Goal: Task Accomplishment & Management: Use online tool/utility

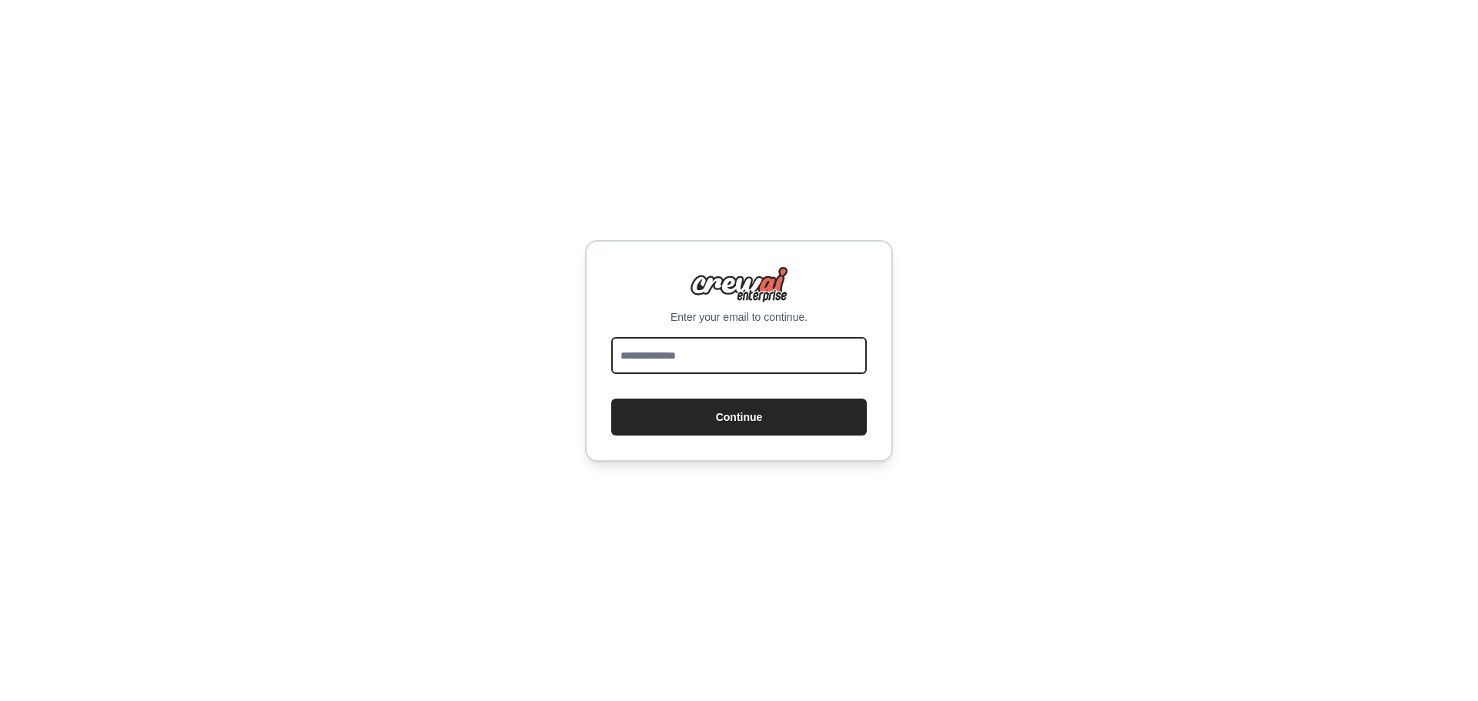
click at [809, 347] on input "email" at bounding box center [739, 355] width 256 height 37
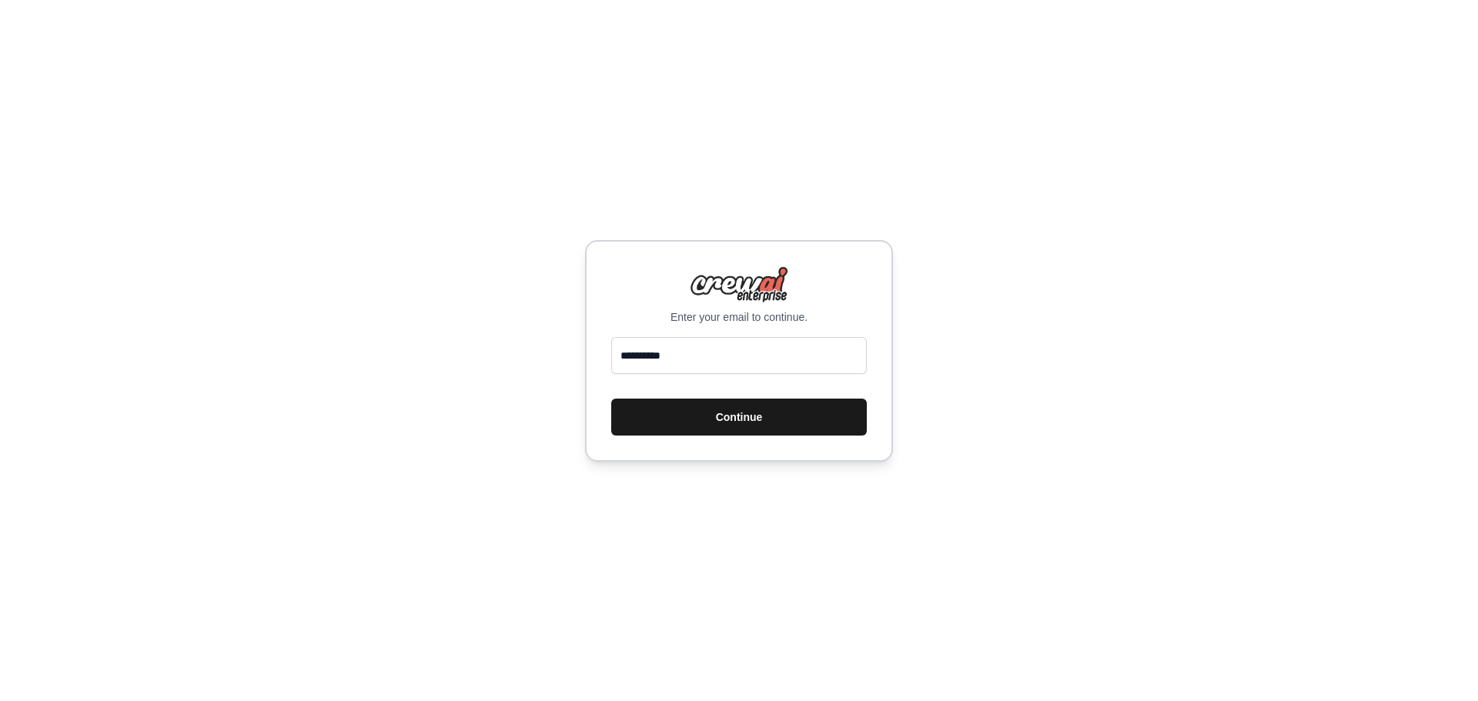
click at [807, 410] on button "Continue" at bounding box center [739, 417] width 256 height 37
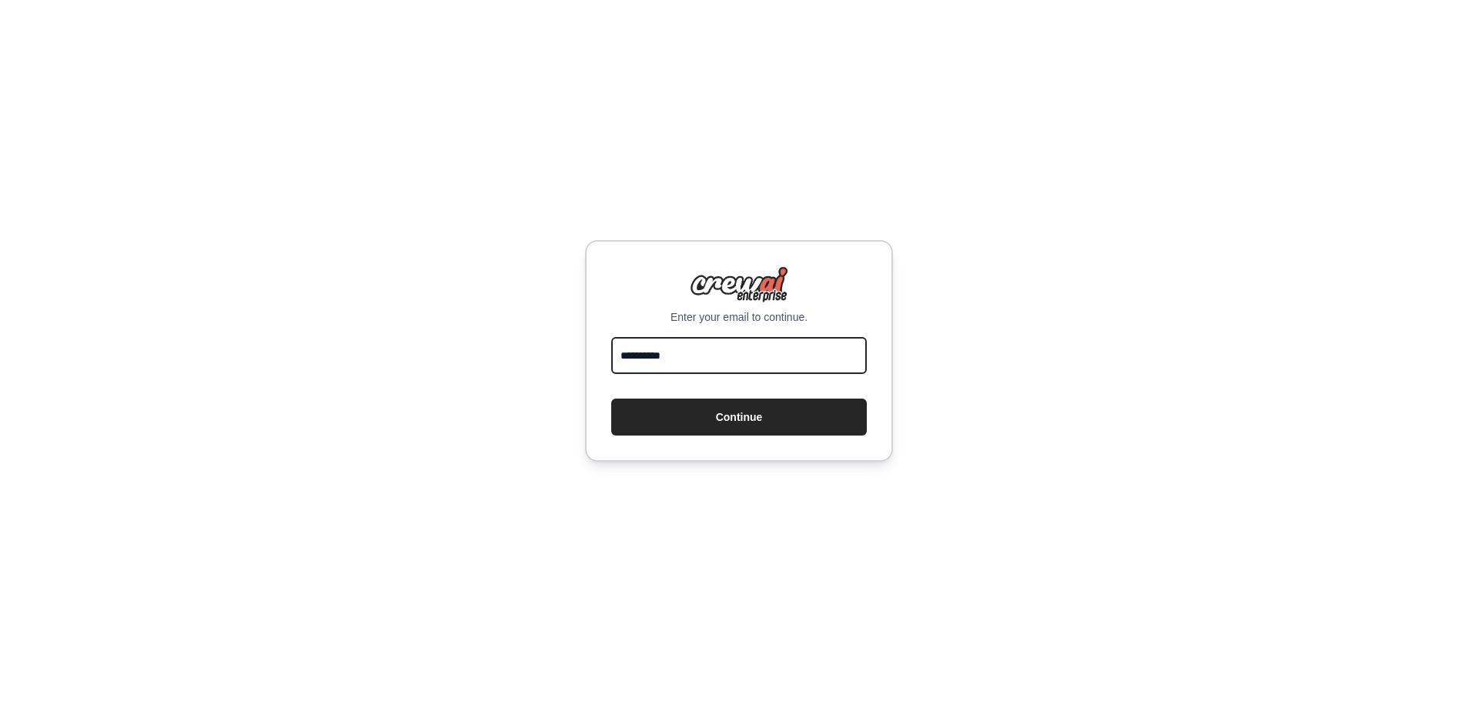
click at [738, 357] on input "**********" at bounding box center [739, 355] width 256 height 37
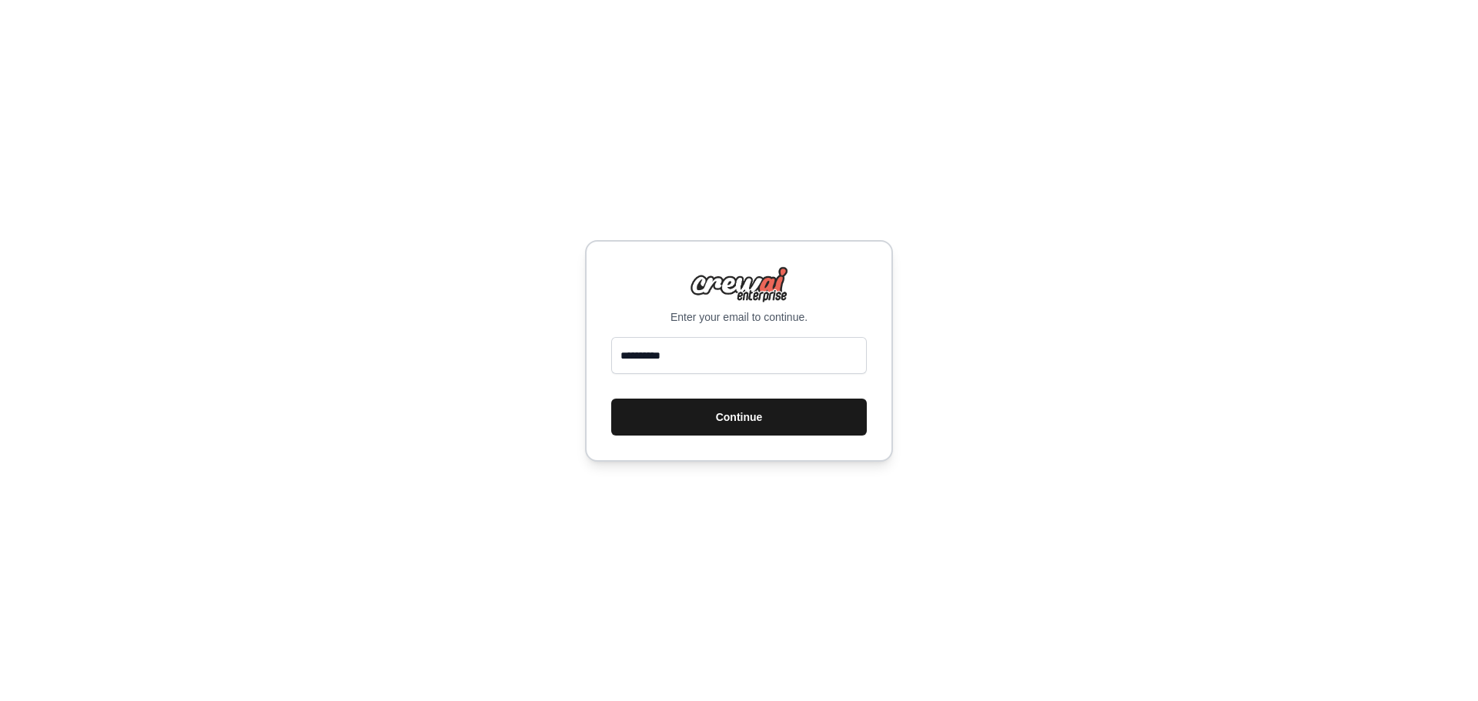
click at [823, 423] on button "Continue" at bounding box center [739, 417] width 256 height 37
type input "**********"
click at [674, 420] on button "Continue" at bounding box center [739, 417] width 256 height 37
click at [843, 420] on button "Continue" at bounding box center [739, 417] width 256 height 37
click at [305, 6] on div "**********" at bounding box center [739, 350] width 1478 height 701
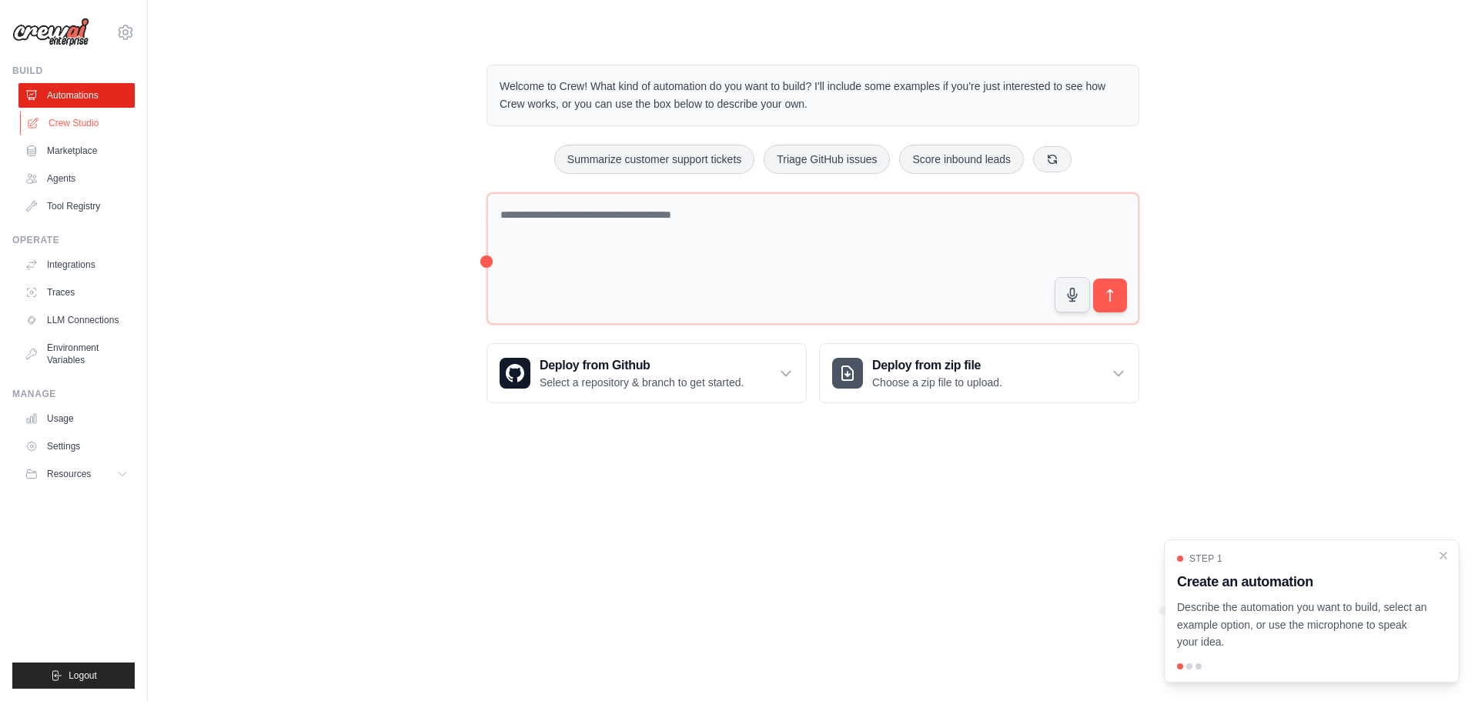
click at [78, 126] on link "Crew Studio" at bounding box center [78, 123] width 116 height 25
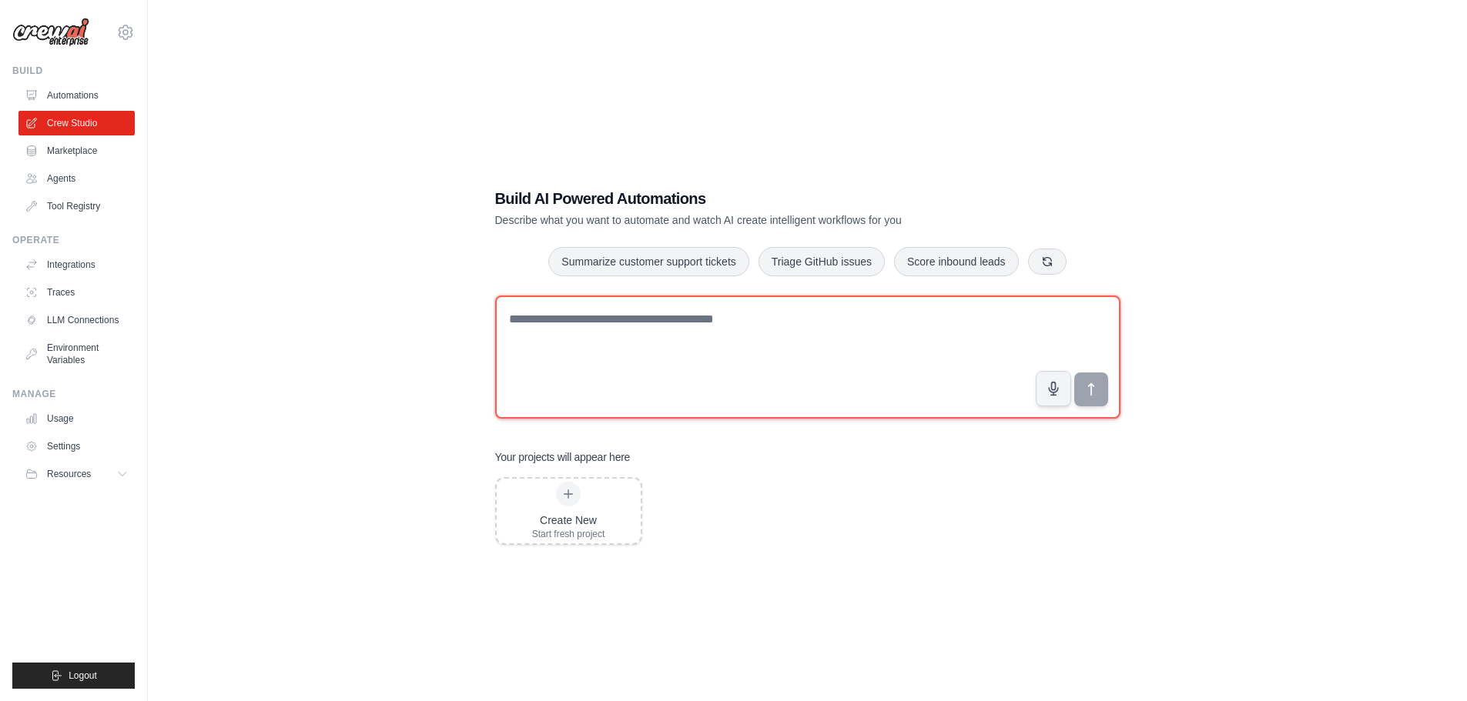
click at [703, 330] on textarea at bounding box center [807, 357] width 625 height 123
paste textarea "**********"
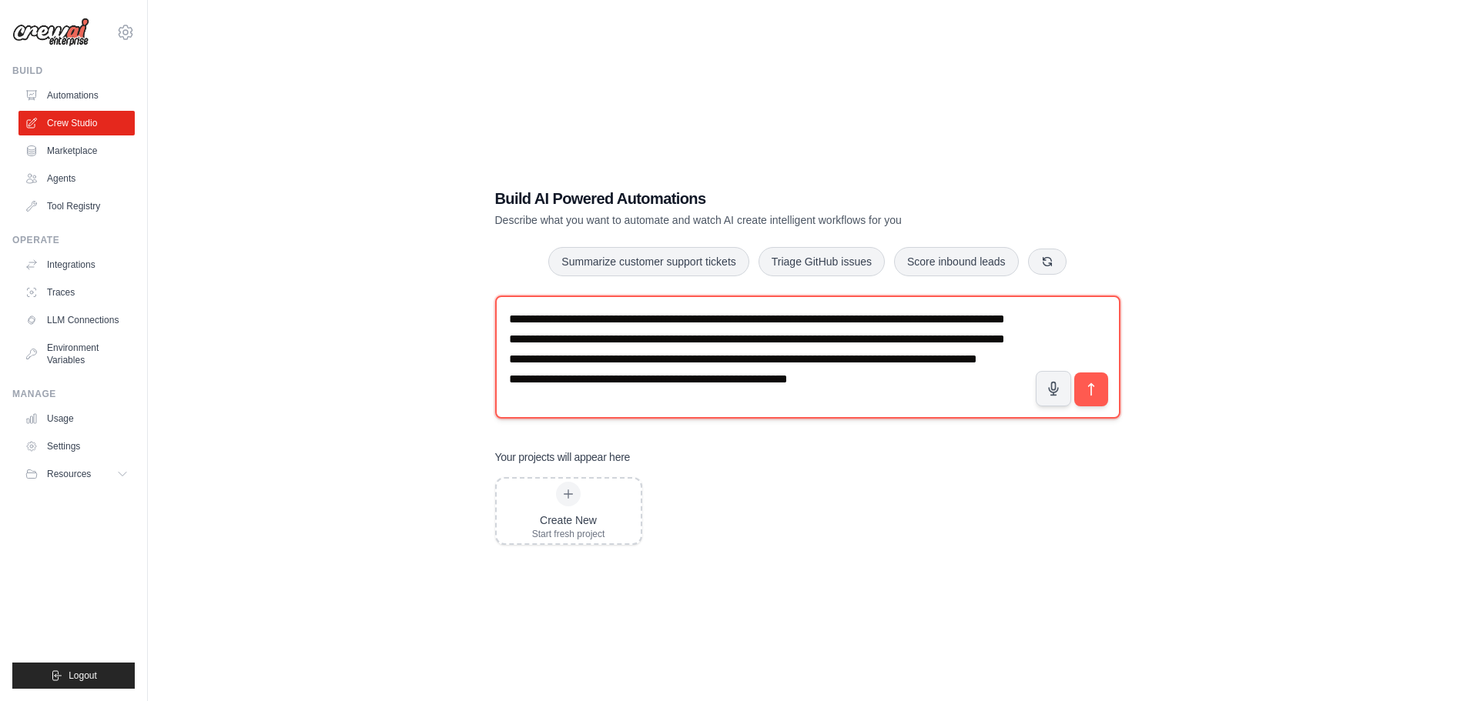
scroll to position [29, 0]
type textarea "**********"
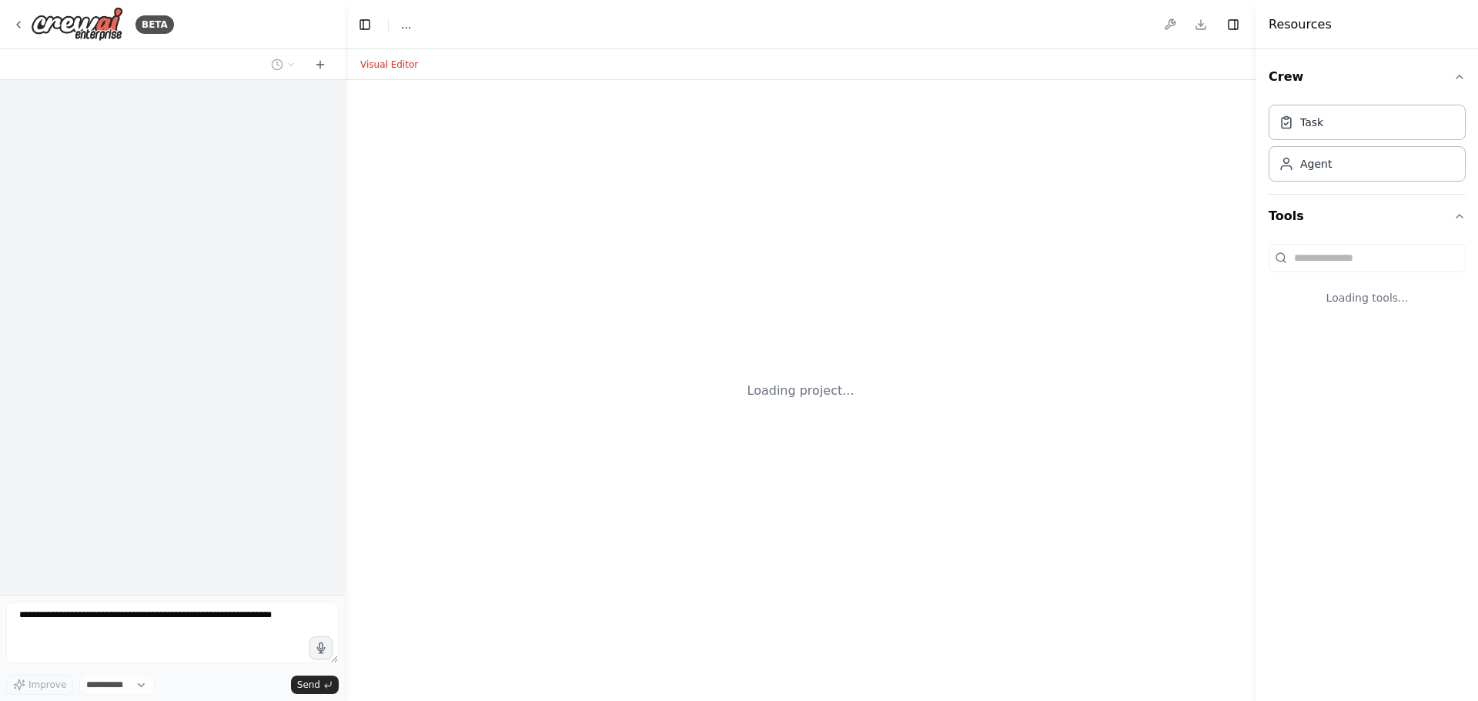
select select "****"
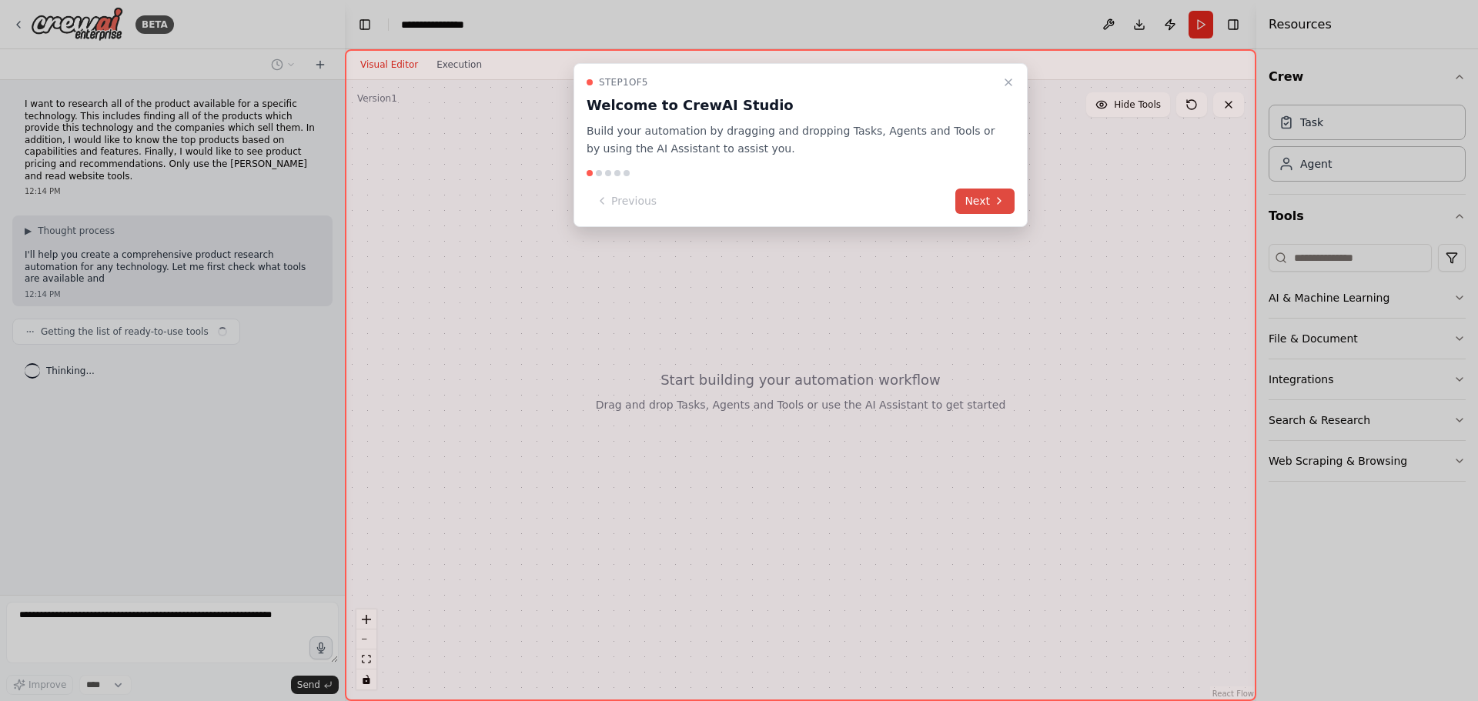
click at [976, 202] on button "Next" at bounding box center [984, 201] width 59 height 25
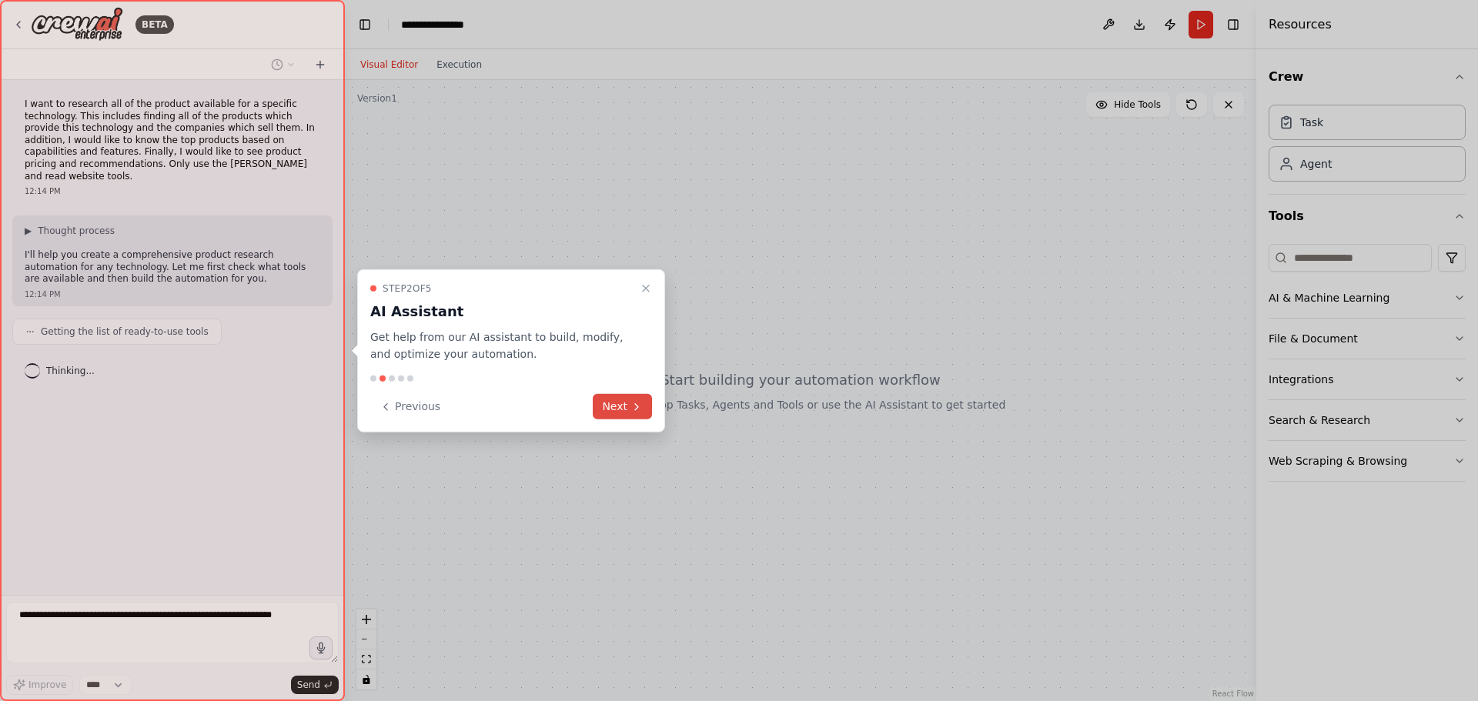
click at [604, 399] on button "Next" at bounding box center [622, 406] width 59 height 25
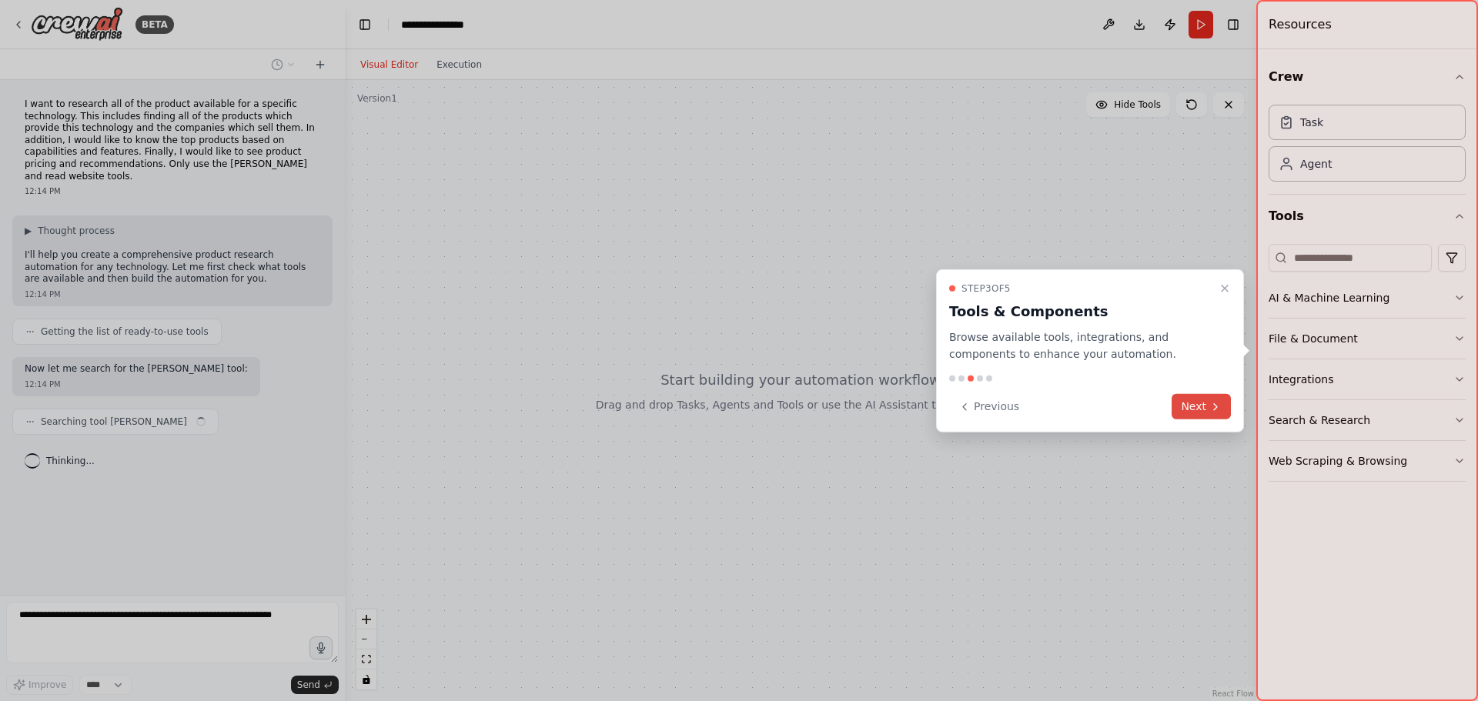
click at [1203, 396] on button "Next" at bounding box center [1201, 406] width 59 height 25
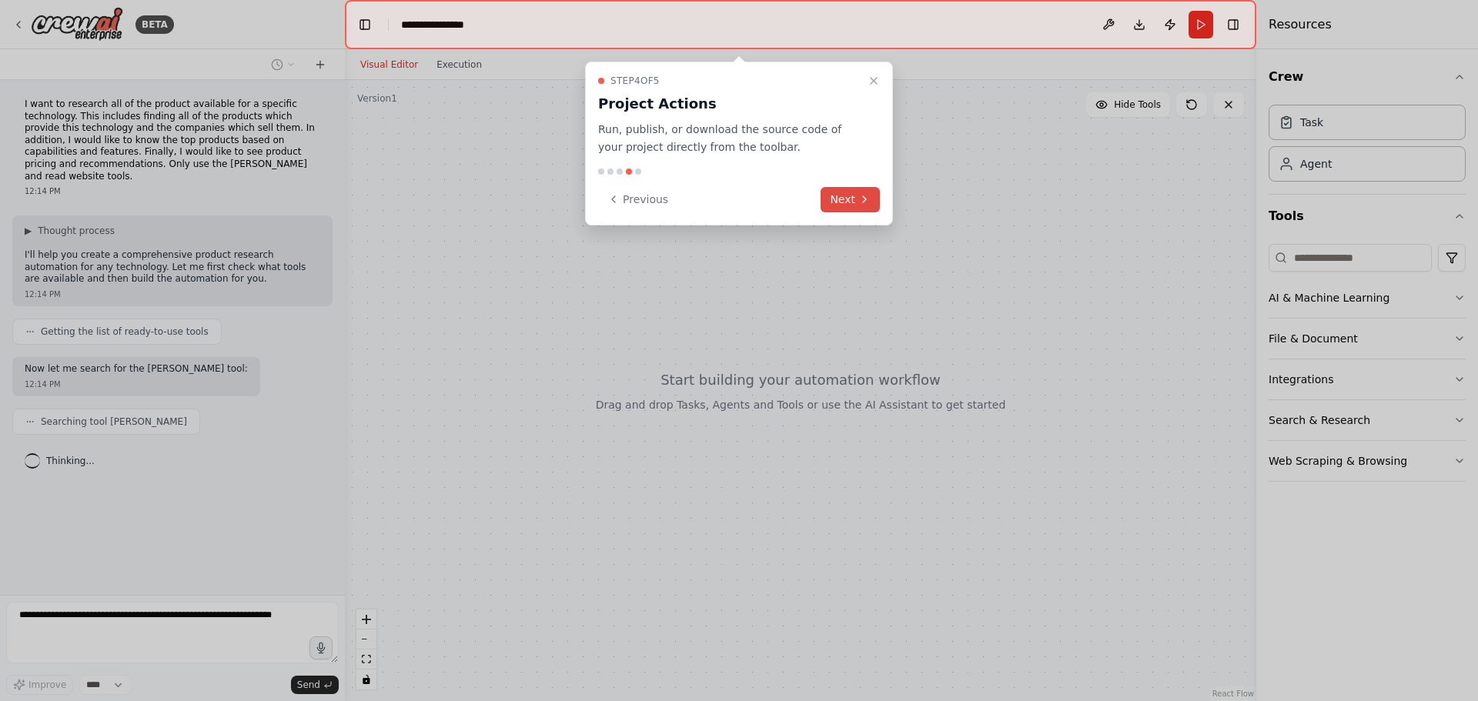
click at [867, 189] on button "Next" at bounding box center [850, 199] width 59 height 25
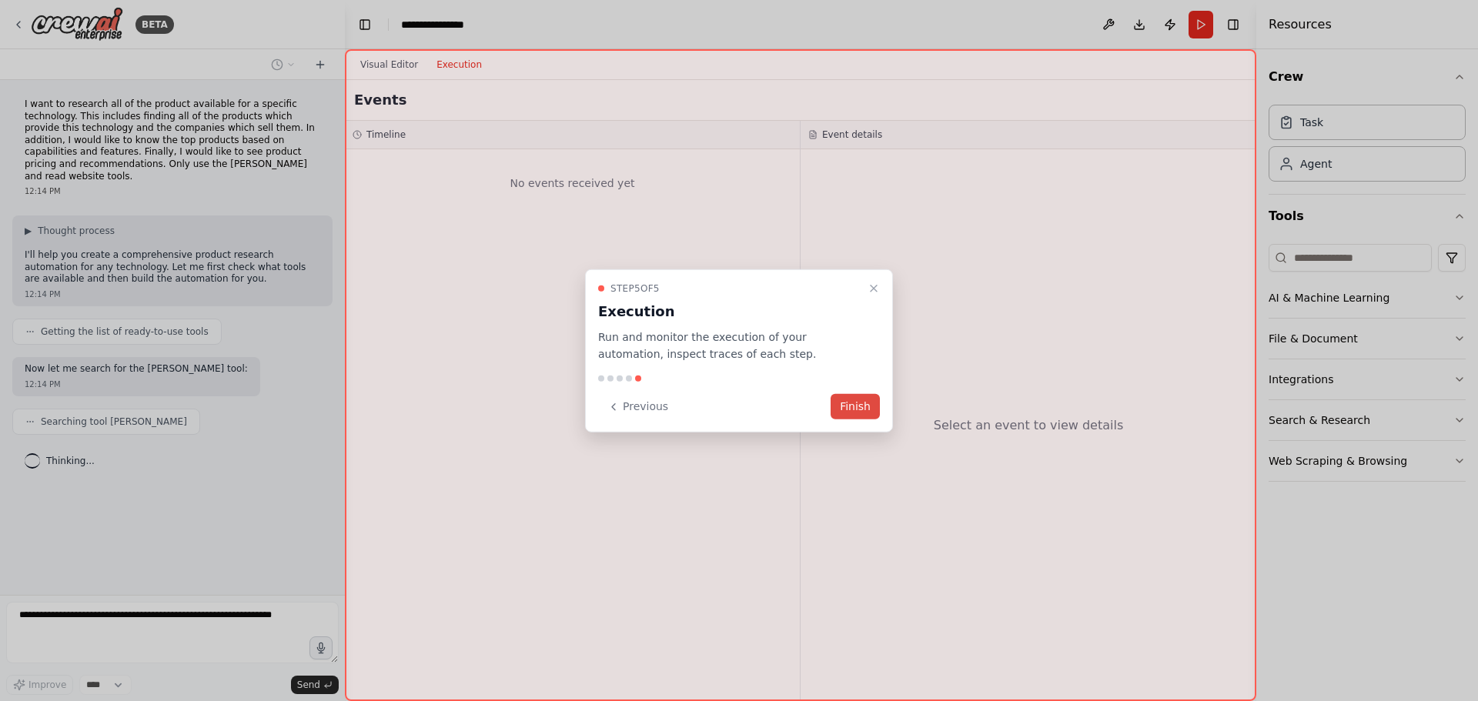
click at [868, 397] on button "Finish" at bounding box center [855, 406] width 49 height 25
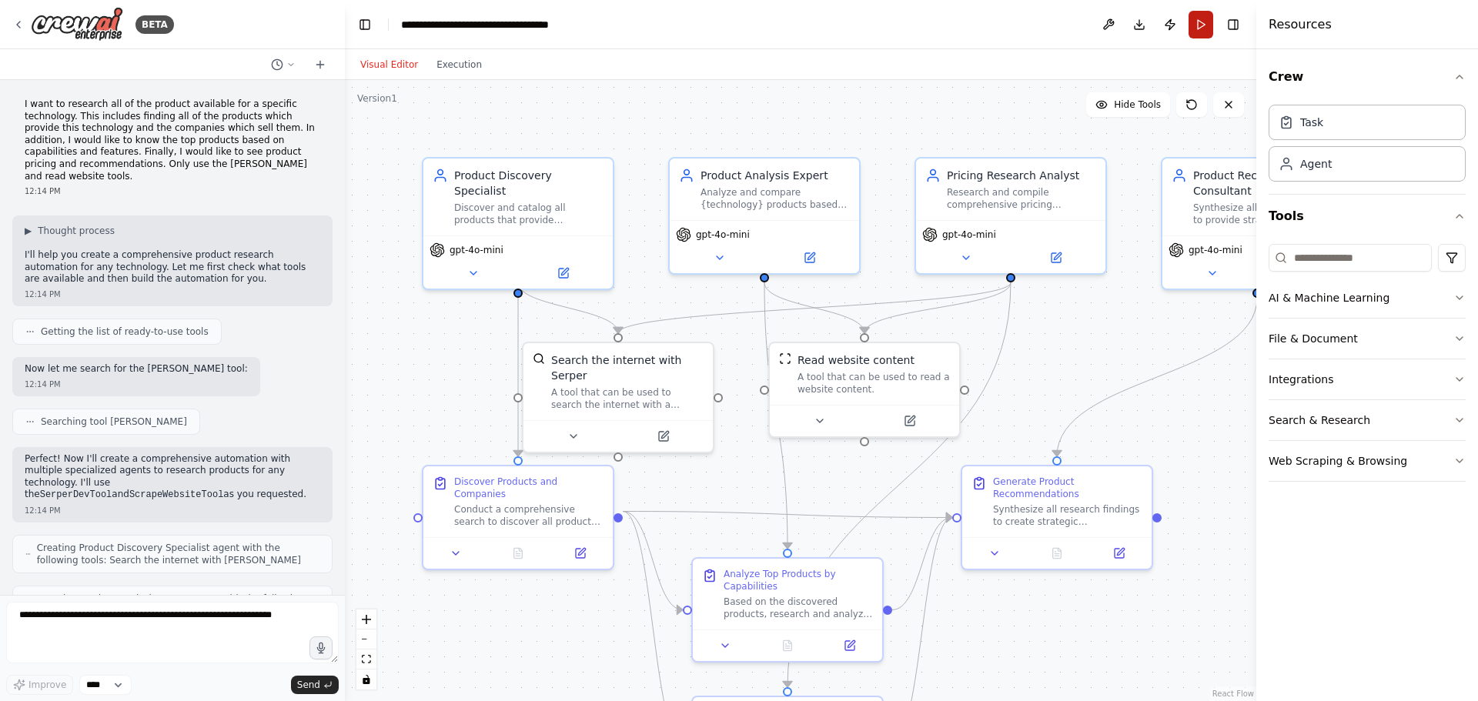
click at [1202, 30] on button "Run" at bounding box center [1201, 25] width 25 height 28
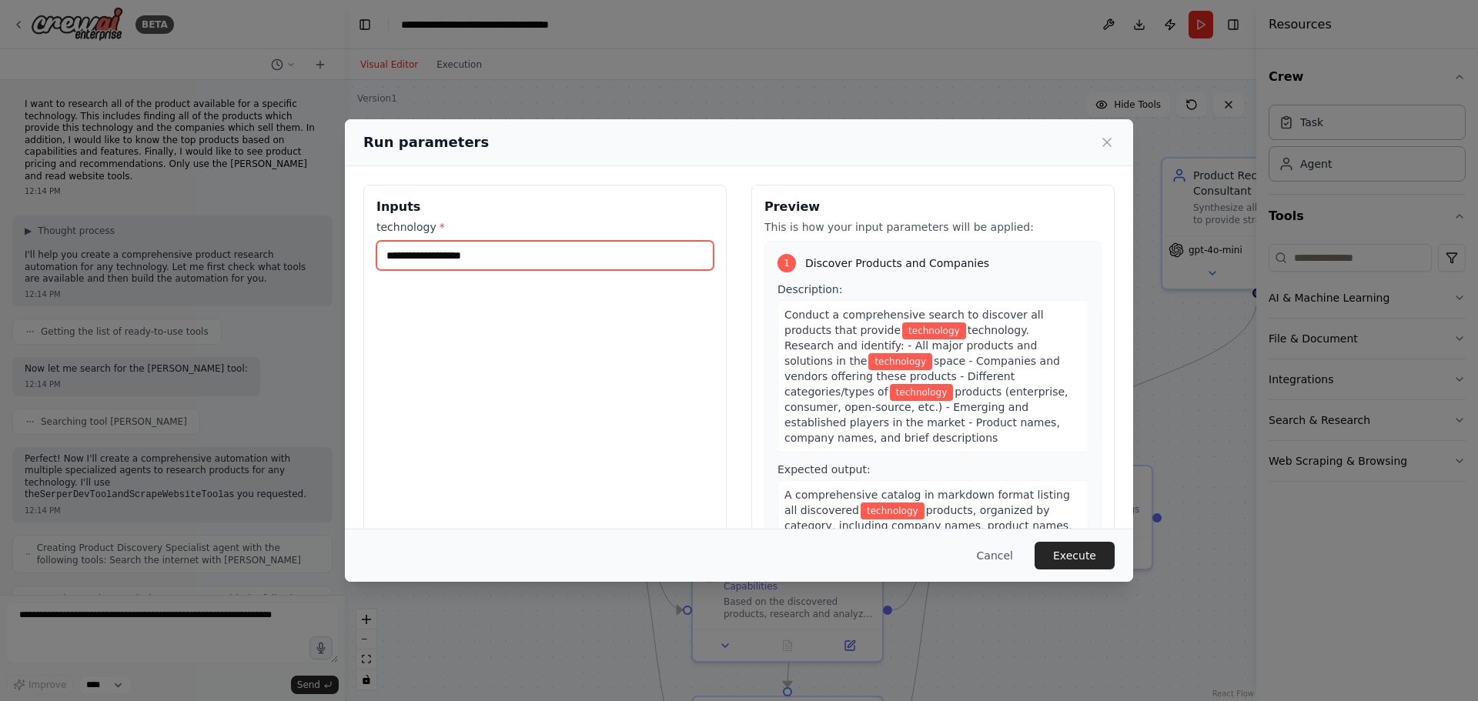
click at [483, 259] on input "technology *" at bounding box center [544, 255] width 337 height 29
type input "**********"
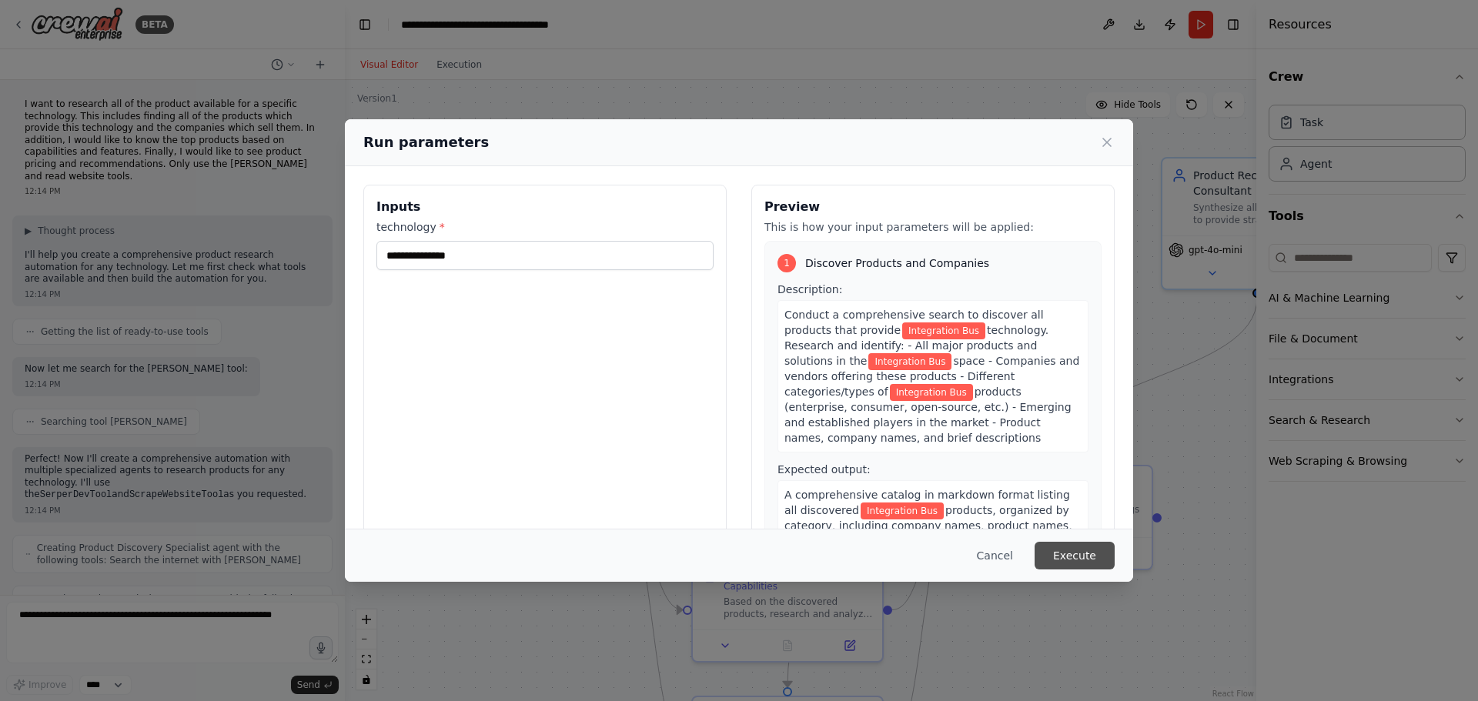
click at [1095, 562] on button "Execute" at bounding box center [1075, 556] width 80 height 28
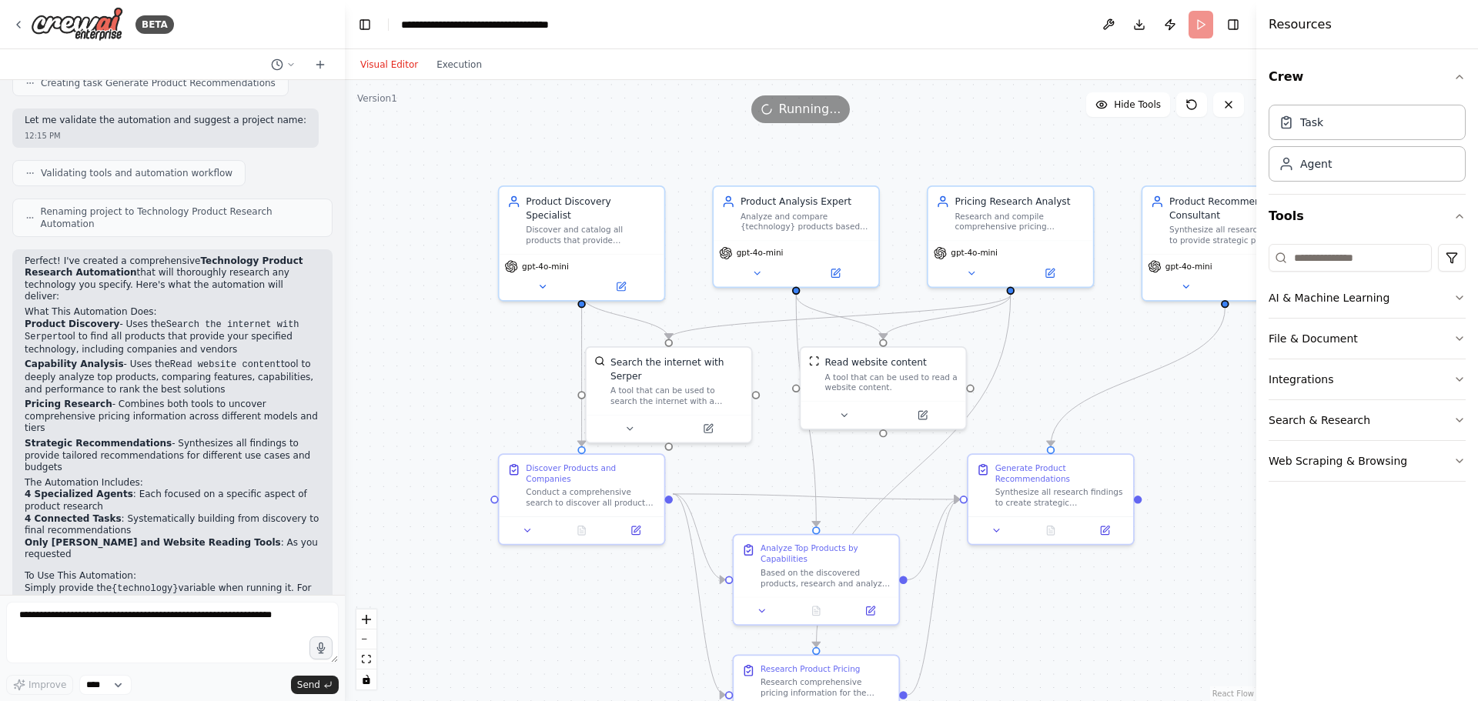
scroll to position [918, 0]
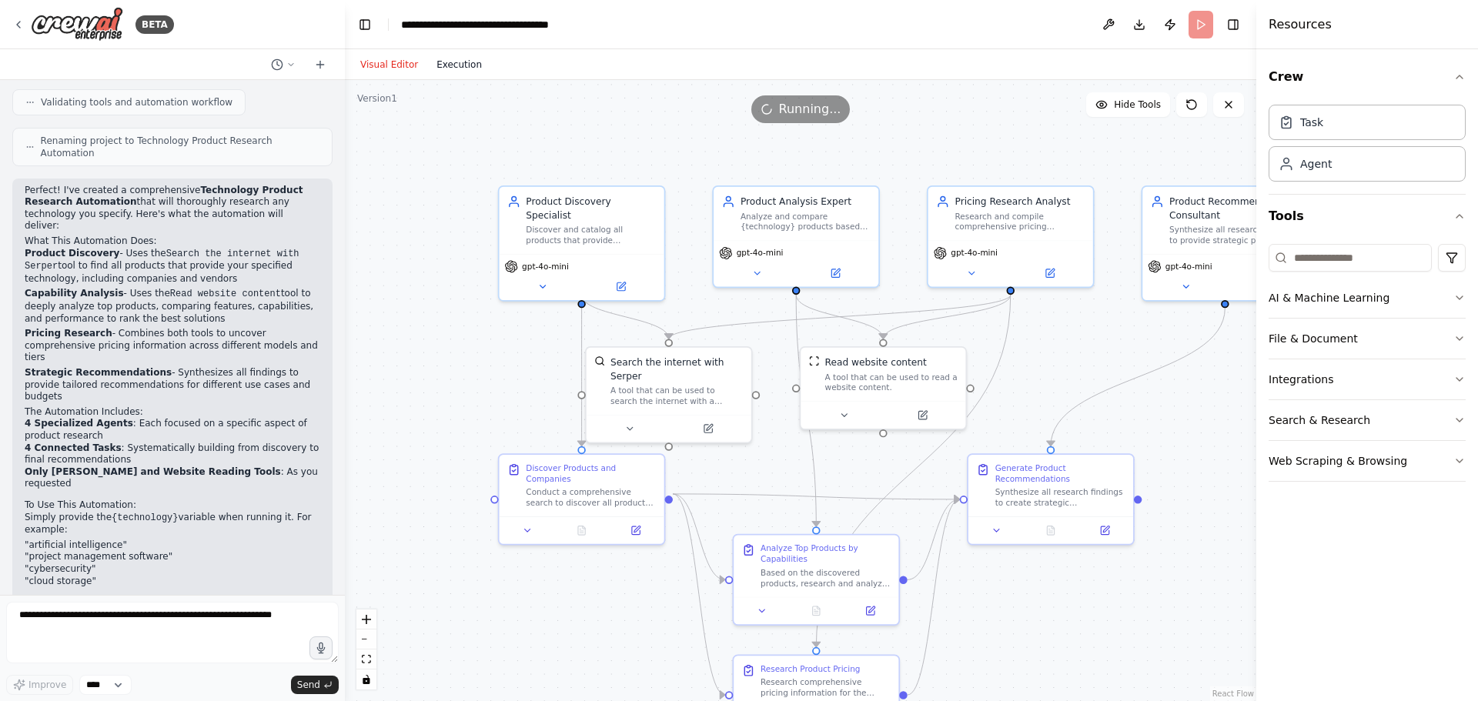
click at [450, 69] on button "Execution" at bounding box center [459, 64] width 64 height 18
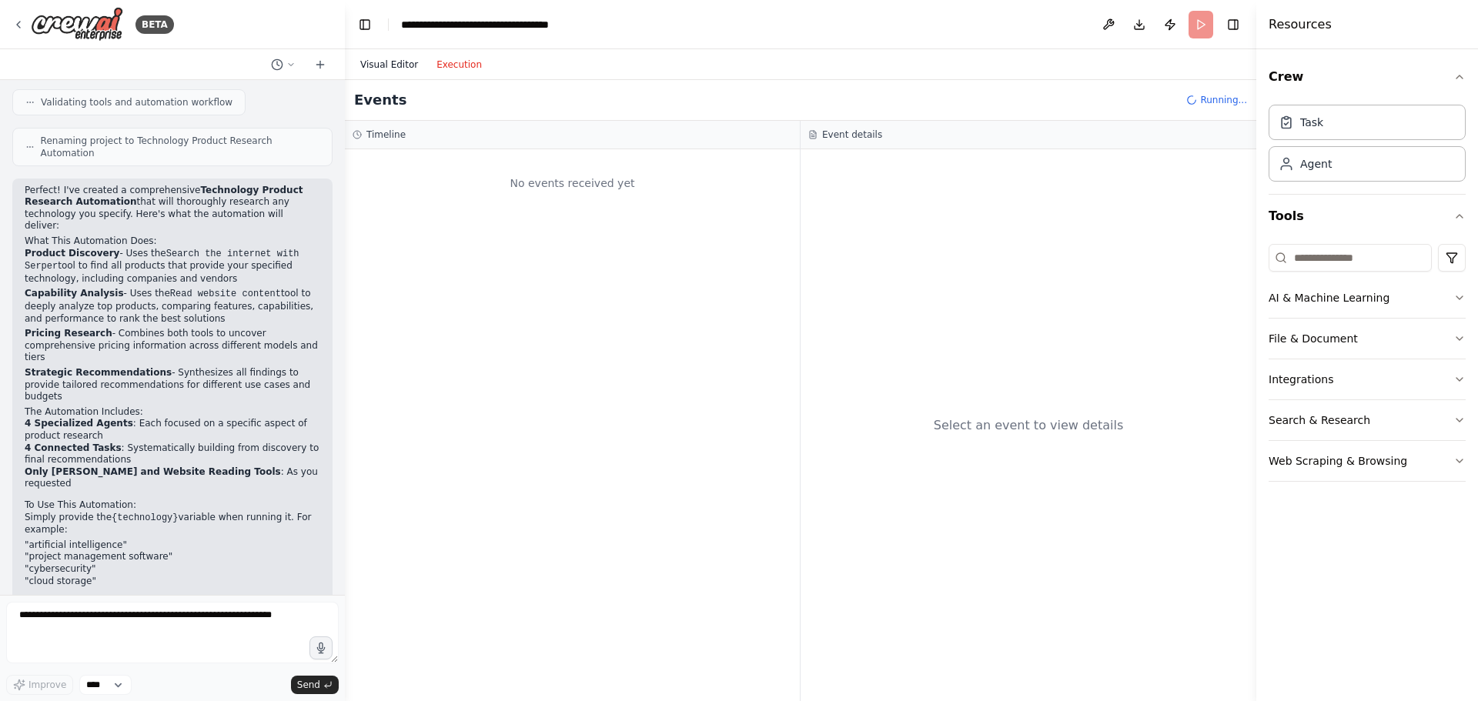
click at [373, 62] on button "Visual Editor" at bounding box center [389, 64] width 76 height 18
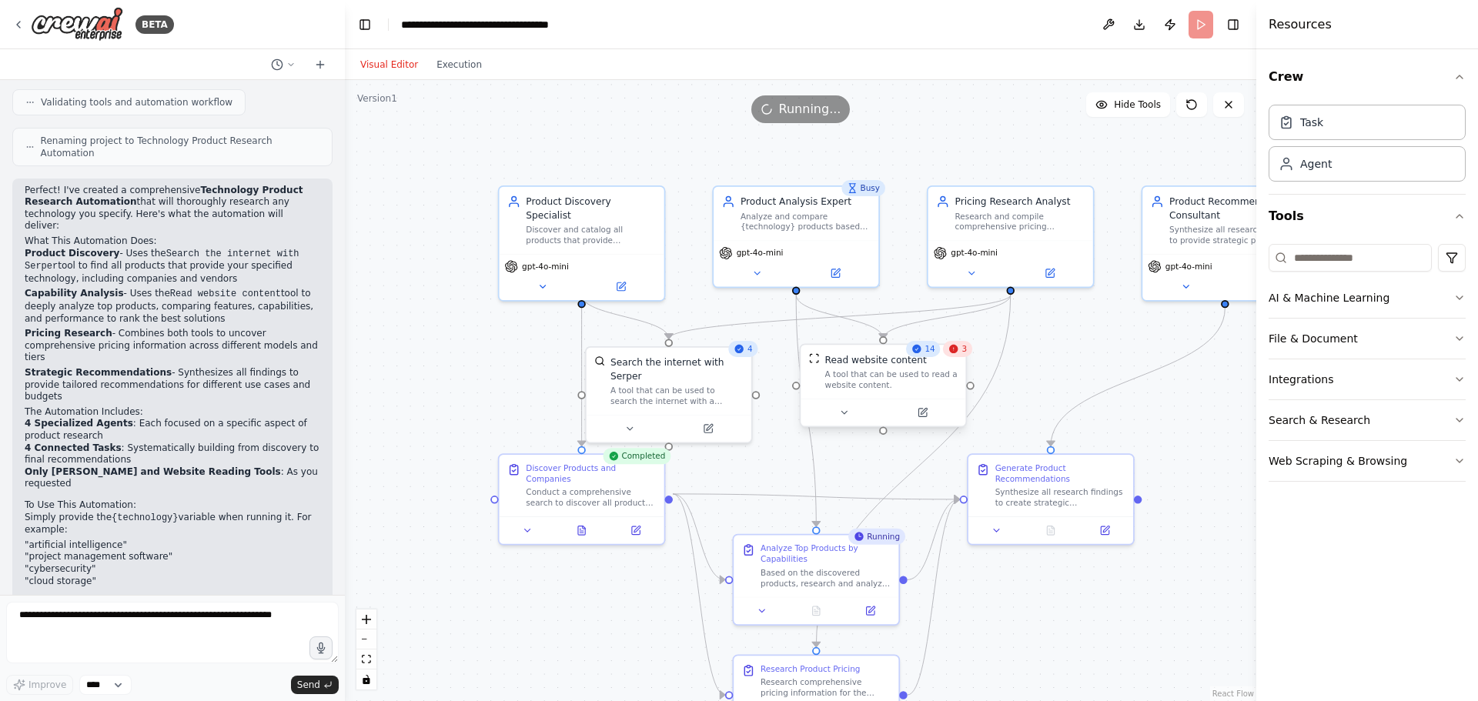
click at [952, 359] on div "Read website content" at bounding box center [891, 359] width 132 height 13
click at [1004, 360] on icon "Edge from 6be61785-e970-430e-aa69-e8383c729cac to 686109ce-ef6e-4051-9fca-f39a2…" at bounding box center [913, 471] width 194 height 353
click at [932, 377] on div "A tool that can be used to read a website content." at bounding box center [897, 381] width 132 height 22
click at [1078, 375] on div ".deletable-edge-delete-btn { width: 20px; height: 20px; border: 0px solid #ffff…" at bounding box center [801, 390] width 912 height 621
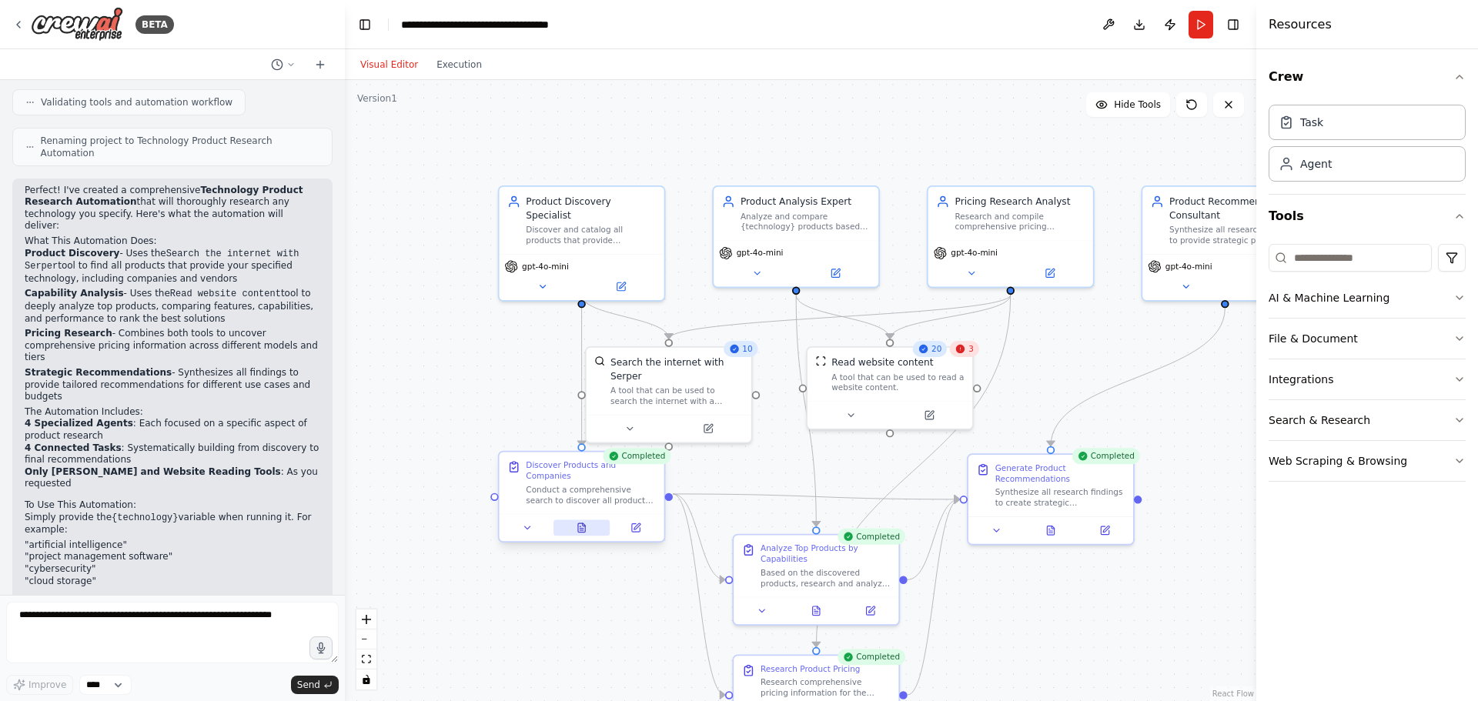
click at [587, 523] on icon at bounding box center [582, 528] width 11 height 11
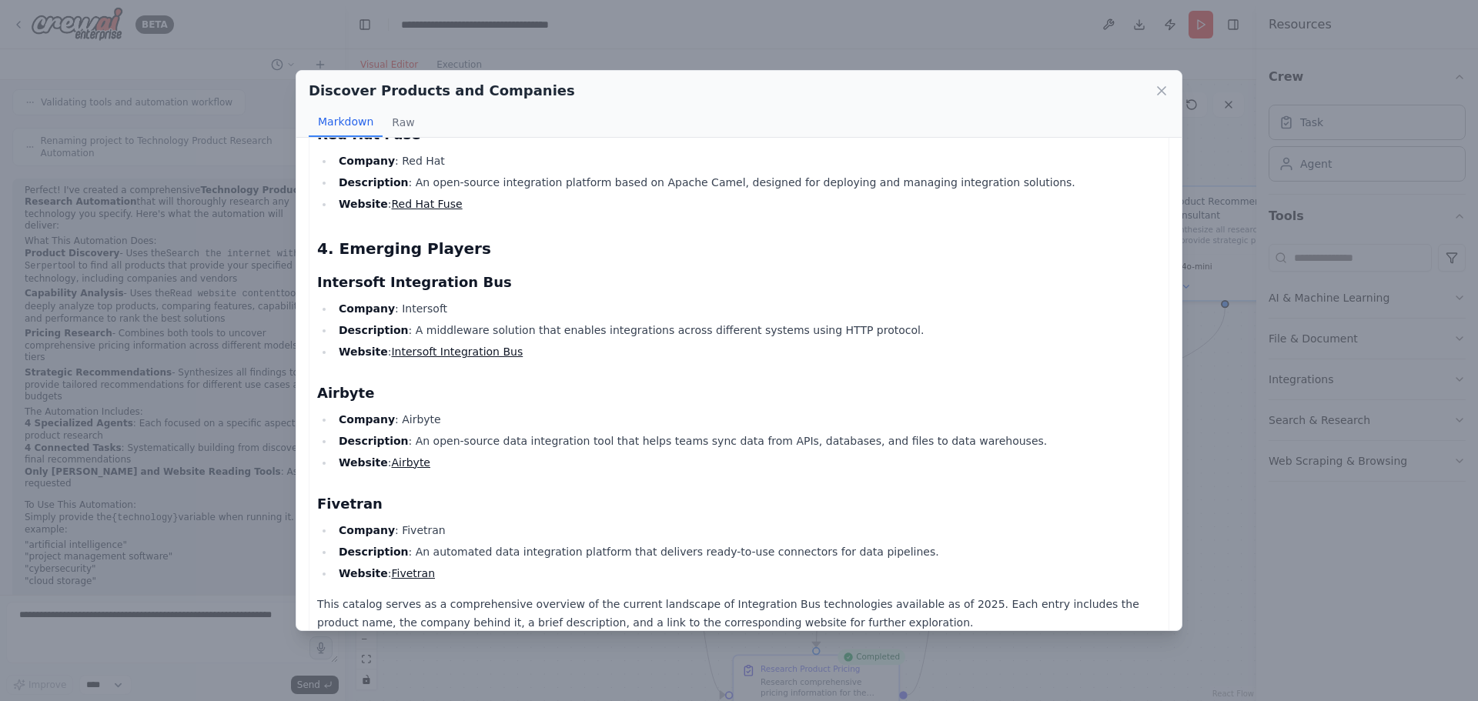
scroll to position [1455, 0]
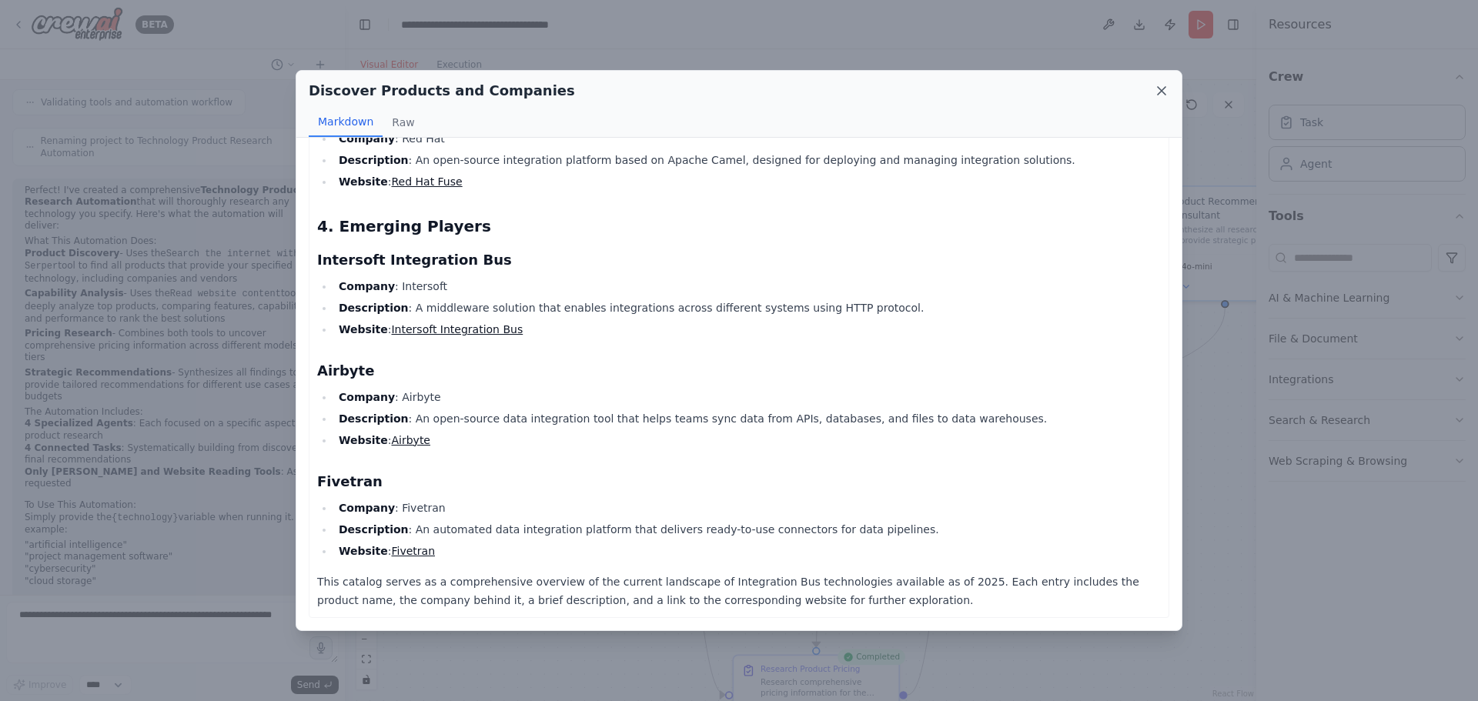
click at [1156, 91] on icon at bounding box center [1161, 90] width 15 height 15
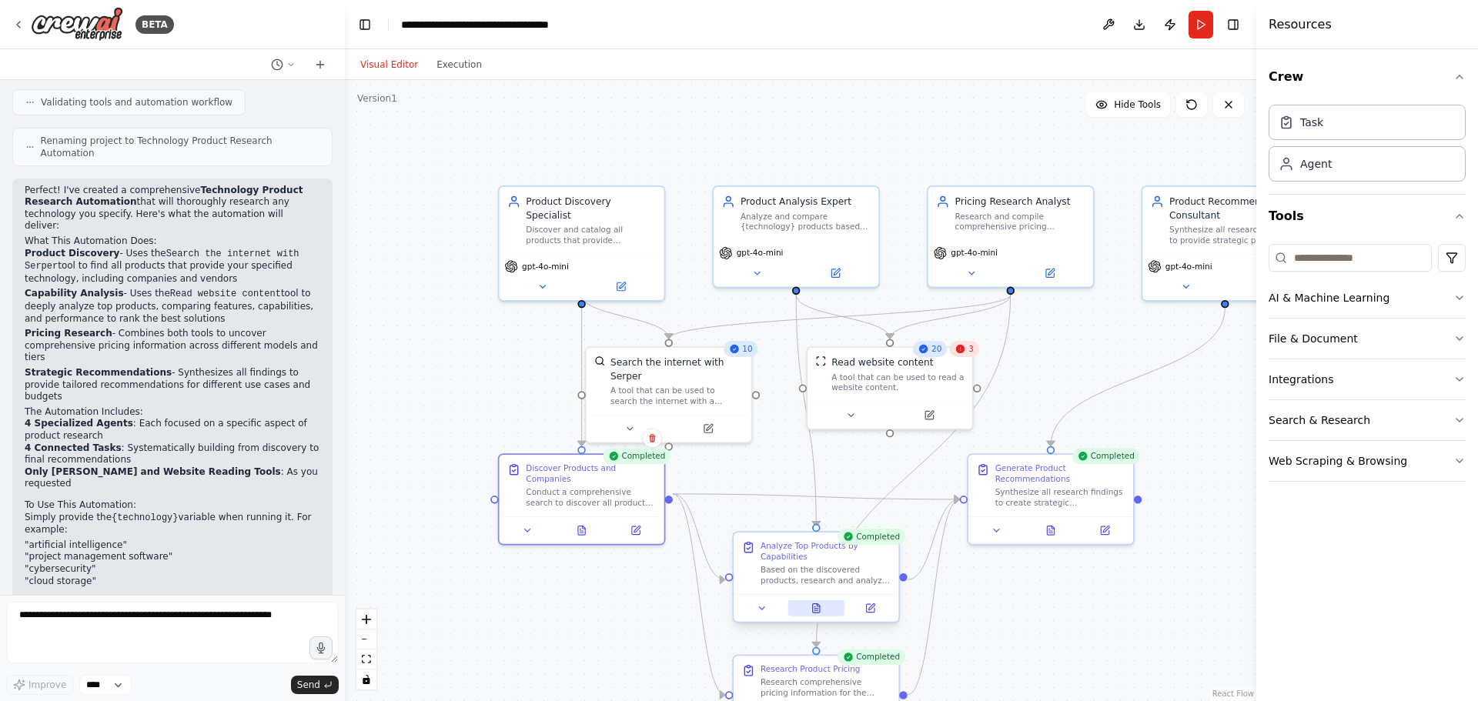
click at [819, 614] on button at bounding box center [816, 609] width 57 height 16
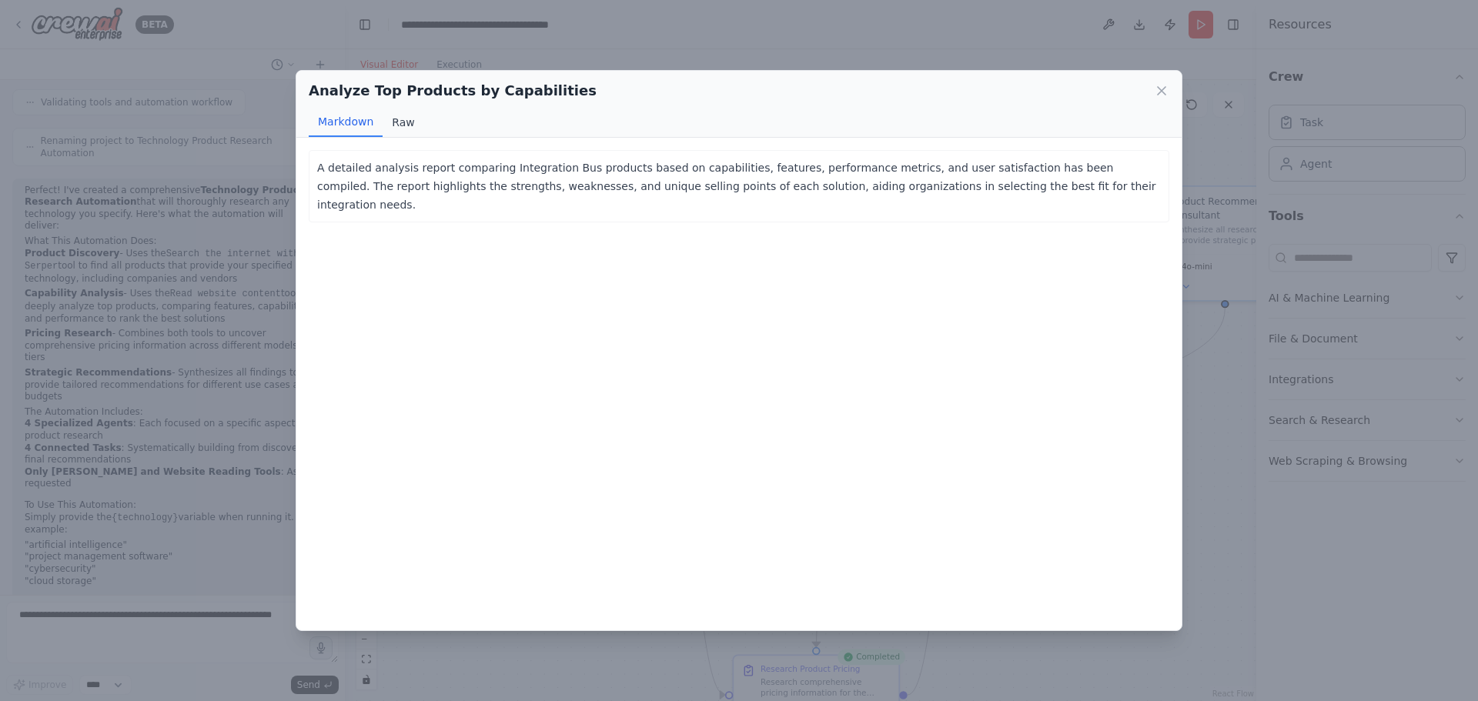
click at [403, 126] on button "Raw" at bounding box center [403, 122] width 41 height 29
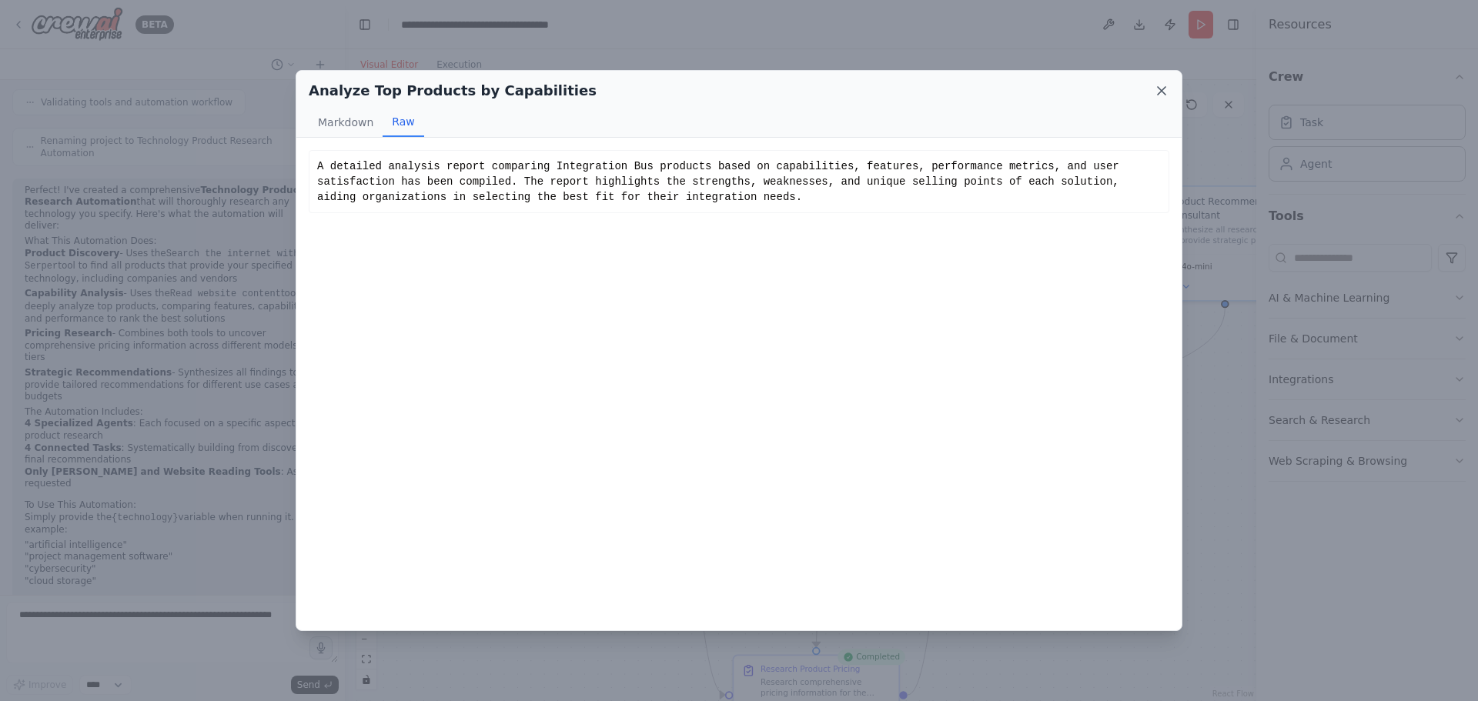
click at [1159, 92] on icon at bounding box center [1161, 90] width 15 height 15
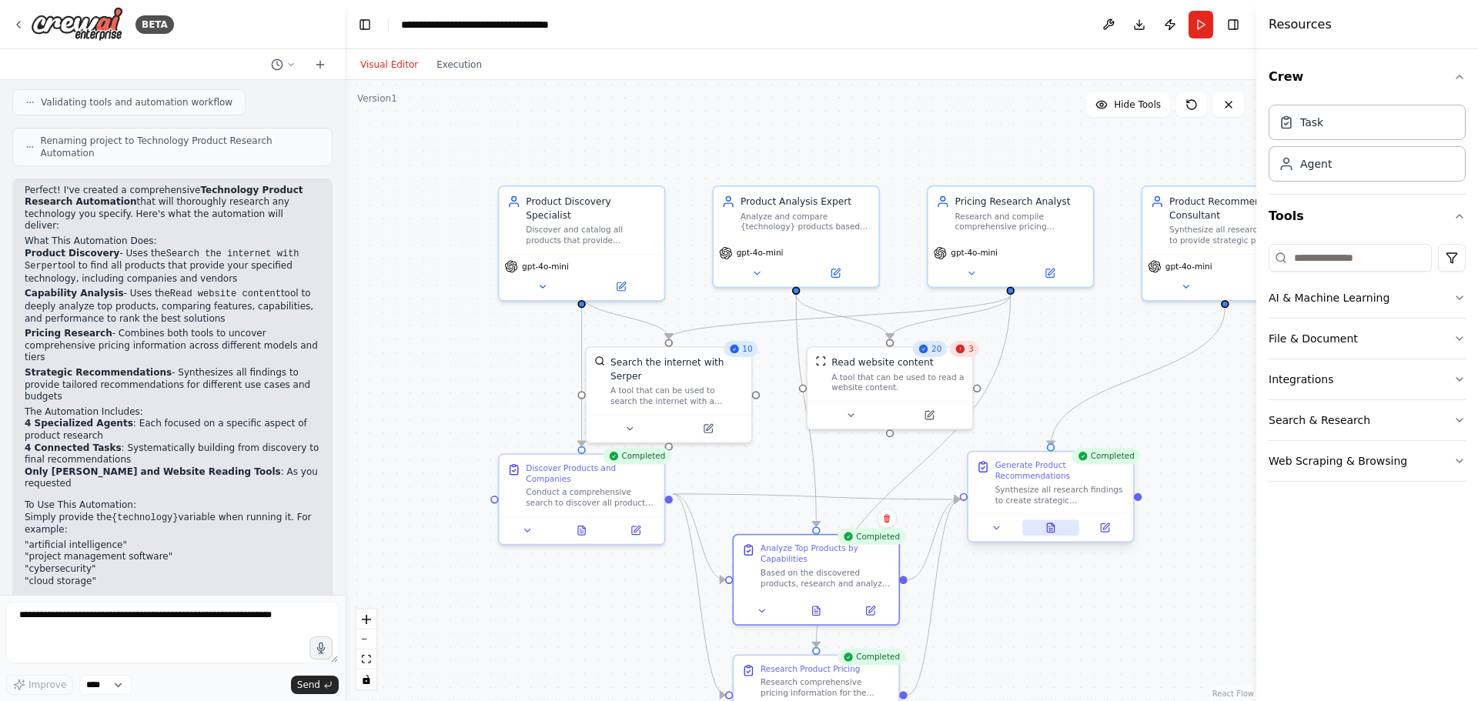
click at [1056, 527] on icon at bounding box center [1050, 528] width 11 height 11
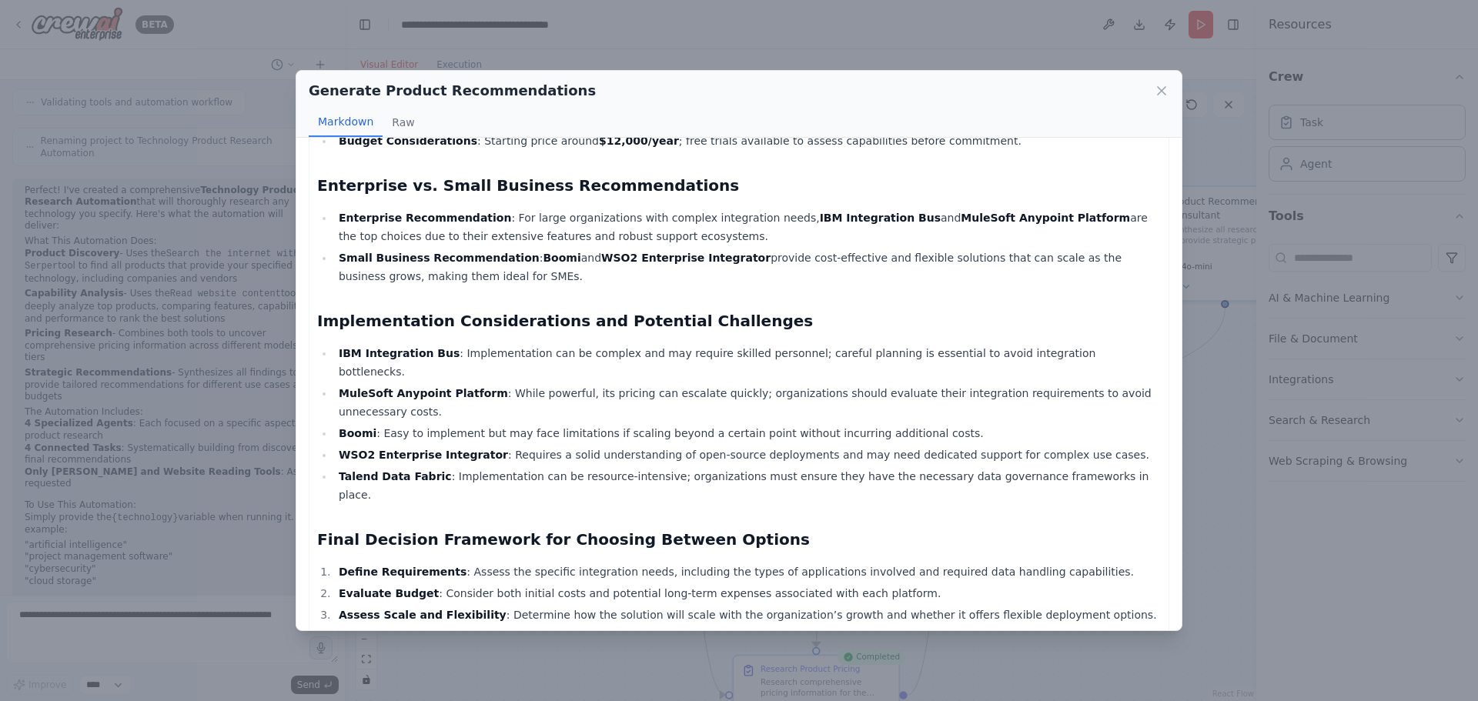
scroll to position [790, 0]
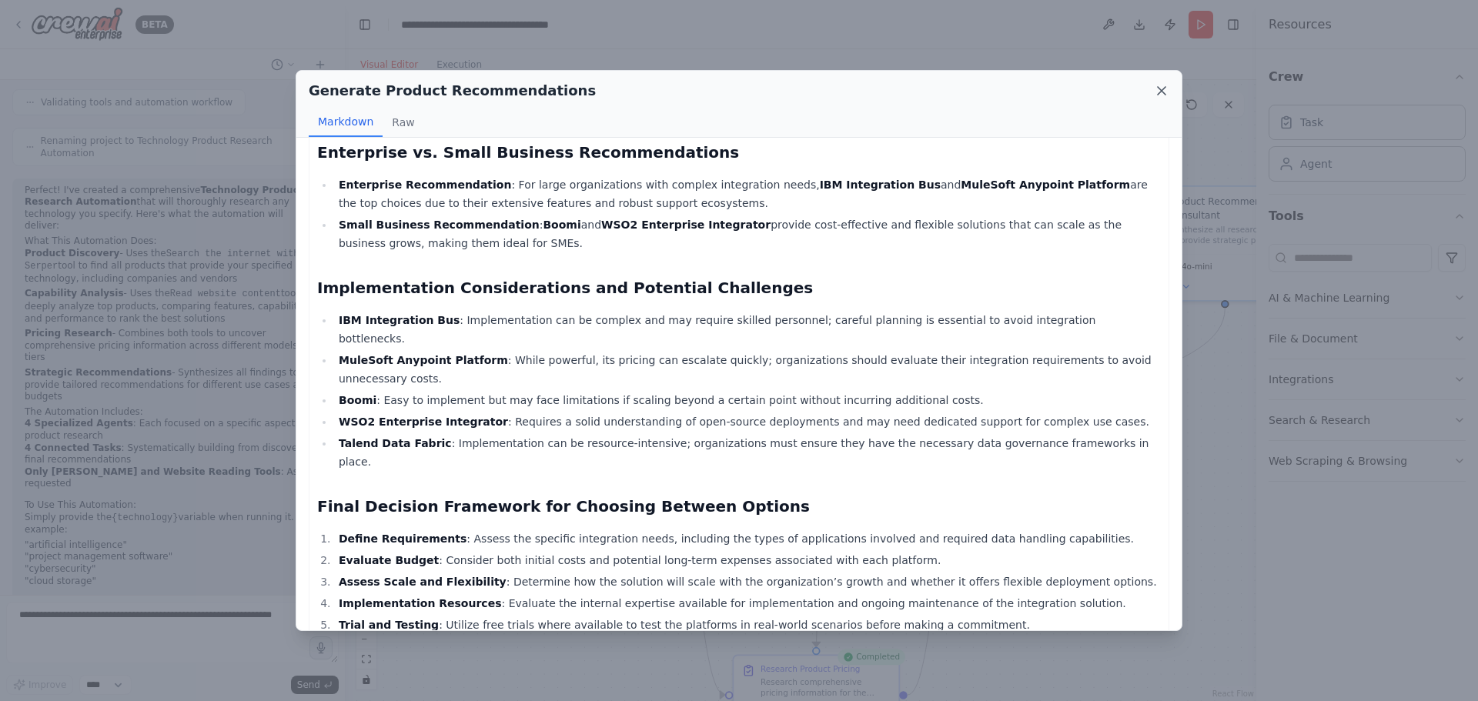
click at [1160, 90] on icon at bounding box center [1162, 91] width 8 height 8
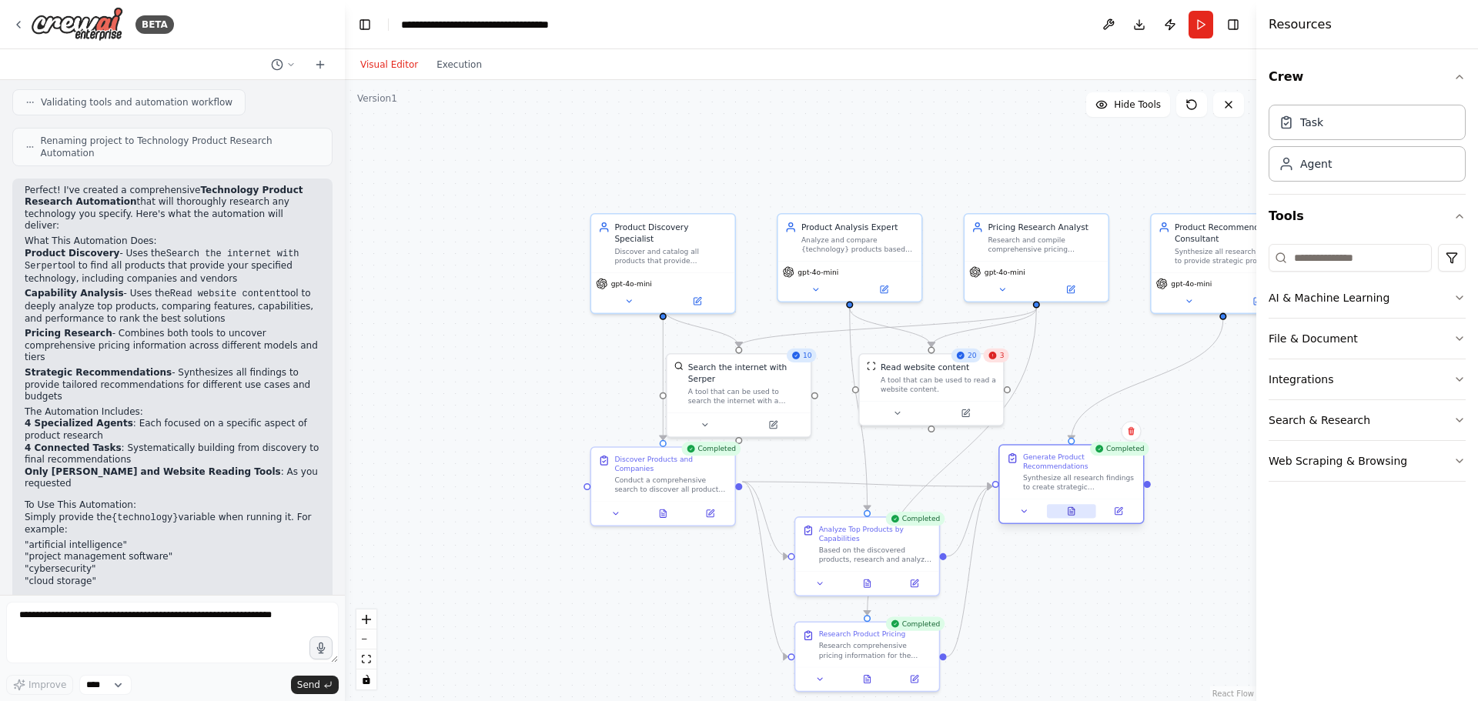
click at [1080, 517] on button at bounding box center [1071, 511] width 49 height 14
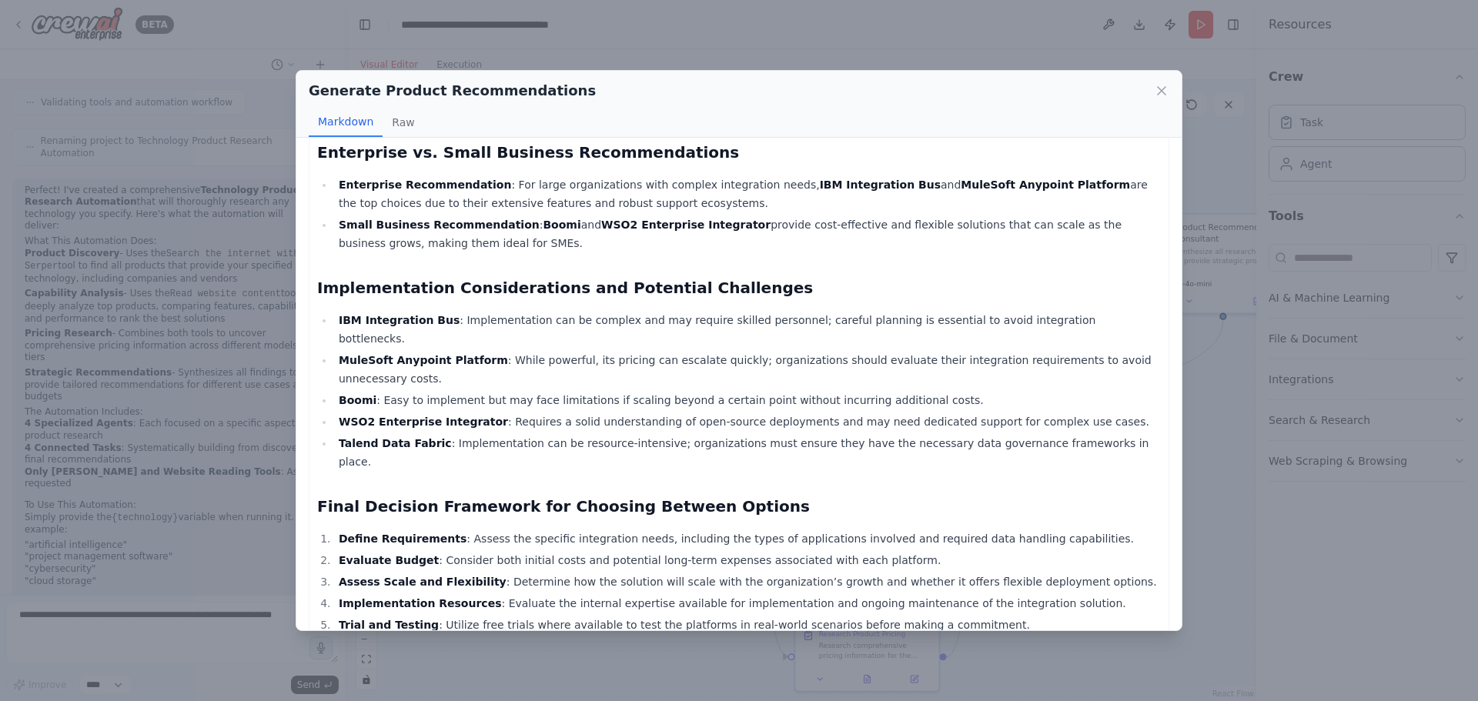
click at [1226, 505] on div "Generate Product Recommendations Markdown Raw Strategic Recommendations for Int…" at bounding box center [739, 350] width 1478 height 701
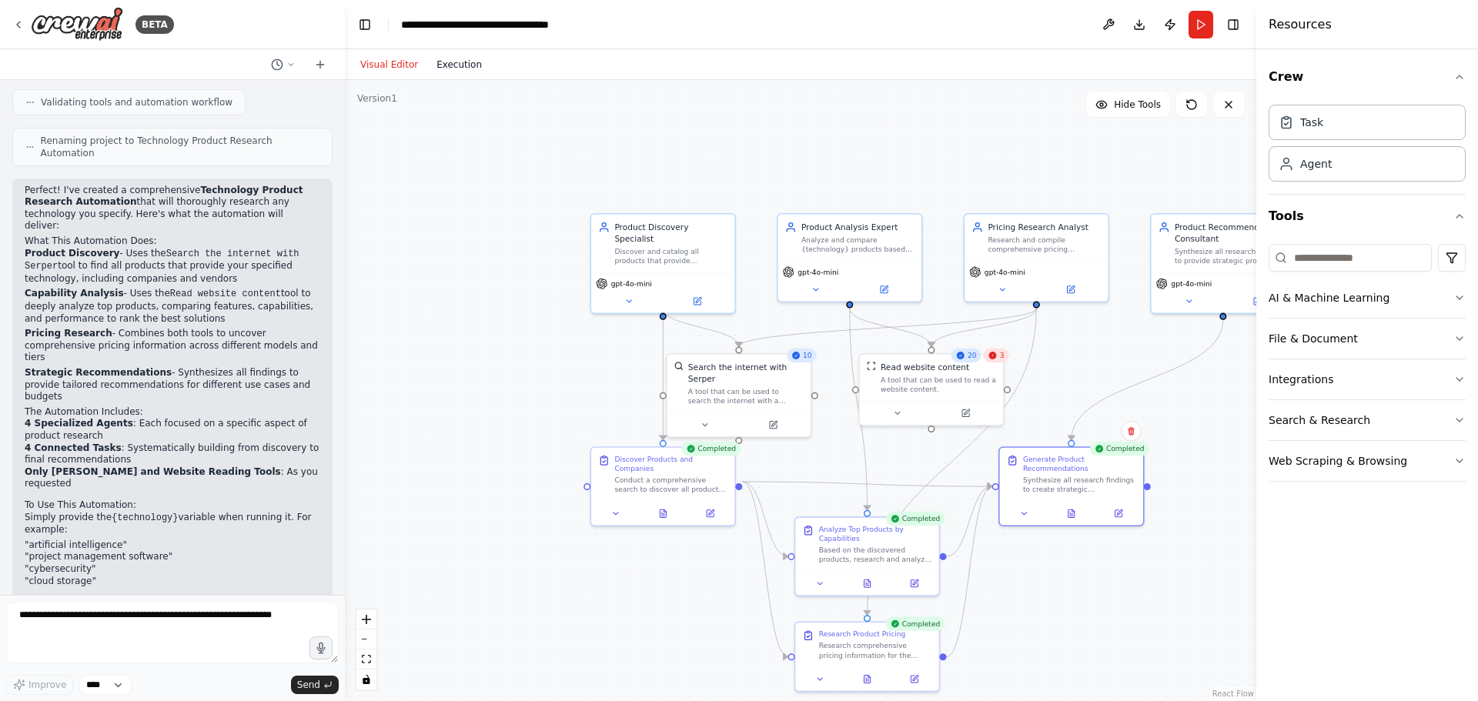
click at [468, 66] on button "Execution" at bounding box center [459, 64] width 64 height 18
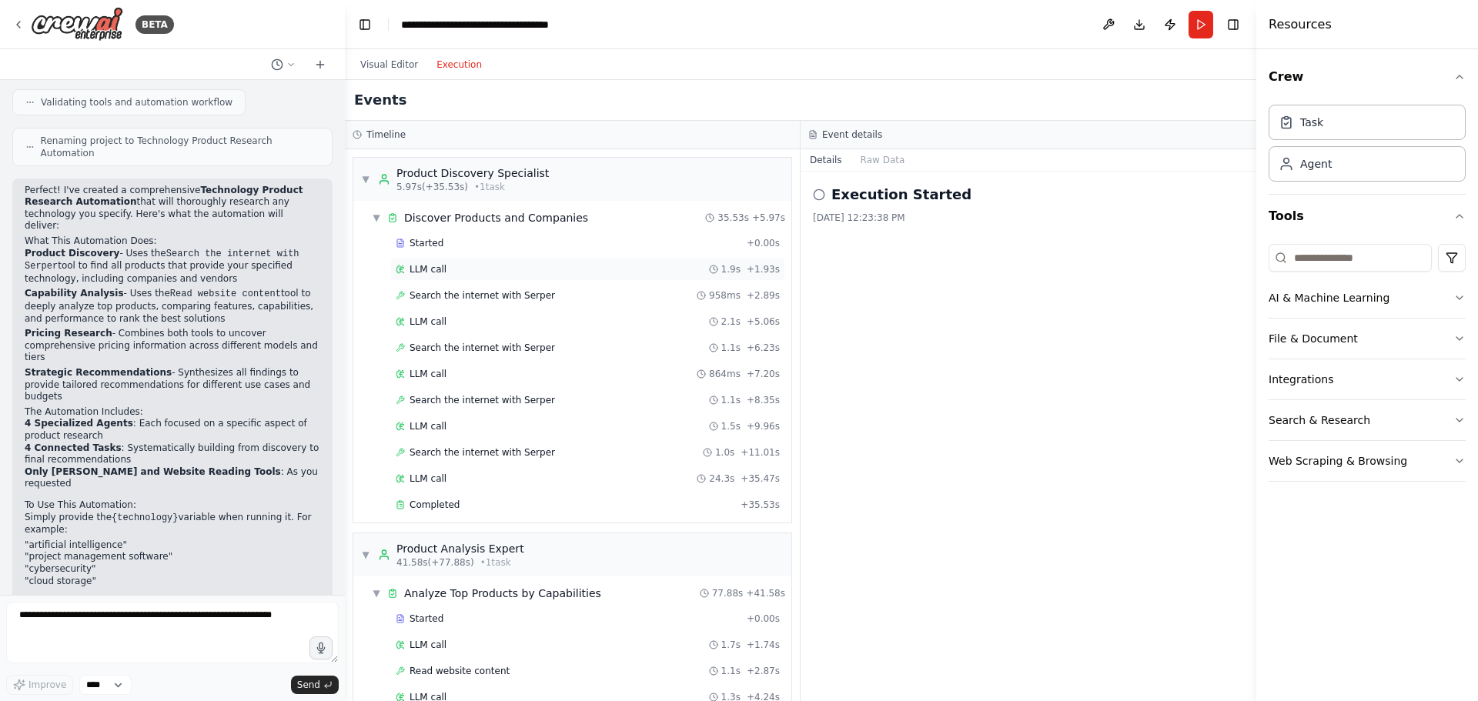
click at [430, 268] on span "LLM call" at bounding box center [428, 269] width 37 height 12
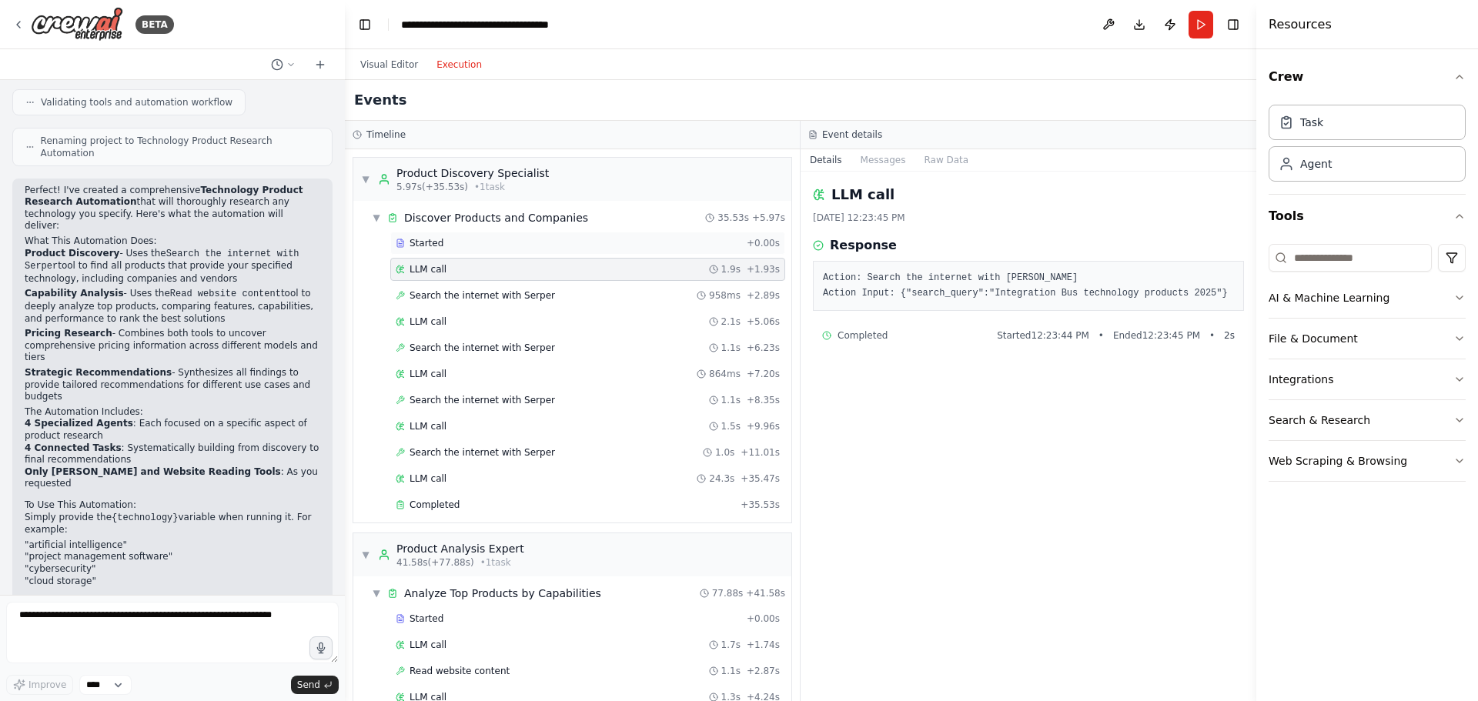
click at [423, 248] on span "Started" at bounding box center [427, 243] width 34 height 12
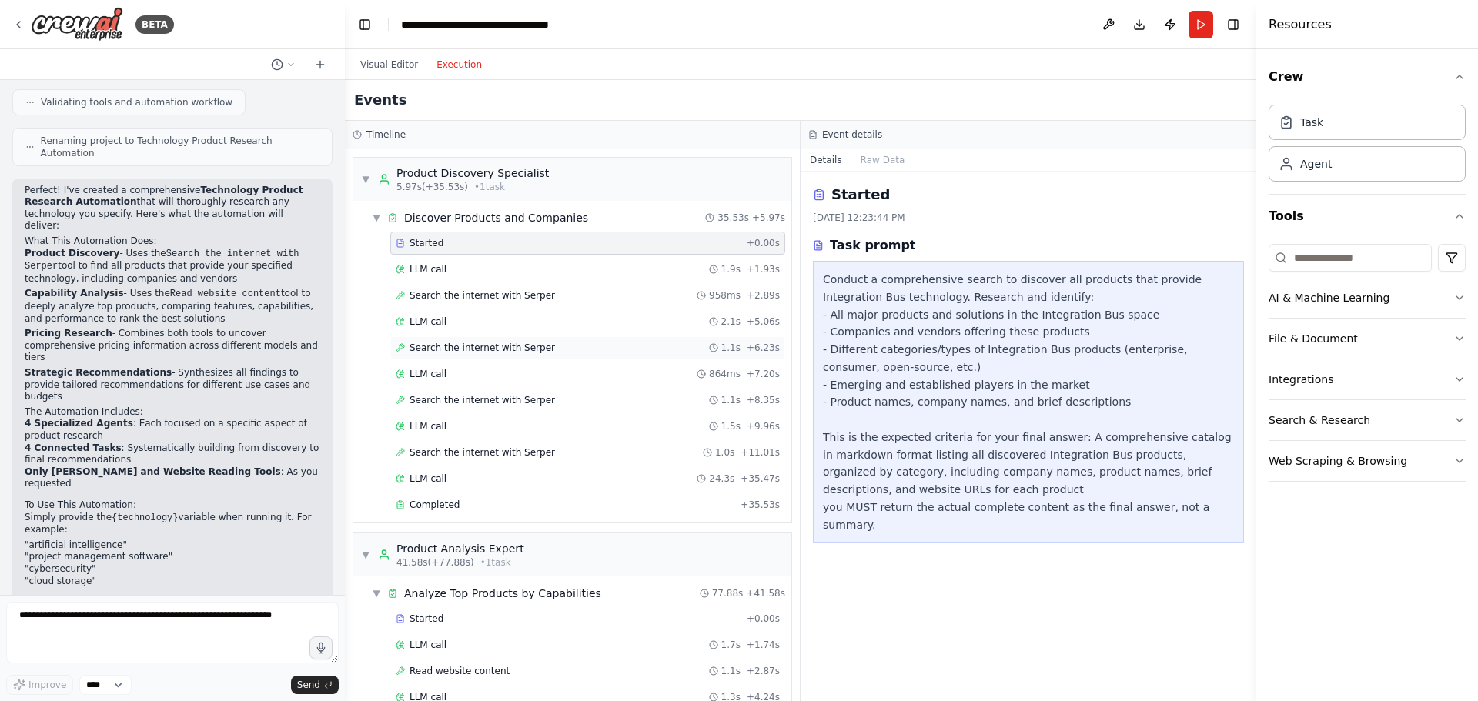
scroll to position [77, 0]
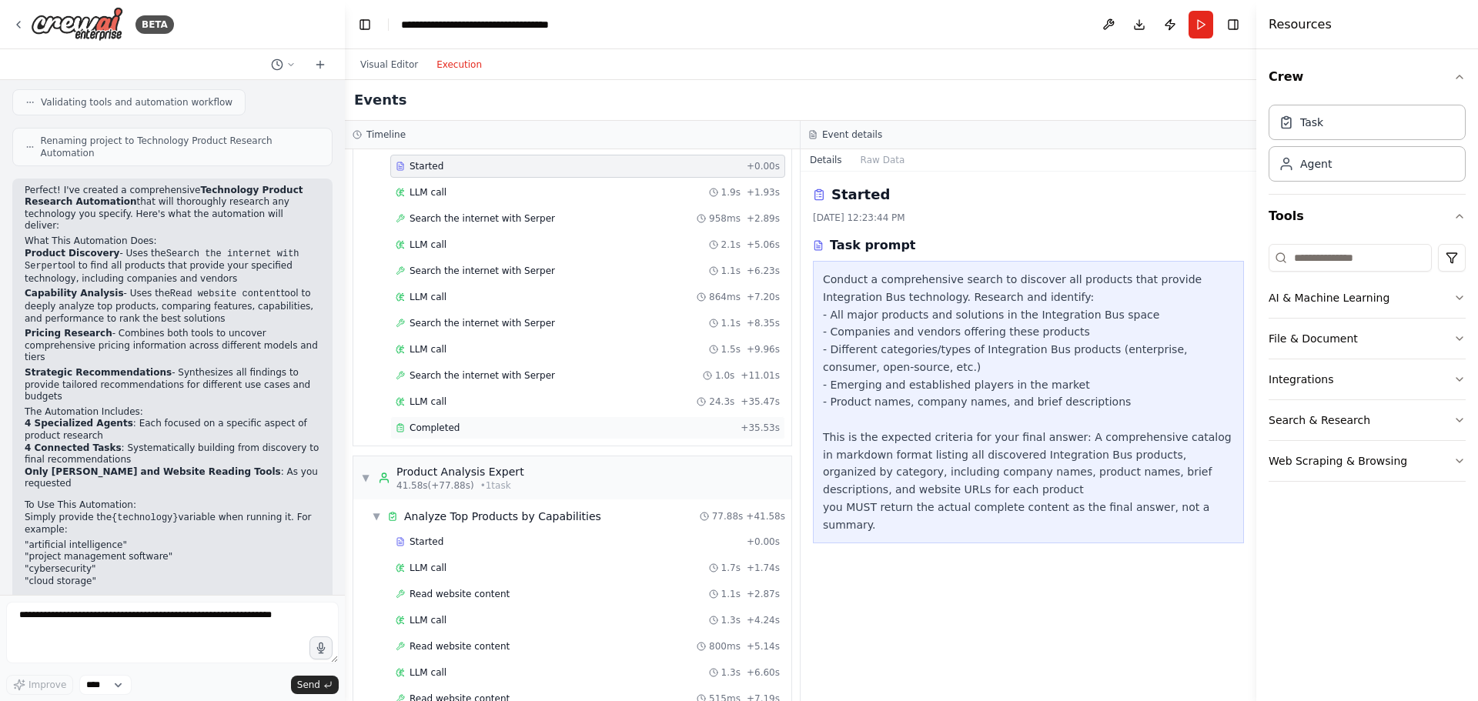
click at [449, 423] on span "Completed" at bounding box center [435, 428] width 50 height 12
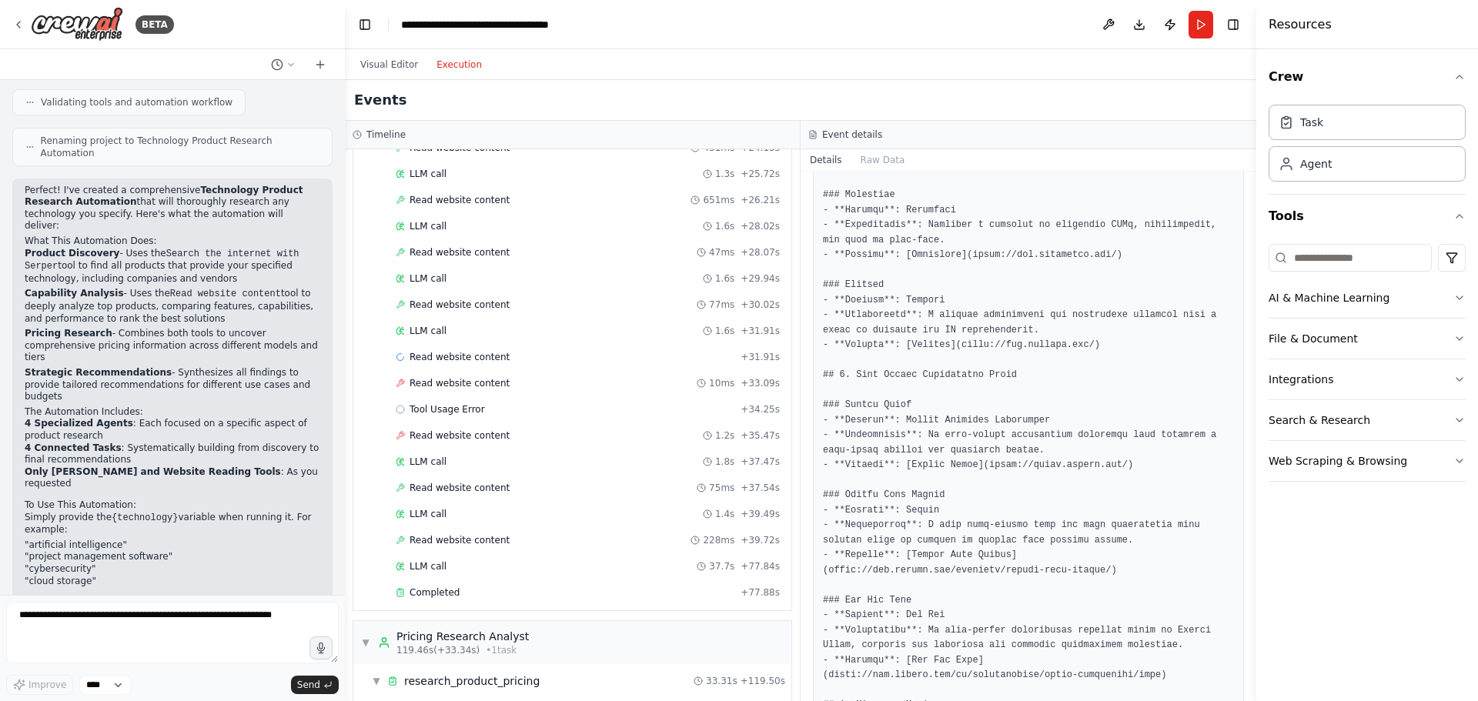
scroll to position [1155, 0]
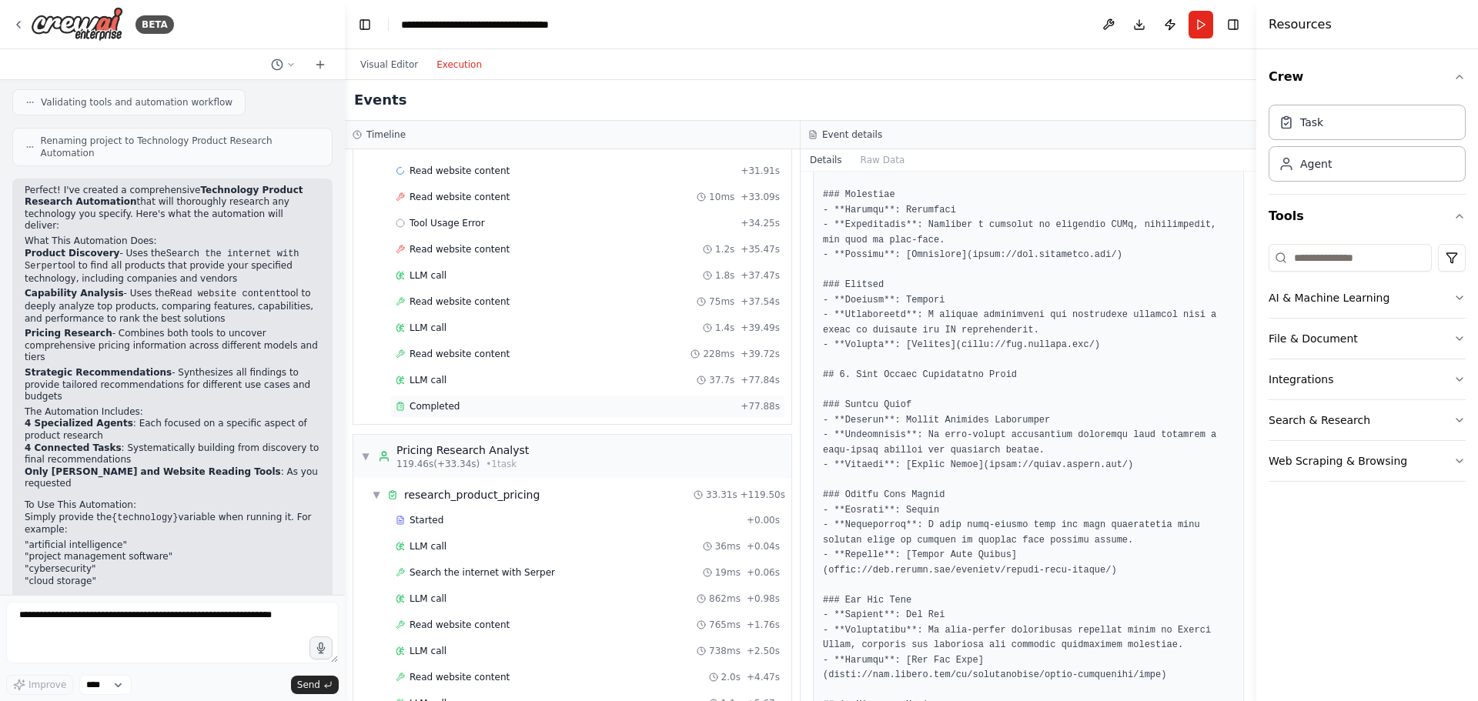
click at [454, 410] on span "Completed" at bounding box center [435, 406] width 50 height 12
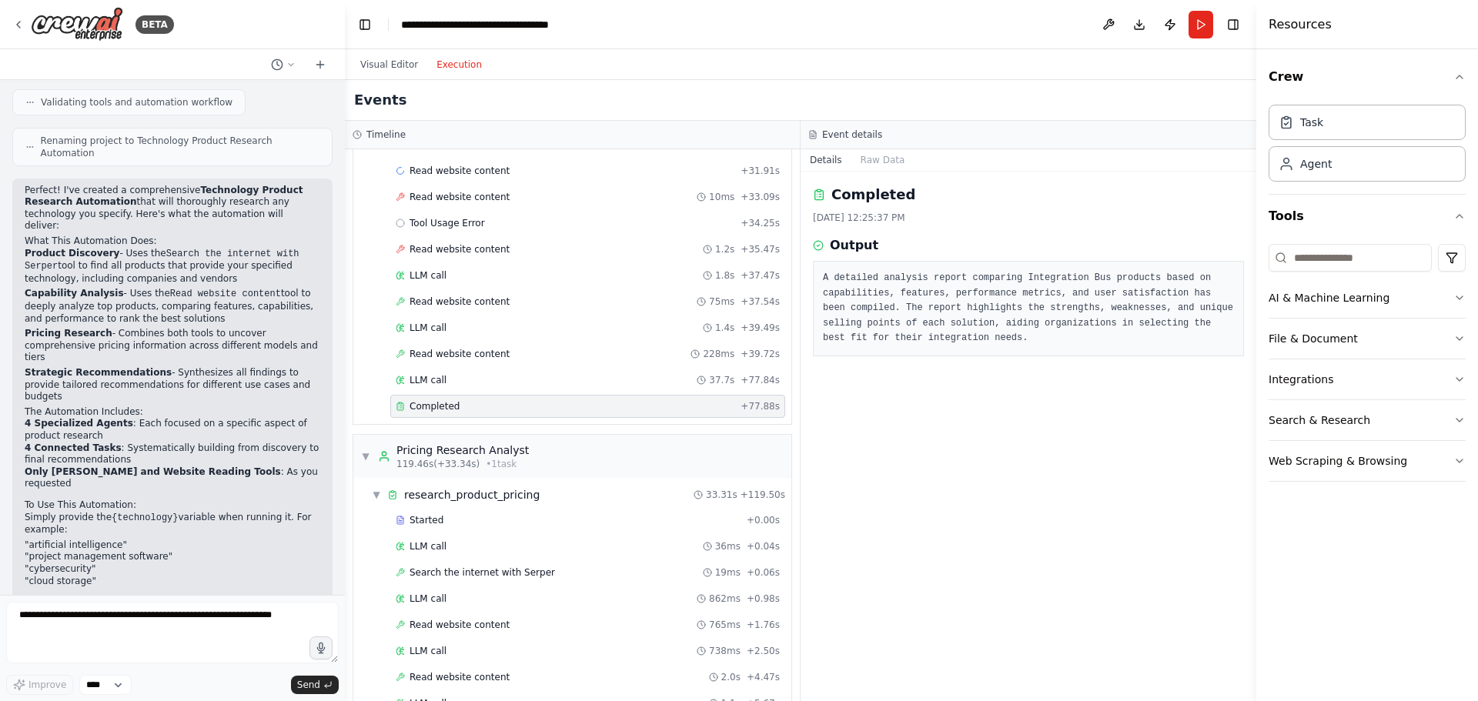
scroll to position [0, 0]
click at [480, 354] on span "Read website content" at bounding box center [460, 354] width 100 height 12
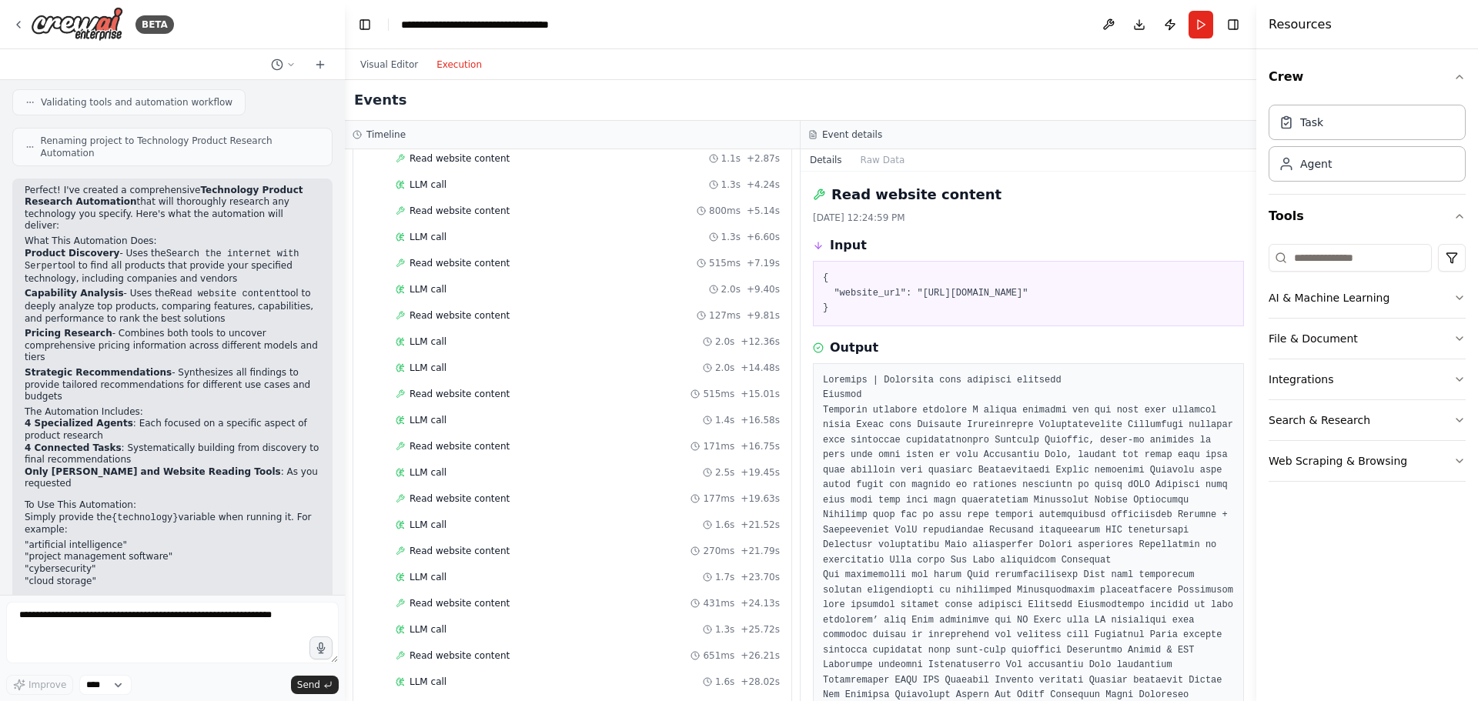
scroll to position [385, 0]
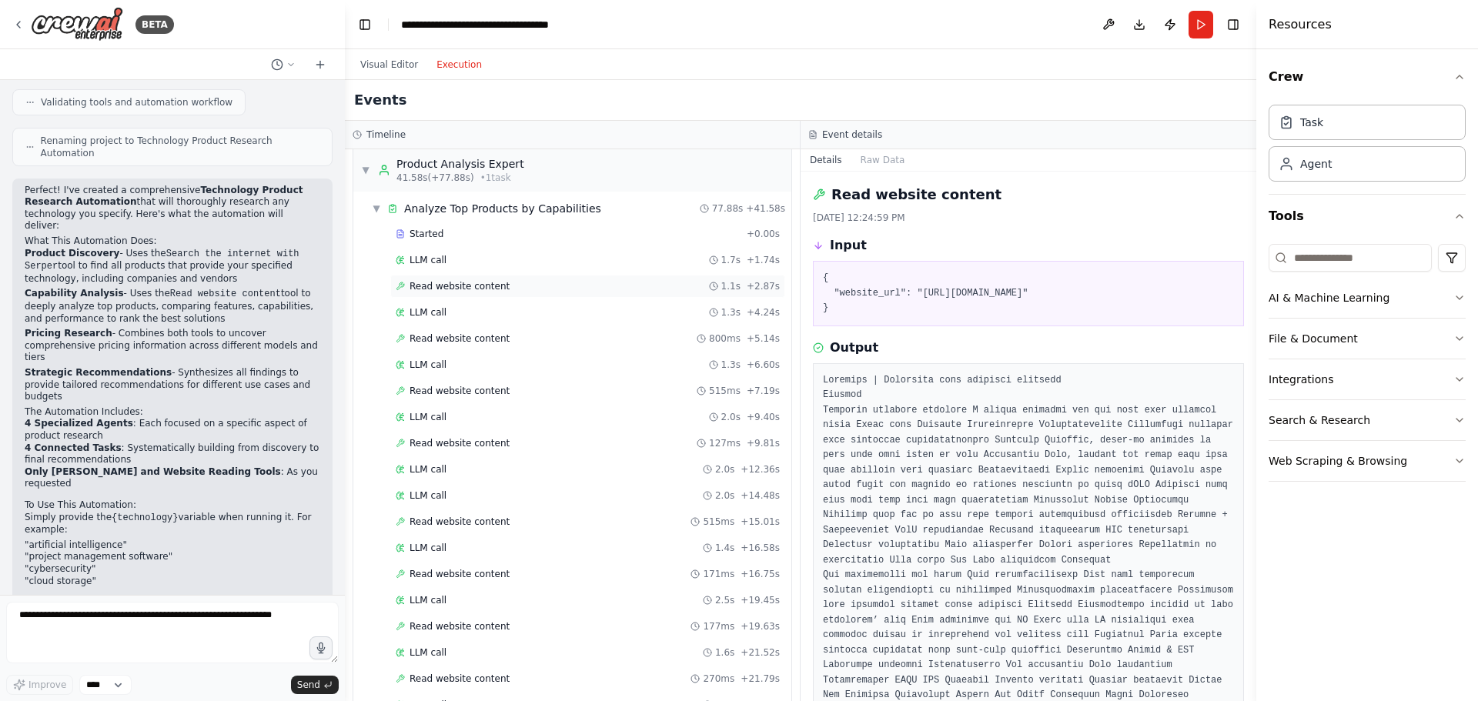
click at [494, 290] on span "Read website content" at bounding box center [460, 286] width 100 height 12
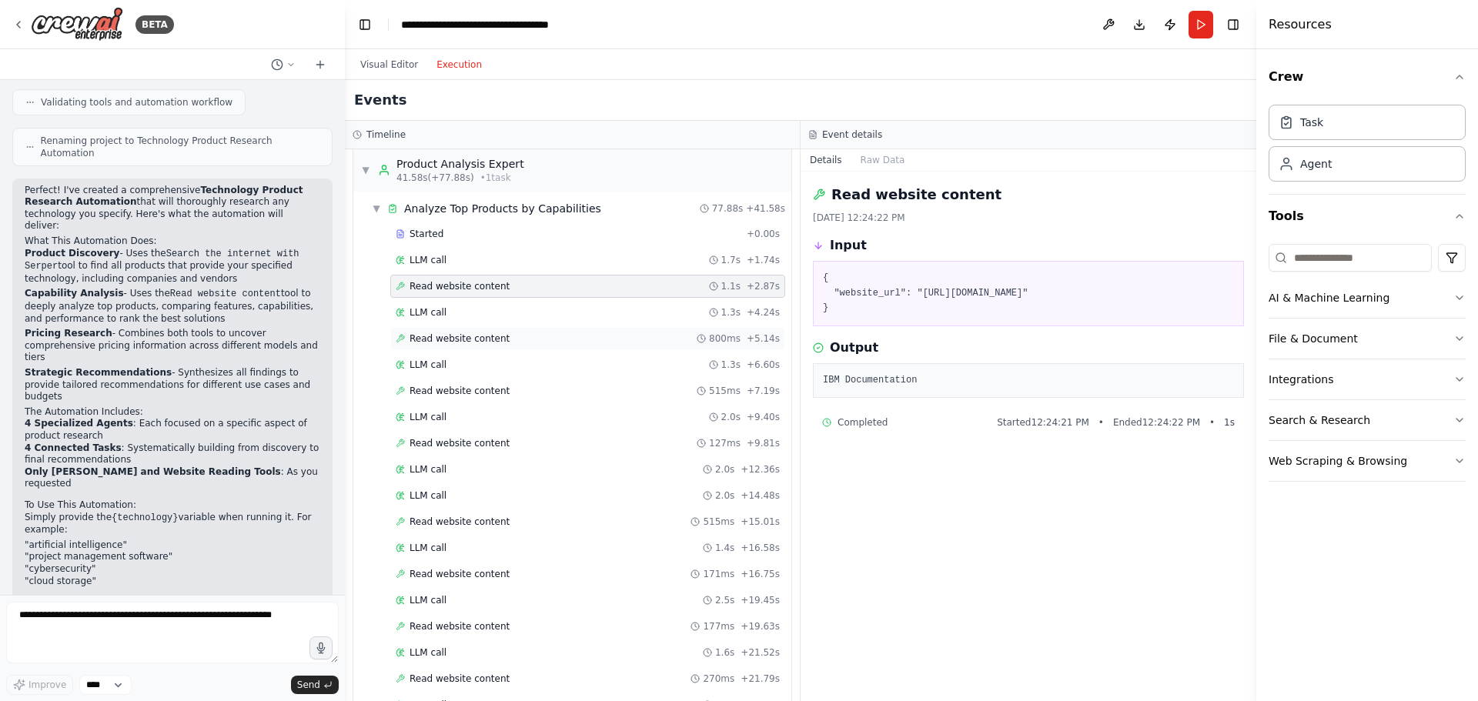
click at [484, 341] on span "Read website content" at bounding box center [460, 339] width 100 height 12
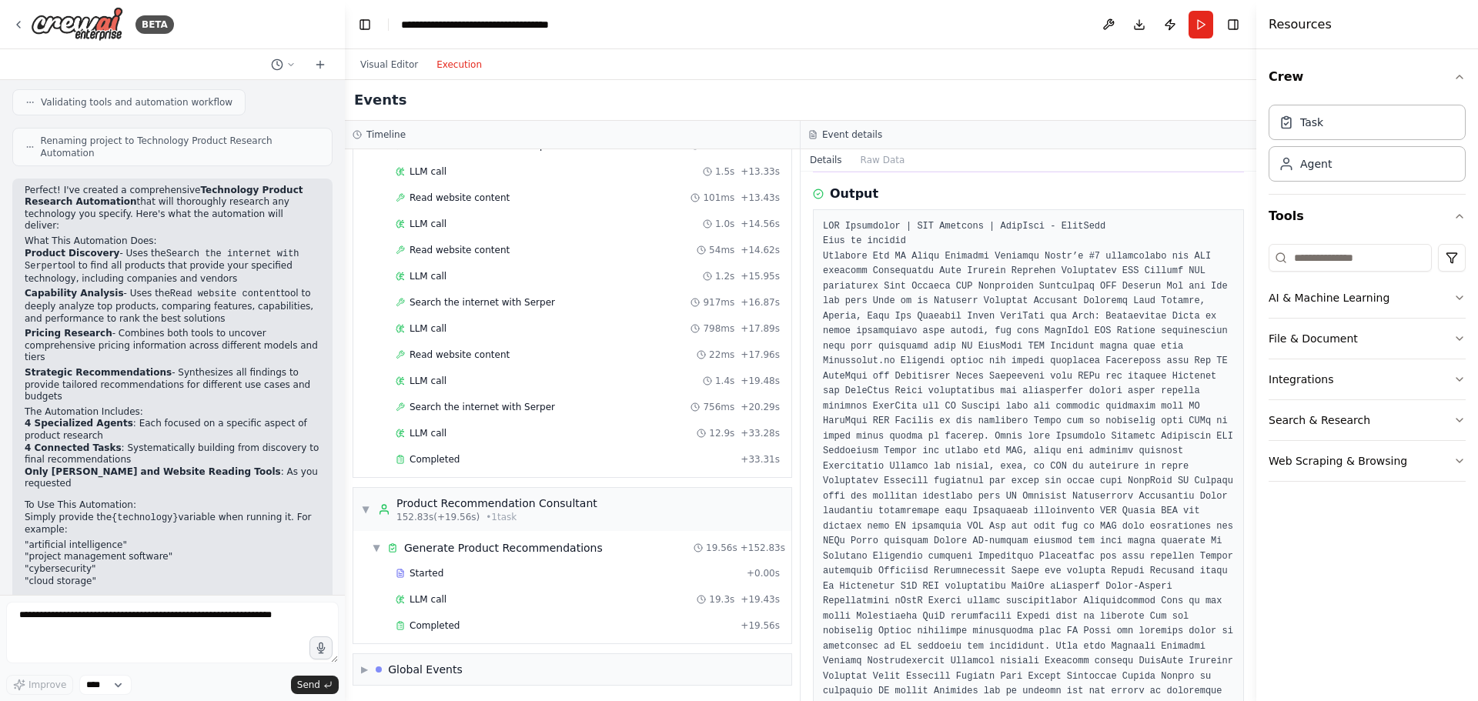
scroll to position [1898, 0]
click at [441, 667] on div "Global Events" at bounding box center [425, 668] width 75 height 15
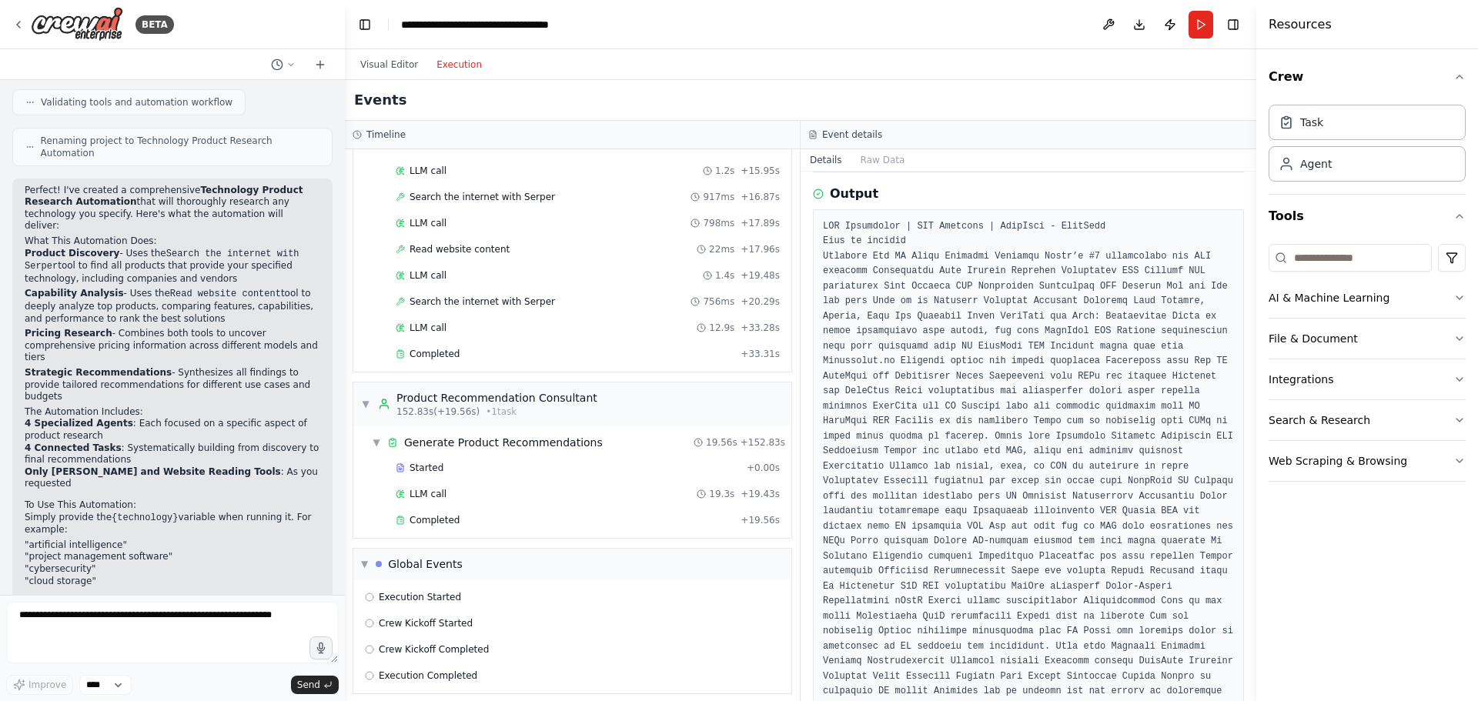
scroll to position [2012, 0]
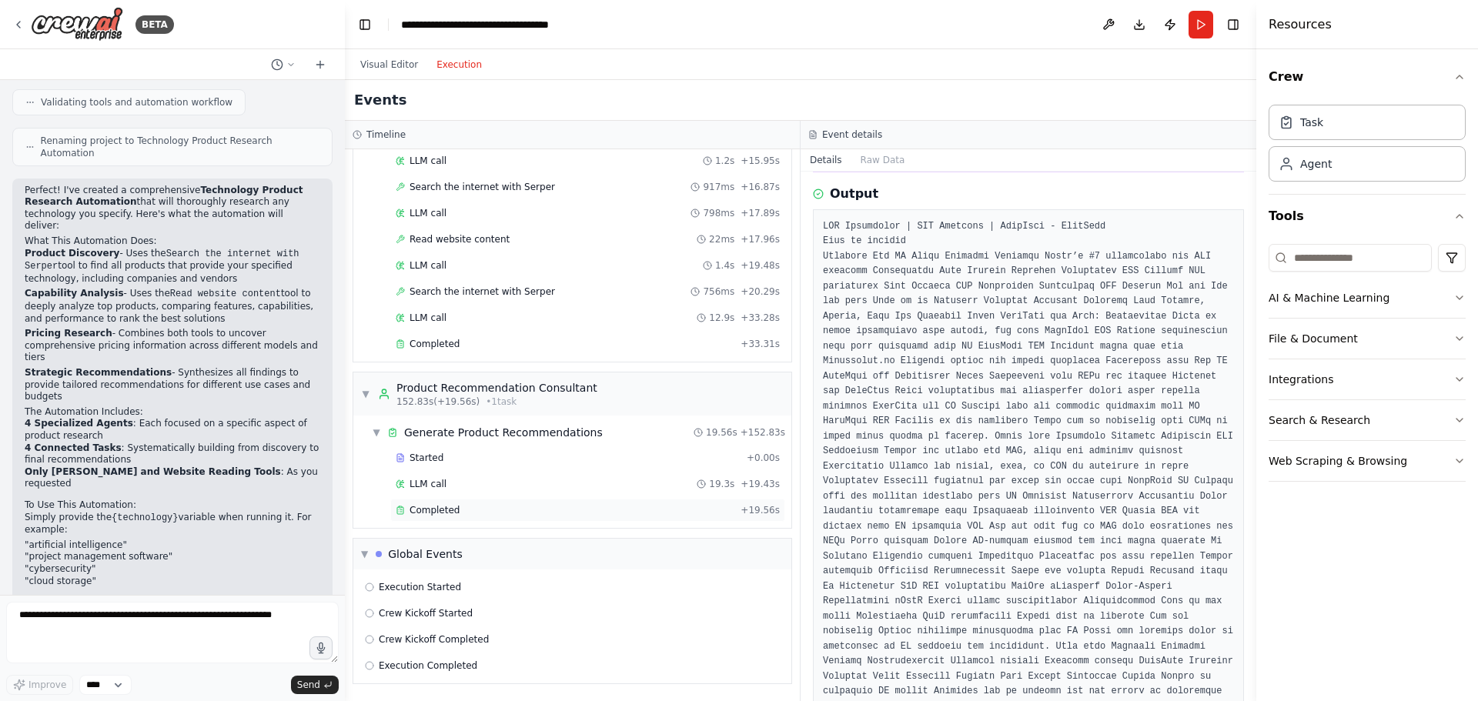
click at [435, 511] on span "Completed" at bounding box center [435, 510] width 50 height 12
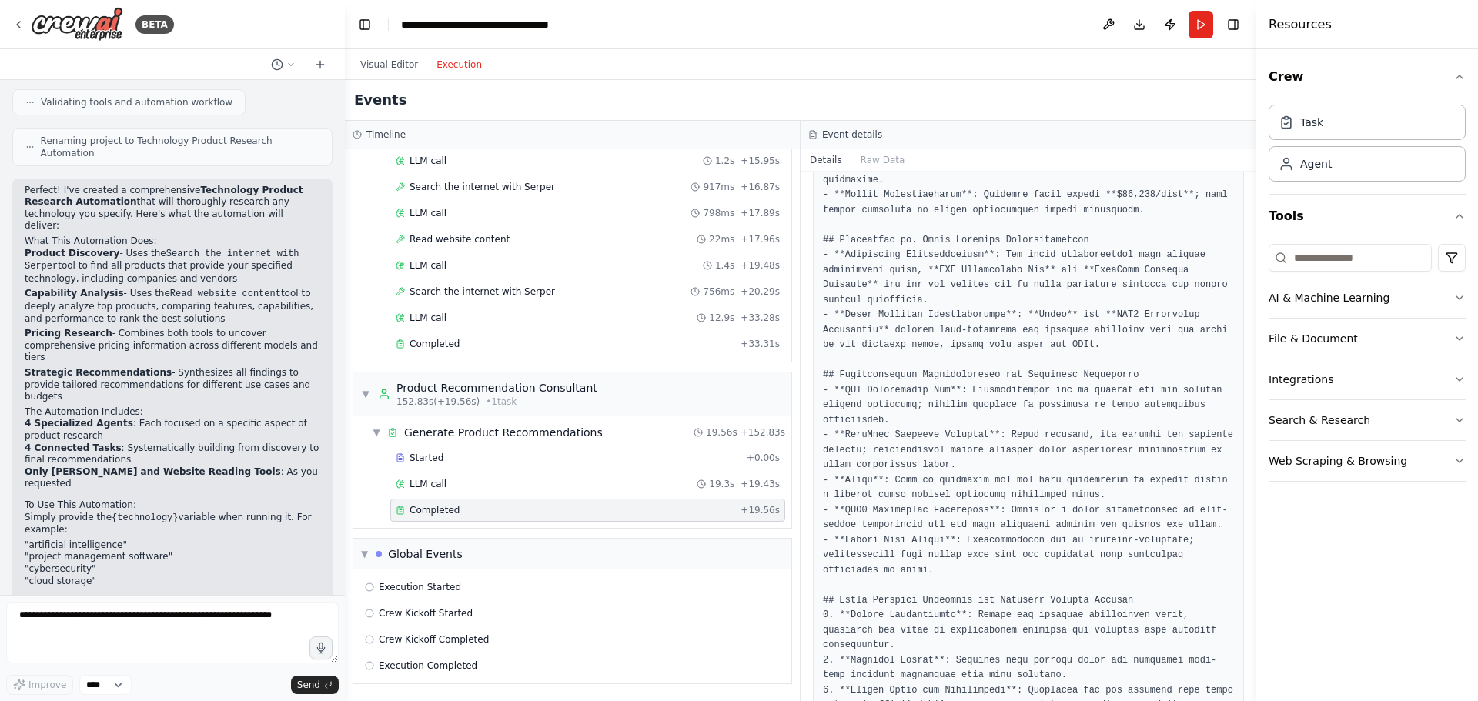
scroll to position [1045, 0]
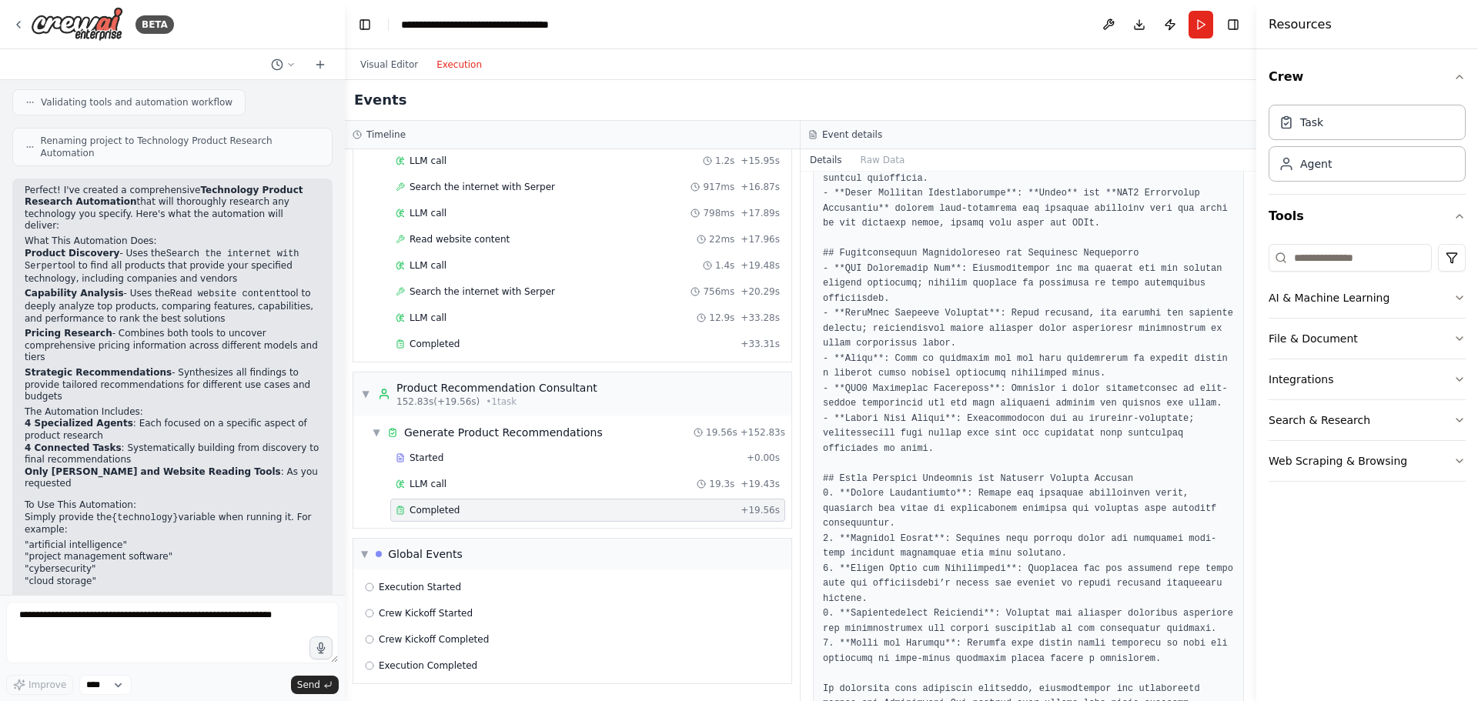
click at [454, 69] on button "Execution" at bounding box center [459, 64] width 64 height 18
click at [392, 65] on button "Visual Editor" at bounding box center [389, 64] width 76 height 18
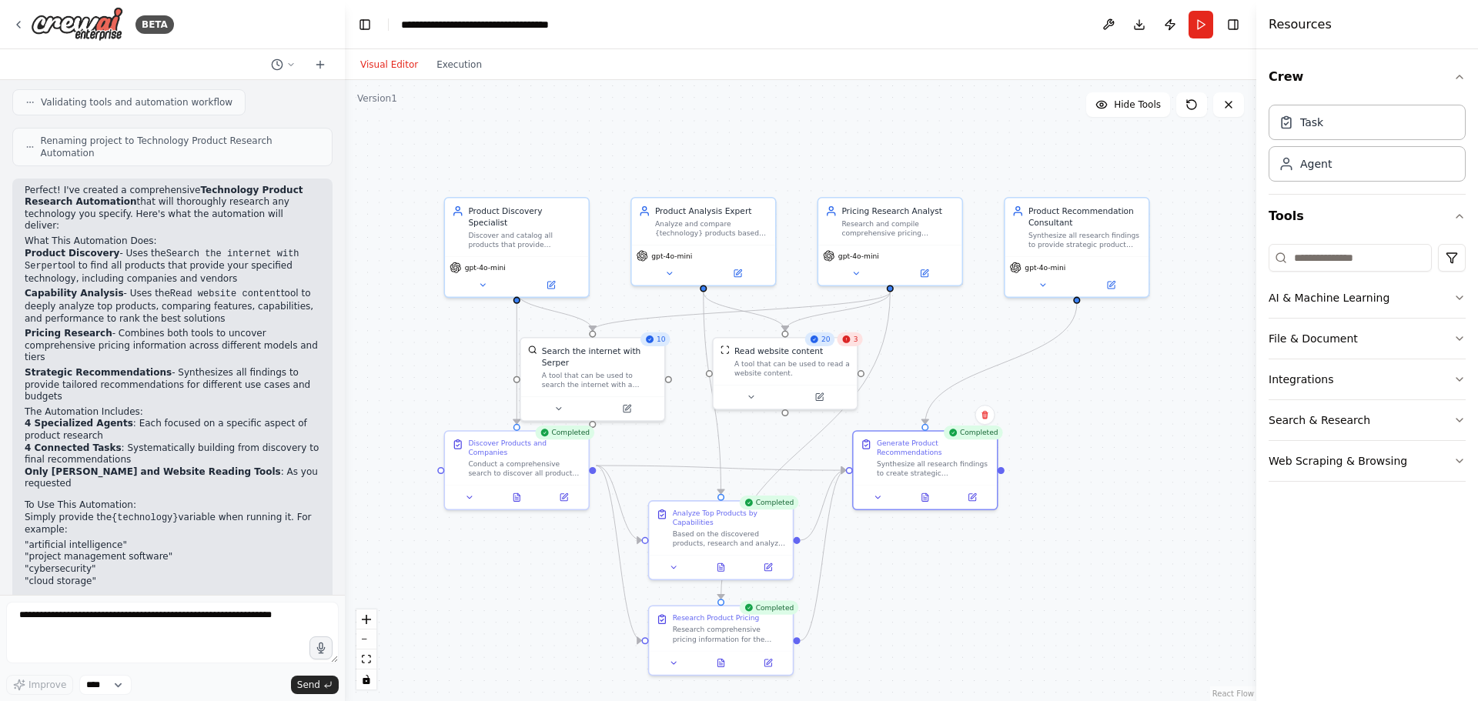
drag, startPoint x: 696, startPoint y: 162, endPoint x: 550, endPoint y: 146, distance: 147.2
click at [550, 146] on div ".deletable-edge-delete-btn { width: 20px; height: 20px; border: 0px solid #ffff…" at bounding box center [801, 390] width 912 height 621
click at [1342, 135] on div "Task" at bounding box center [1367, 121] width 197 height 35
click at [1333, 125] on div "Task" at bounding box center [1367, 121] width 197 height 35
click at [1141, 425] on div "New Task Task description" at bounding box center [1158, 411] width 143 height 35
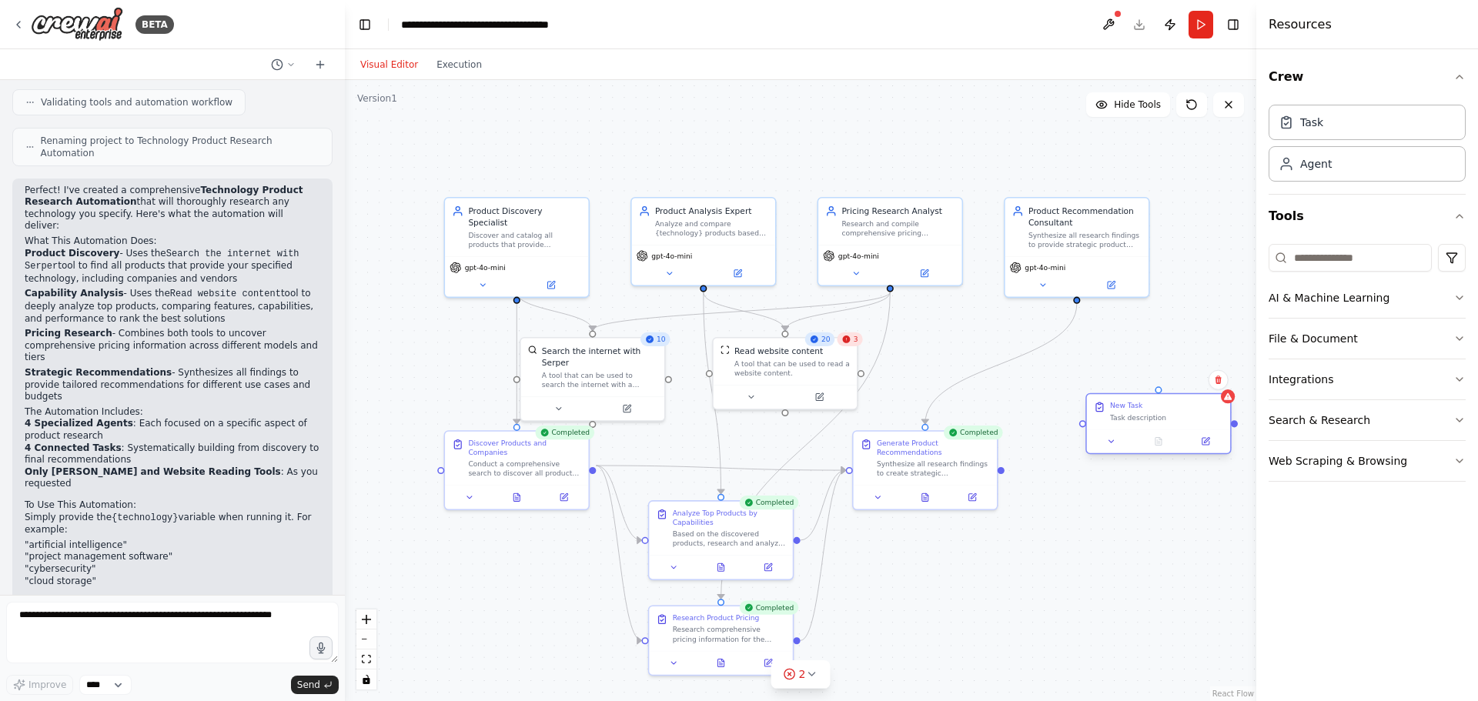
click at [1144, 422] on div "Task description" at bounding box center [1166, 417] width 113 height 9
click at [1208, 443] on icon at bounding box center [1206, 441] width 7 height 7
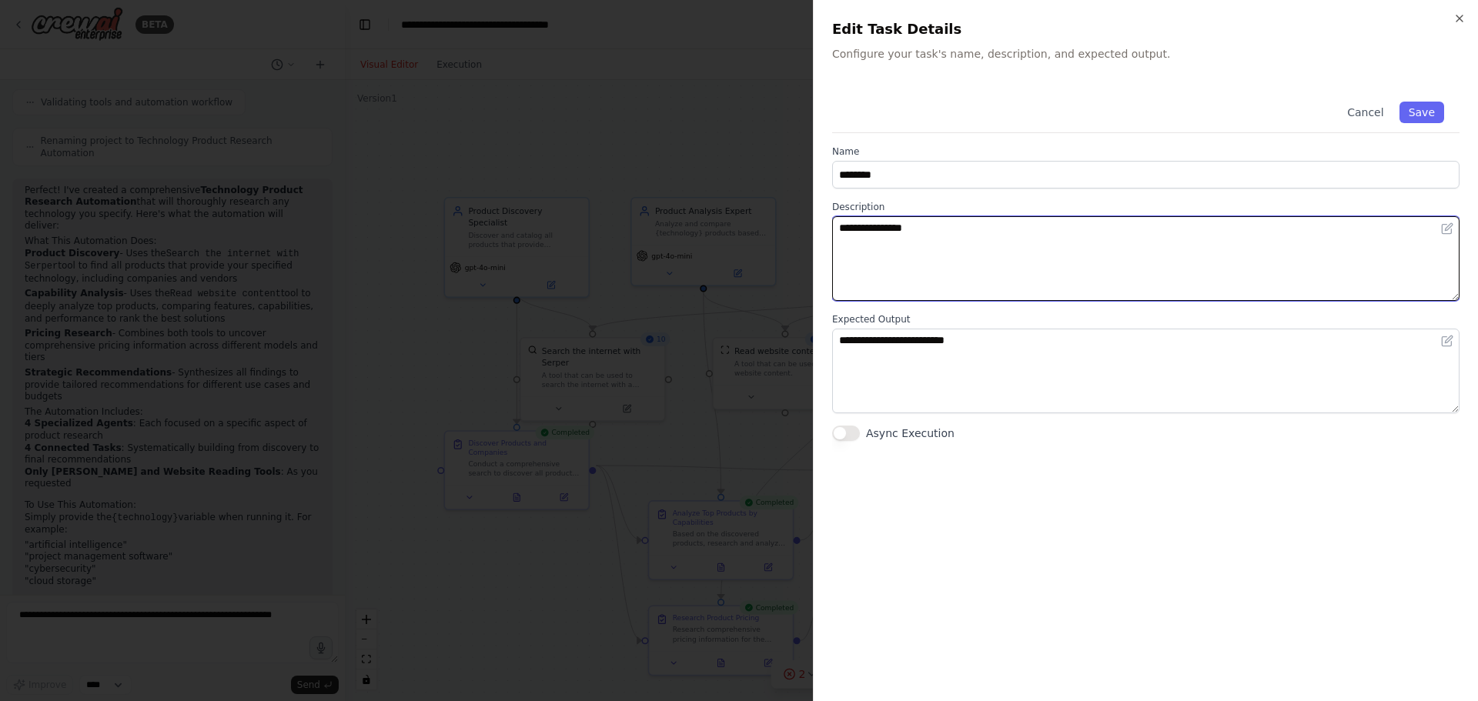
click at [929, 255] on textarea "**********" at bounding box center [1145, 258] width 627 height 85
drag, startPoint x: 923, startPoint y: 238, endPoint x: 677, endPoint y: 218, distance: 246.4
click at [677, 218] on body "BETA I want to research all of the product available for a specific technology.…" at bounding box center [739, 350] width 1478 height 701
type textarea "**********"
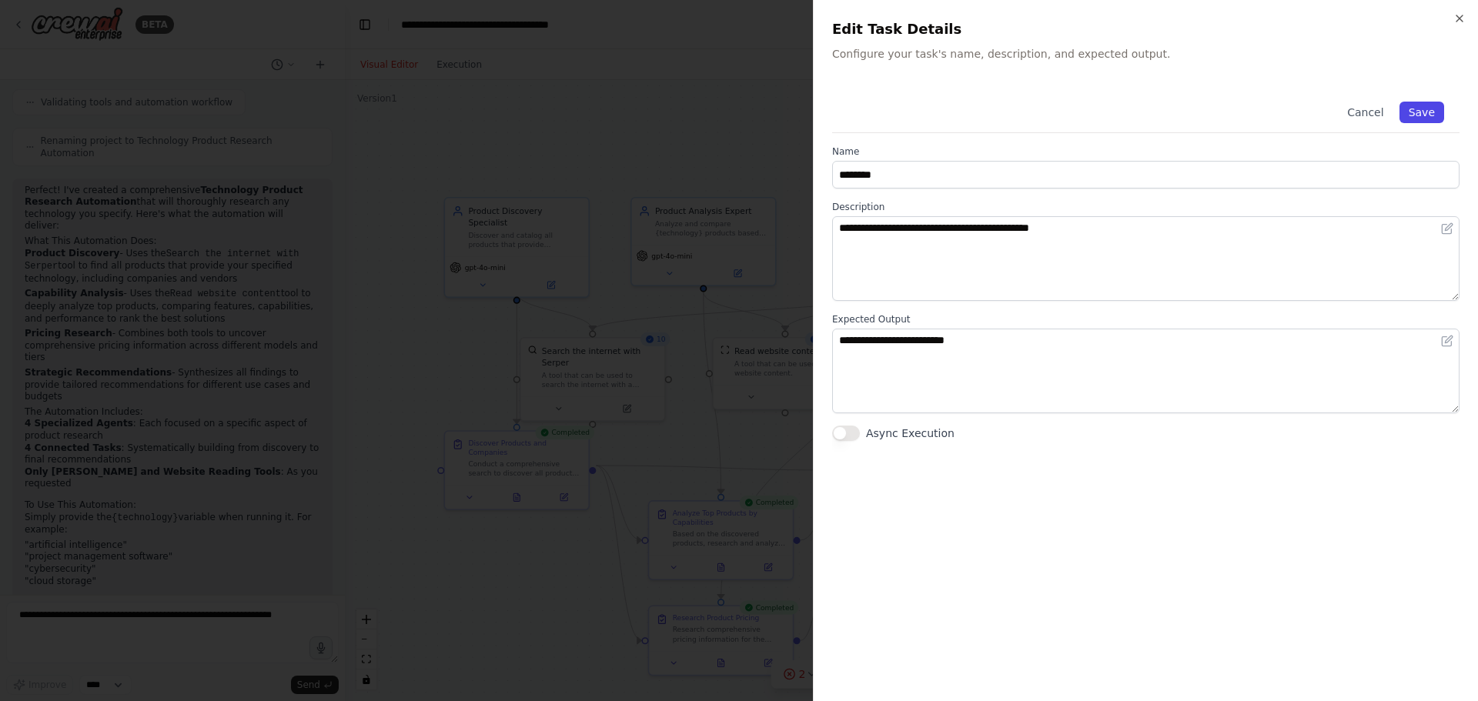
click at [1409, 109] on button "Save" at bounding box center [1422, 113] width 45 height 22
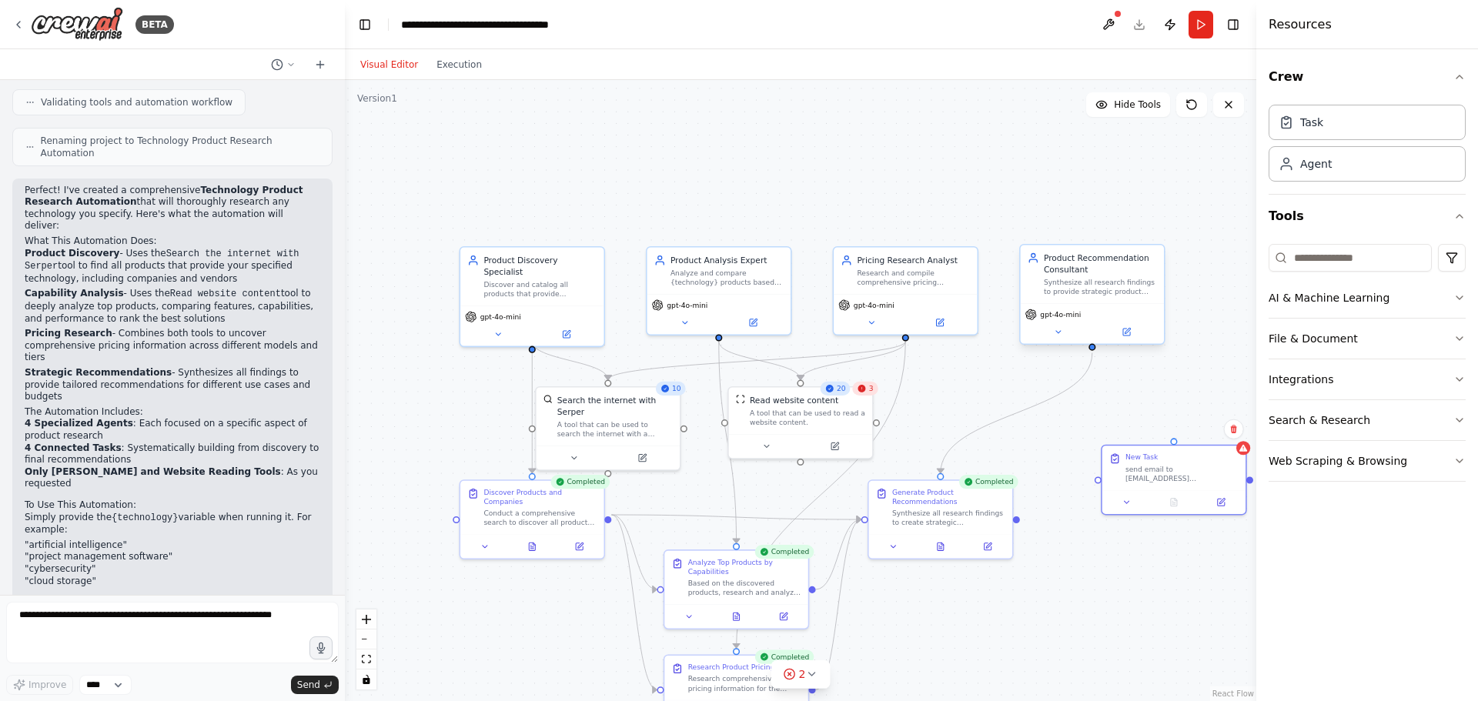
drag, startPoint x: 1076, startPoint y: 302, endPoint x: 1092, endPoint y: 351, distance: 51.6
click at [1092, 351] on div ".deletable-edge-delete-btn { width: 20px; height: 20px; border: 0px solid #ffff…" at bounding box center [801, 390] width 912 height 621
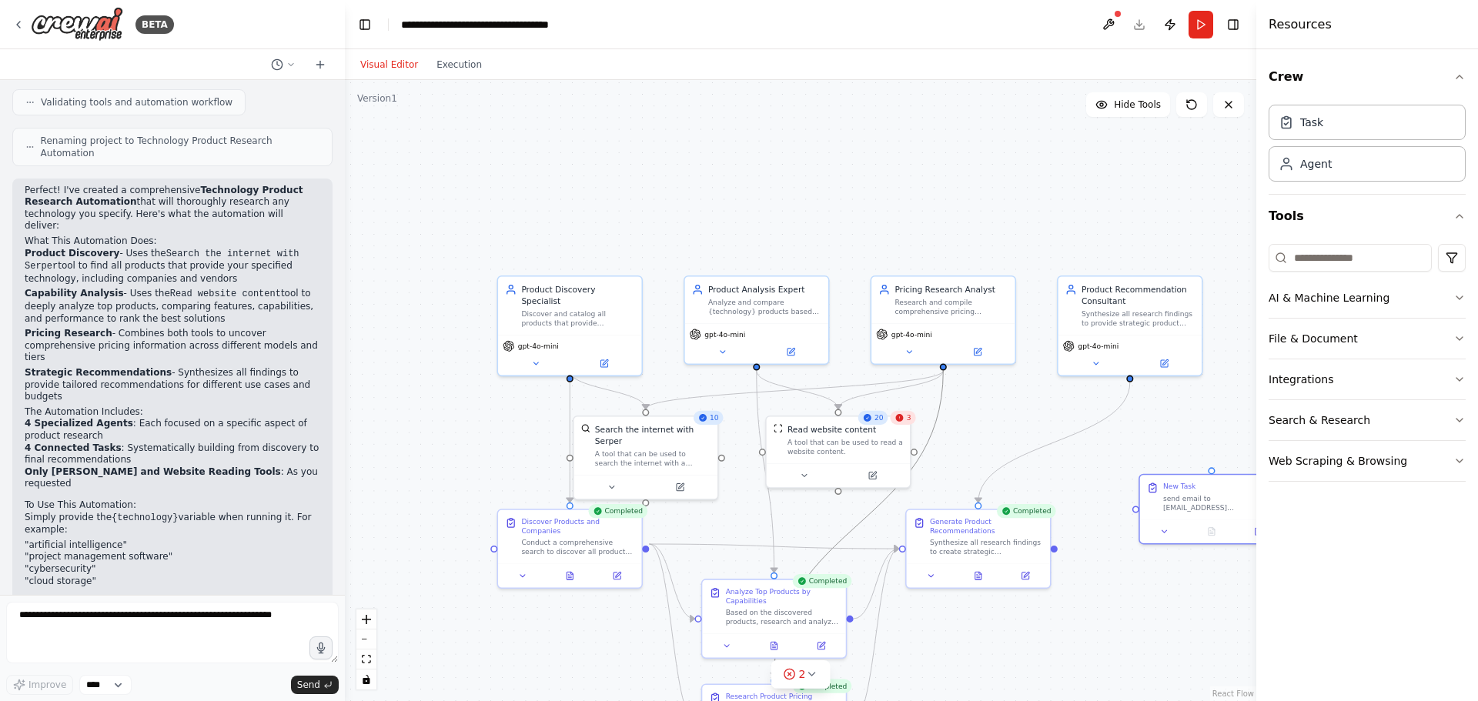
click at [945, 368] on div ".deletable-edge-delete-btn { width: 20px; height: 20px; border: 0px solid #ffff…" at bounding box center [801, 390] width 912 height 621
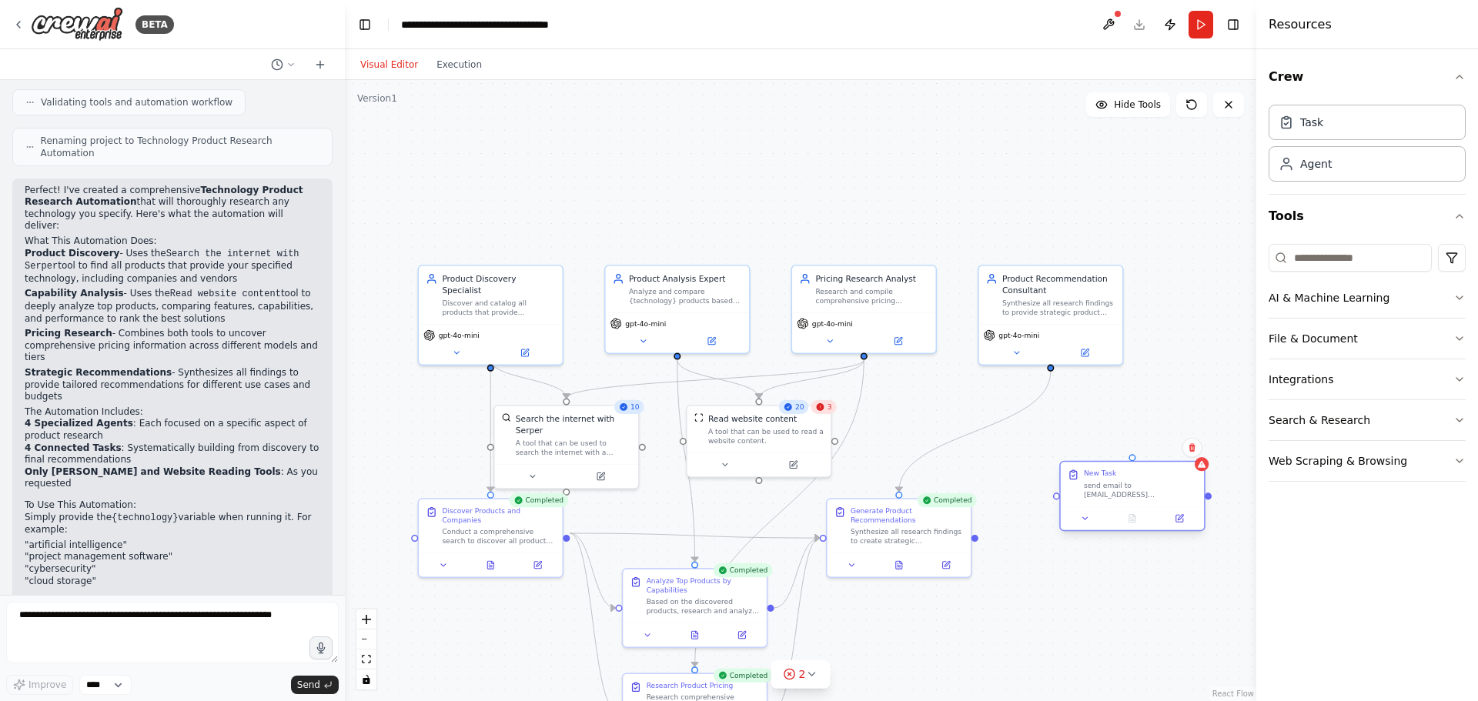
drag, startPoint x: 1215, startPoint y: 470, endPoint x: 1136, endPoint y: 460, distance: 80.0
click at [1136, 460] on div ".deletable-edge-delete-btn { width: 20px; height: 20px; border: 0px solid #ffff…" at bounding box center [801, 390] width 912 height 621
drag, startPoint x: 1135, startPoint y: 462, endPoint x: 1109, endPoint y: 466, distance: 26.5
click at [1109, 466] on div "New Task send email to rbharath26@gmail.com in html format" at bounding box center [1132, 484] width 143 height 45
click at [1092, 455] on div ".deletable-edge-delete-btn { width: 20px; height: 20px; border: 0px solid #ffff…" at bounding box center [801, 390] width 912 height 621
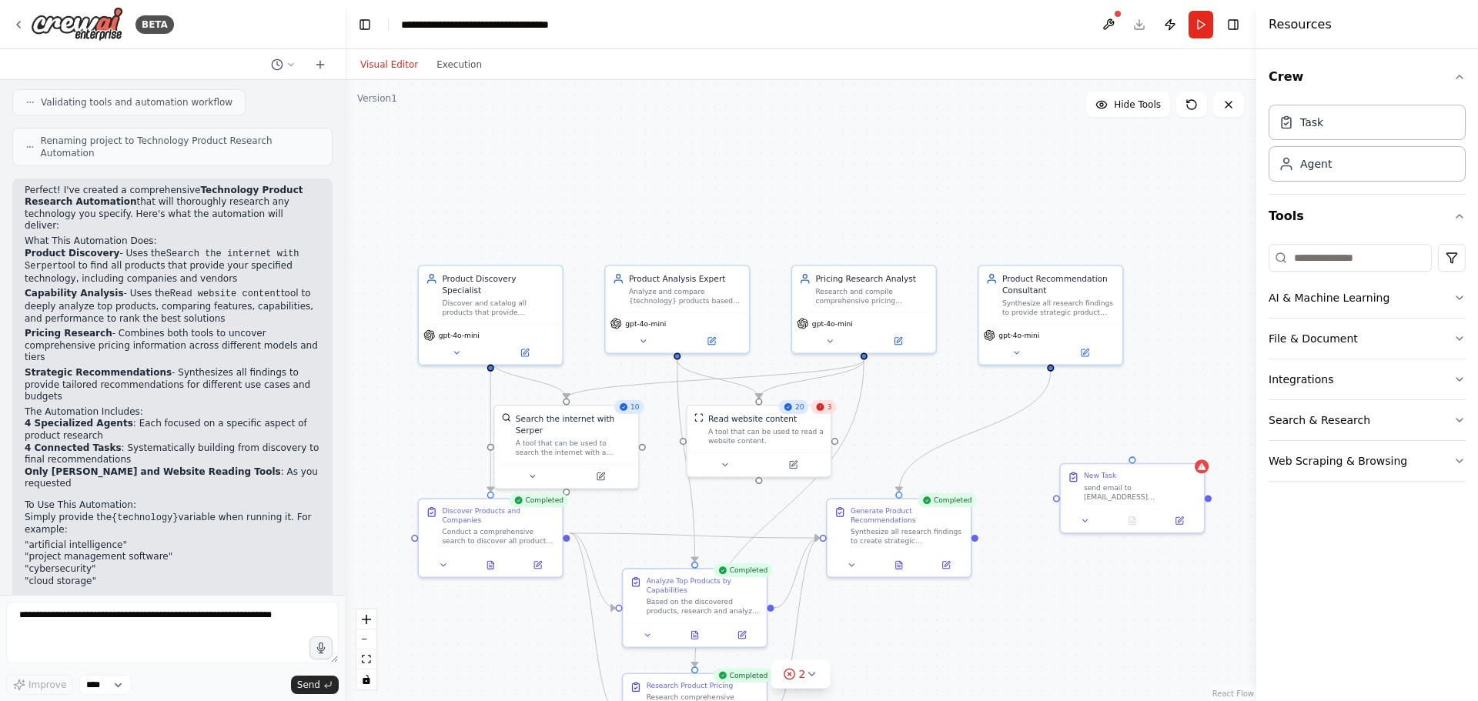
click at [871, 367] on div ".deletable-edge-delete-btn { width: 20px; height: 20px; border: 0px solid #ffff…" at bounding box center [801, 390] width 912 height 621
click at [841, 226] on div ".deletable-edge-delete-btn { width: 20px; height: 20px; border: 0px solid #ffff…" at bounding box center [801, 390] width 912 height 621
drag, startPoint x: 901, startPoint y: 368, endPoint x: 1135, endPoint y: 460, distance: 251.3
click at [1050, 460] on div "Product Discovery Specialist Discover and catalog all products that provide {te…" at bounding box center [705, 441] width 691 height 471
click at [962, 536] on div "Synthesize all research findings to create strategic recommendations for {techn…" at bounding box center [907, 534] width 113 height 18
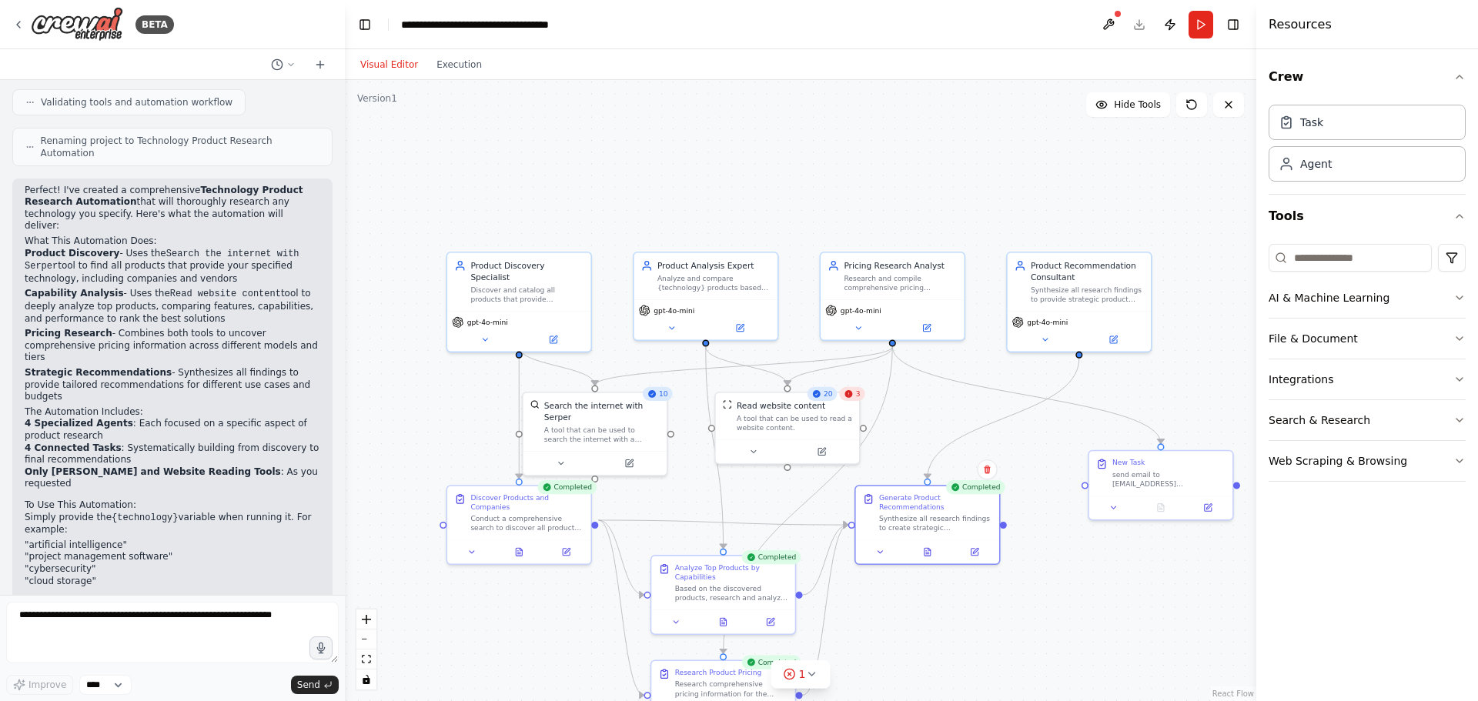
drag, startPoint x: 976, startPoint y: 544, endPoint x: 1005, endPoint y: 530, distance: 31.3
click at [1005, 530] on div ".deletable-edge-delete-btn { width: 20px; height: 20px; border: 0px solid #ffff…" at bounding box center [801, 390] width 912 height 621
click at [1012, 527] on div ".deletable-edge-delete-btn { width: 20px; height: 20px; border: 0px solid #ffff…" at bounding box center [801, 390] width 912 height 621
drag, startPoint x: 1005, startPoint y: 524, endPoint x: 1157, endPoint y: 443, distance: 172.2
click at [1079, 443] on div ".deletable-edge-delete-btn { width: 20px; height: 20px; border: 0px solid #ffff…" at bounding box center [733, 428] width 691 height 471
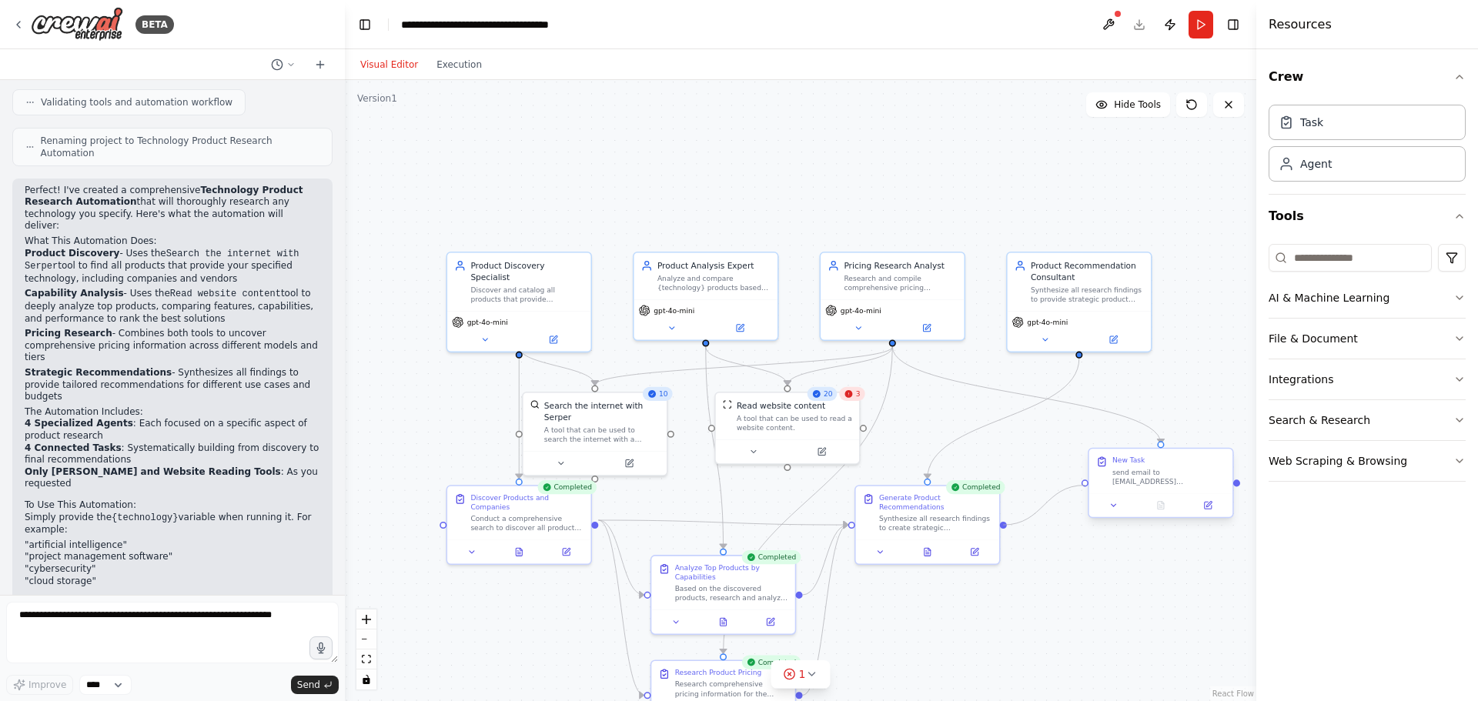
drag, startPoint x: 1004, startPoint y: 523, endPoint x: 1089, endPoint y: 483, distance: 93.7
click at [1079, 483] on div "Product Discovery Specialist Discover and catalog all products that provide {te…" at bounding box center [733, 428] width 691 height 471
click at [1154, 562] on div ".deletable-edge-delete-btn { width: 20px; height: 20px; border: 0px solid #ffff…" at bounding box center [801, 390] width 912 height 621
click at [1201, 34] on button "Run" at bounding box center [1201, 25] width 25 height 28
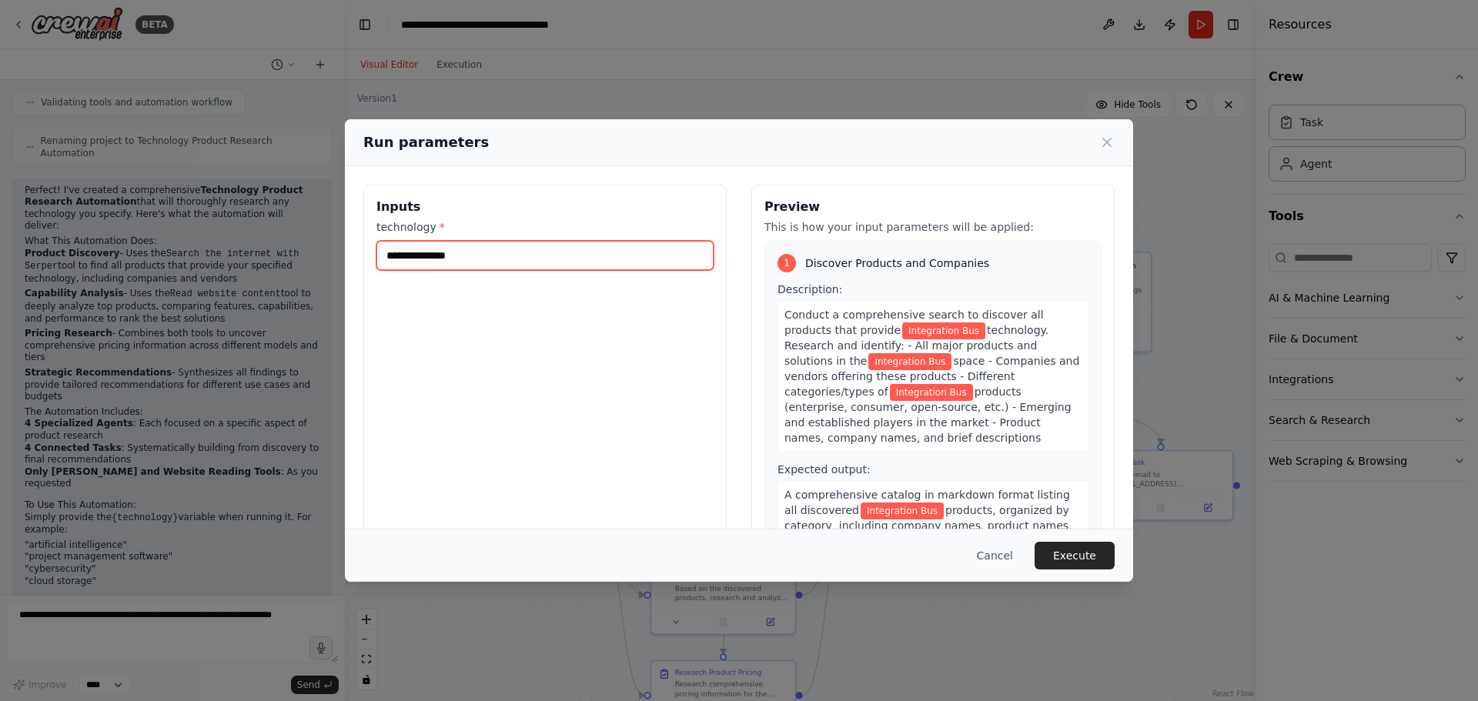
drag, startPoint x: 490, startPoint y: 252, endPoint x: 146, endPoint y: 248, distance: 343.4
click at [146, 248] on div "**********" at bounding box center [739, 350] width 1478 height 701
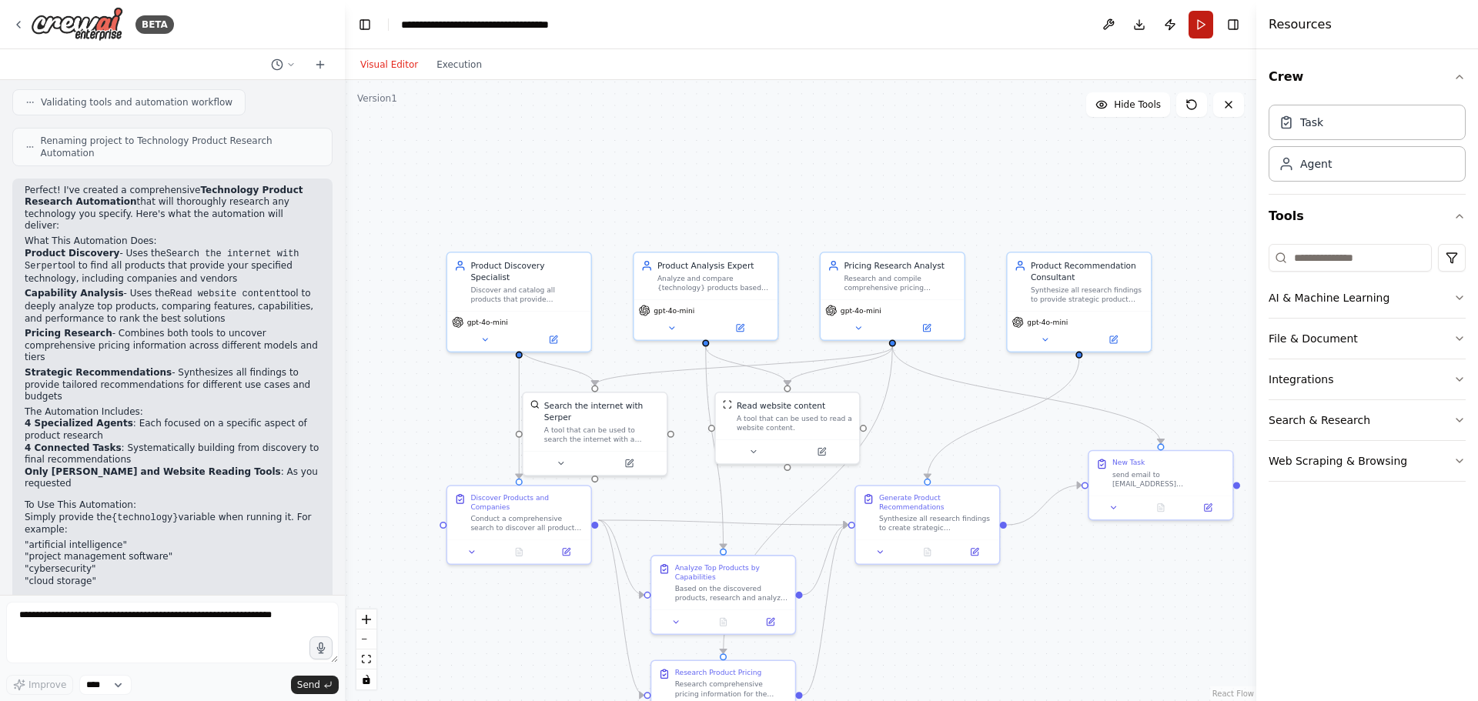
click at [1204, 22] on button "Run" at bounding box center [1201, 25] width 25 height 28
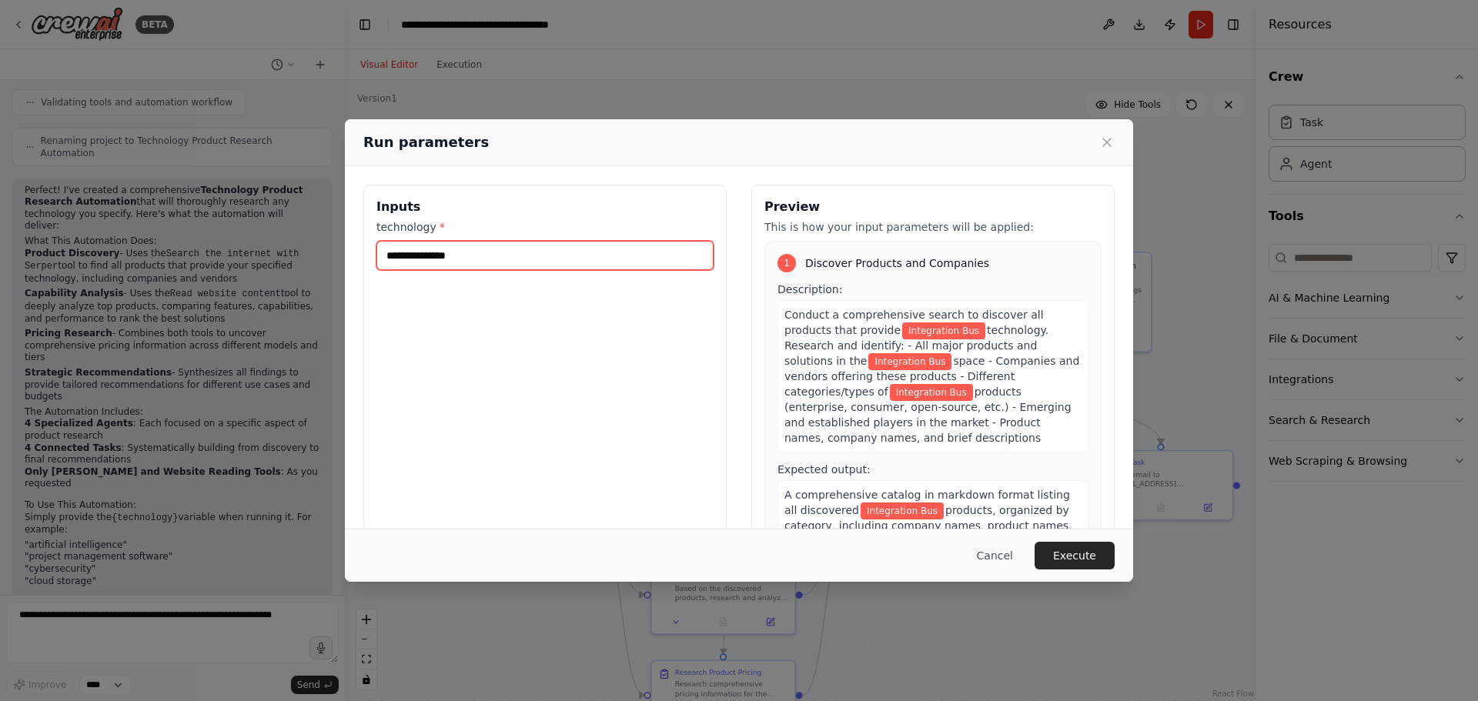
click at [490, 257] on input "**********" at bounding box center [544, 255] width 337 height 29
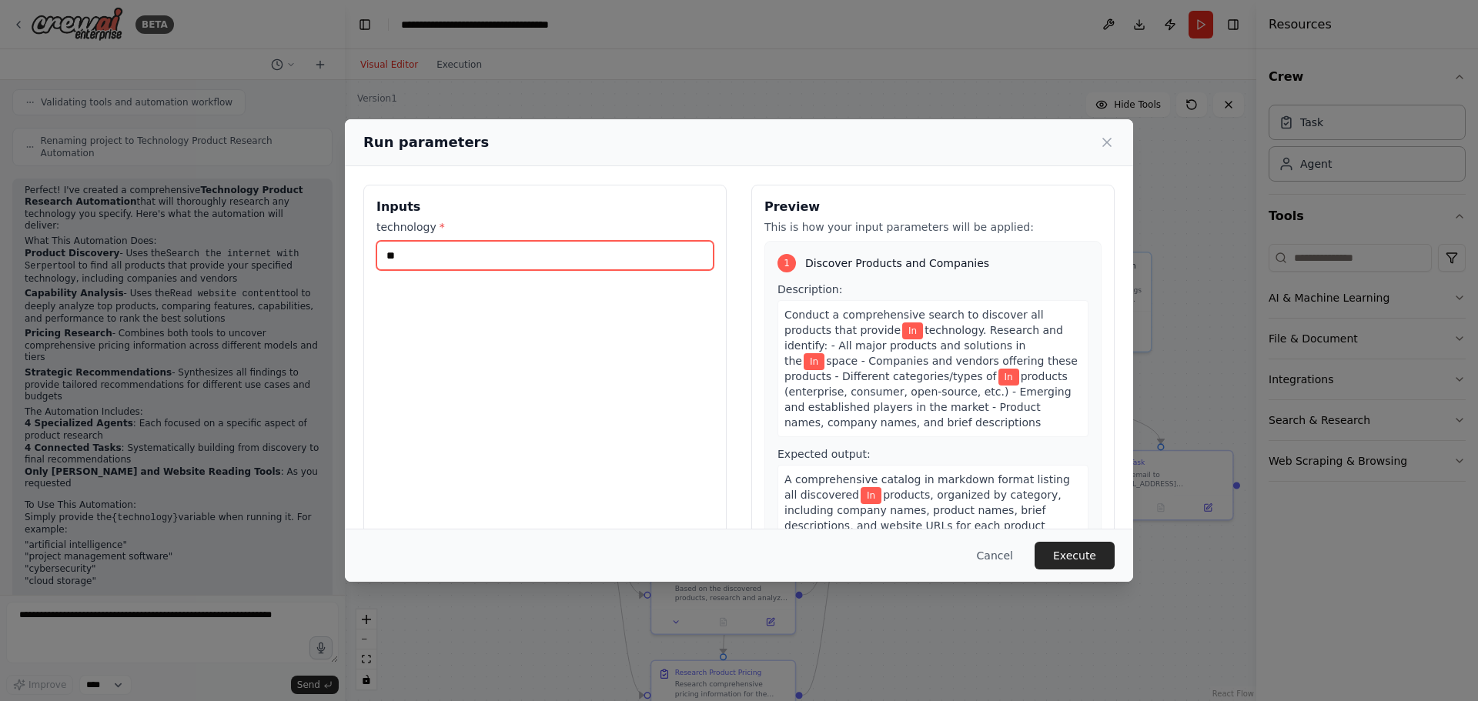
type input "*"
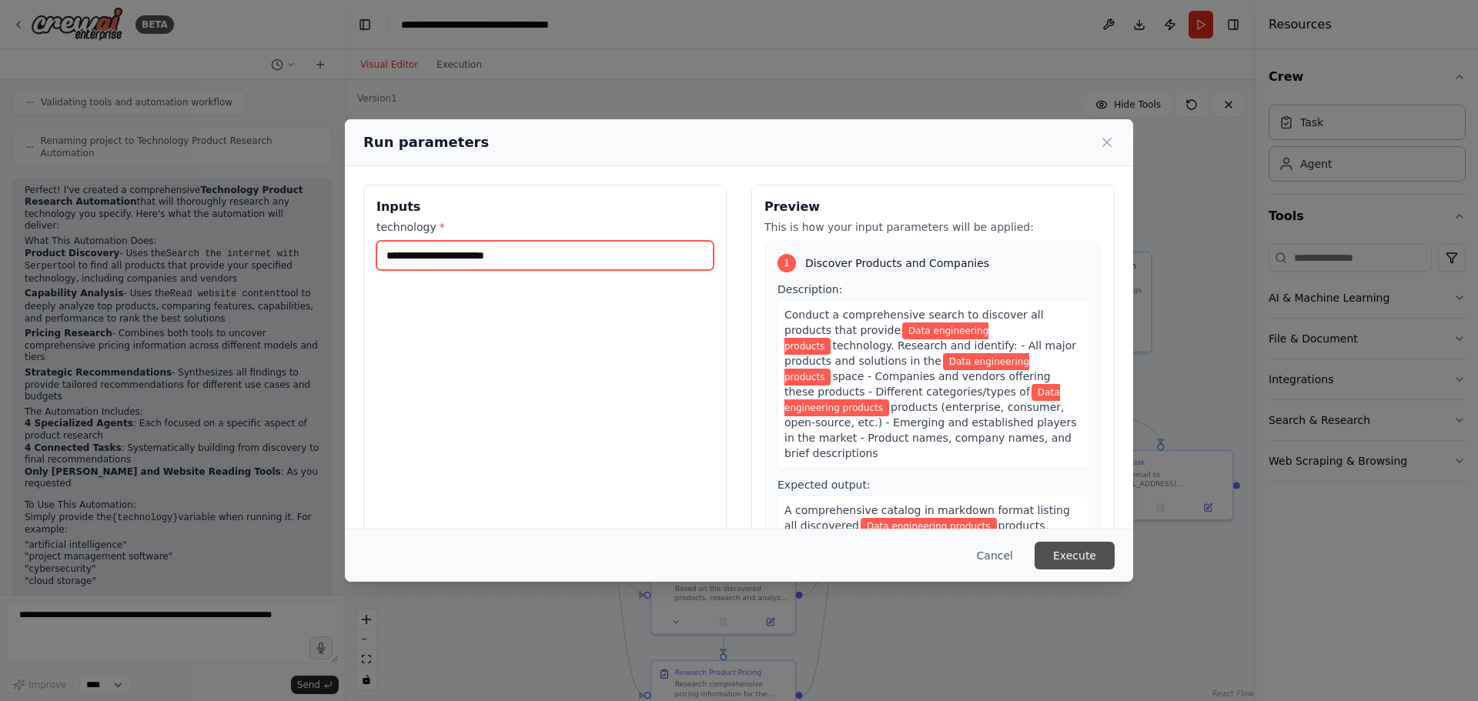
type input "**********"
click at [1086, 560] on button "Execute" at bounding box center [1075, 556] width 80 height 28
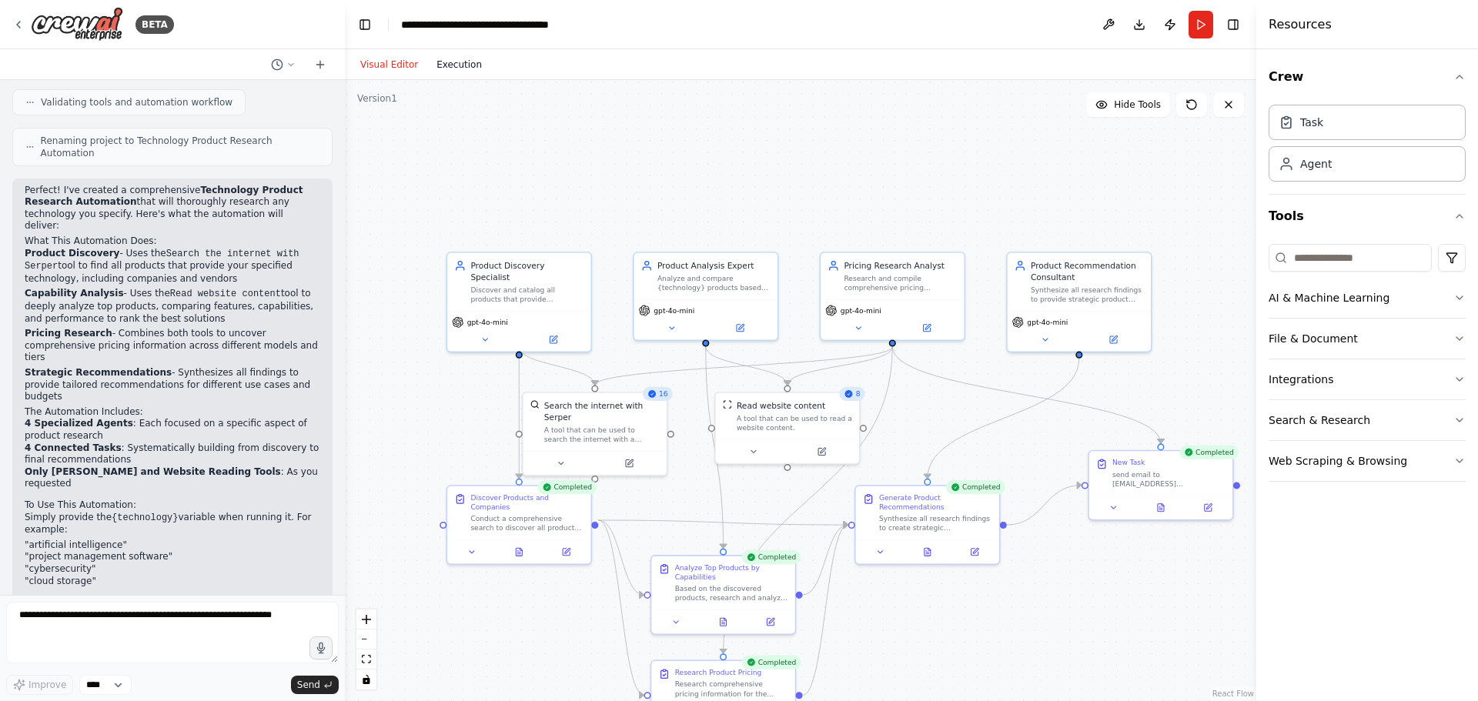
click at [449, 69] on button "Execution" at bounding box center [459, 64] width 64 height 18
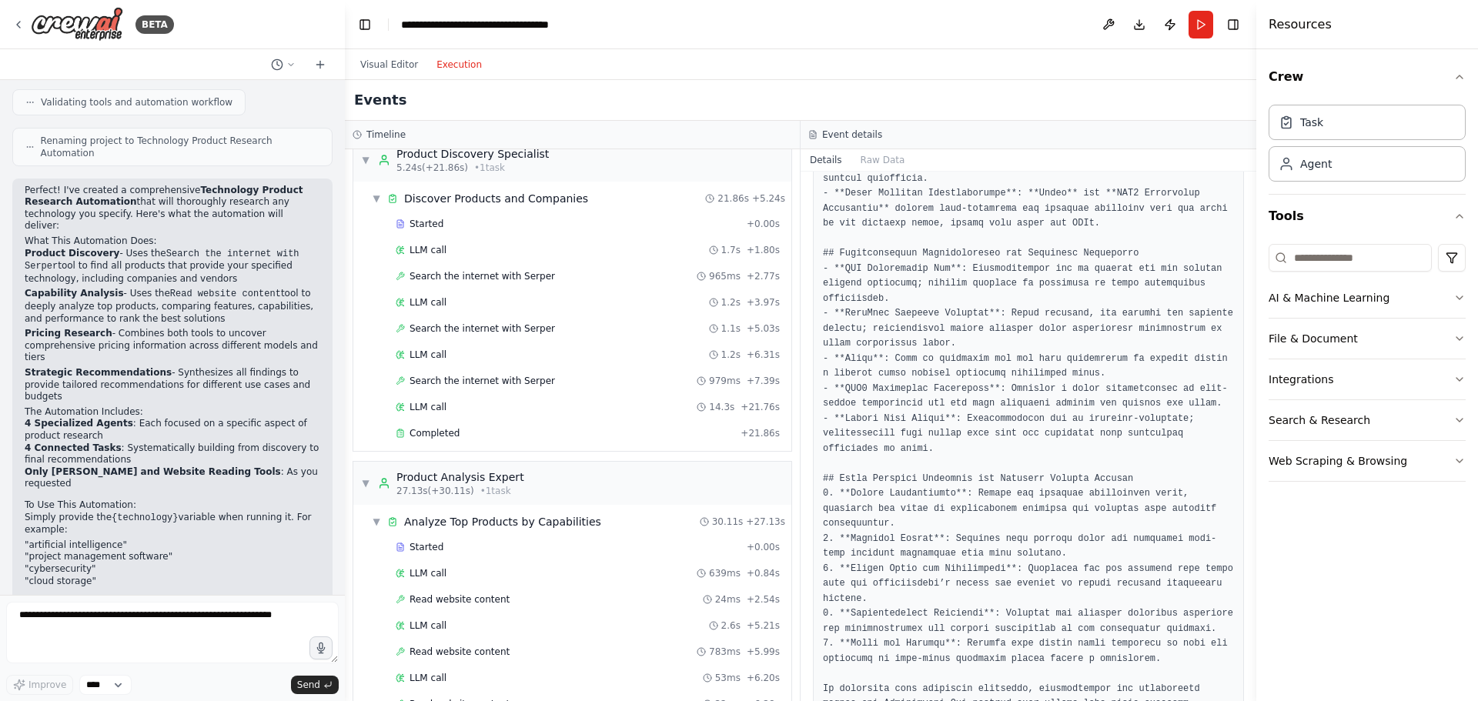
scroll to position [0, 0]
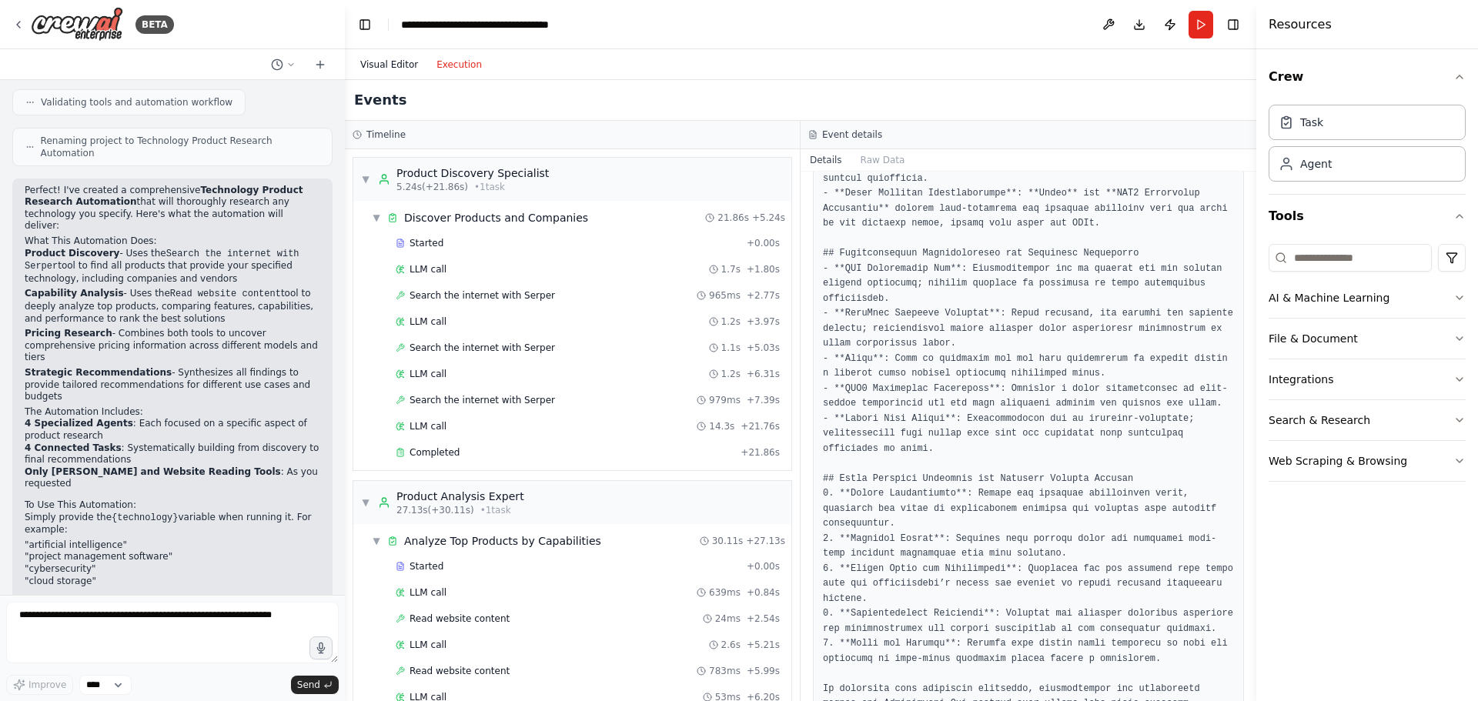
click at [382, 73] on button "Visual Editor" at bounding box center [389, 64] width 76 height 18
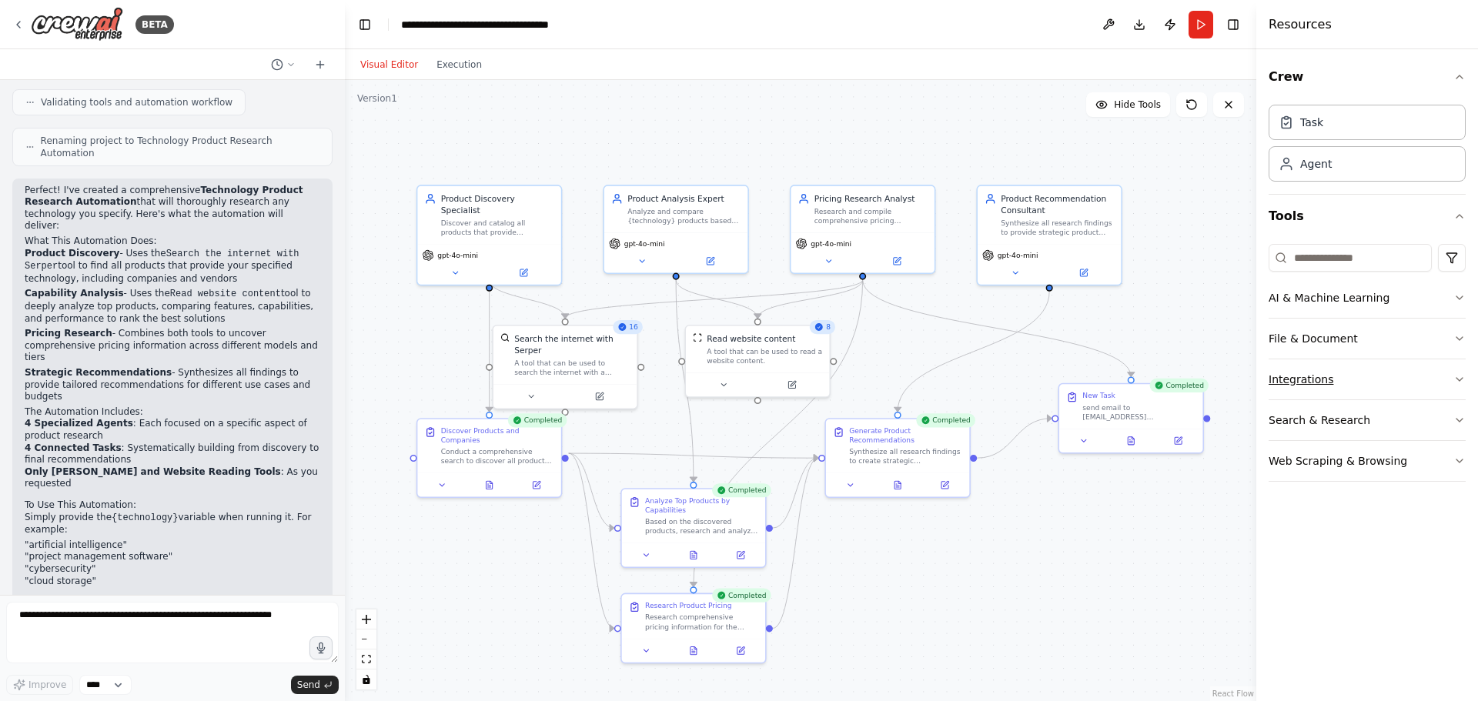
click at [1415, 373] on button "Integrations" at bounding box center [1367, 380] width 197 height 40
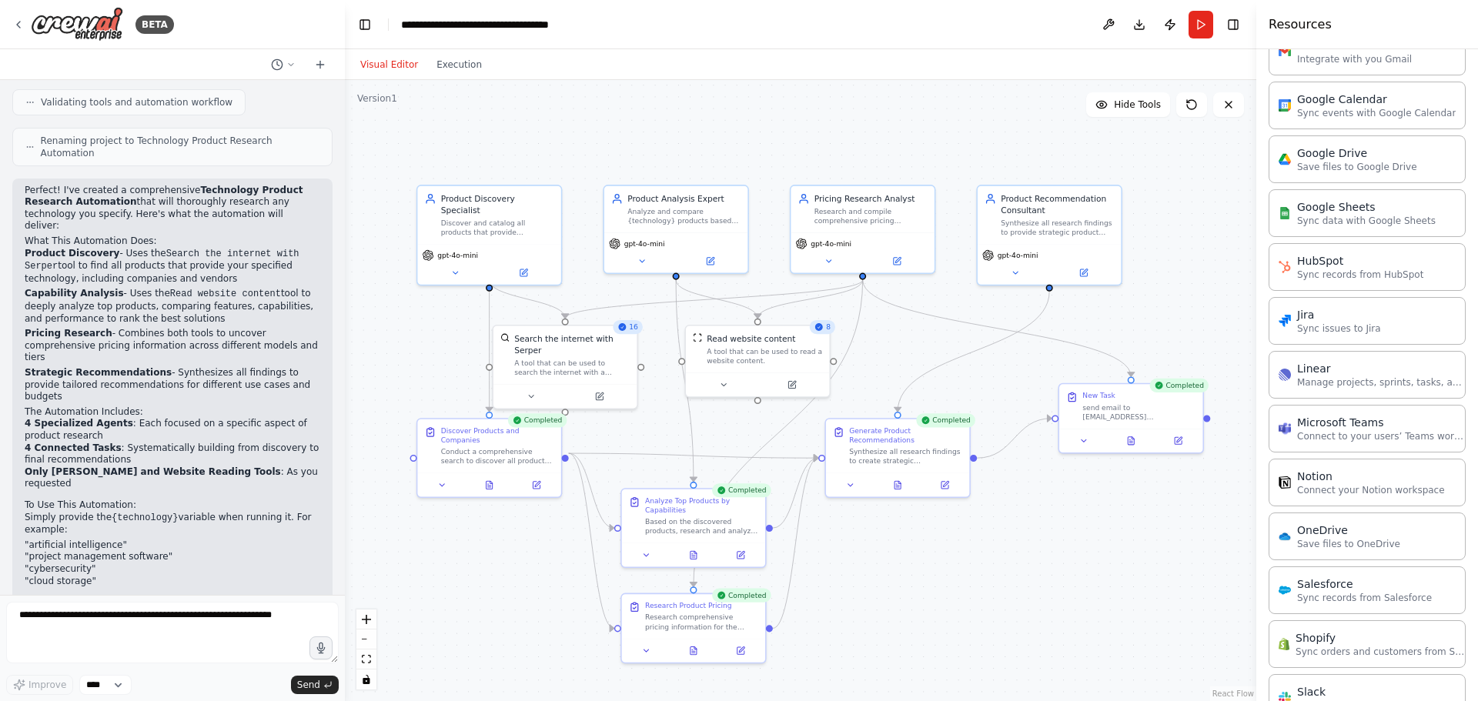
scroll to position [587, 0]
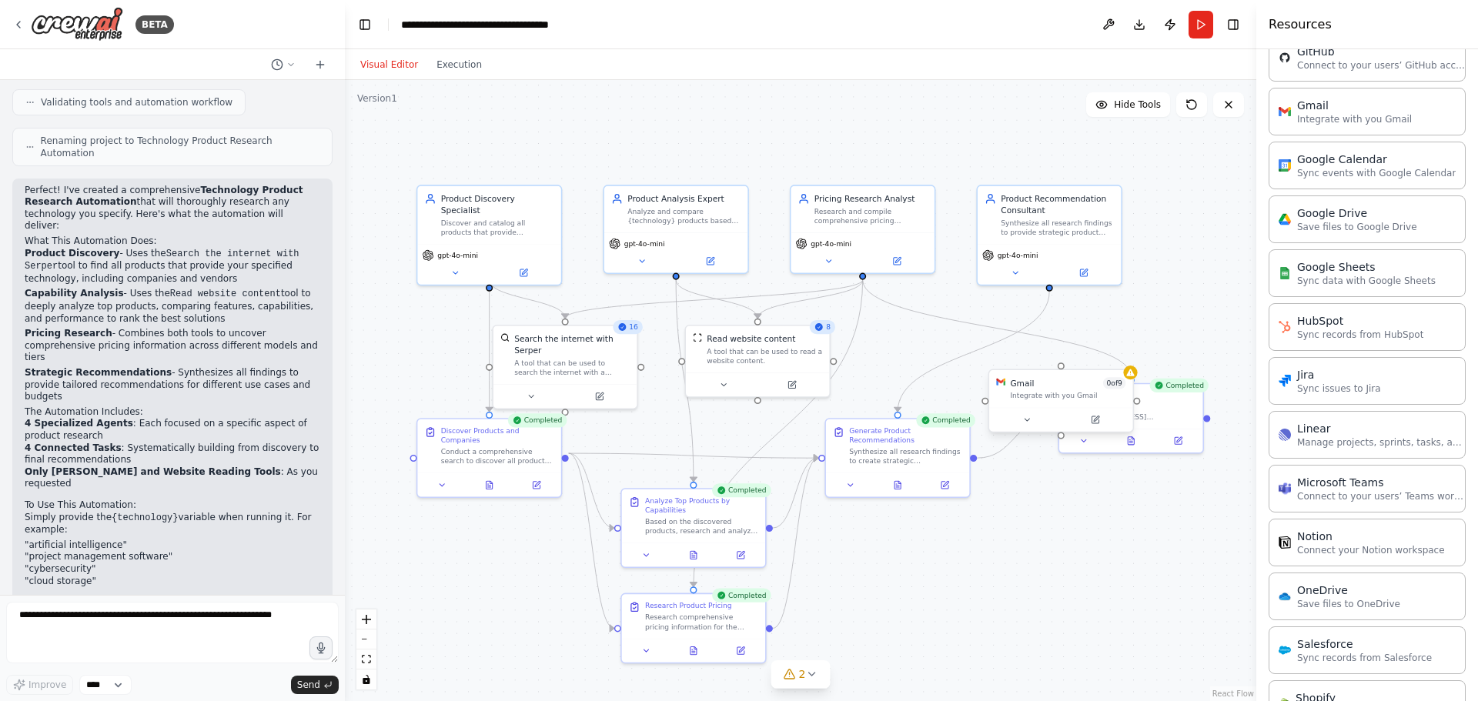
click at [1042, 405] on div "Gmail 0 of 9 Integrate with you Gmail" at bounding box center [1060, 389] width 143 height 38
click at [1107, 390] on div "Gmail 0 of 9 Integrate with you Gmail" at bounding box center [1067, 388] width 115 height 23
click at [1032, 396] on div "Integrate with you Gmail" at bounding box center [1067, 395] width 115 height 9
drag, startPoint x: 1036, startPoint y: 404, endPoint x: 945, endPoint y: 367, distance: 98.1
click at [945, 367] on div "Gmail 0 of 9 Integrate with you Gmail" at bounding box center [979, 366] width 143 height 38
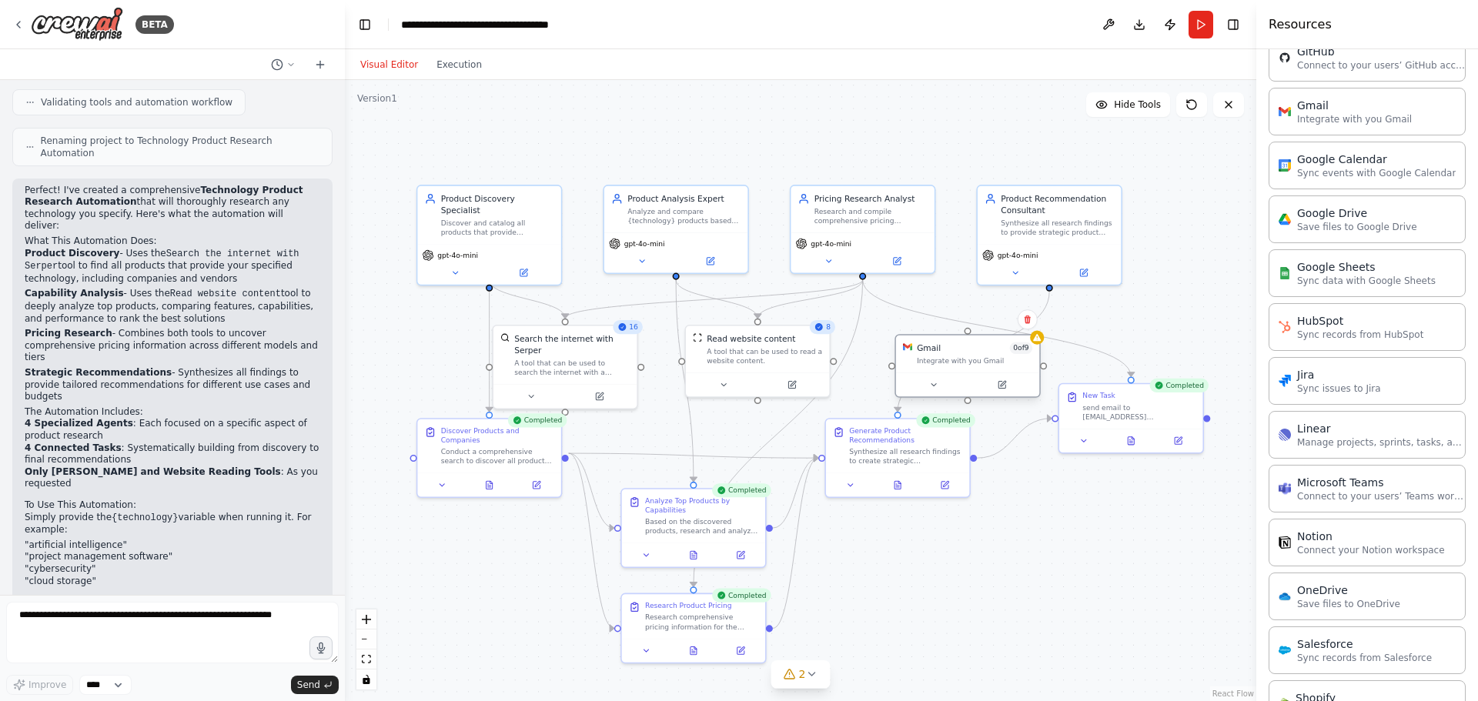
click at [1002, 394] on div at bounding box center [967, 385] width 143 height 24
click at [1005, 388] on icon at bounding box center [1002, 385] width 7 height 7
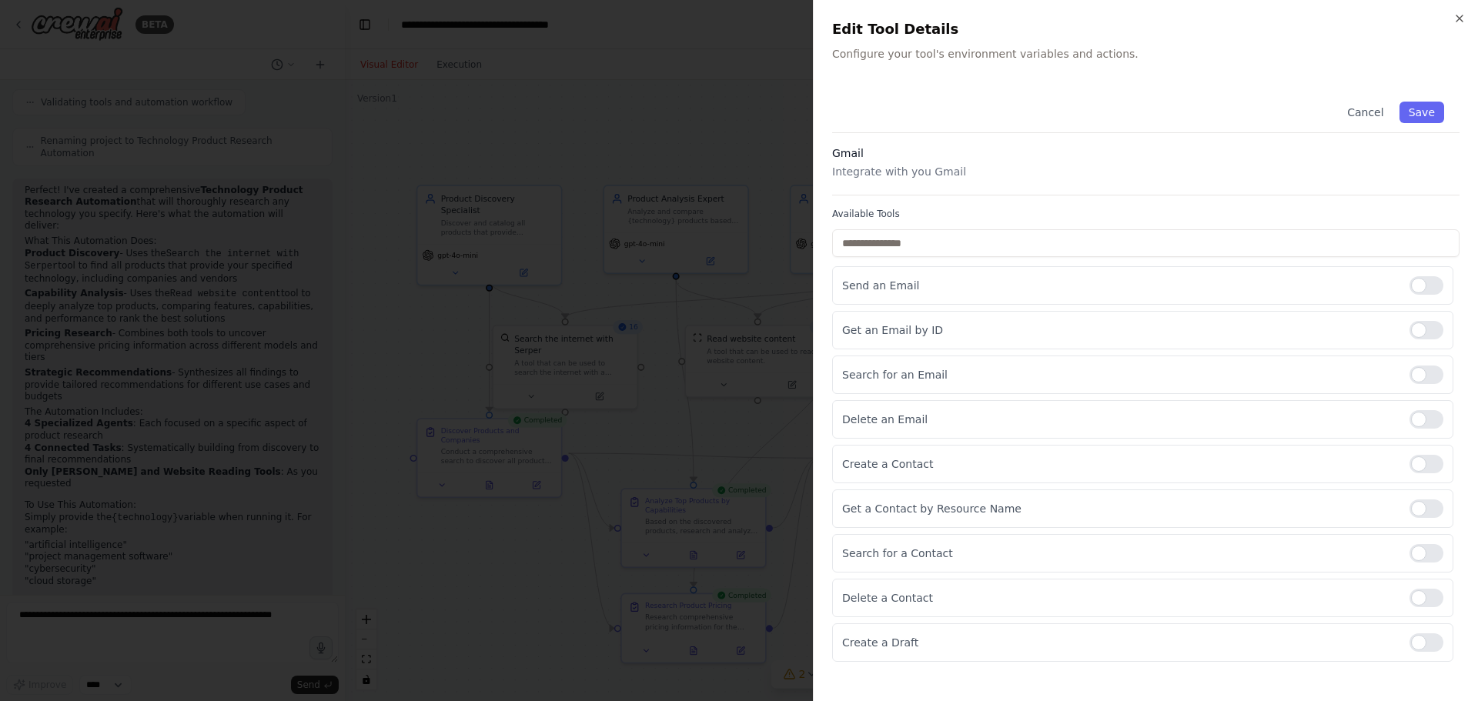
click at [1000, 383] on body "BETA I want to research all of the product available for a specific technology.…" at bounding box center [739, 350] width 1478 height 701
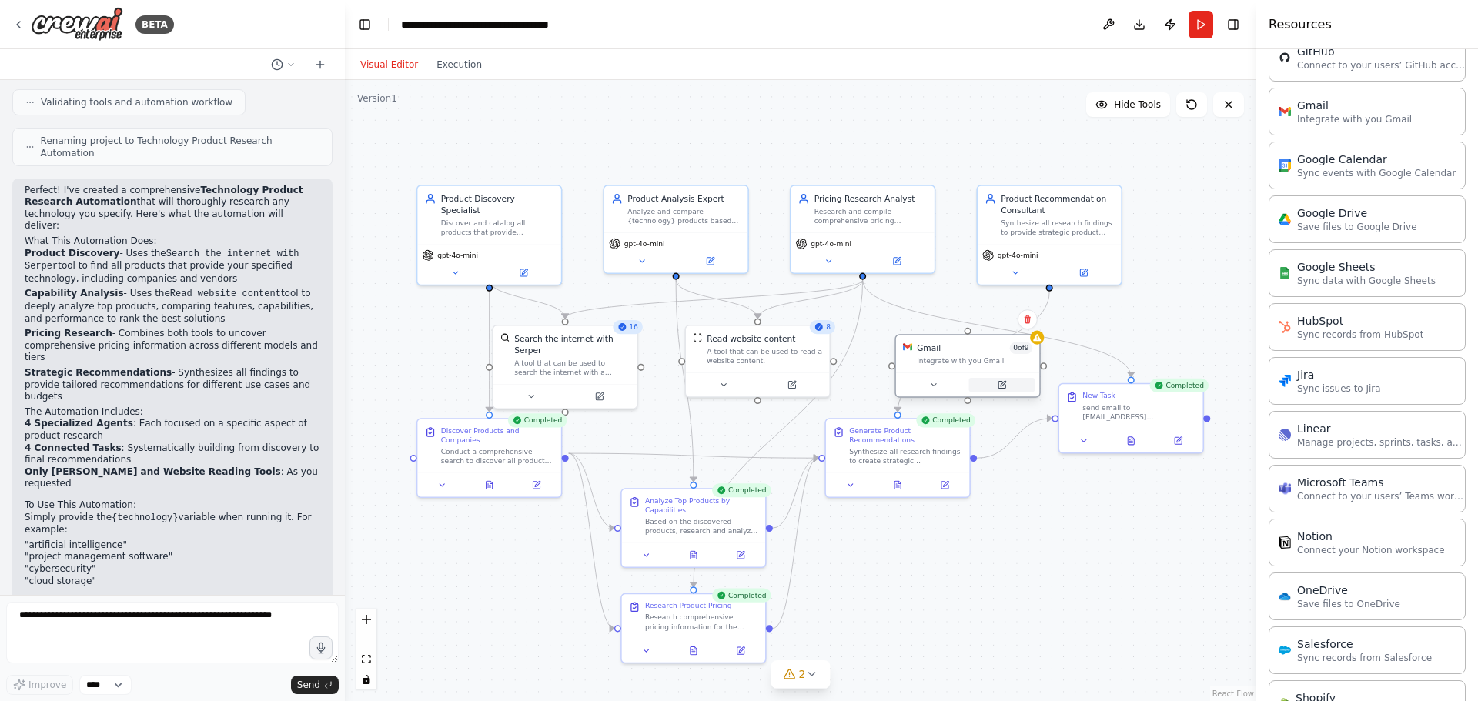
click at [1000, 383] on icon at bounding box center [1001, 384] width 9 height 9
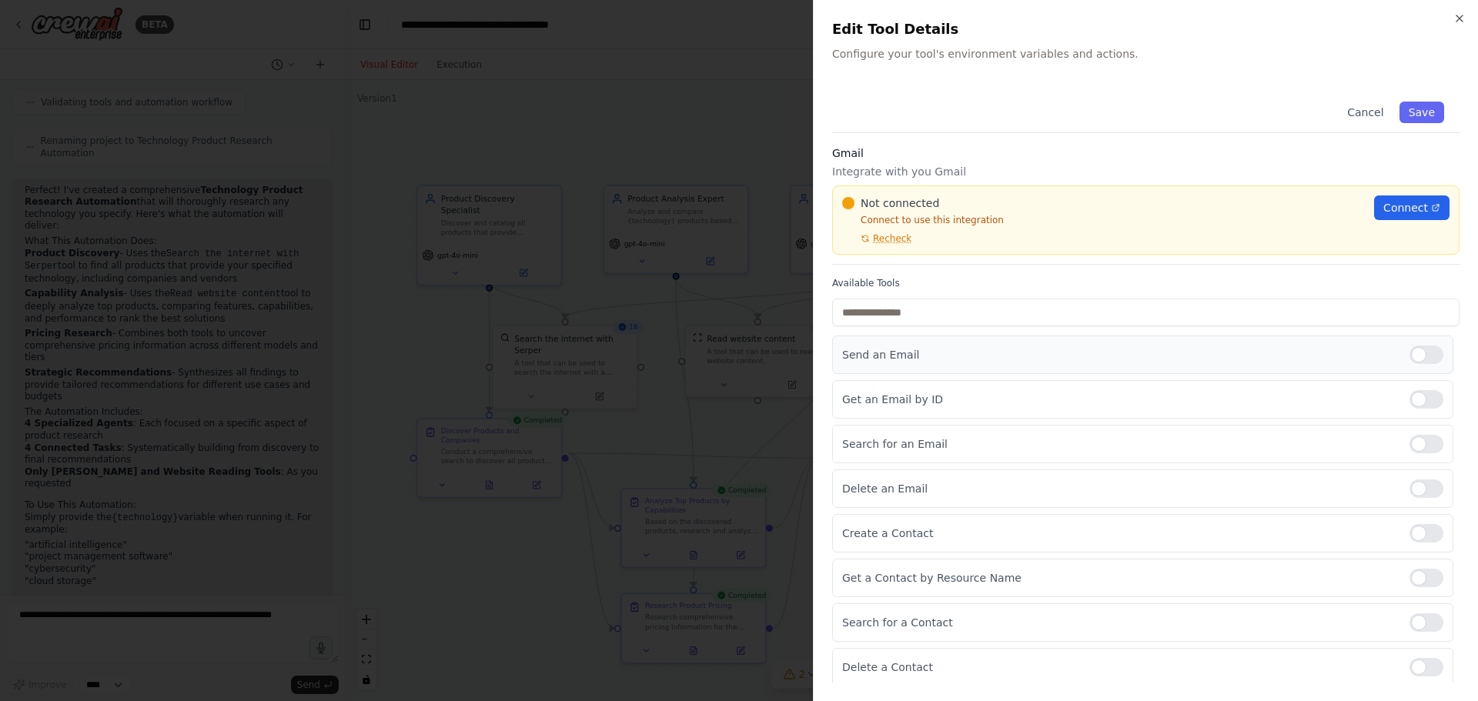
click at [1418, 354] on div at bounding box center [1427, 355] width 34 height 18
click at [1407, 114] on button "Save" at bounding box center [1422, 113] width 45 height 22
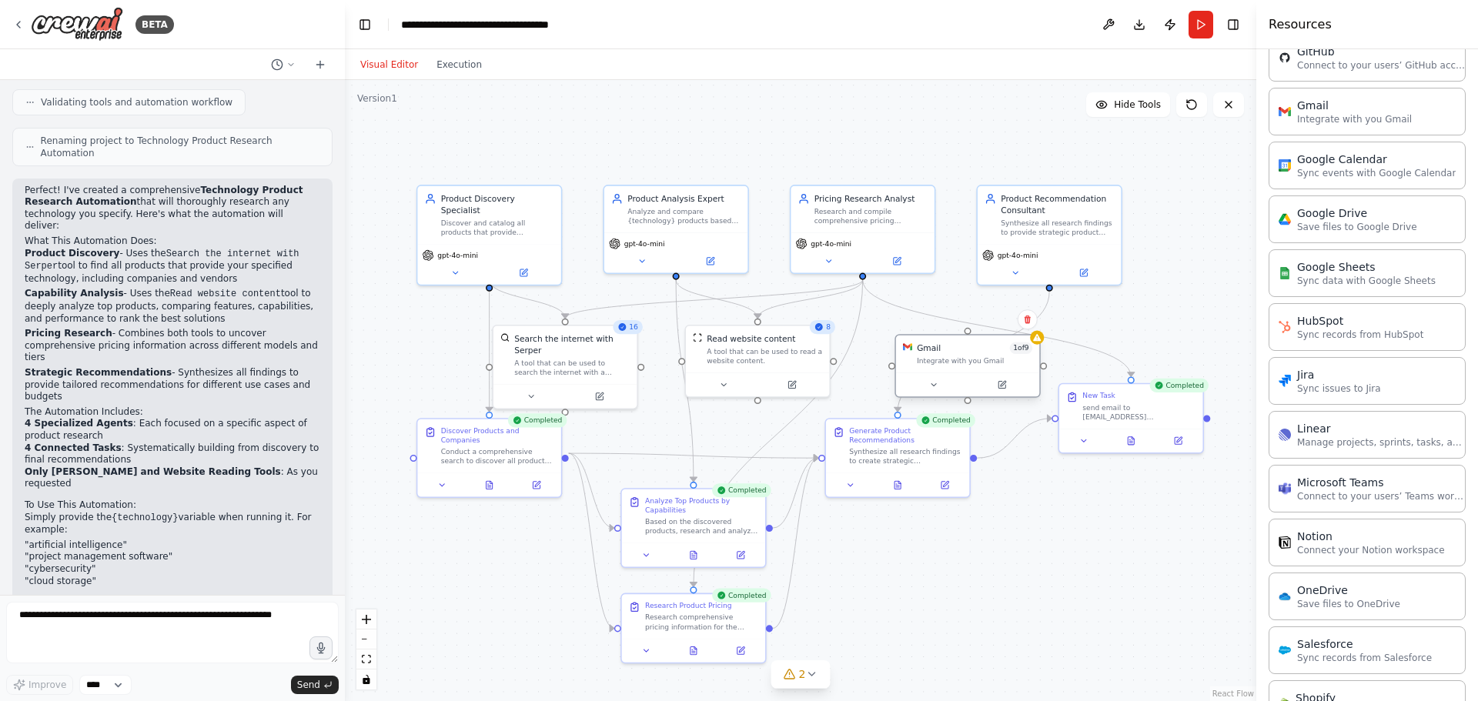
click at [1014, 362] on div "Integrate with you Gmail" at bounding box center [974, 360] width 115 height 9
drag, startPoint x: 999, startPoint y: 370, endPoint x: 994, endPoint y: 416, distance: 46.5
click at [1054, 488] on div ".deletable-edge-delete-btn { width: 20px; height: 20px; border: 0px solid #ffff…" at bounding box center [801, 390] width 912 height 621
click at [981, 389] on button at bounding box center [1002, 385] width 66 height 14
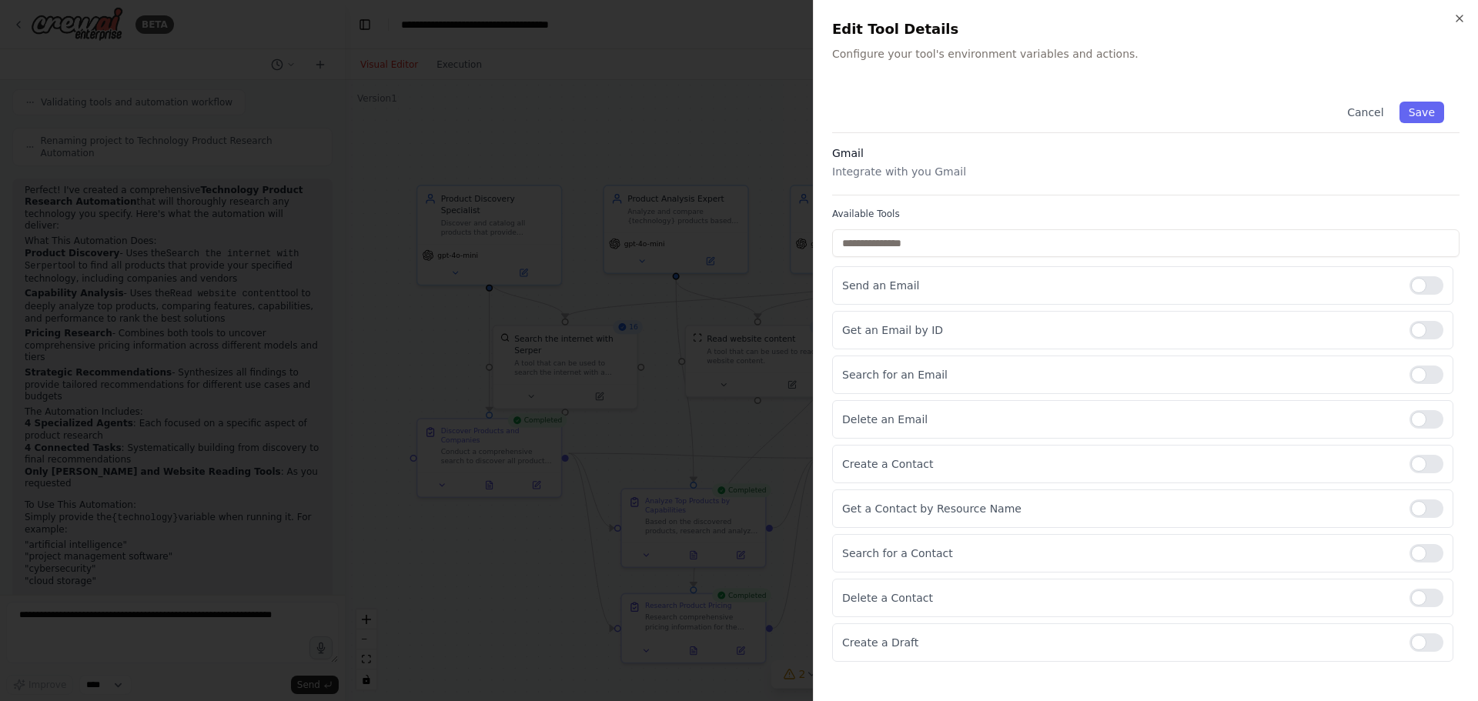
click at [1009, 388] on div at bounding box center [739, 350] width 1478 height 701
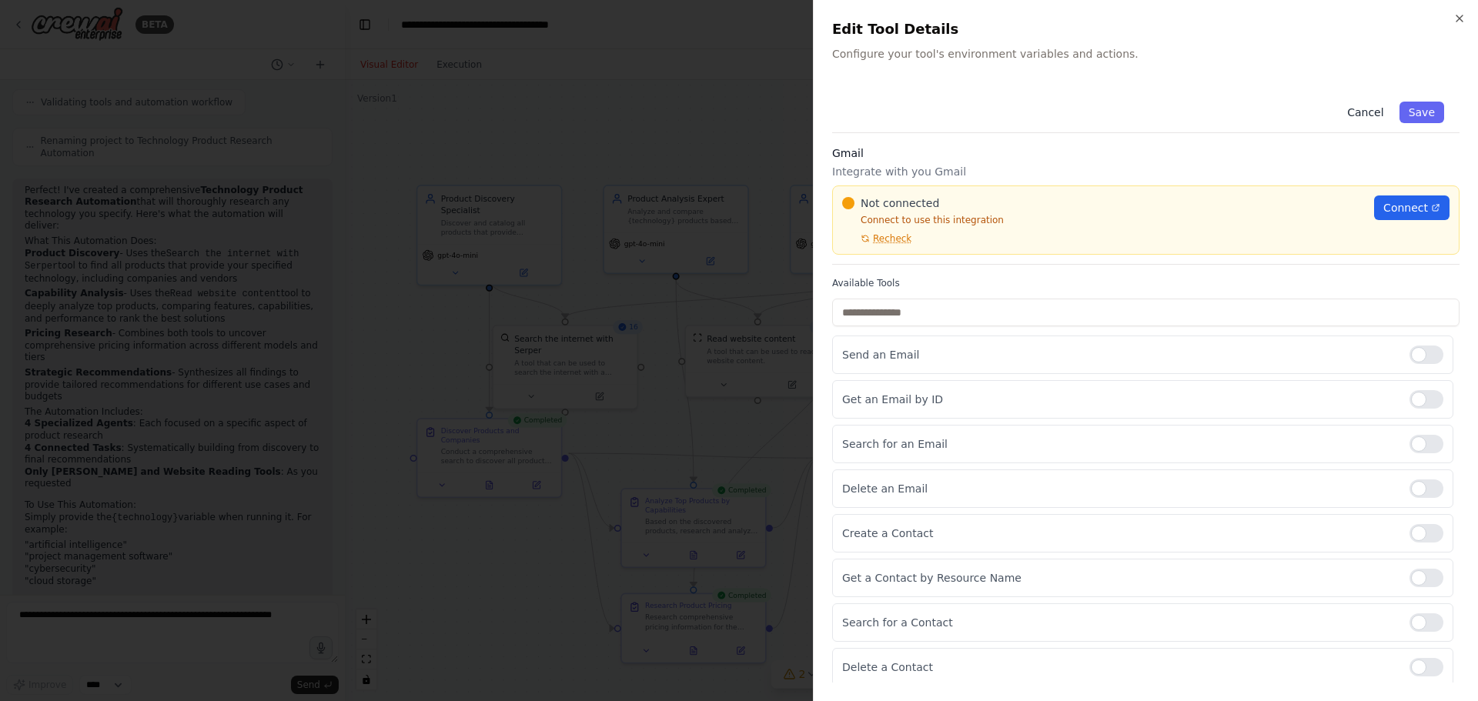
click at [1351, 109] on button "Cancel" at bounding box center [1365, 113] width 55 height 22
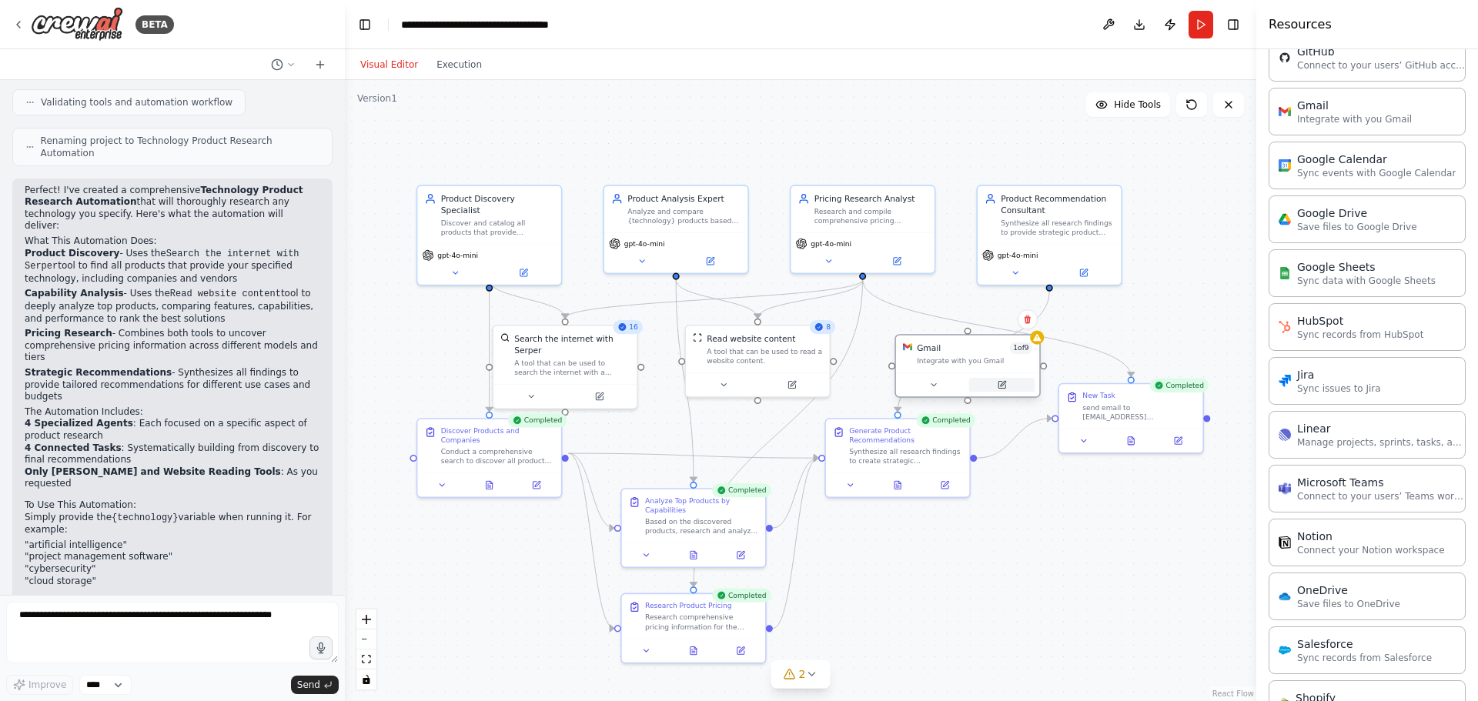
click at [1003, 386] on icon at bounding box center [1002, 385] width 7 height 7
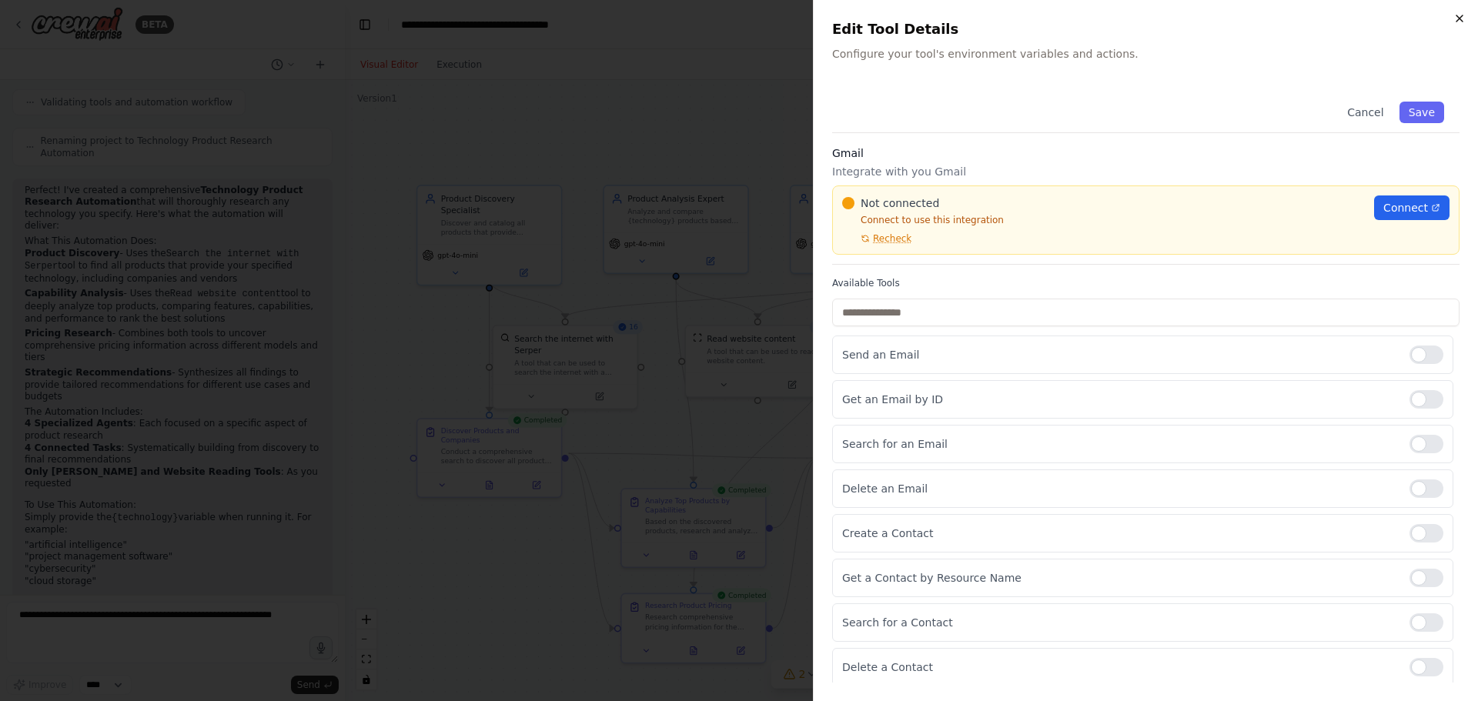
click at [1460, 19] on icon "button" at bounding box center [1460, 18] width 12 height 12
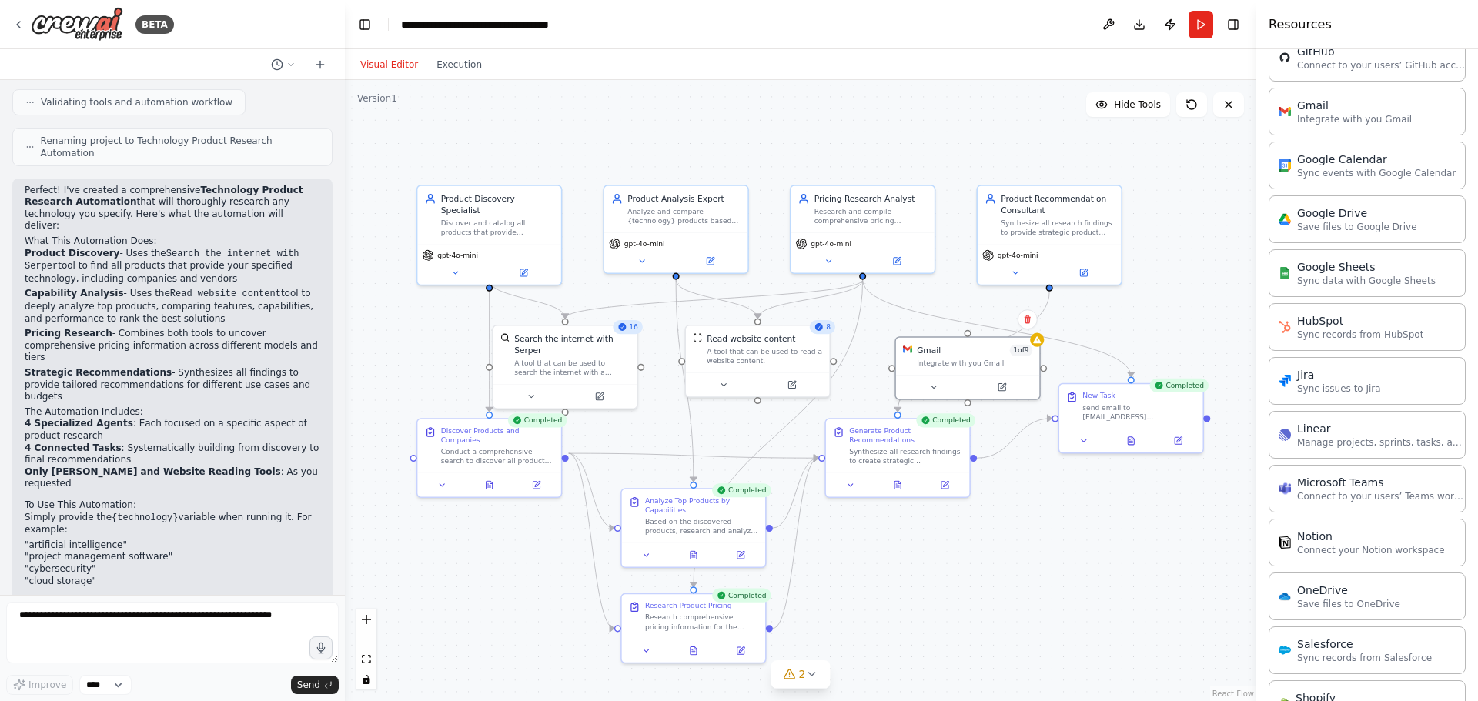
drag, startPoint x: 935, startPoint y: 352, endPoint x: 988, endPoint y: 424, distance: 89.8
click at [1068, 501] on div ".deletable-edge-delete-btn { width: 20px; height: 20px; border: 0px solid #ffff…" at bounding box center [801, 390] width 912 height 621
drag, startPoint x: 968, startPoint y: 380, endPoint x: 932, endPoint y: 386, distance: 36.7
click at [932, 386] on icon at bounding box center [933, 384] width 9 height 9
drag, startPoint x: 1027, startPoint y: 347, endPoint x: 985, endPoint y: 371, distance: 48.6
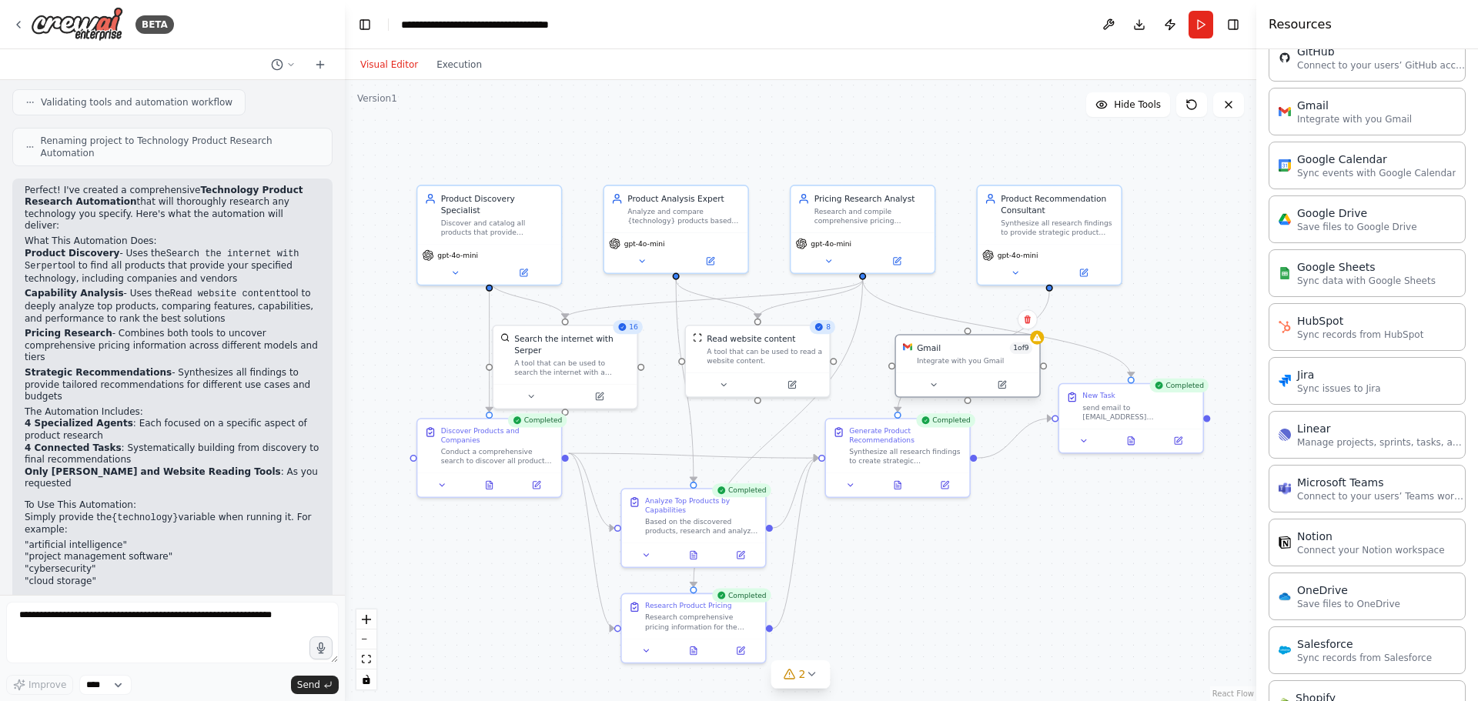
drag, startPoint x: 985, startPoint y: 371, endPoint x: 976, endPoint y: 370, distance: 8.5
click at [976, 370] on div "Gmail 1 of 9 Integrate with you Gmail" at bounding box center [967, 355] width 143 height 38
click at [999, 480] on div ".deletable-edge-delete-btn { width: 20px; height: 20px; border: 0px solid #ffff…" at bounding box center [801, 390] width 912 height 621
click at [948, 369] on div "Gmail 1 of 9 Integrate with you Gmail" at bounding box center [967, 355] width 143 height 38
click at [1029, 321] on icon at bounding box center [1028, 320] width 6 height 8
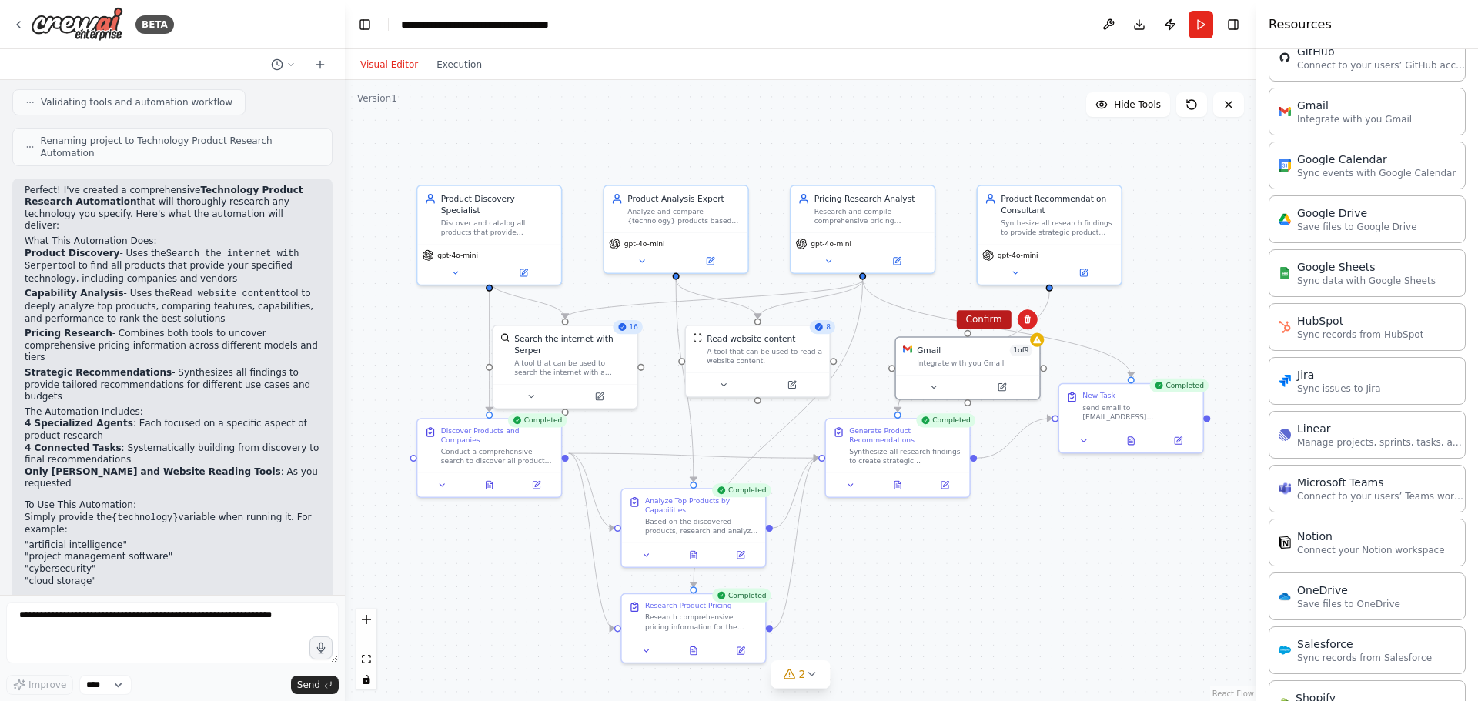
click at [984, 321] on button "Confirm" at bounding box center [983, 319] width 55 height 18
click at [463, 66] on button "Execution" at bounding box center [459, 64] width 64 height 18
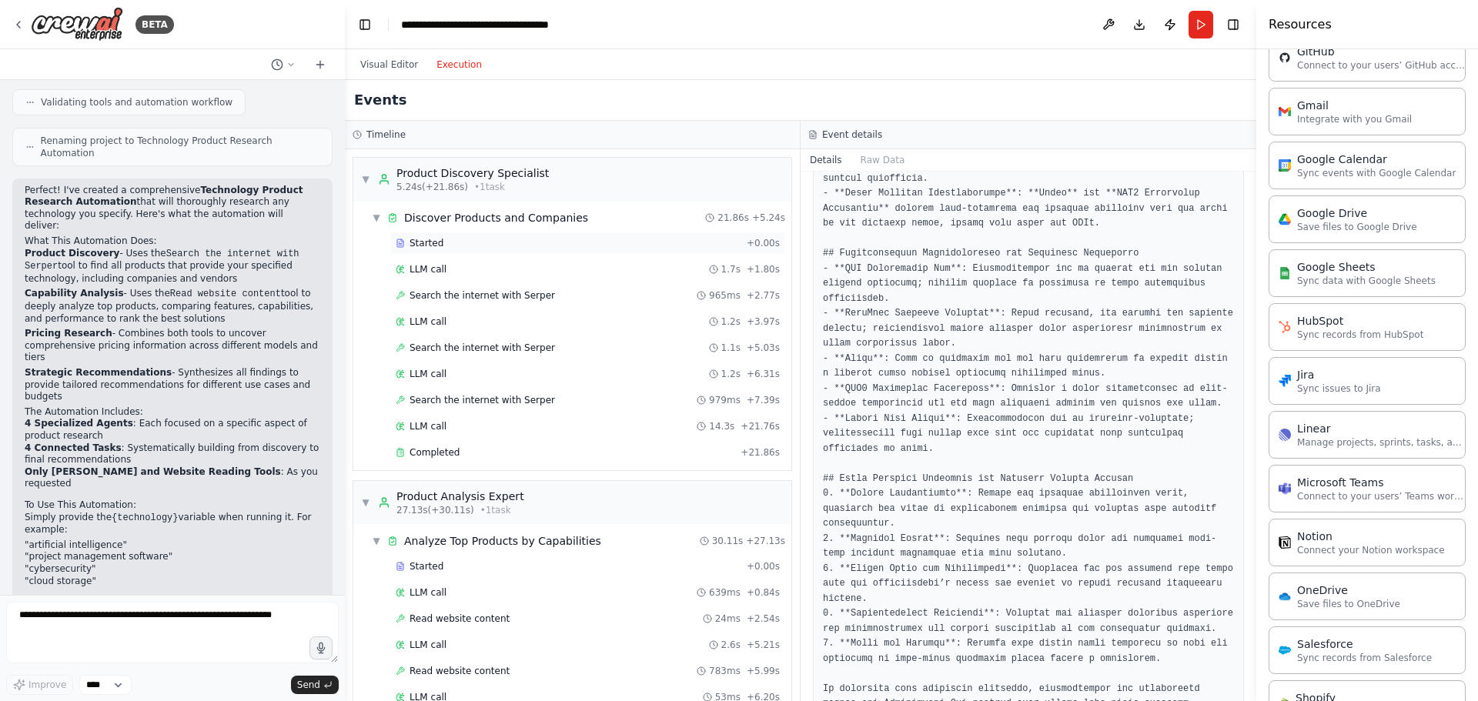
click at [425, 245] on span "Started" at bounding box center [427, 243] width 34 height 12
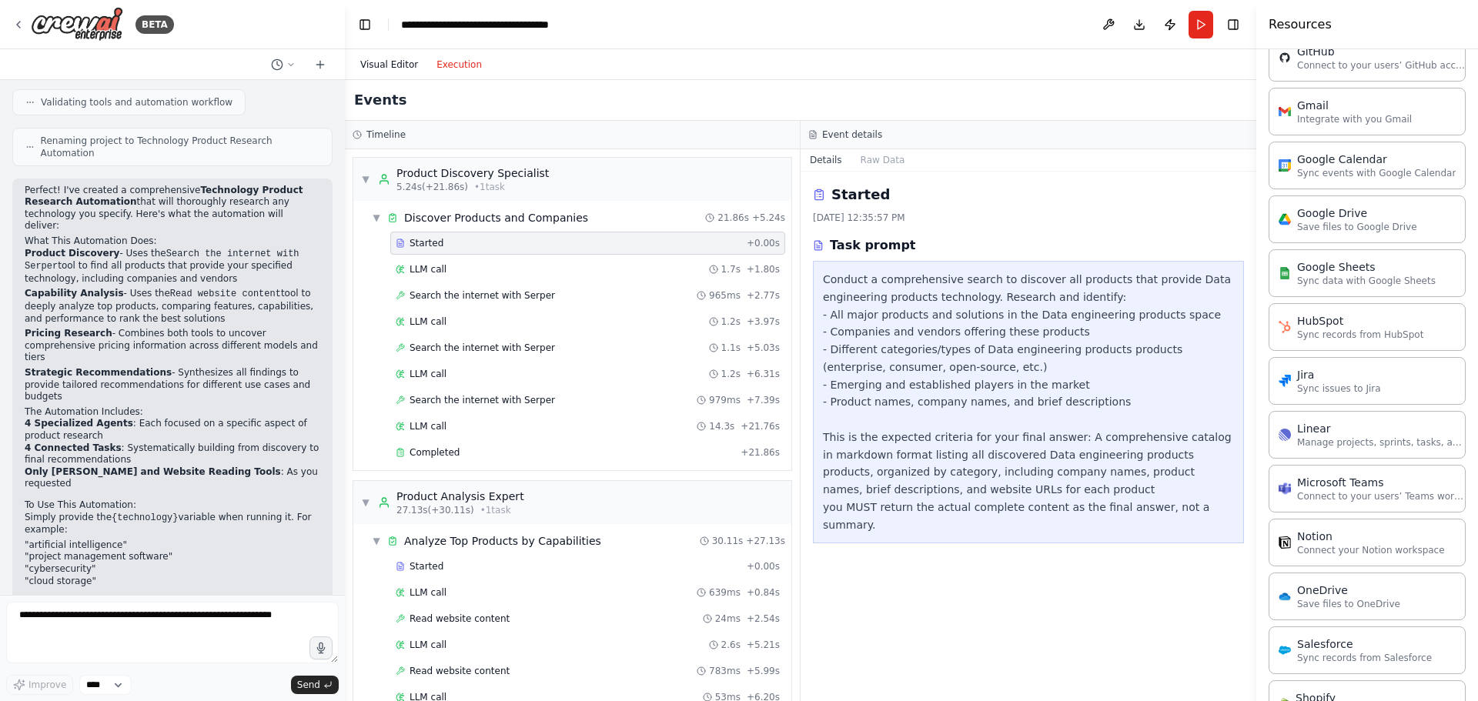
click at [389, 64] on button "Visual Editor" at bounding box center [389, 64] width 76 height 18
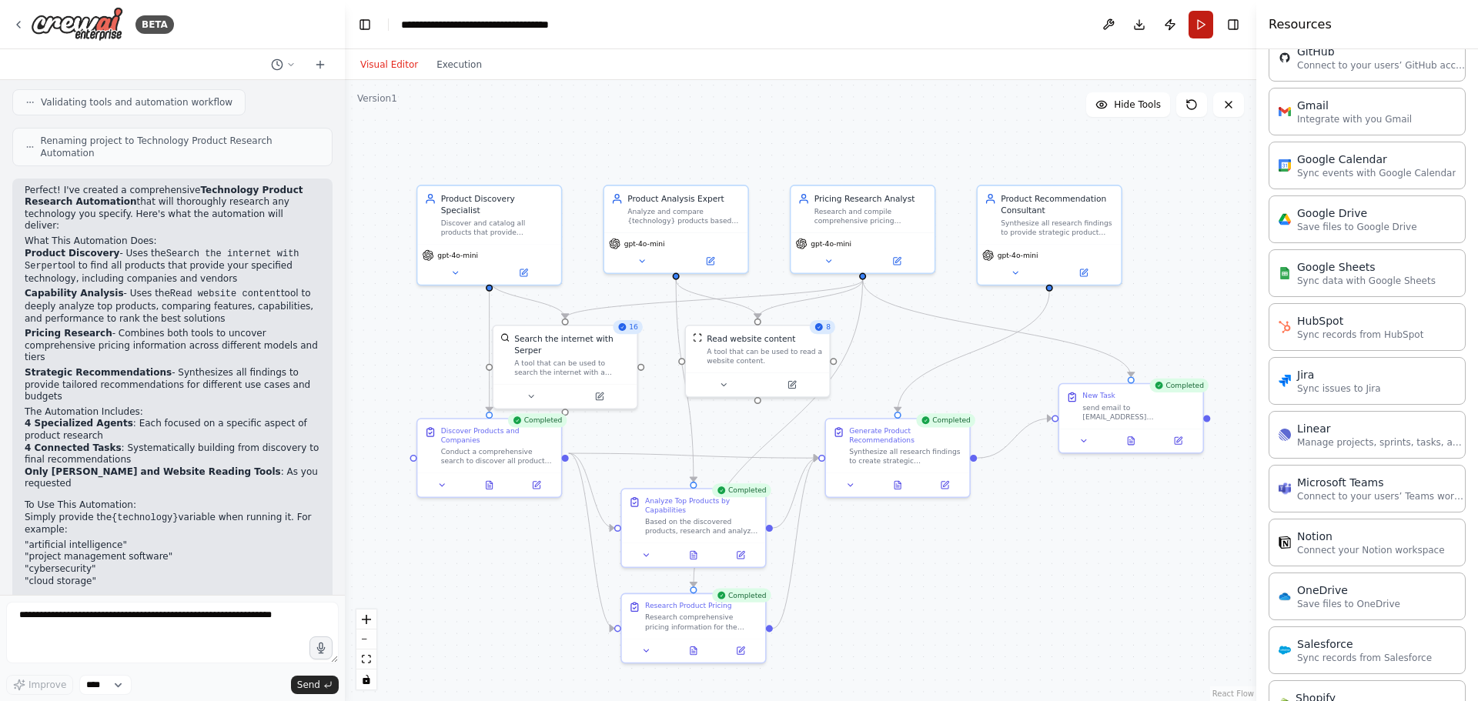
click at [1200, 17] on button "Run" at bounding box center [1201, 25] width 25 height 28
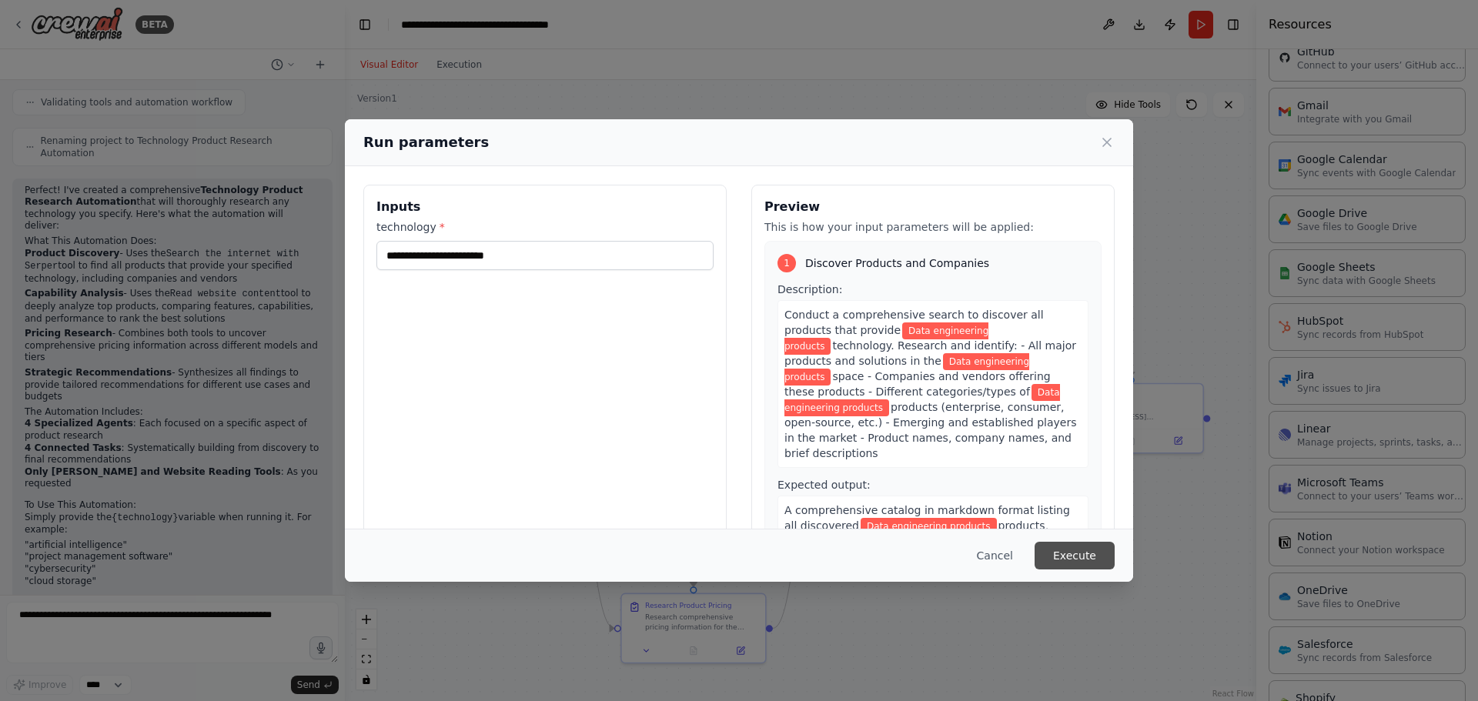
click at [1078, 547] on button "Execute" at bounding box center [1075, 556] width 80 height 28
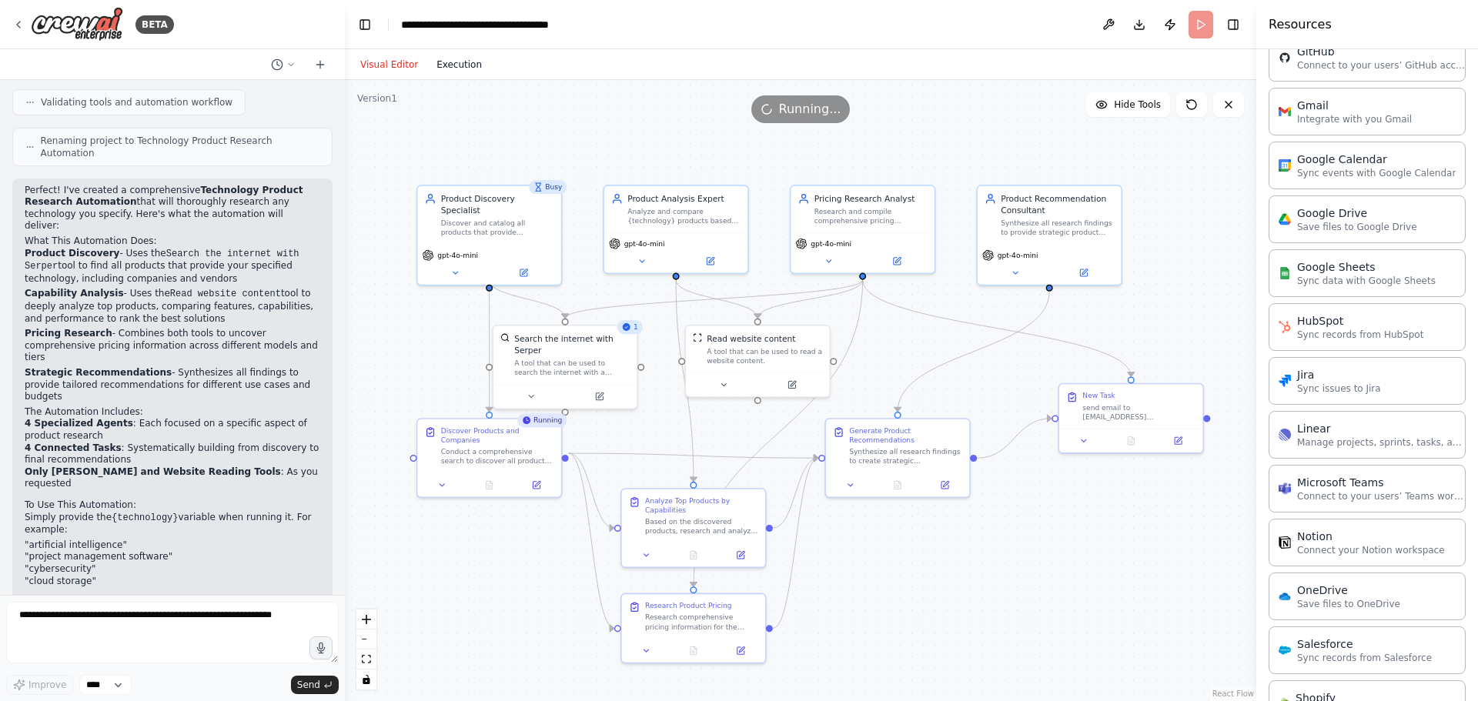
click at [451, 62] on button "Execution" at bounding box center [459, 64] width 64 height 18
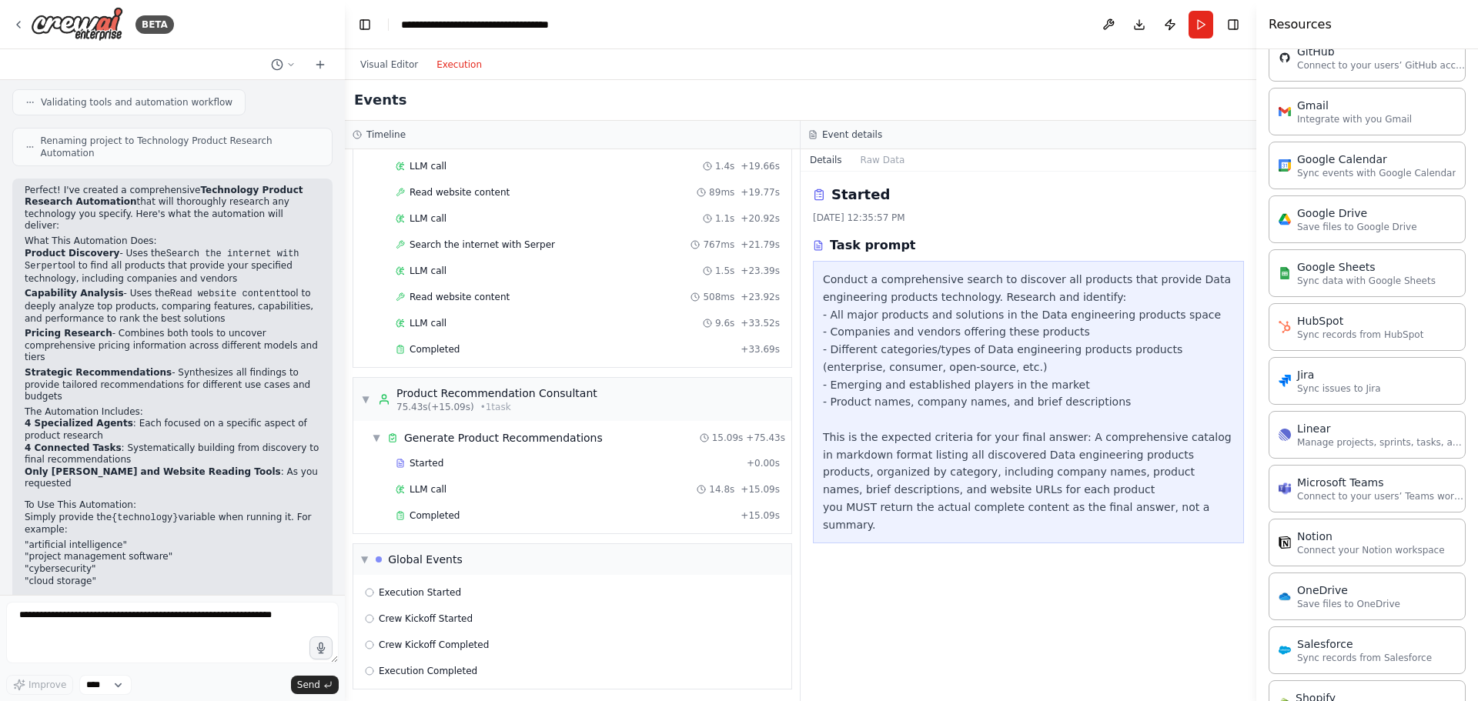
scroll to position [1830, 0]
click at [442, 511] on span "Completed" at bounding box center [435, 510] width 50 height 12
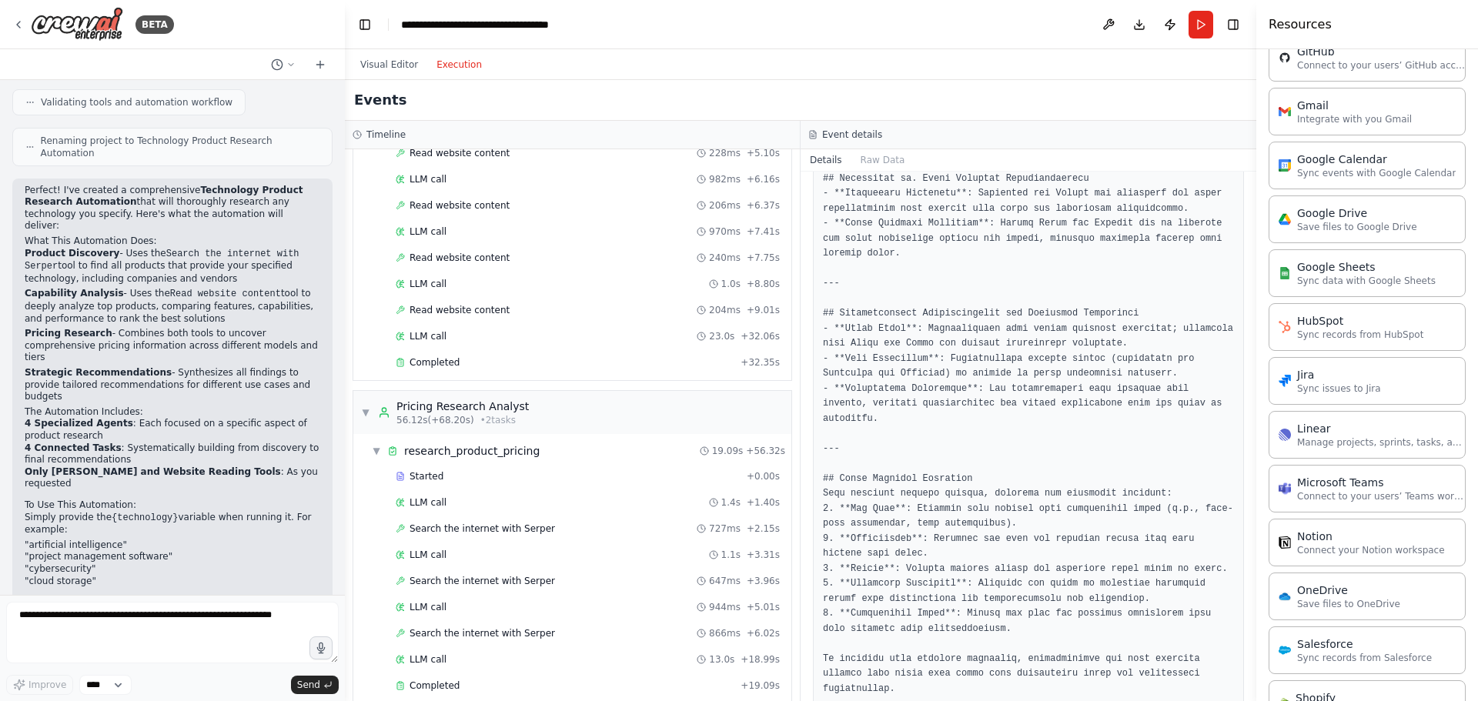
scroll to position [136, 0]
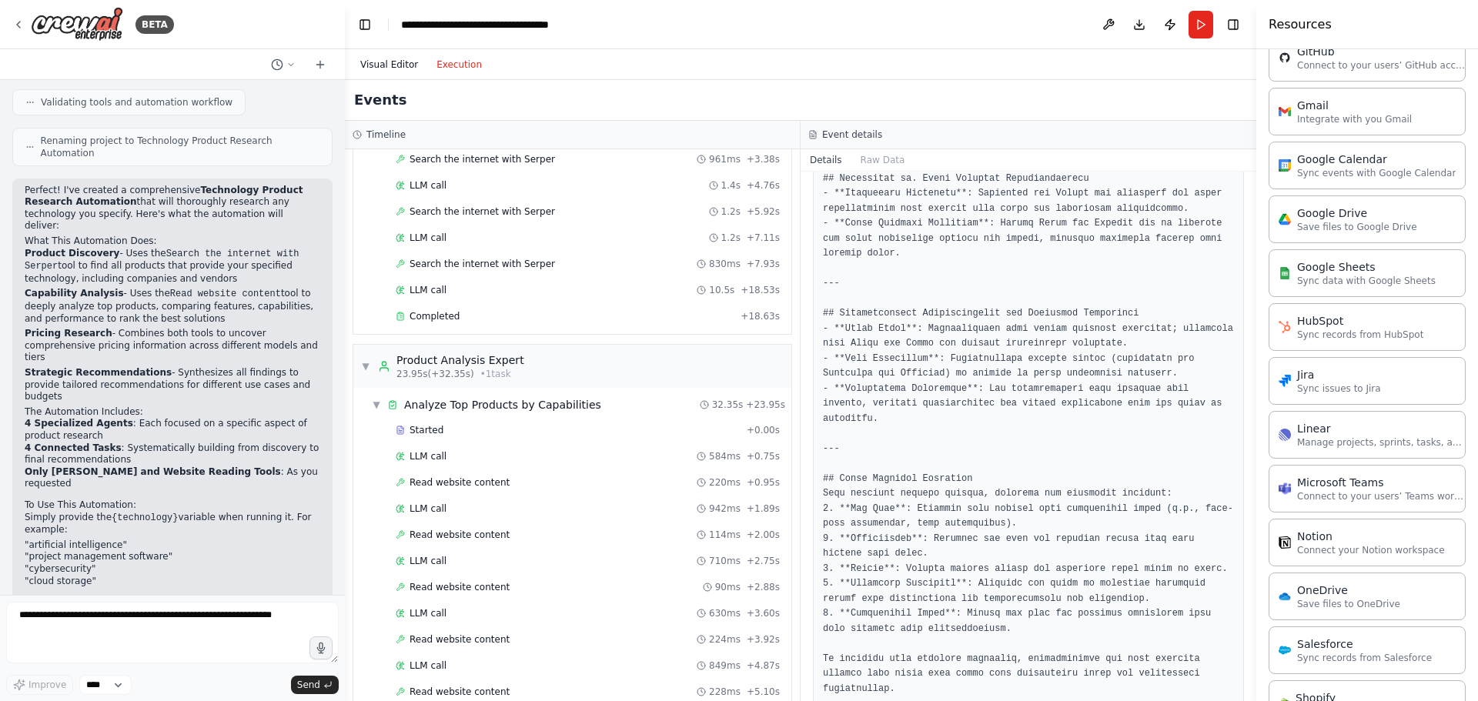
click at [386, 68] on button "Visual Editor" at bounding box center [389, 64] width 76 height 18
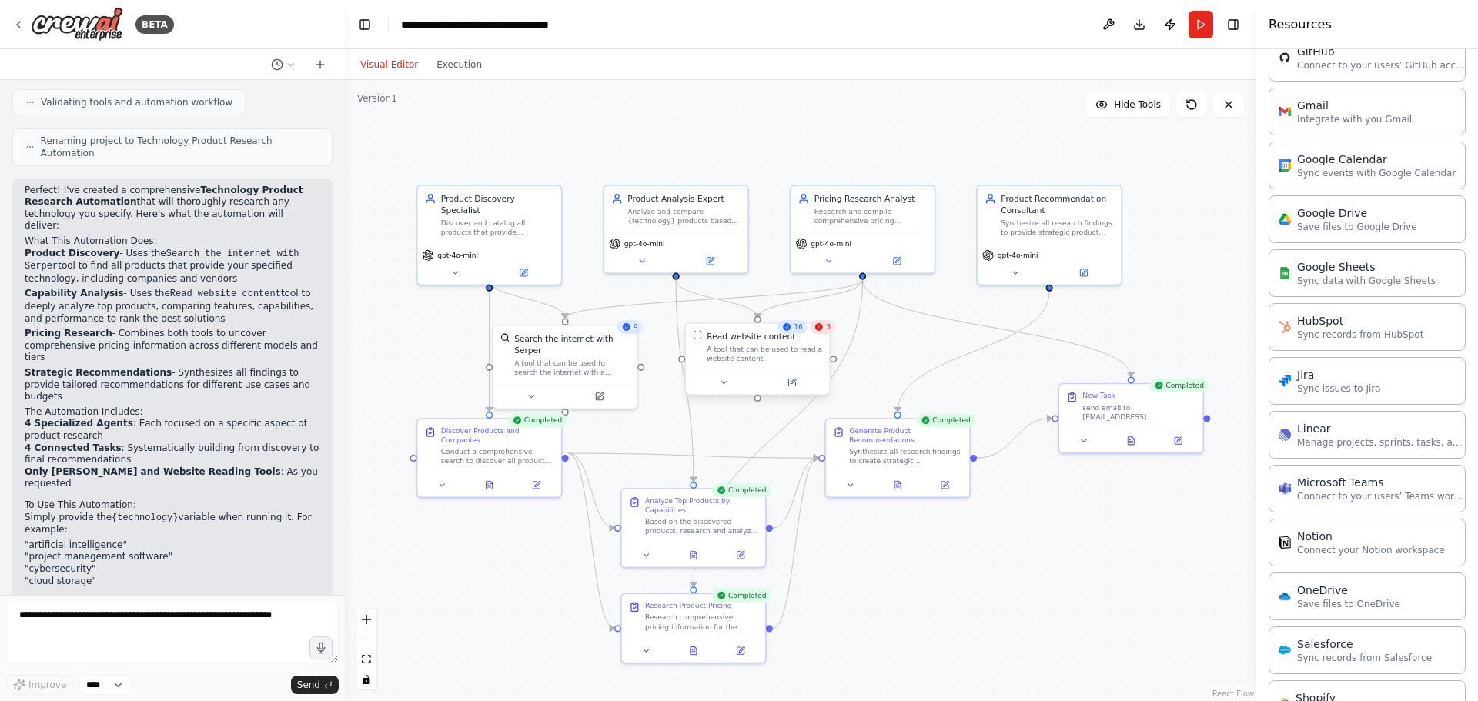
click at [810, 356] on div "A tool that can be used to read a website content." at bounding box center [764, 354] width 115 height 18
click at [792, 359] on div "A tool that can be used to read a website content." at bounding box center [764, 354] width 115 height 18
click at [823, 333] on div "3" at bounding box center [822, 327] width 25 height 14
click at [953, 370] on div ".deletable-edge-delete-btn { width: 20px; height: 20px; border: 0px solid #ffff…" at bounding box center [801, 390] width 912 height 621
click at [828, 333] on div "3" at bounding box center [822, 327] width 25 height 14
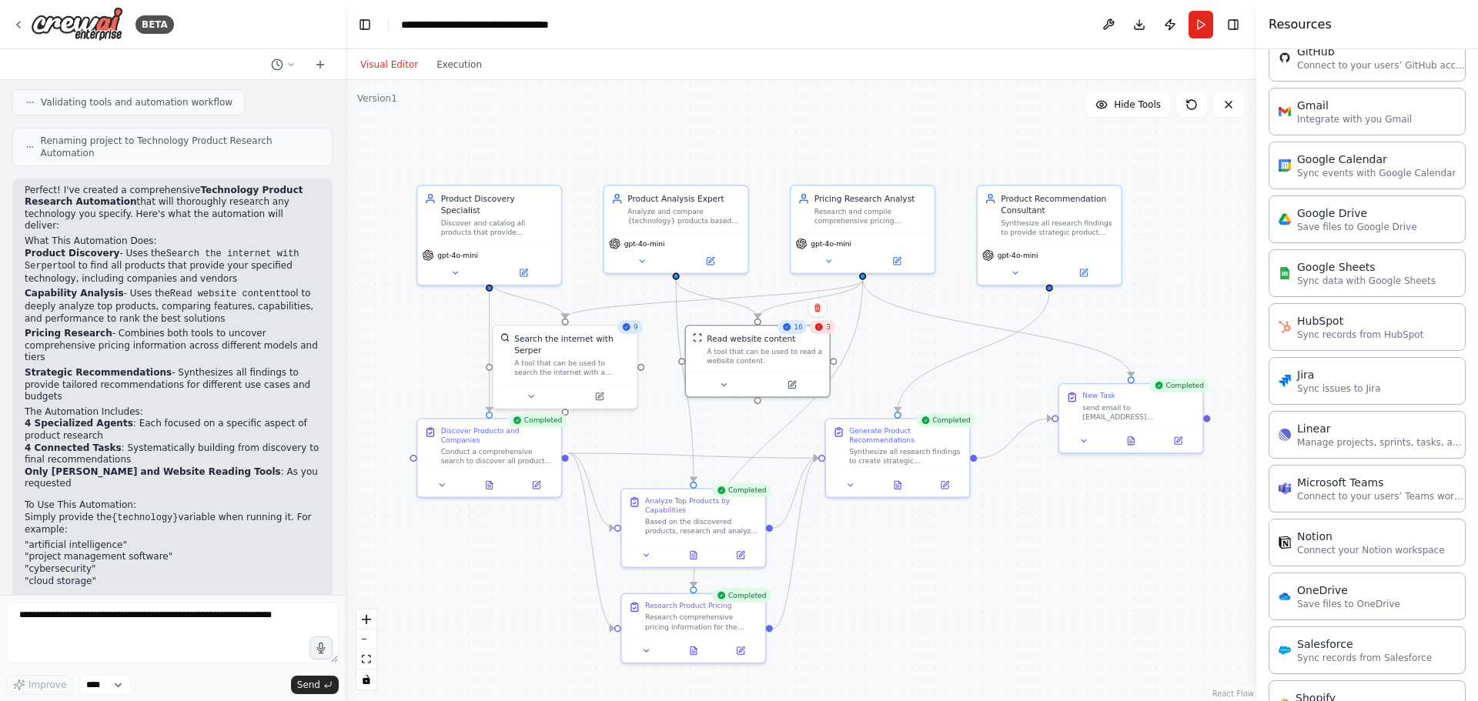
click at [922, 349] on div ".deletable-edge-delete-btn { width: 20px; height: 20px; border: 0px solid #ffff…" at bounding box center [801, 390] width 912 height 621
click at [453, 80] on div ".deletable-edge-delete-btn { width: 20px; height: 20px; border: 0px solid #ffff…" at bounding box center [801, 390] width 912 height 621
click at [445, 69] on button "Execution" at bounding box center [459, 64] width 64 height 18
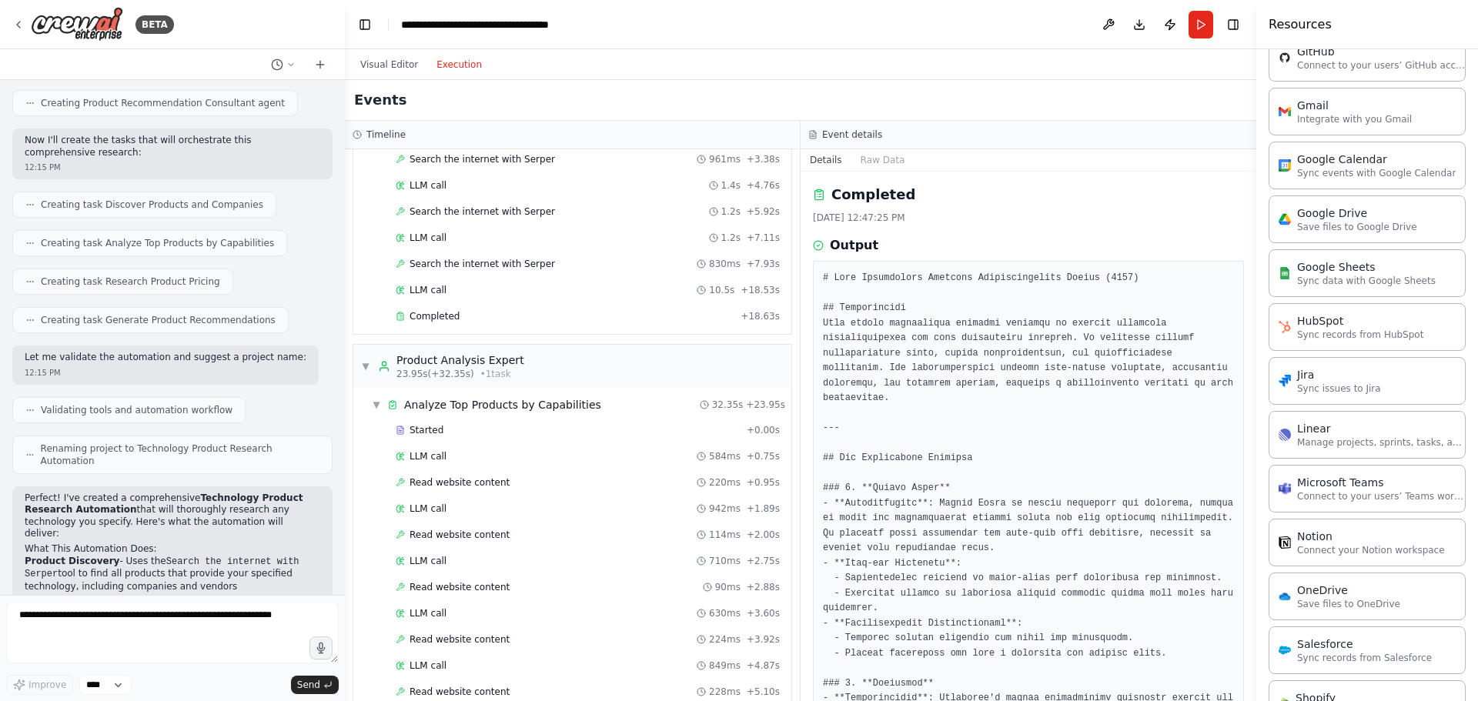
scroll to position [0, 0]
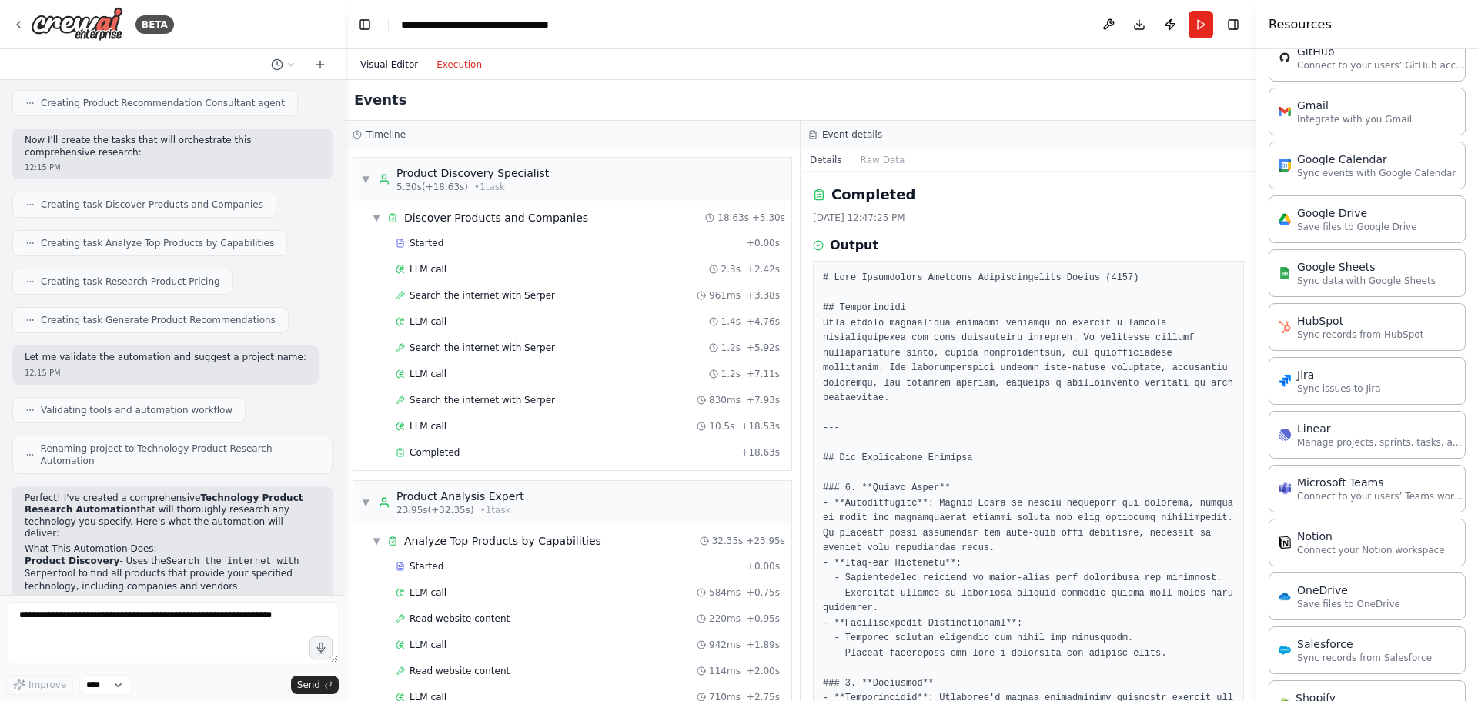
click at [396, 65] on button "Visual Editor" at bounding box center [389, 64] width 76 height 18
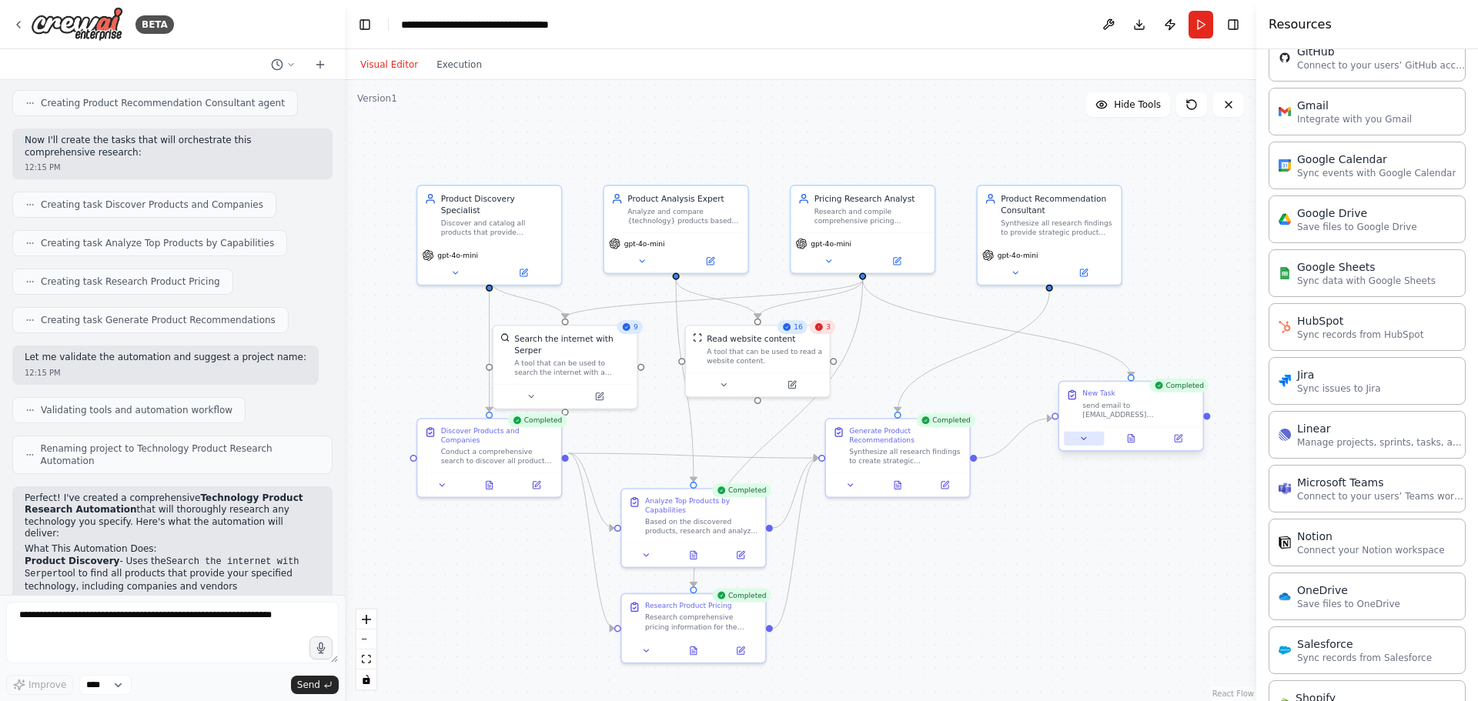
click at [1097, 439] on button at bounding box center [1084, 439] width 40 height 14
click at [1229, 663] on div "**********" at bounding box center [1174, 566] width 231 height 212
click at [1230, 398] on div ".deletable-edge-delete-btn { width: 20px; height: 20px; border: 0px solid #ffff…" at bounding box center [801, 390] width 912 height 621
click at [687, 645] on button at bounding box center [693, 649] width 49 height 14
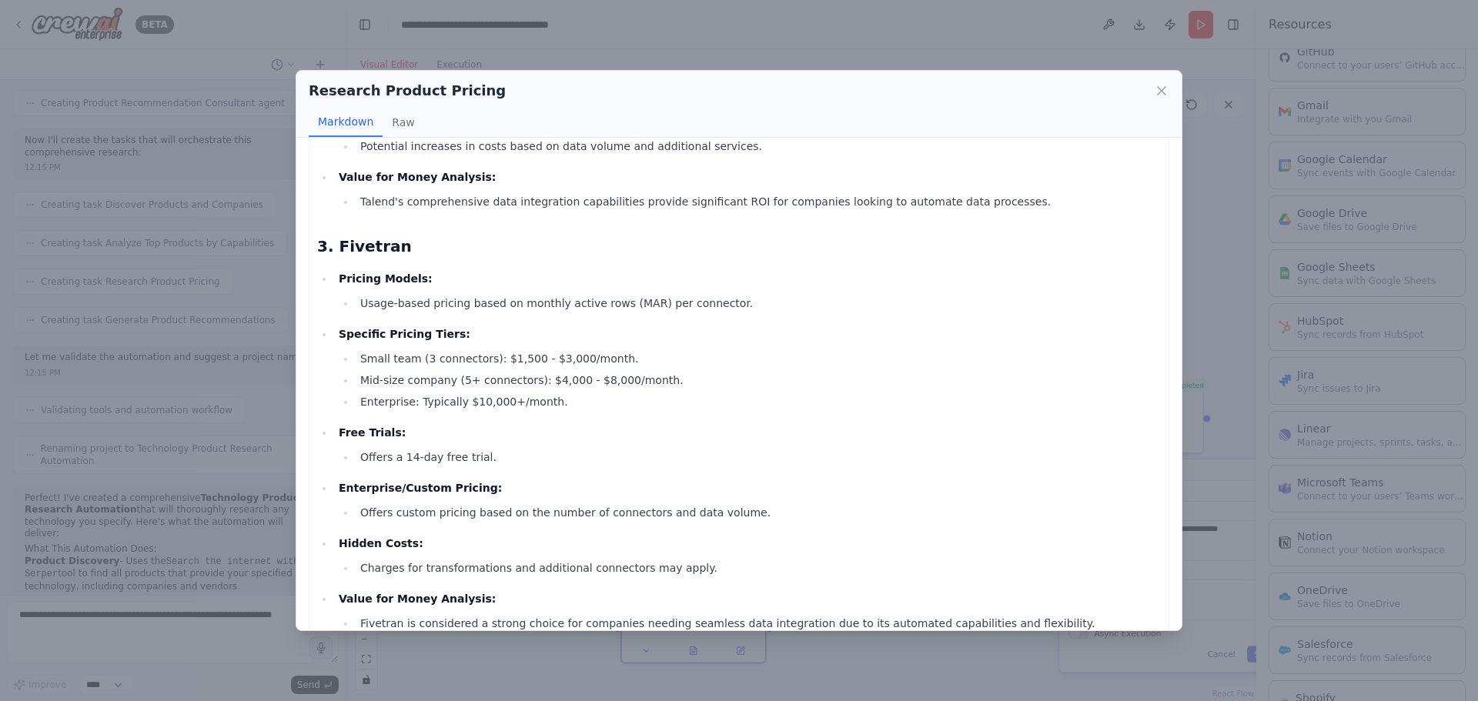
scroll to position [918, 0]
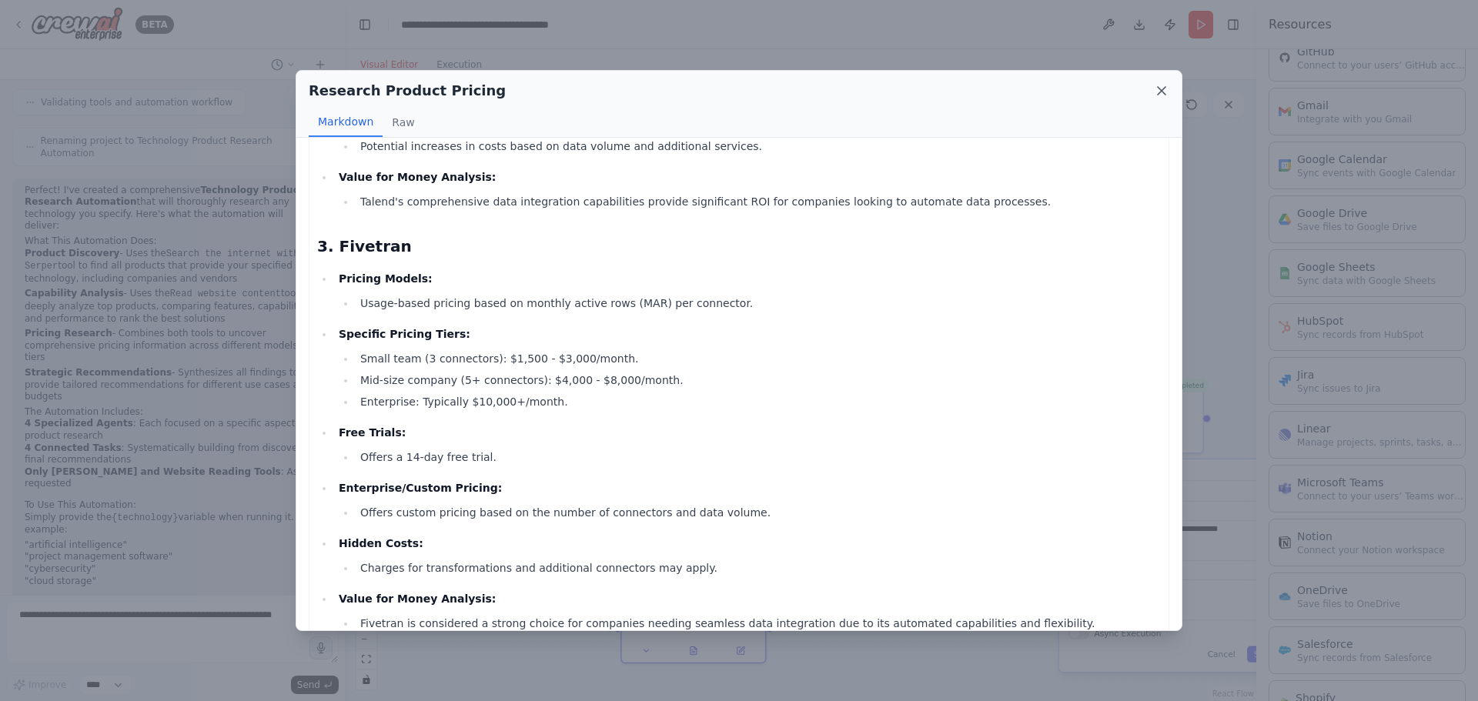
click at [1162, 89] on icon at bounding box center [1161, 90] width 15 height 15
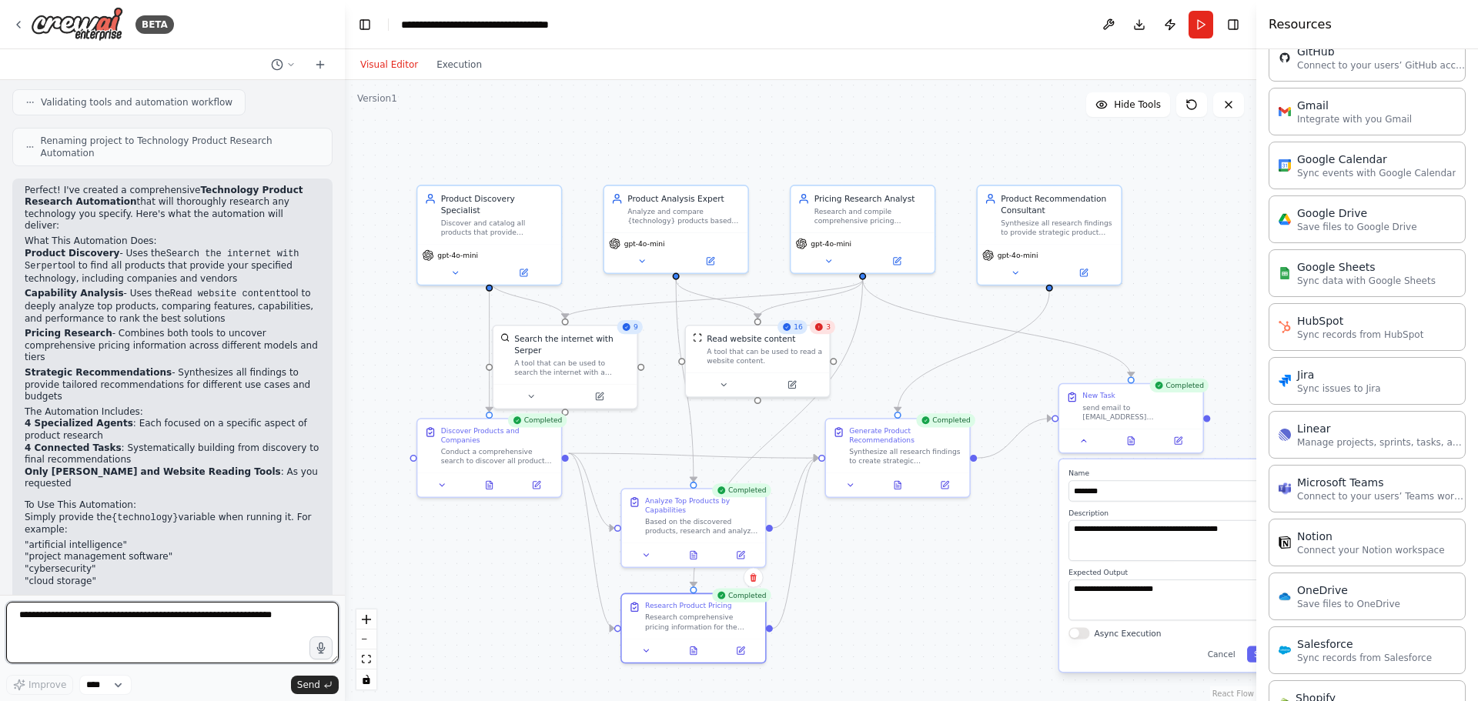
click at [128, 628] on textarea at bounding box center [172, 633] width 333 height 62
type textarea "**********"
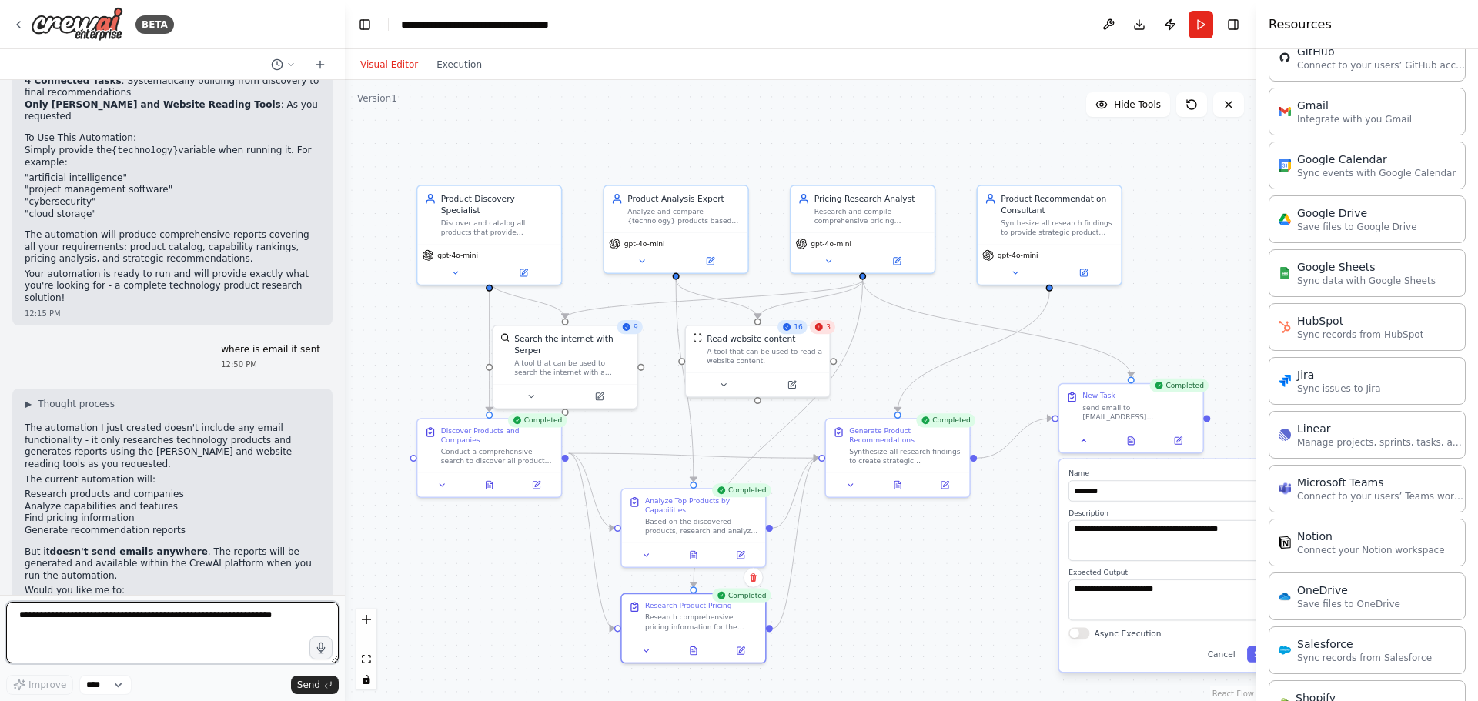
scroll to position [1297, 0]
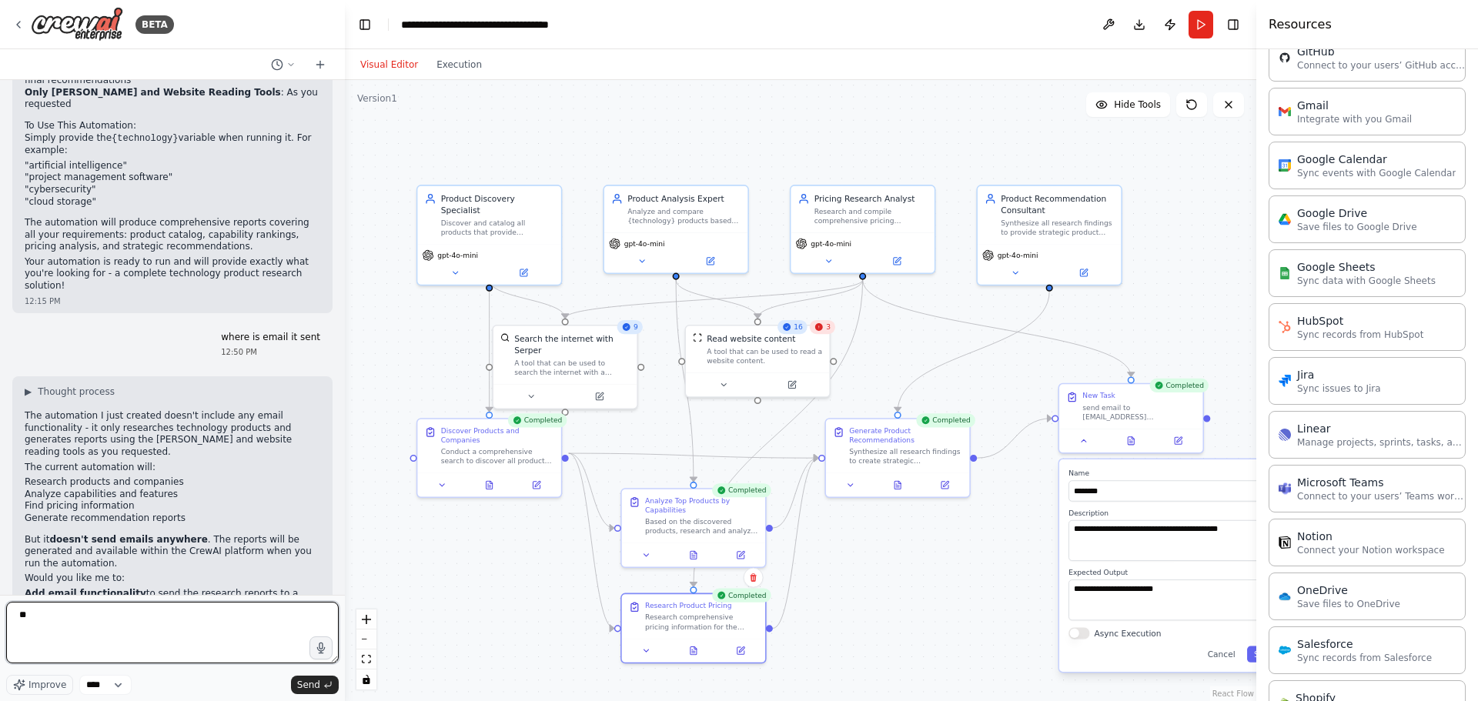
type textarea "***"
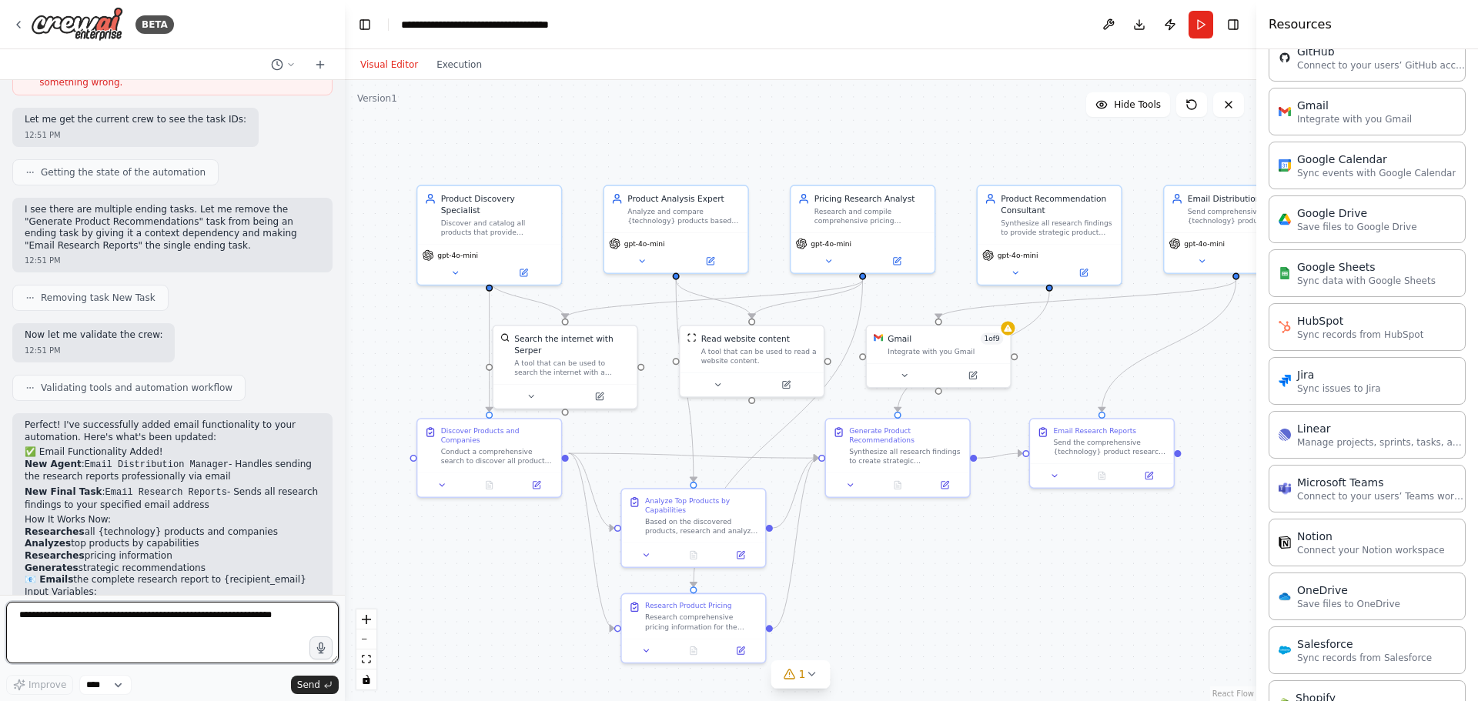
scroll to position [2554, 0]
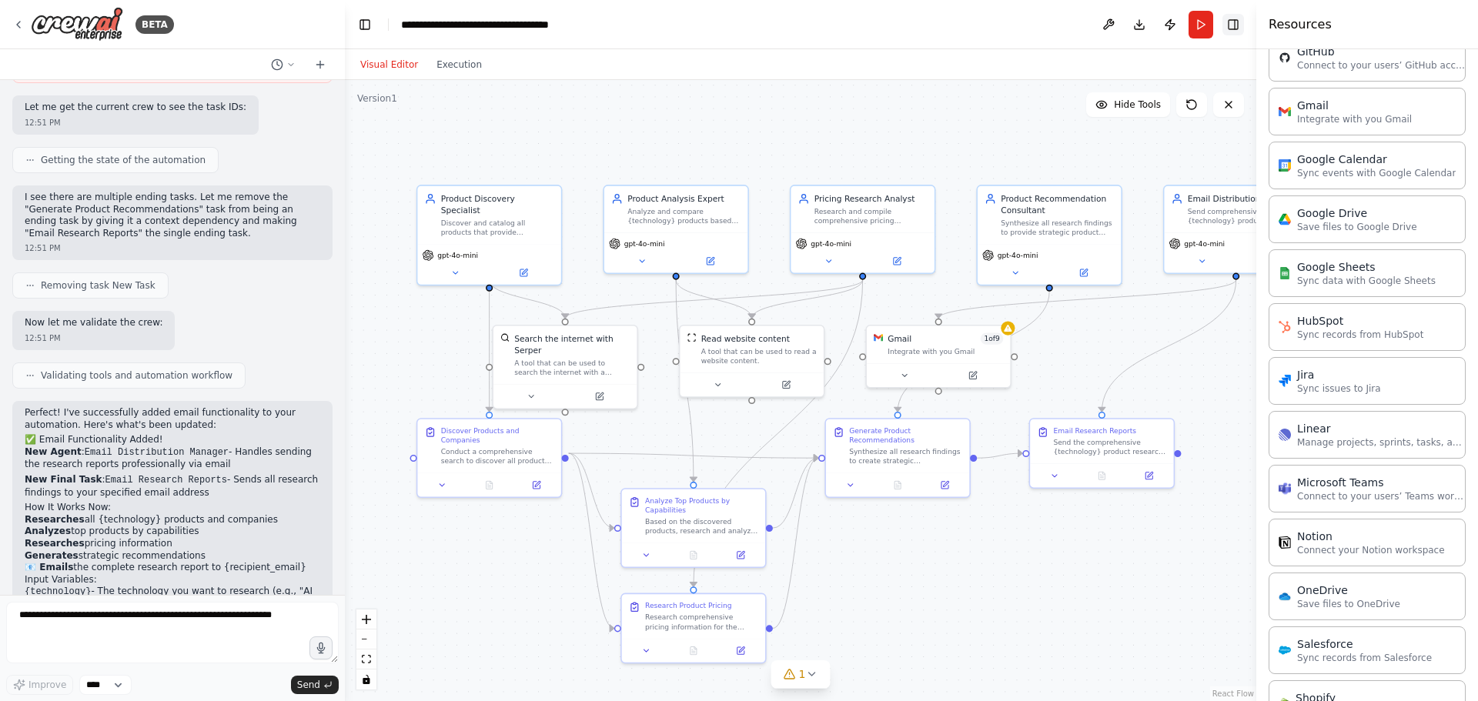
click at [1231, 26] on button "Toggle Right Sidebar" at bounding box center [1234, 25] width 22 height 22
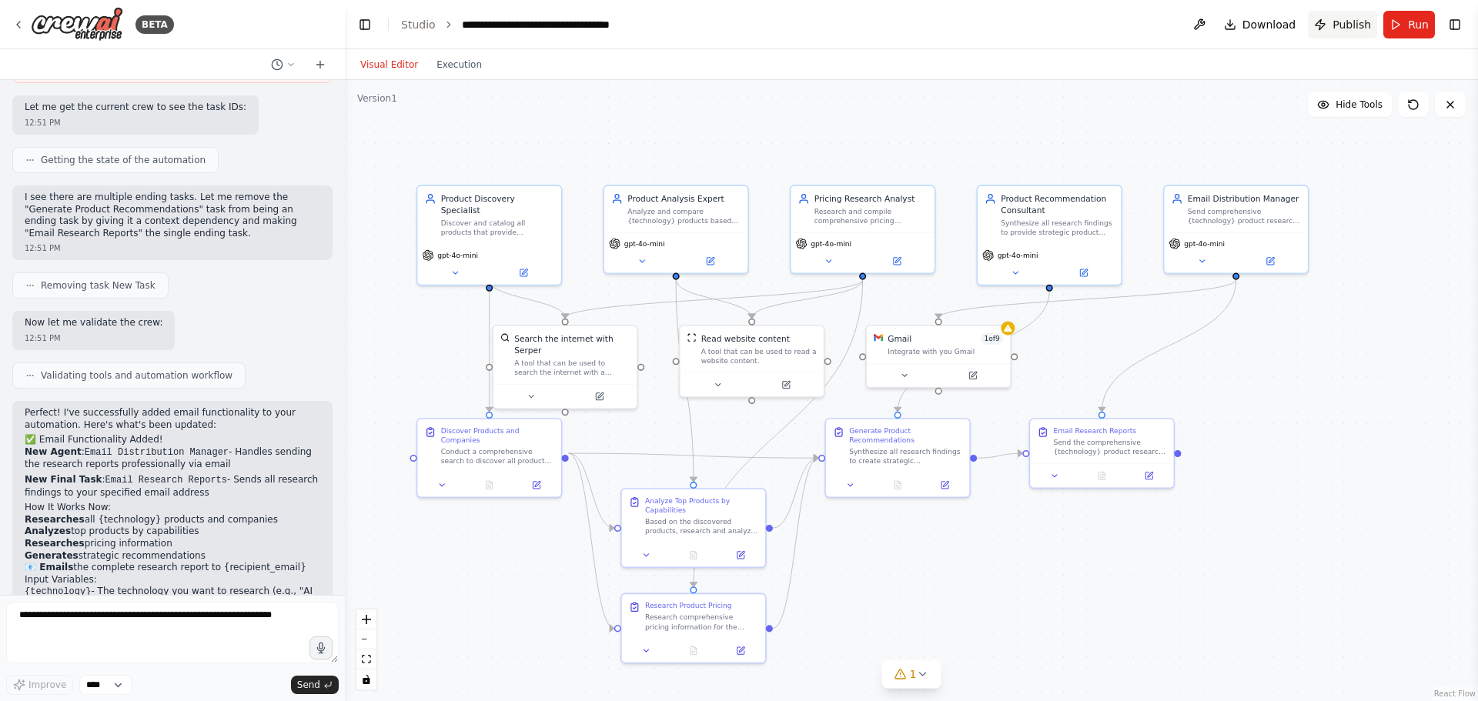
click at [1354, 22] on span "Publish" at bounding box center [1352, 24] width 38 height 15
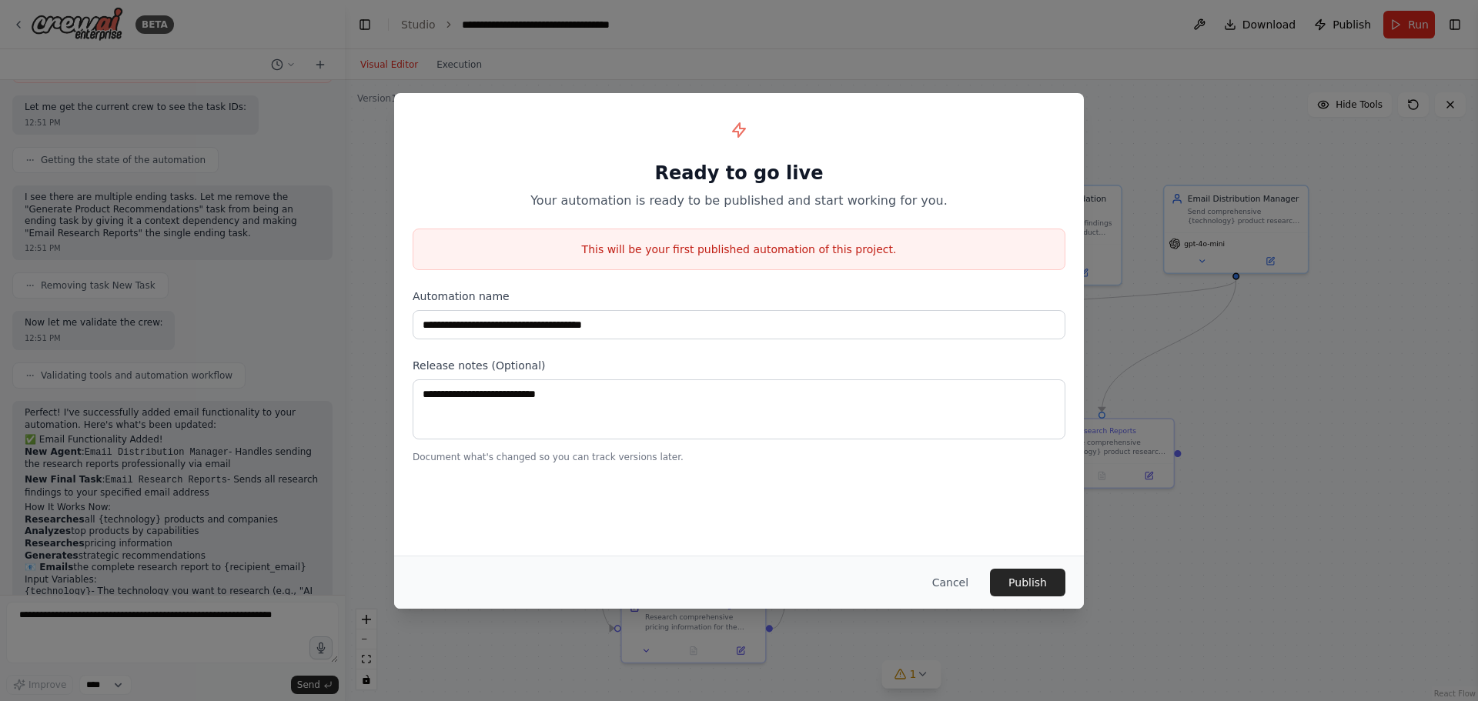
click at [1353, 437] on div "**********" at bounding box center [739, 350] width 1478 height 701
click at [952, 587] on button "Cancel" at bounding box center [950, 583] width 61 height 28
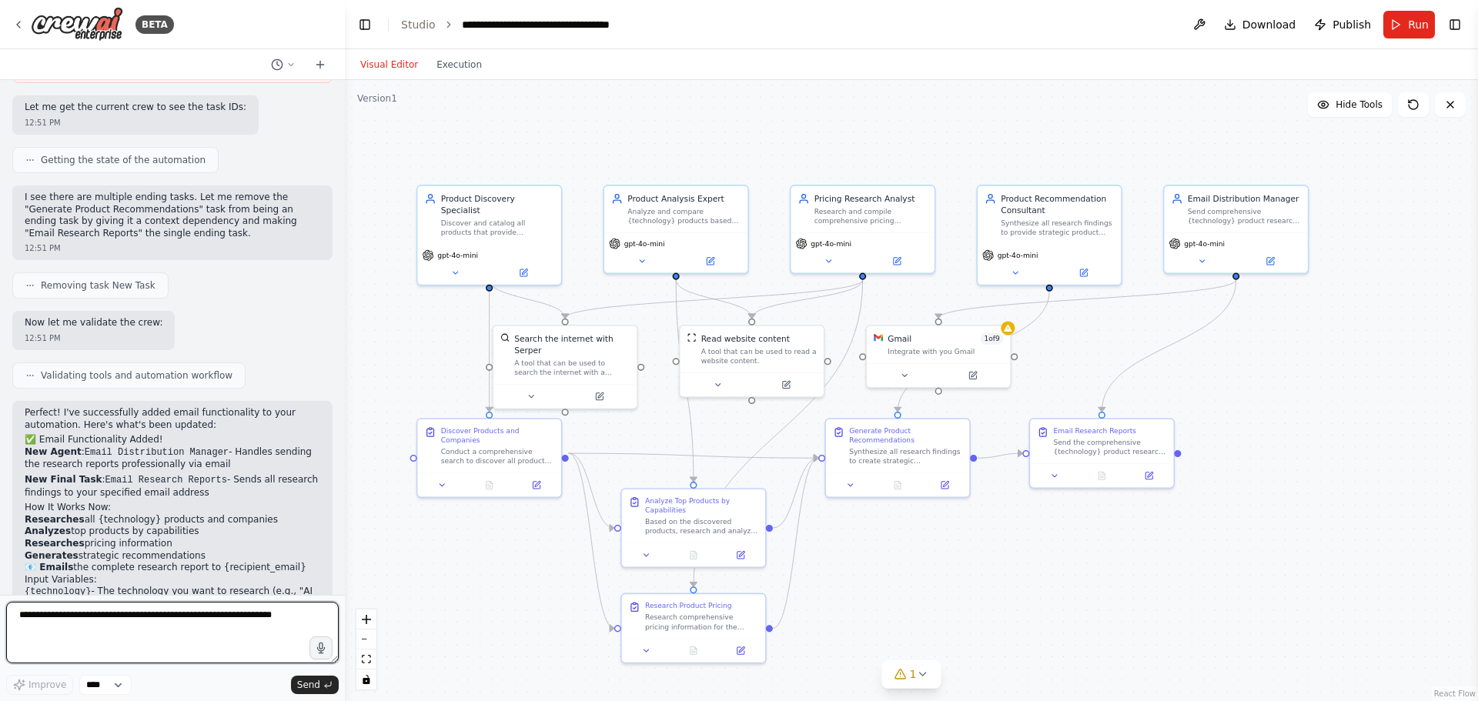
click at [153, 626] on textarea at bounding box center [172, 633] width 333 height 62
type textarea "**********"
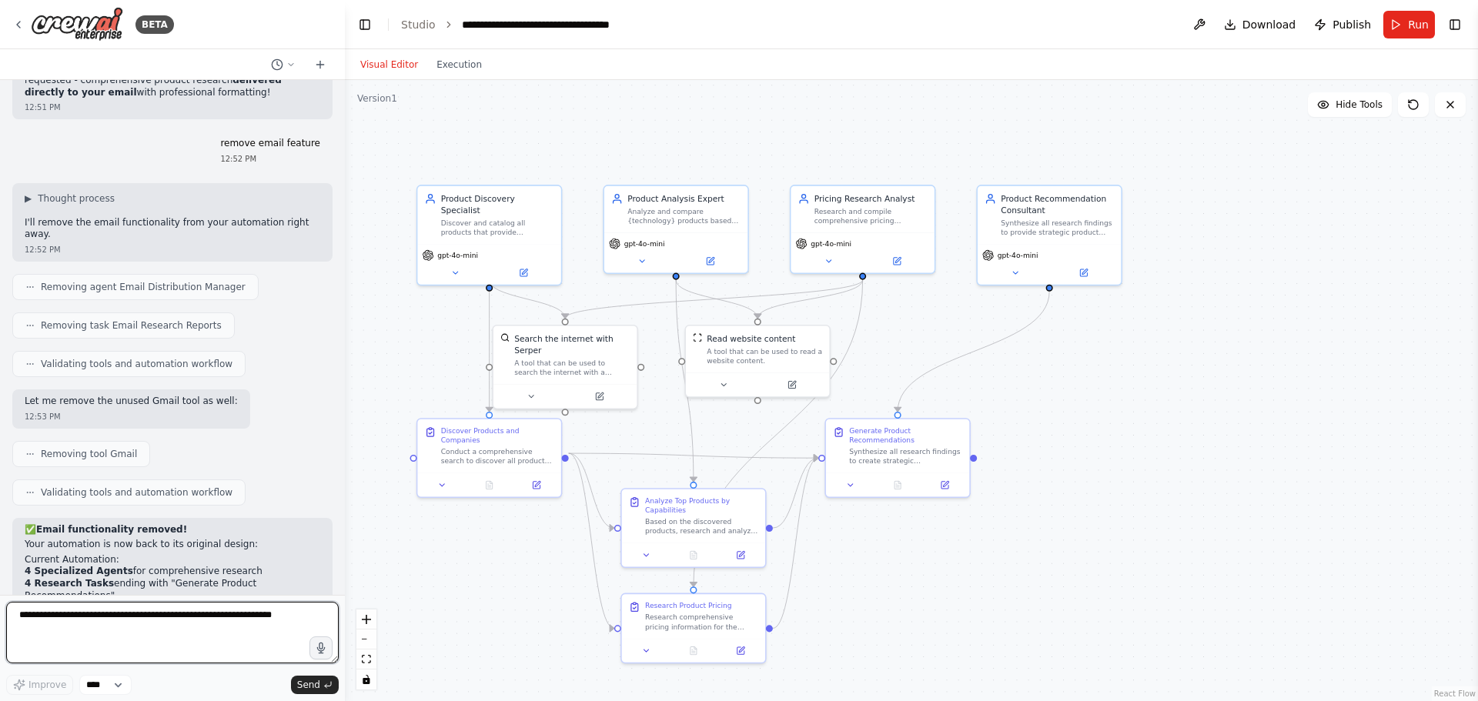
scroll to position [3188, 0]
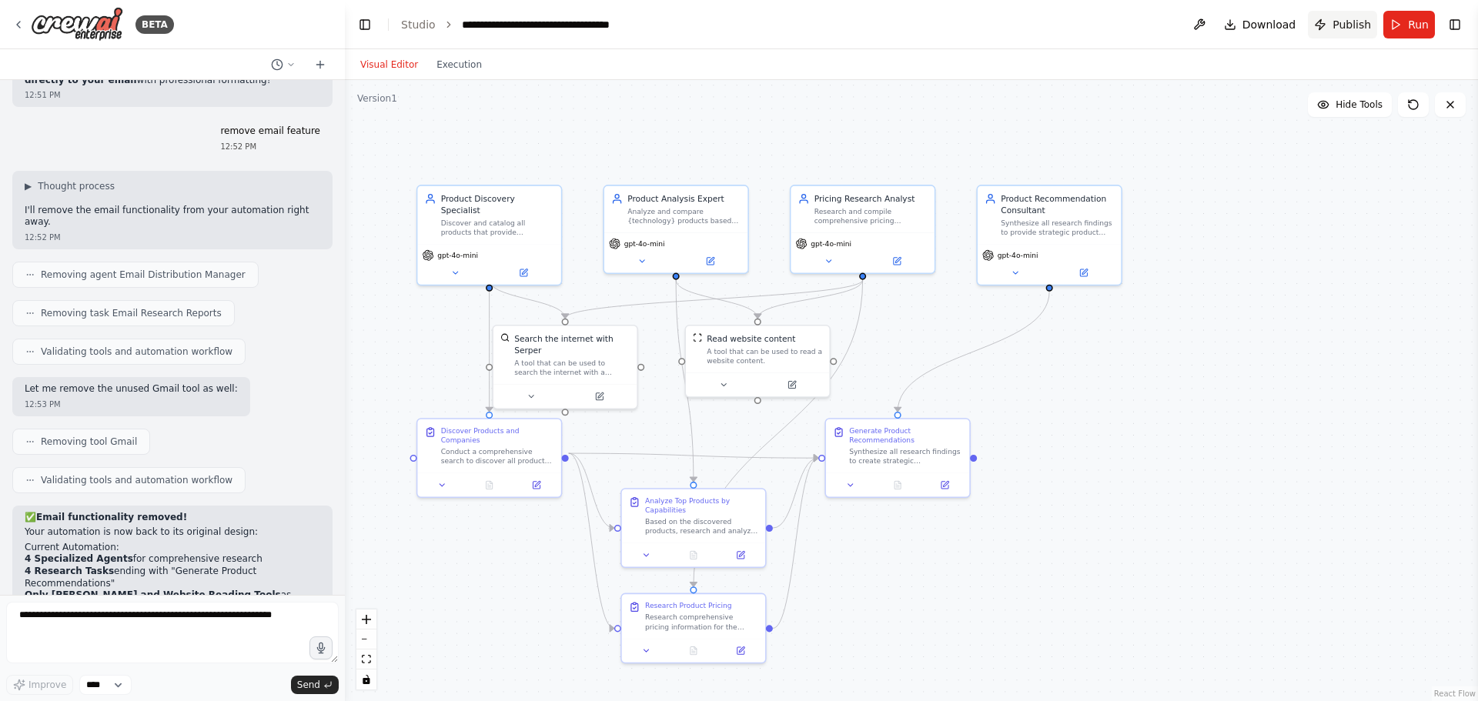
click at [1362, 23] on span "Publish" at bounding box center [1352, 24] width 38 height 15
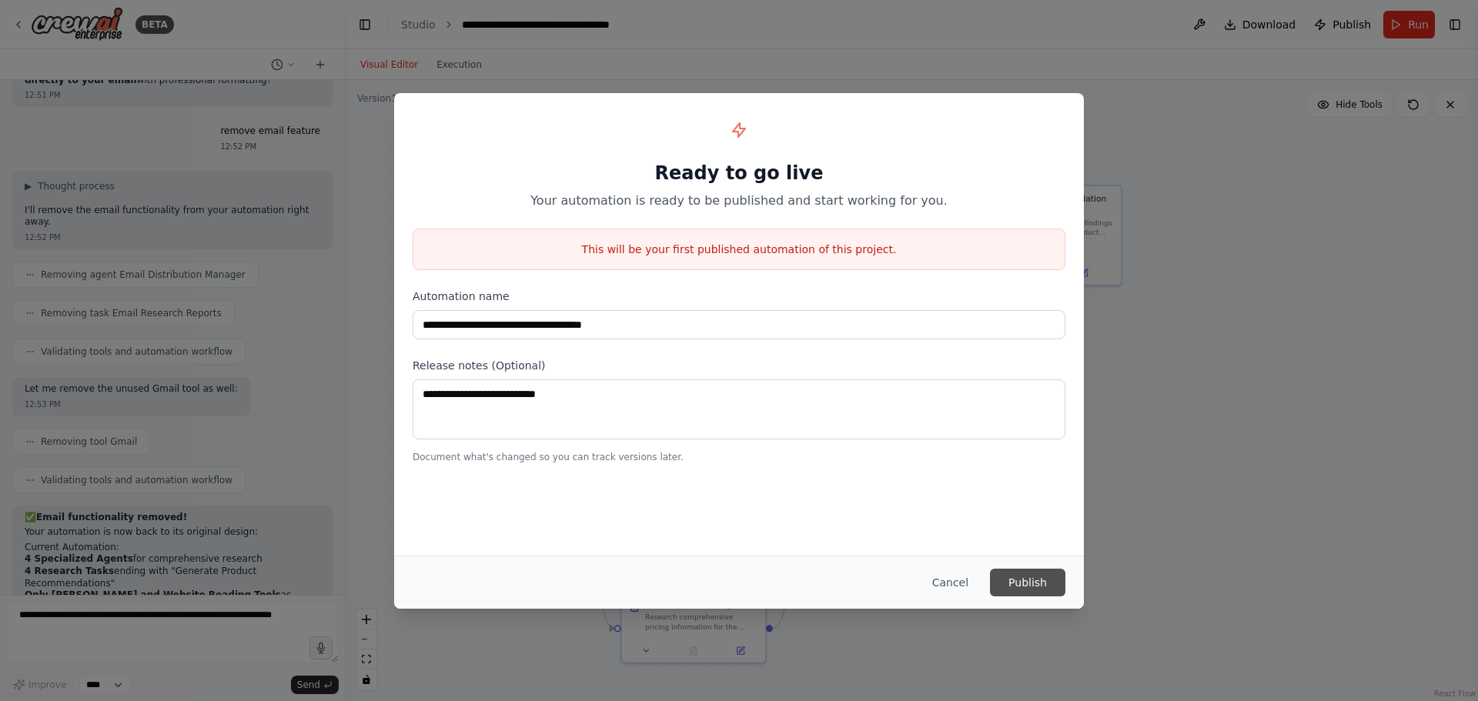
click at [1025, 576] on button "Publish" at bounding box center [1027, 583] width 75 height 28
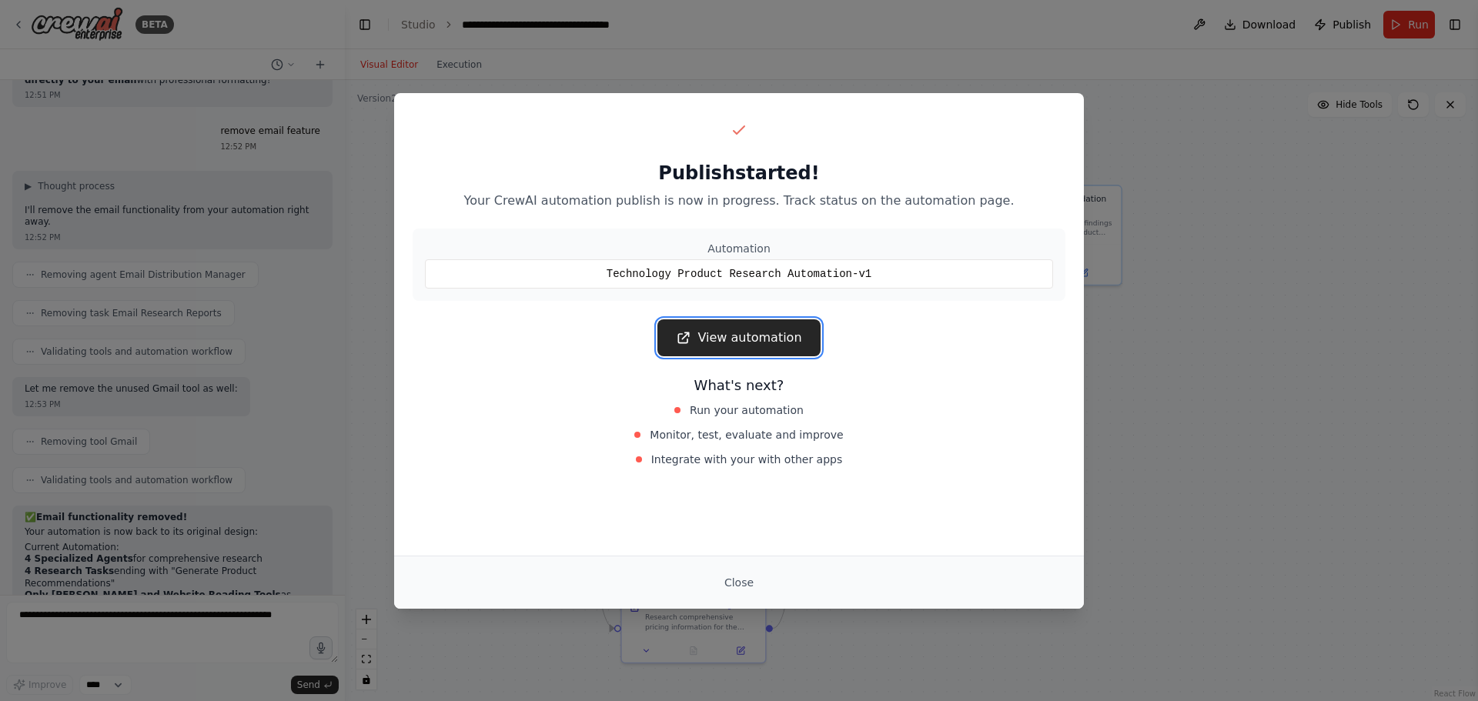
click at [701, 333] on link "View automation" at bounding box center [738, 338] width 162 height 37
click at [768, 327] on link "View automation" at bounding box center [738, 338] width 162 height 37
click at [1223, 249] on div "Publish started! Your CrewAI automation publish is now in progress. Track statu…" at bounding box center [739, 350] width 1478 height 701
click at [1272, 457] on div "Publish started! Your CrewAI automation publish is now in progress. Track statu…" at bounding box center [739, 350] width 1478 height 701
click at [766, 333] on link "View automation" at bounding box center [738, 338] width 162 height 37
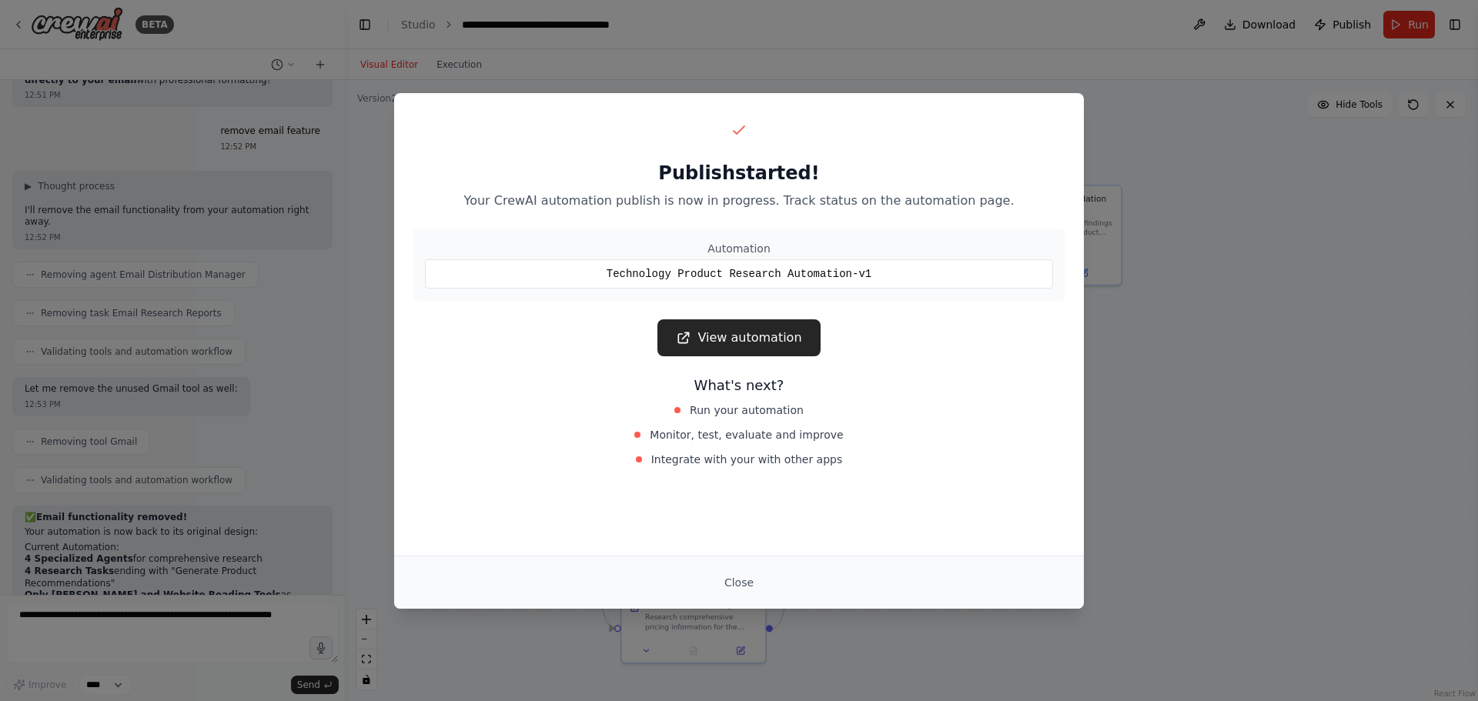
click at [1104, 191] on div "Publish started! Your CrewAI automation publish is now in progress. Track statu…" at bounding box center [739, 350] width 1478 height 701
click at [1201, 377] on div "Publish started! Your CrewAI automation publish is now in progress. Track statu…" at bounding box center [739, 350] width 1478 height 701
click at [759, 412] on span "Run your automation" at bounding box center [747, 410] width 114 height 15
click at [763, 341] on link "View automation" at bounding box center [738, 338] width 162 height 37
click at [1196, 333] on div "Publish started! Your CrewAI automation publish is now in progress. Track statu…" at bounding box center [739, 350] width 1478 height 701
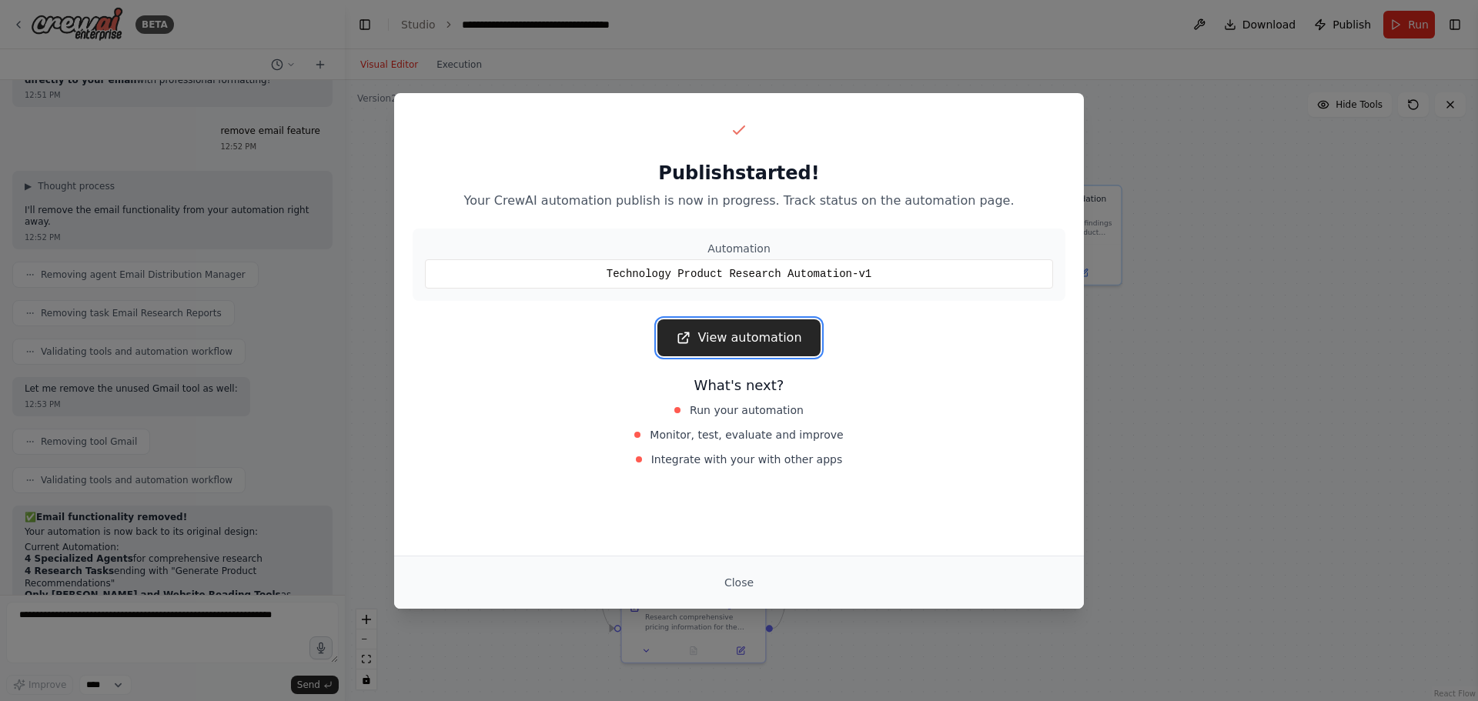
click at [735, 326] on link "View automation" at bounding box center [738, 338] width 162 height 37
click at [1232, 366] on div "Publish started! Your CrewAI automation publish is now in progress. Track statu…" at bounding box center [739, 350] width 1478 height 701
click at [748, 578] on button "Close" at bounding box center [739, 583] width 54 height 28
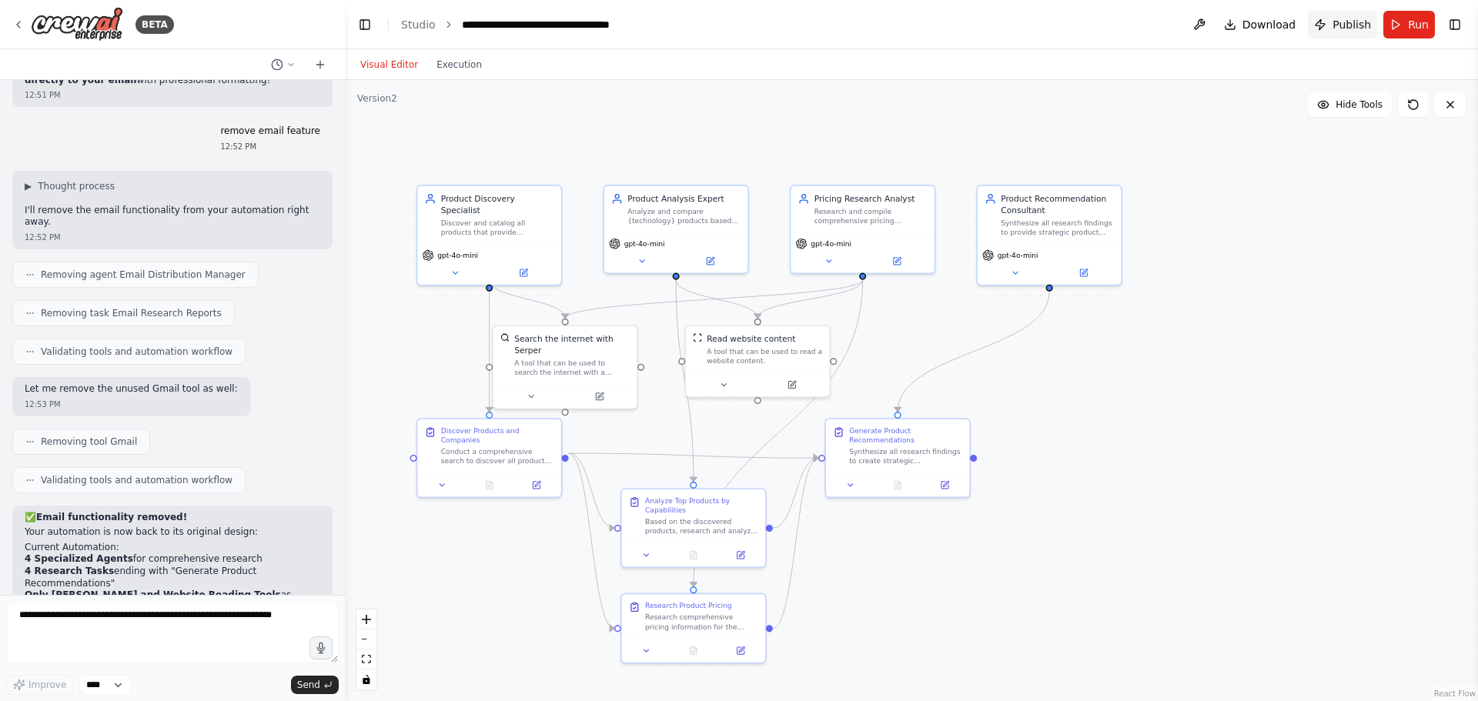
click at [1374, 28] on button "Publish" at bounding box center [1342, 25] width 69 height 28
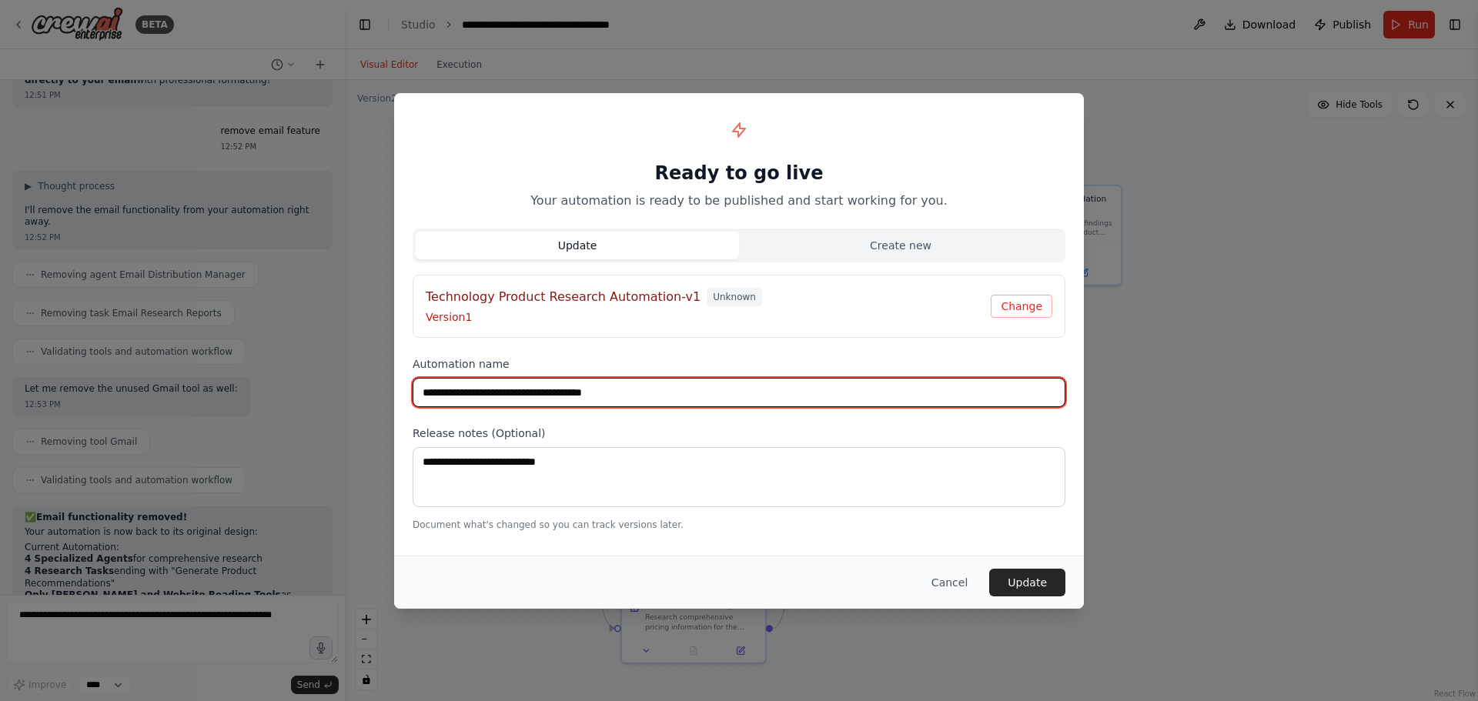
click at [697, 386] on input "**********" at bounding box center [739, 392] width 653 height 29
type input "**********"
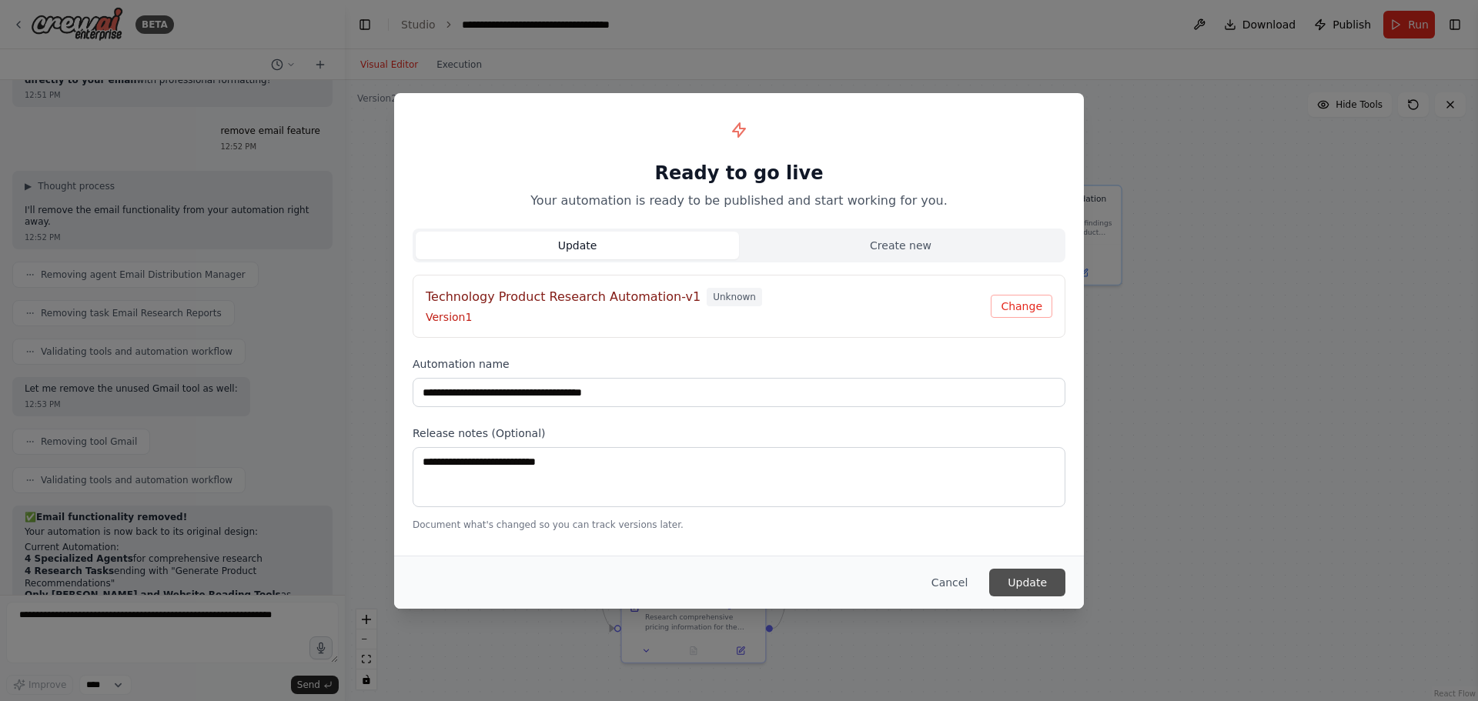
click at [1012, 584] on button "Update" at bounding box center [1027, 583] width 76 height 28
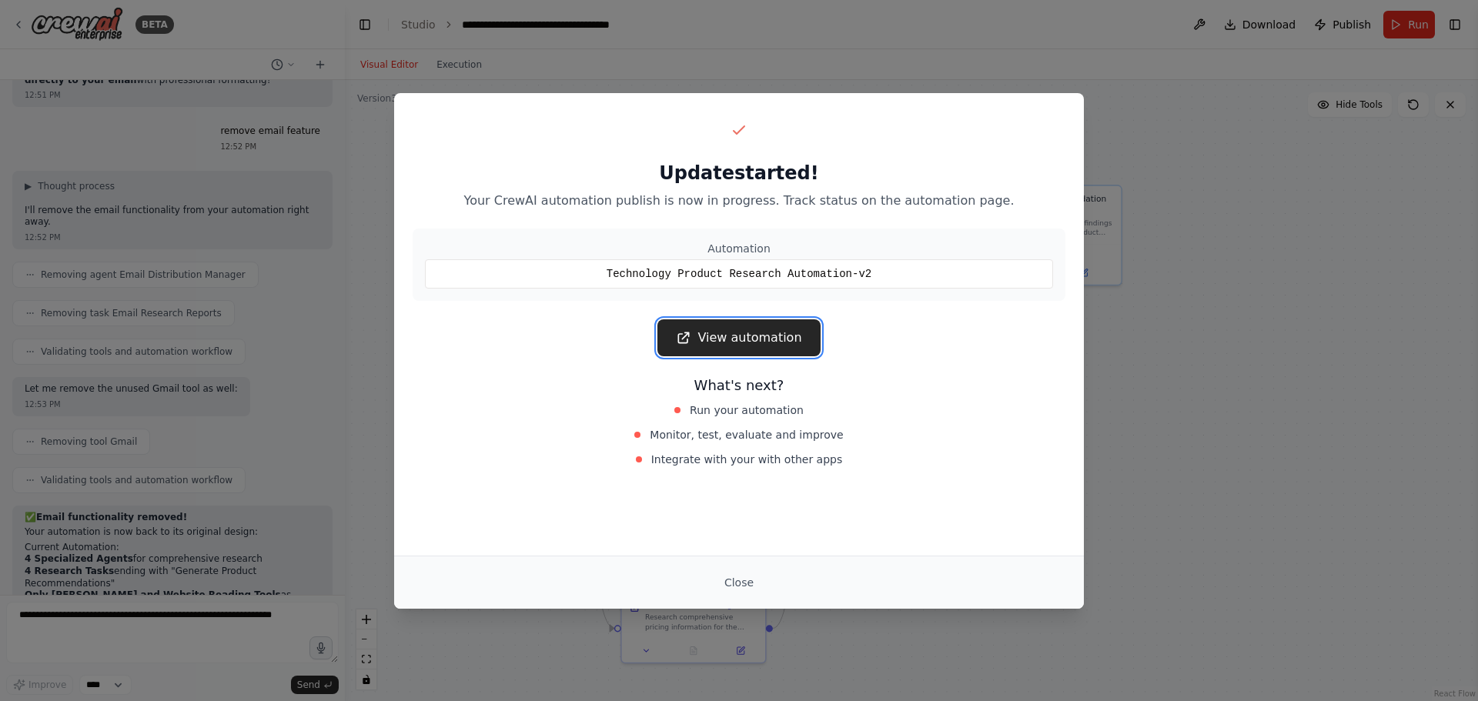
click at [741, 333] on link "View automation" at bounding box center [738, 338] width 162 height 37
click at [782, 334] on link "View automation" at bounding box center [738, 338] width 162 height 37
click at [1214, 338] on div "Update started! Your CrewAI automation publish is now in progress. Track status…" at bounding box center [739, 350] width 1478 height 701
click at [746, 585] on button "Close" at bounding box center [739, 583] width 54 height 28
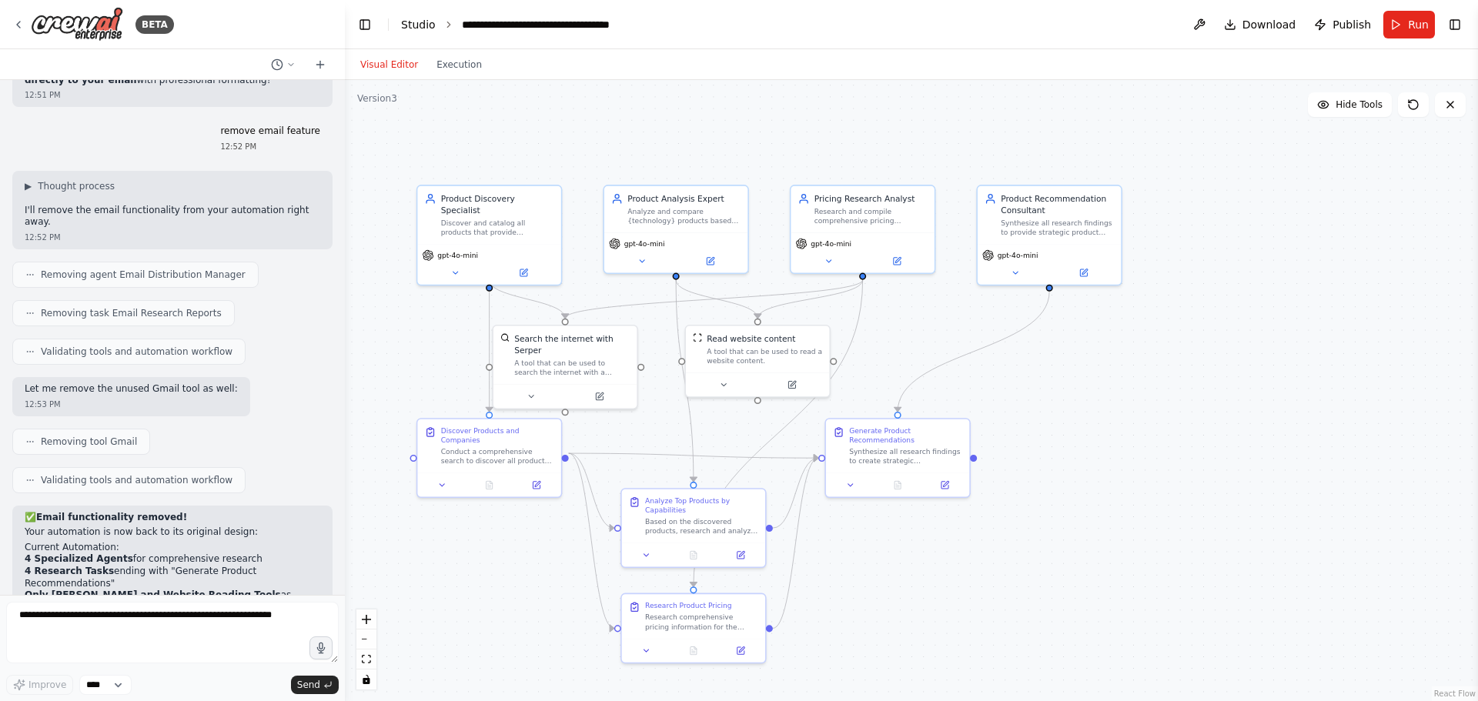
click at [420, 22] on link "Studio" at bounding box center [418, 24] width 35 height 12
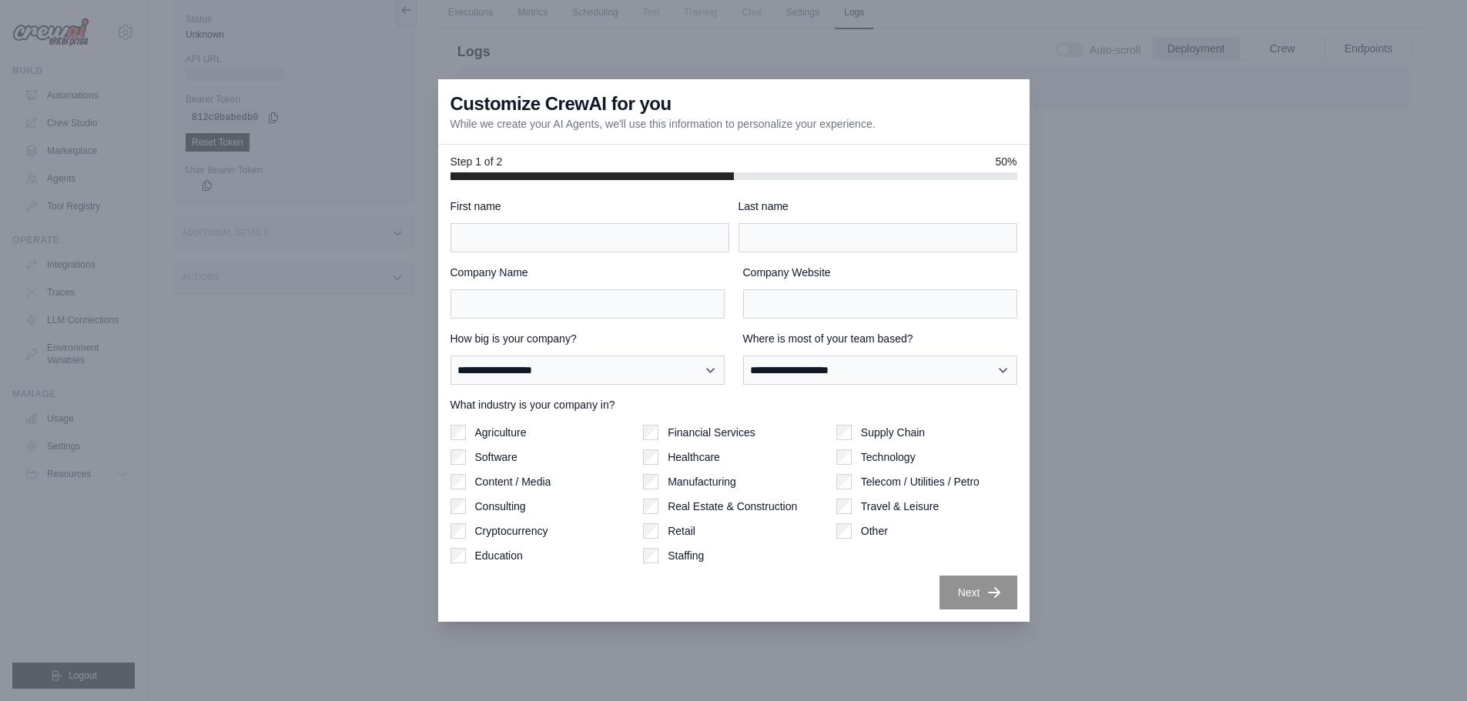
click at [1124, 457] on div at bounding box center [733, 350] width 1467 height 701
click at [530, 239] on input "First name" at bounding box center [589, 237] width 279 height 29
type input "******"
click at [771, 220] on div "Last name" at bounding box center [877, 226] width 279 height 54
click at [766, 231] on input "Last name" at bounding box center [877, 237] width 279 height 29
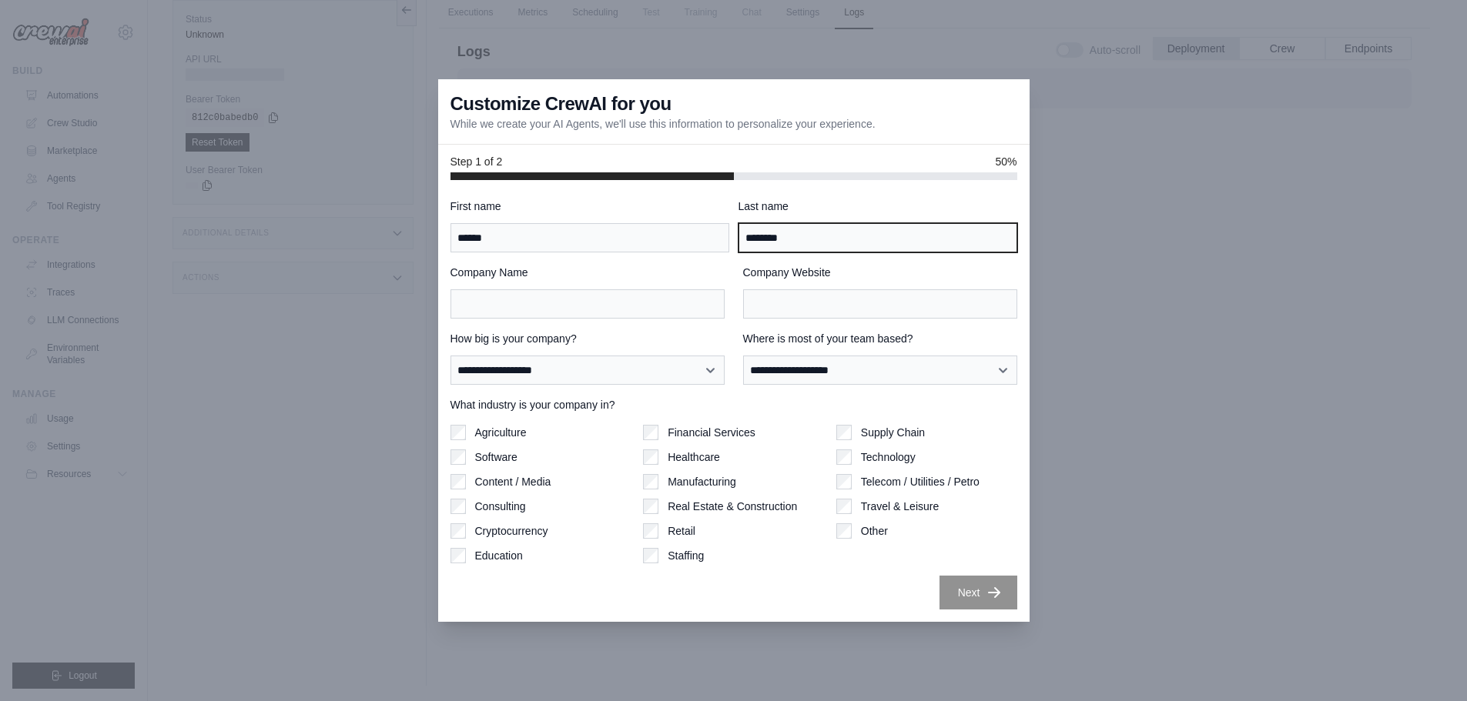
type input "********"
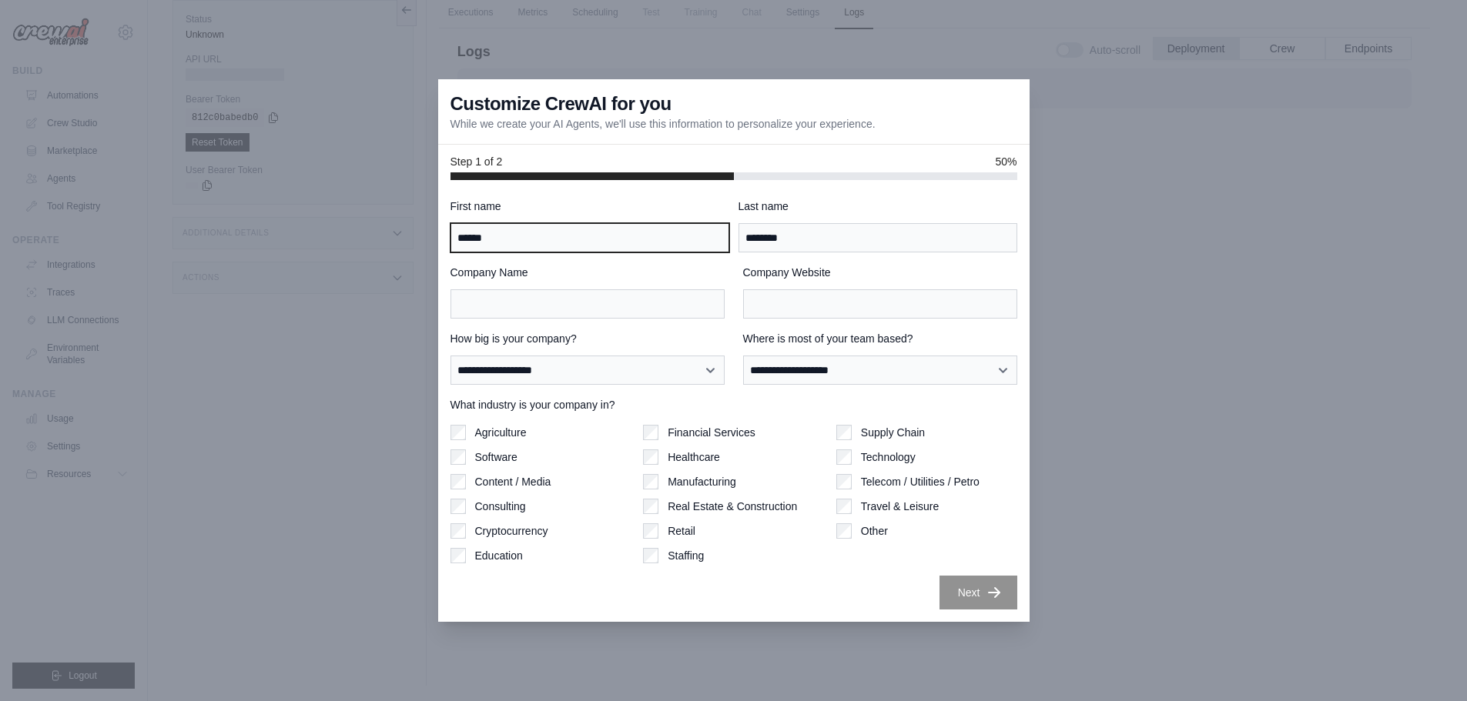
click at [549, 244] on input "******" at bounding box center [589, 237] width 279 height 29
type input "**********"
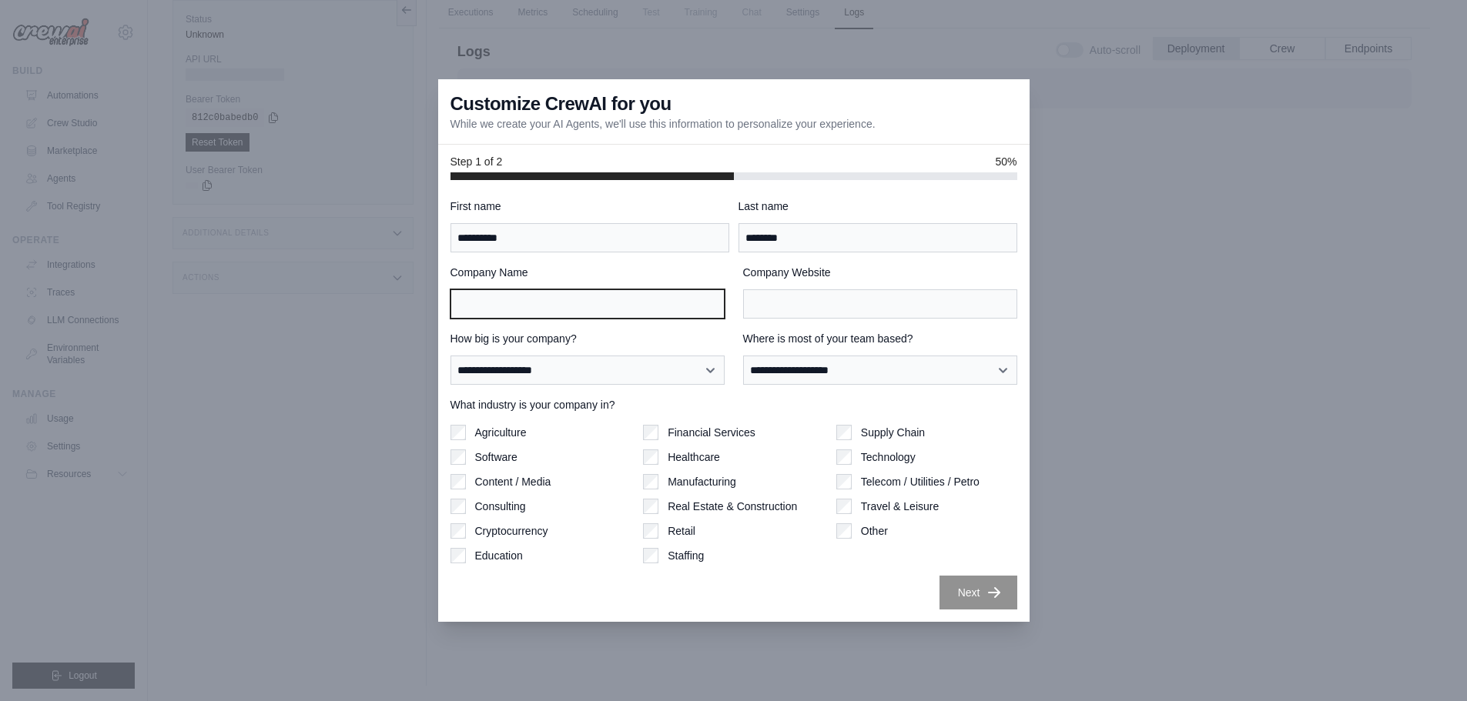
click at [589, 306] on input "Company Name" at bounding box center [587, 303] width 274 height 29
click at [1129, 449] on div at bounding box center [733, 350] width 1467 height 701
click at [545, 315] on input "Company Name" at bounding box center [587, 303] width 274 height 29
type input "**********"
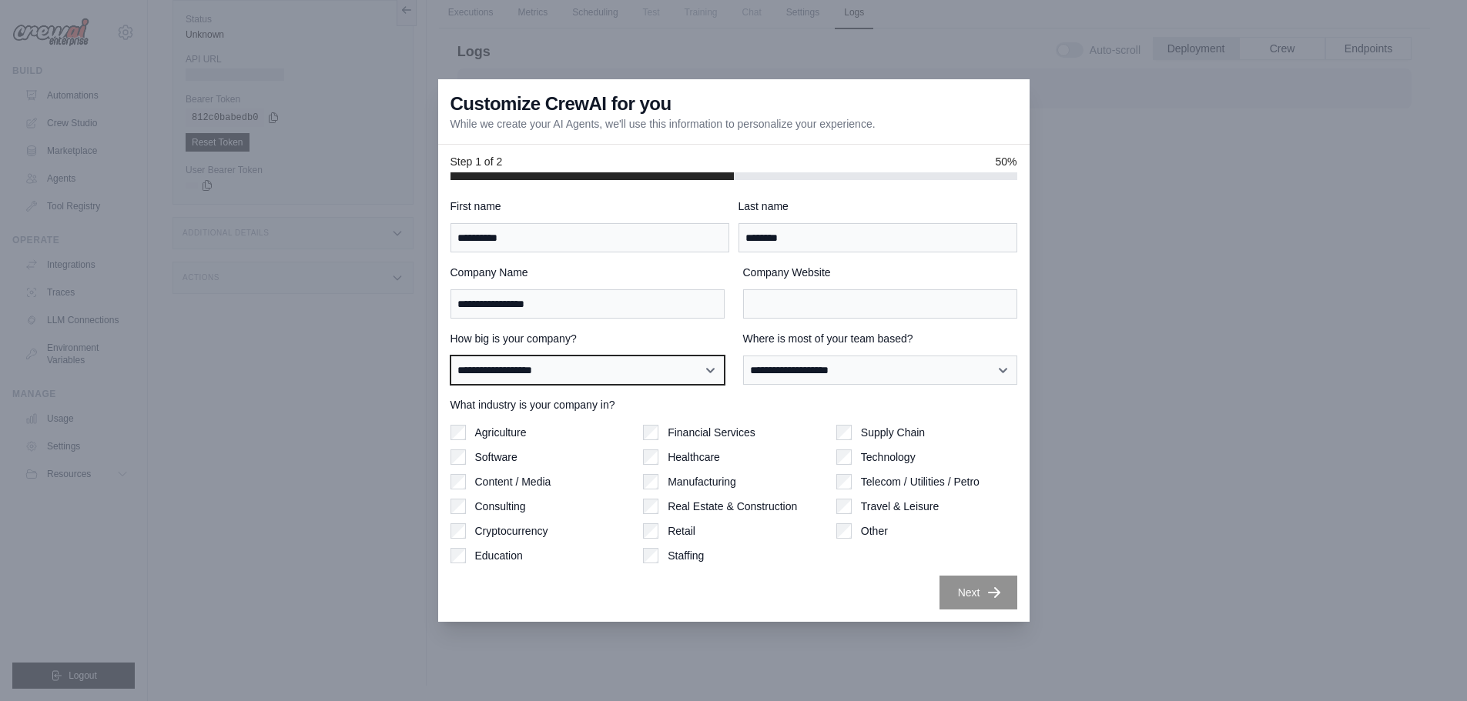
click at [605, 367] on select "**********" at bounding box center [587, 370] width 274 height 29
select select "**********"
click at [450, 356] on select "**********" at bounding box center [587, 370] width 274 height 29
click at [846, 543] on div "Supply Chain Technology Telecom / Utilities / Petro Travel & Leisure Other" at bounding box center [926, 494] width 181 height 139
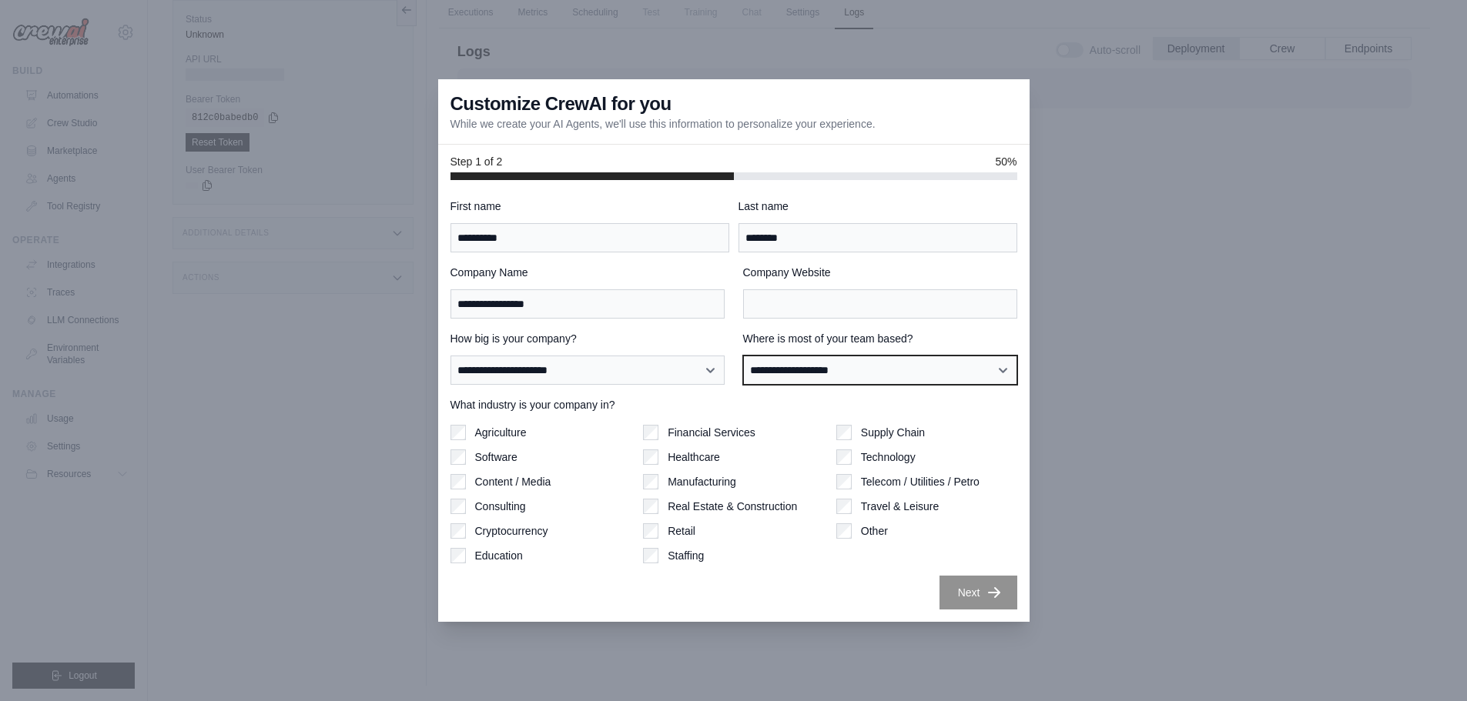
click at [920, 379] on select "**********" at bounding box center [880, 370] width 274 height 29
select select "**********"
click at [743, 356] on select "**********" at bounding box center [880, 370] width 274 height 29
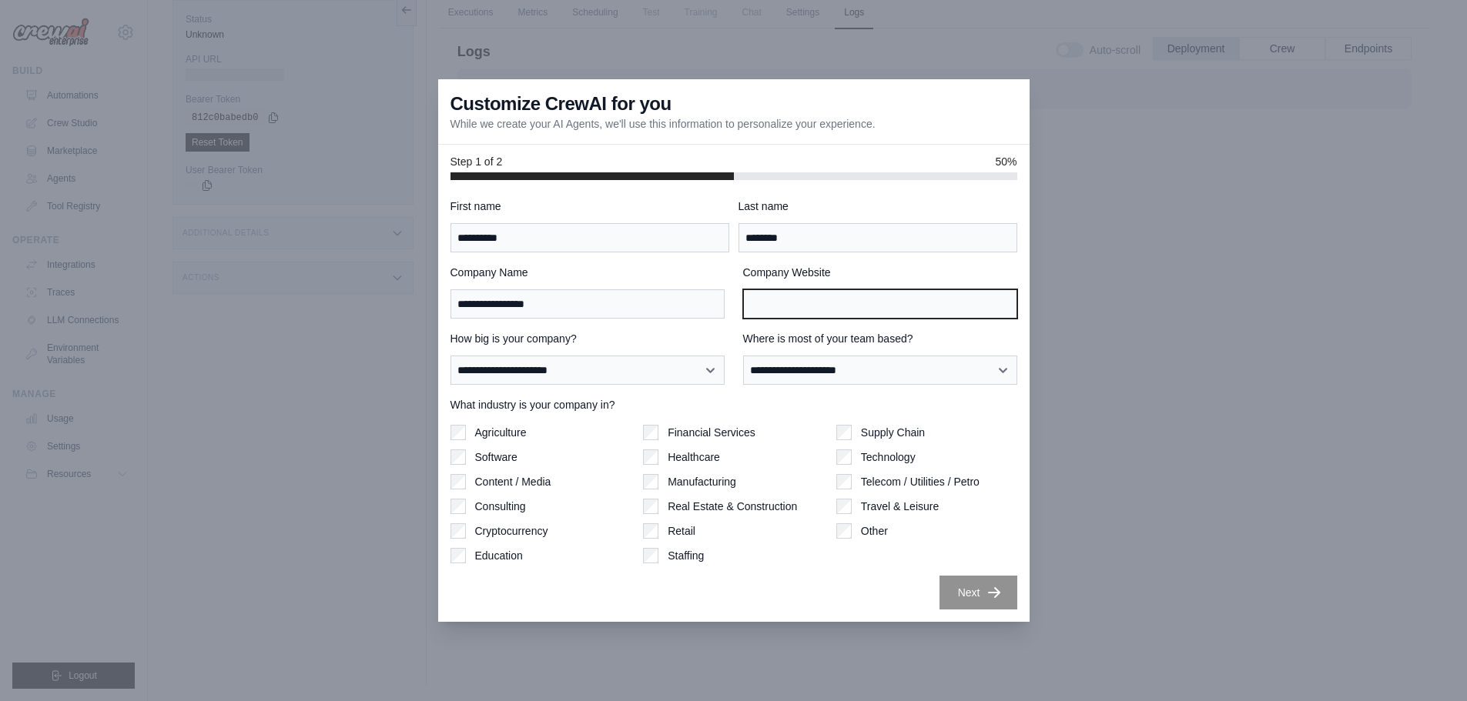
click at [838, 310] on input "Company Website" at bounding box center [880, 303] width 274 height 29
type input "*****"
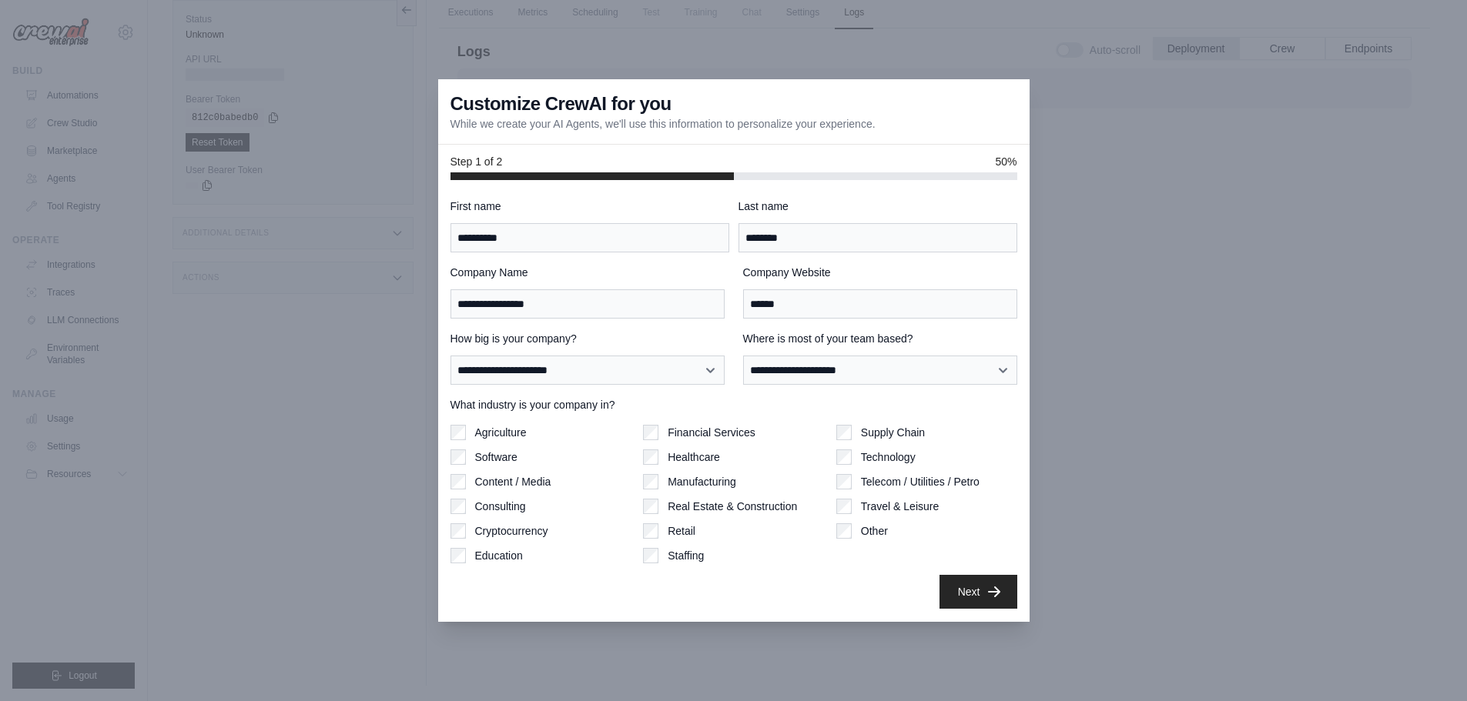
click at [974, 598] on button "Next" at bounding box center [978, 592] width 78 height 34
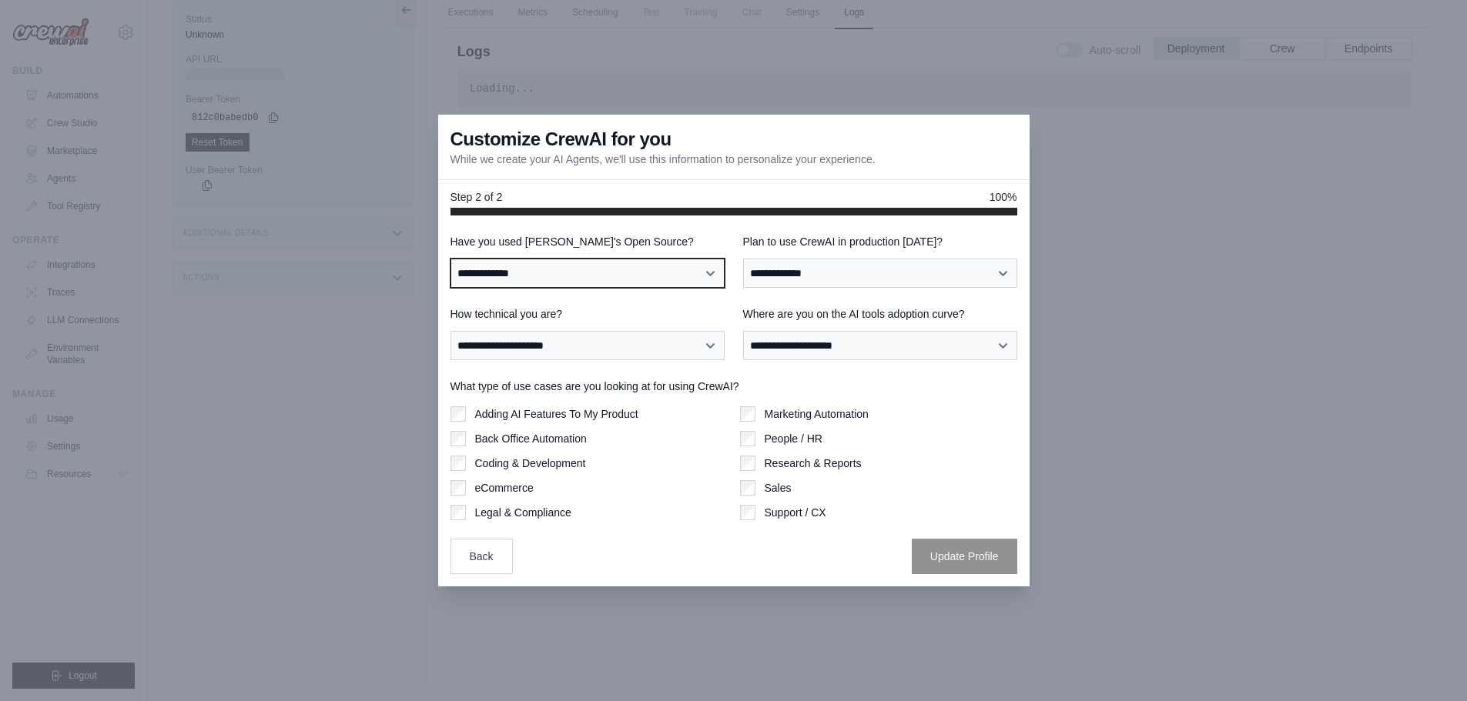
click at [701, 274] on select "**********" at bounding box center [587, 273] width 274 height 29
select select "**"
click at [450, 259] on select "**********" at bounding box center [587, 273] width 274 height 29
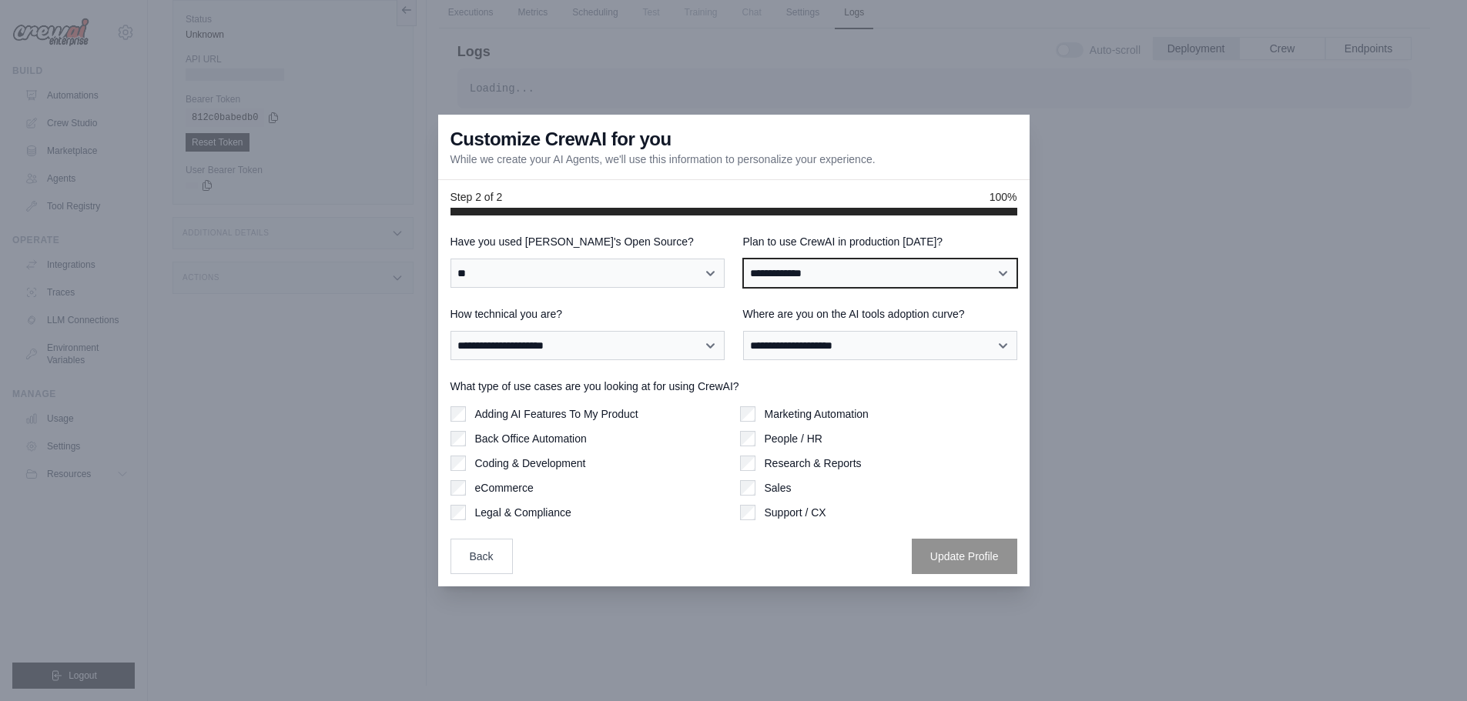
click at [908, 278] on select "**********" at bounding box center [880, 273] width 274 height 29
select select "*****"
click at [743, 259] on select "**********" at bounding box center [880, 273] width 274 height 29
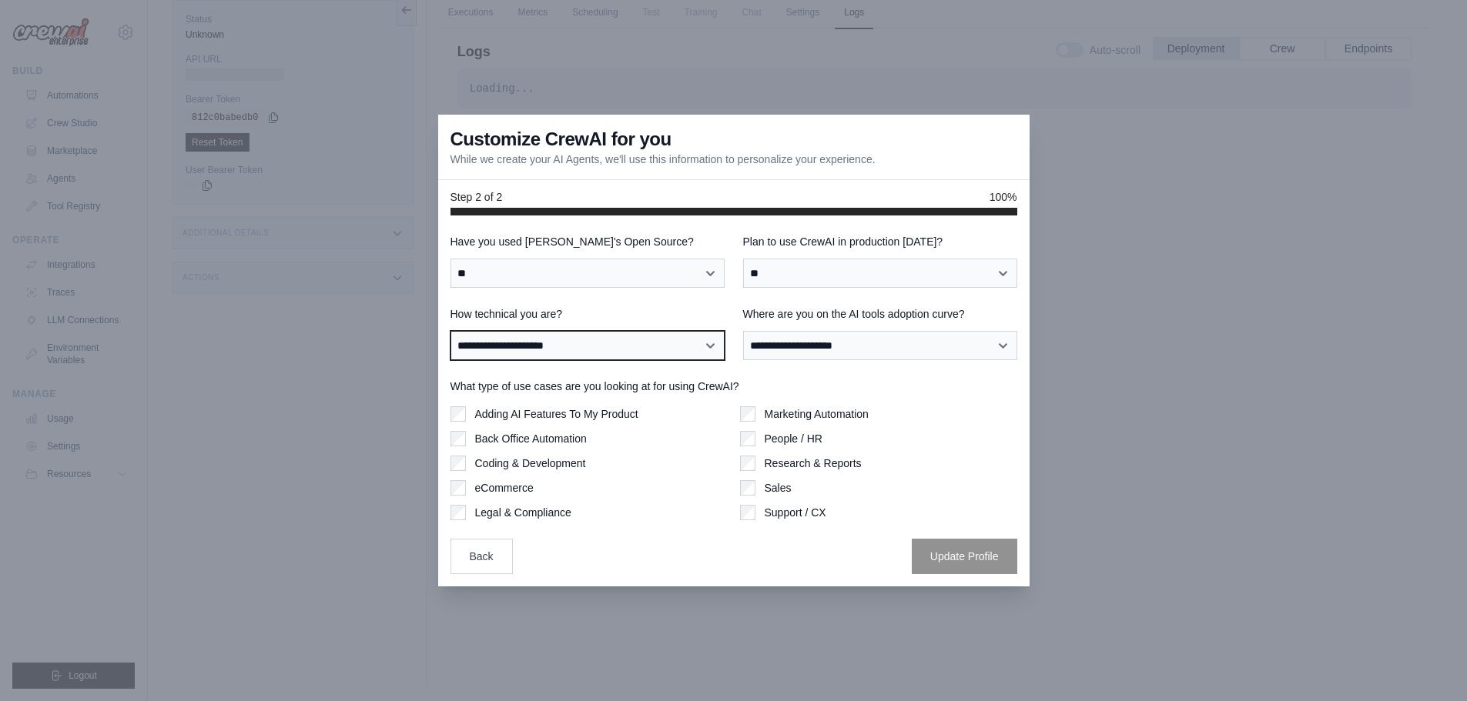
click at [691, 357] on select "**********" at bounding box center [587, 345] width 274 height 29
select select "**********"
click at [450, 331] on select "**********" at bounding box center [587, 345] width 274 height 29
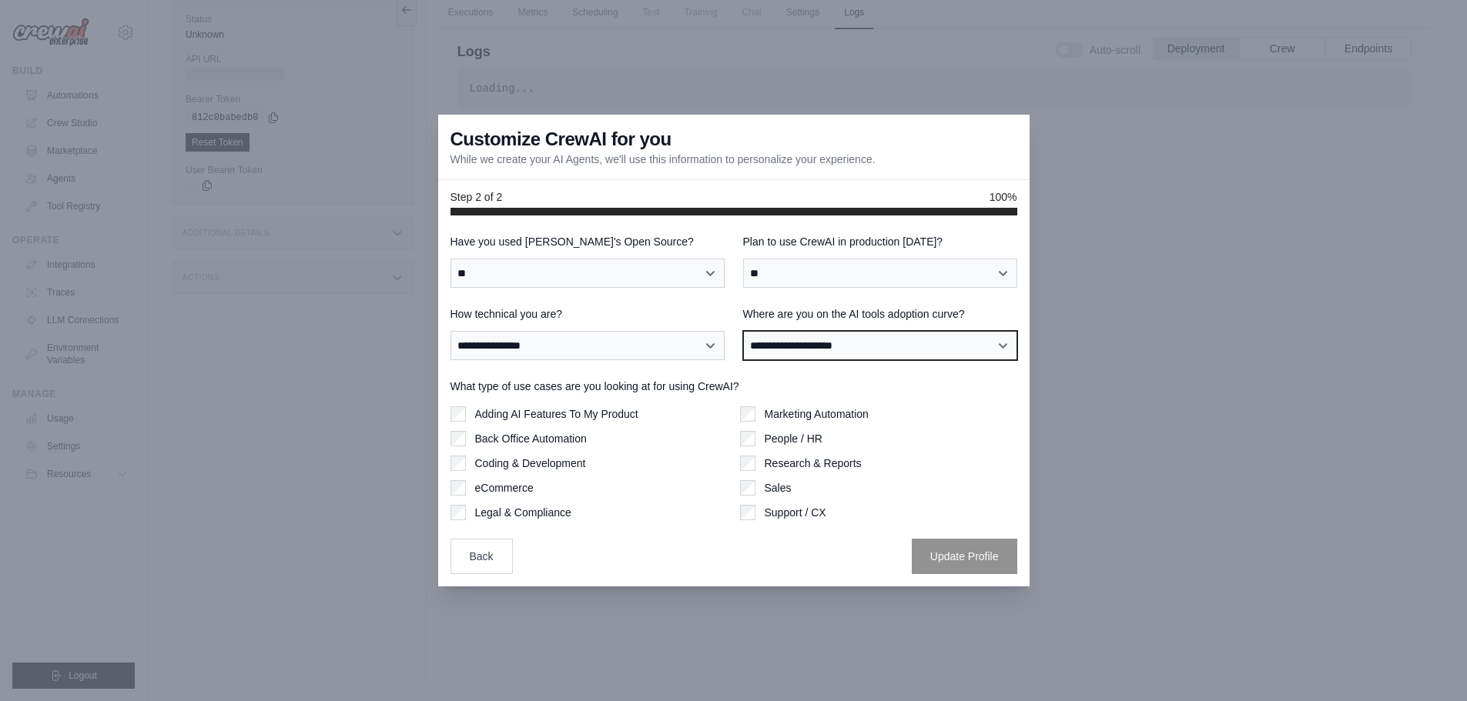
click at [848, 346] on select "**********" at bounding box center [880, 345] width 274 height 29
select select "**********"
click at [743, 331] on select "**********" at bounding box center [880, 345] width 274 height 29
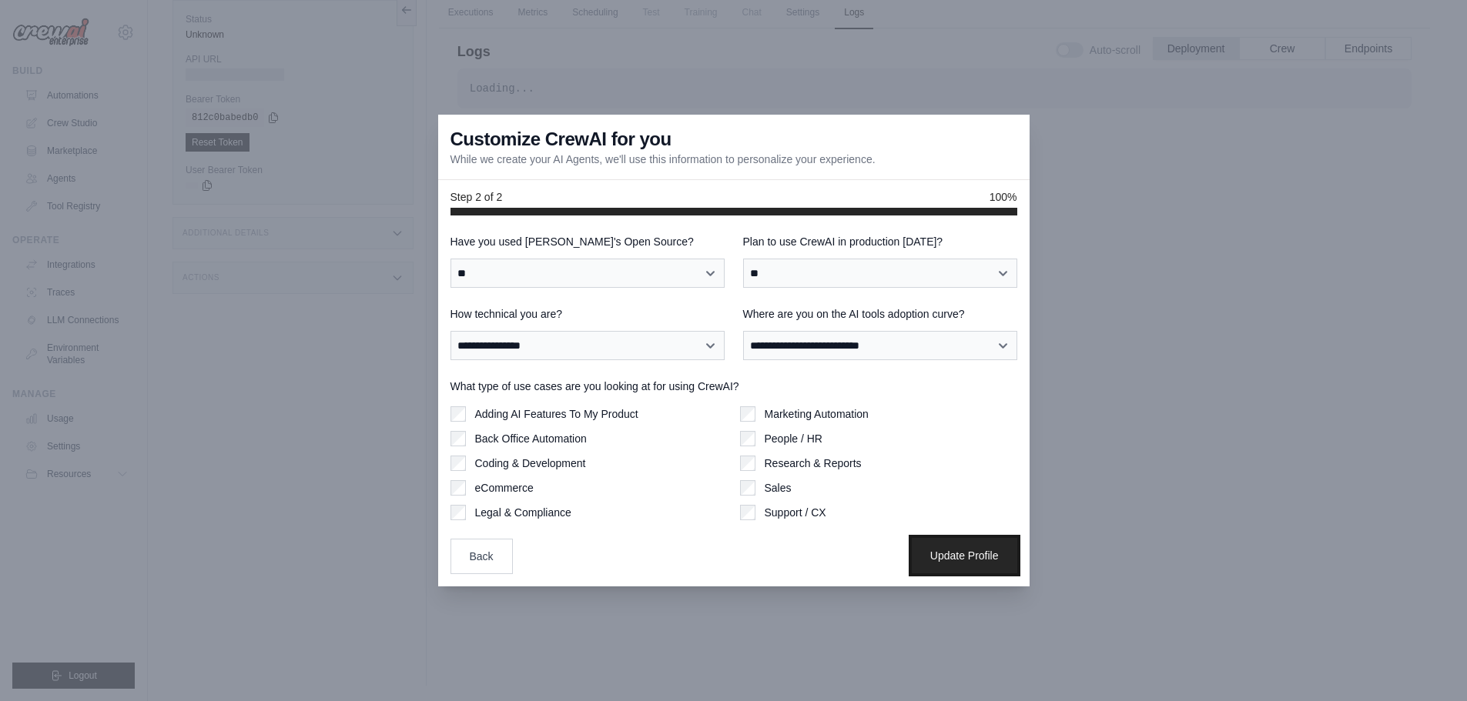
click at [947, 554] on button "Update Profile" at bounding box center [964, 555] width 105 height 35
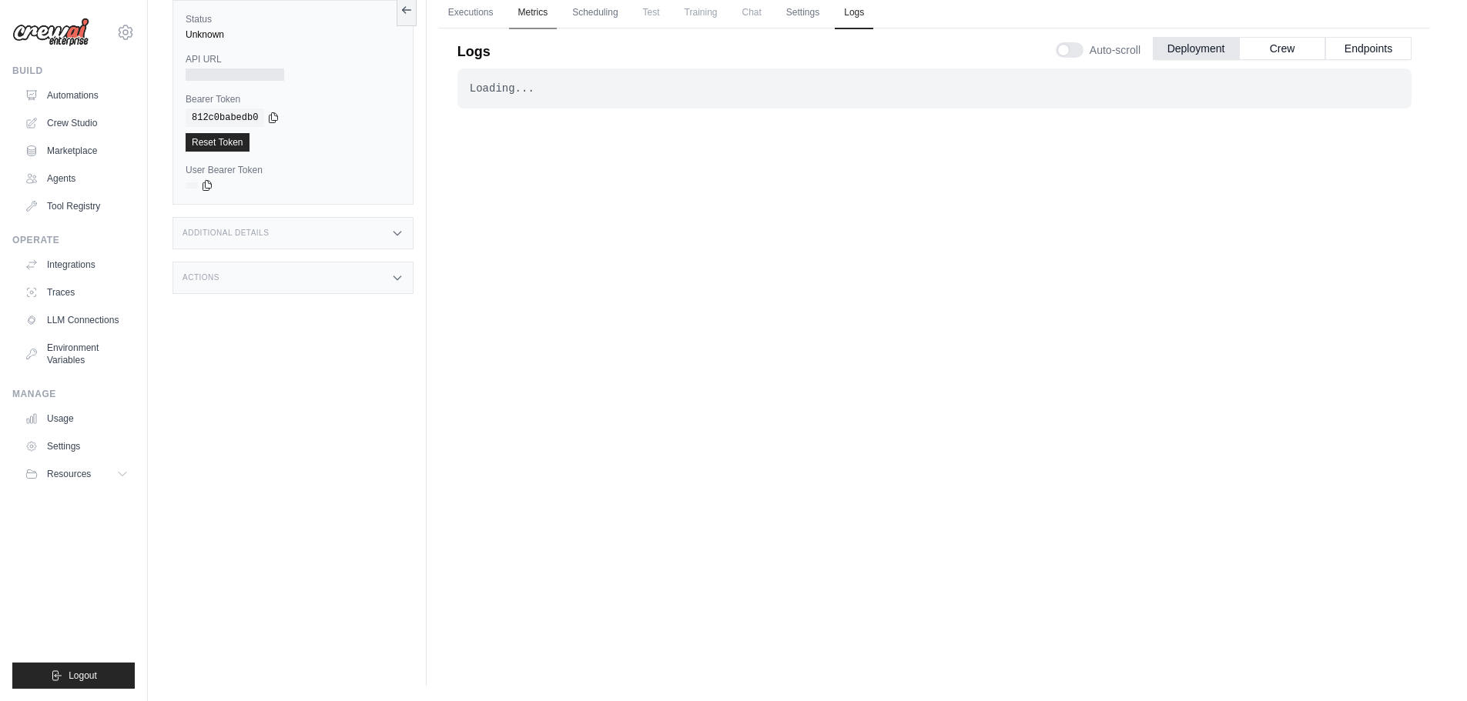
click at [533, 18] on link "Metrics" at bounding box center [533, 13] width 49 height 32
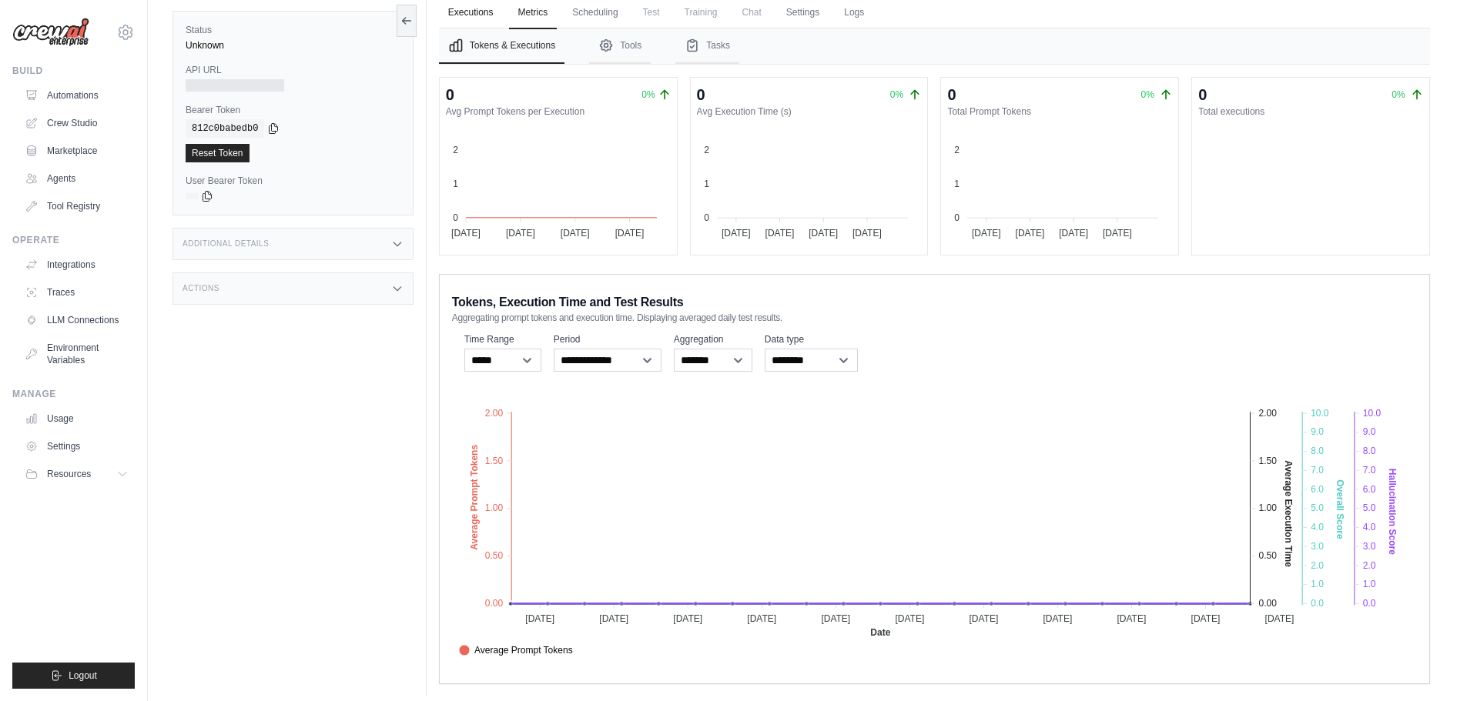
click at [485, 13] on link "Executions" at bounding box center [471, 13] width 64 height 32
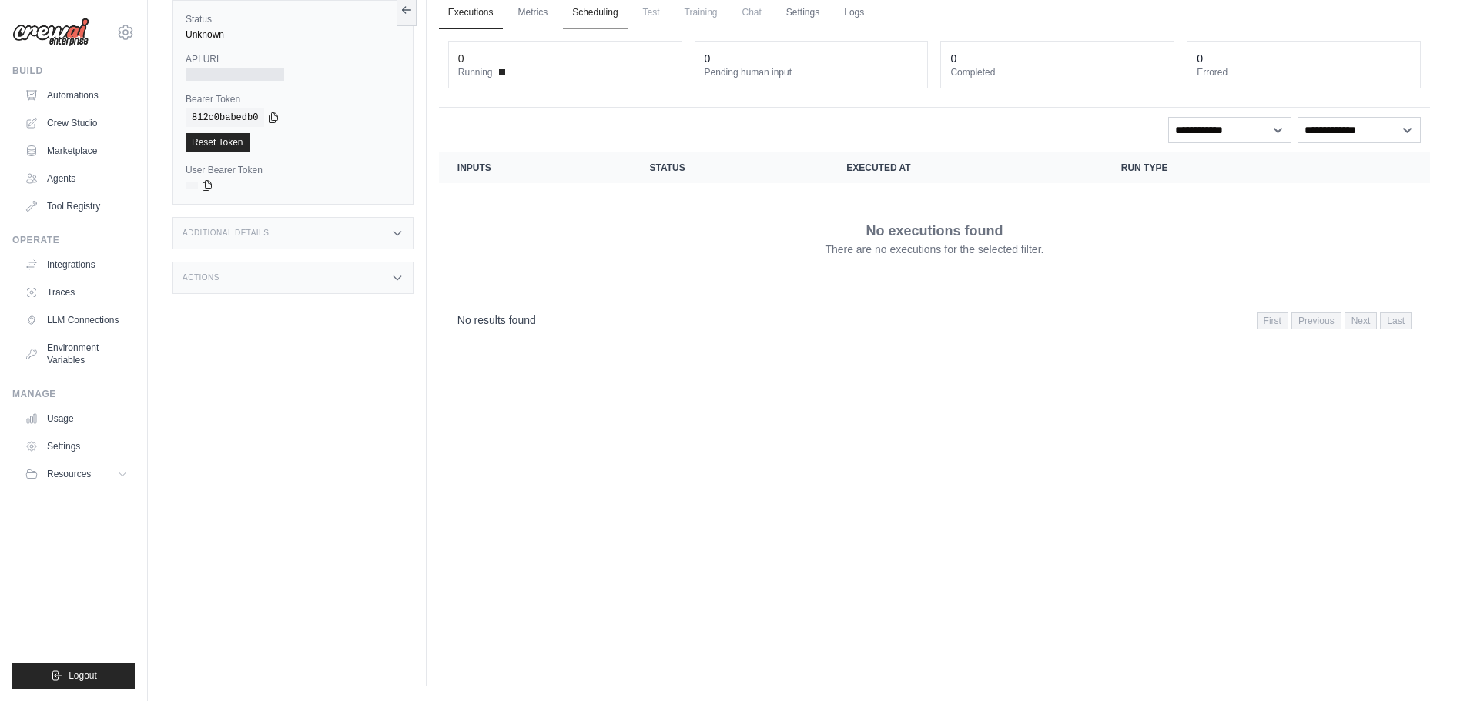
click at [583, 11] on link "Scheduling" at bounding box center [595, 13] width 64 height 32
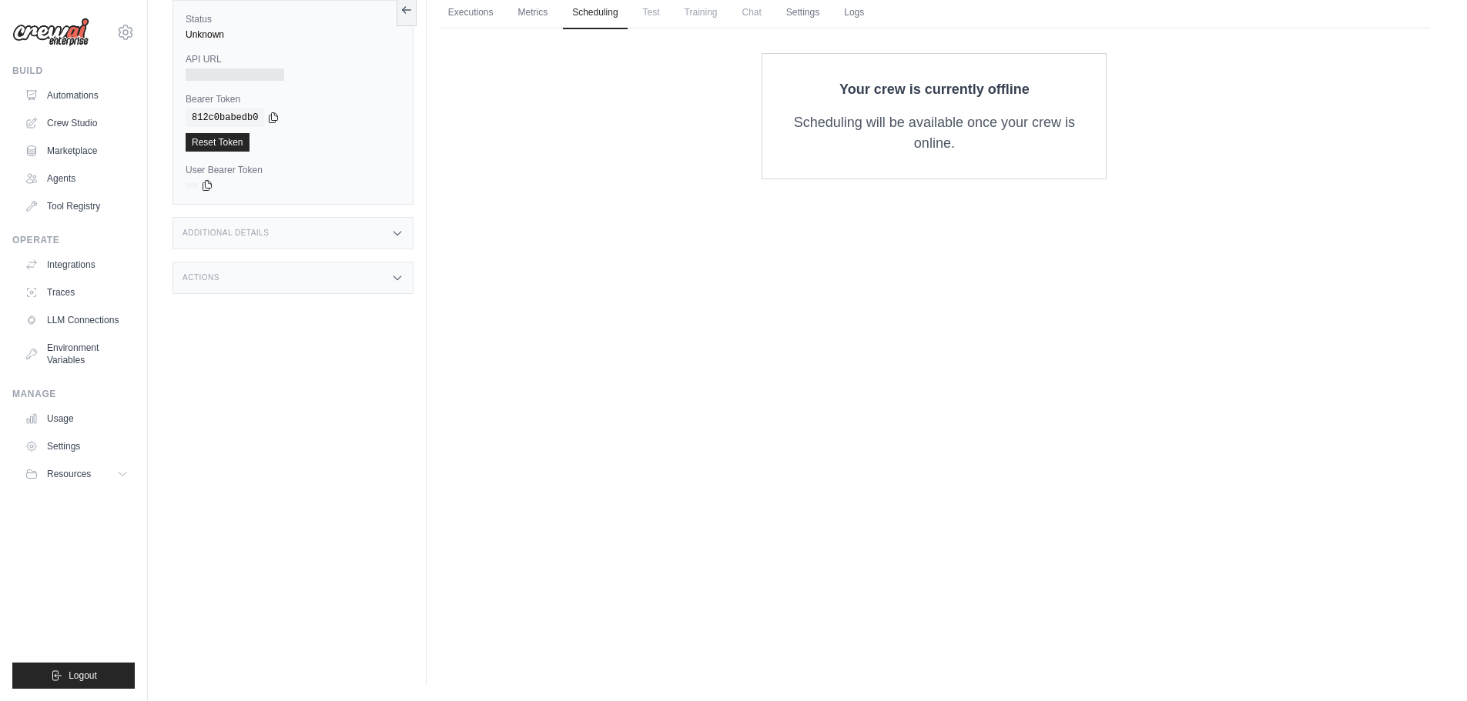
click at [650, 15] on span "Test" at bounding box center [651, 12] width 35 height 31
click at [84, 94] on link "Automations" at bounding box center [78, 95] width 116 height 25
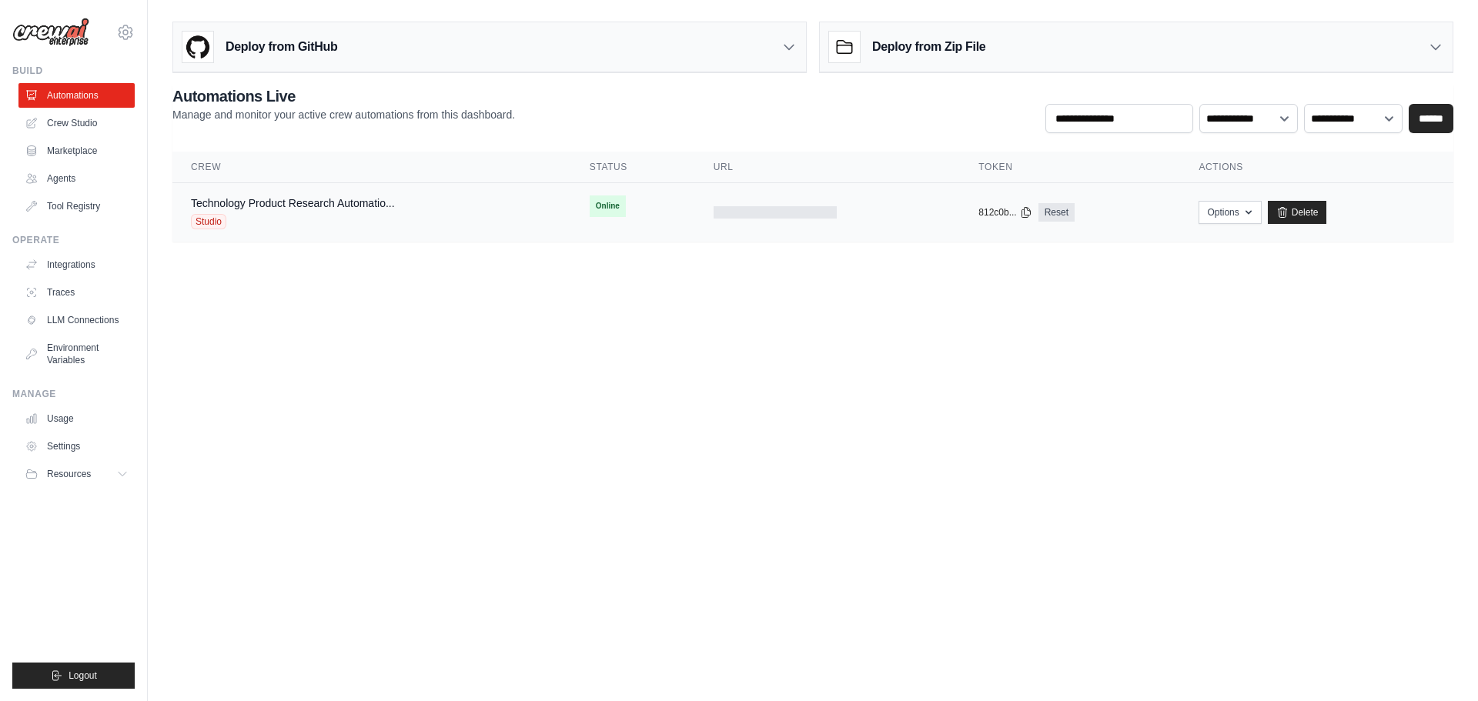
click at [303, 214] on div "Studio" at bounding box center [293, 221] width 204 height 15
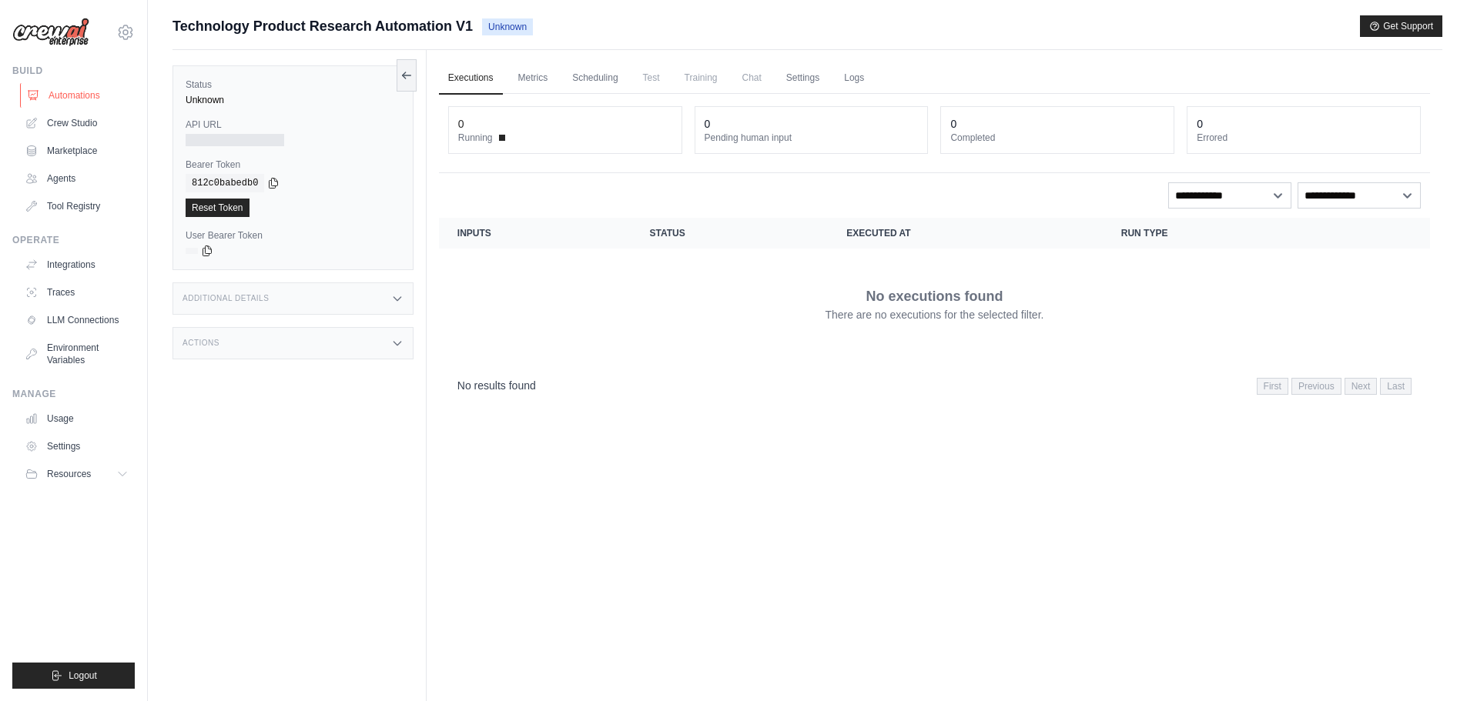
click at [75, 101] on link "Automations" at bounding box center [78, 95] width 116 height 25
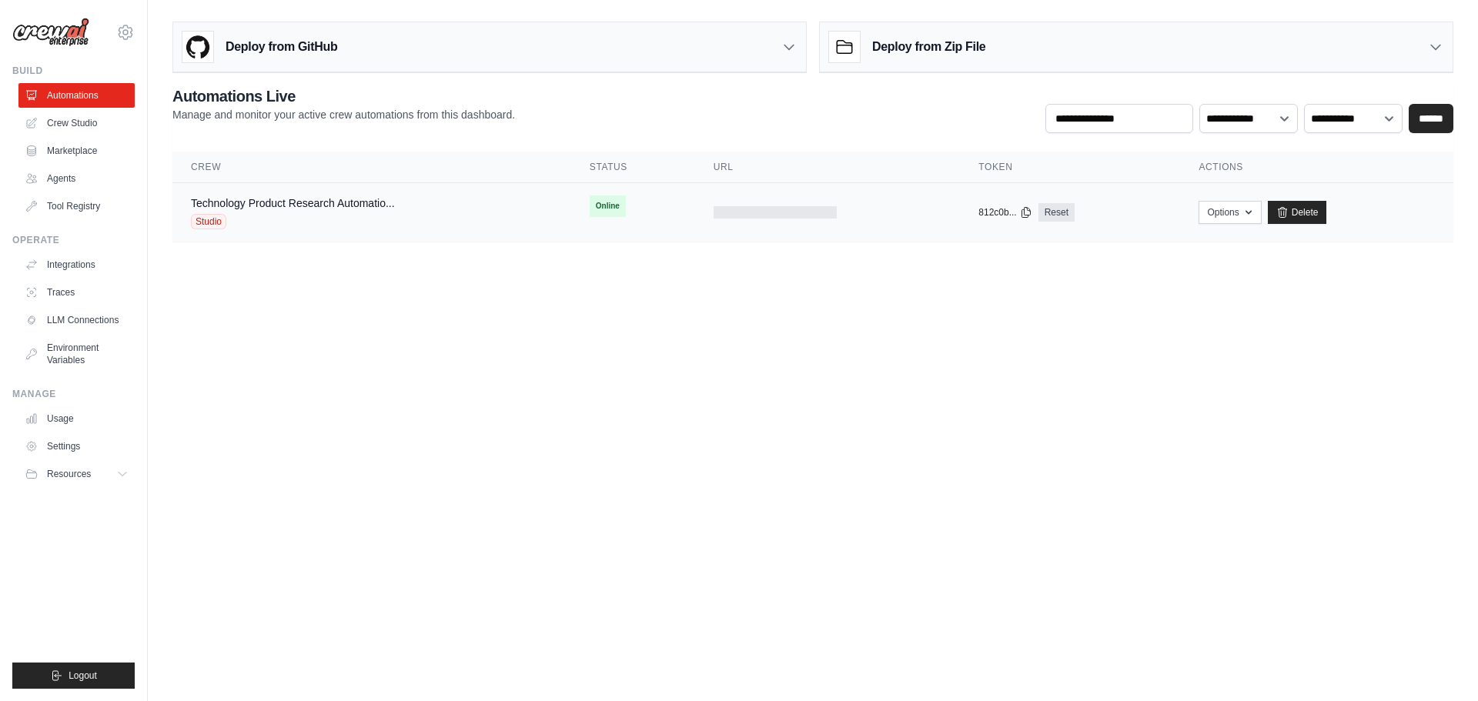
click at [281, 219] on div "Studio" at bounding box center [293, 221] width 204 height 15
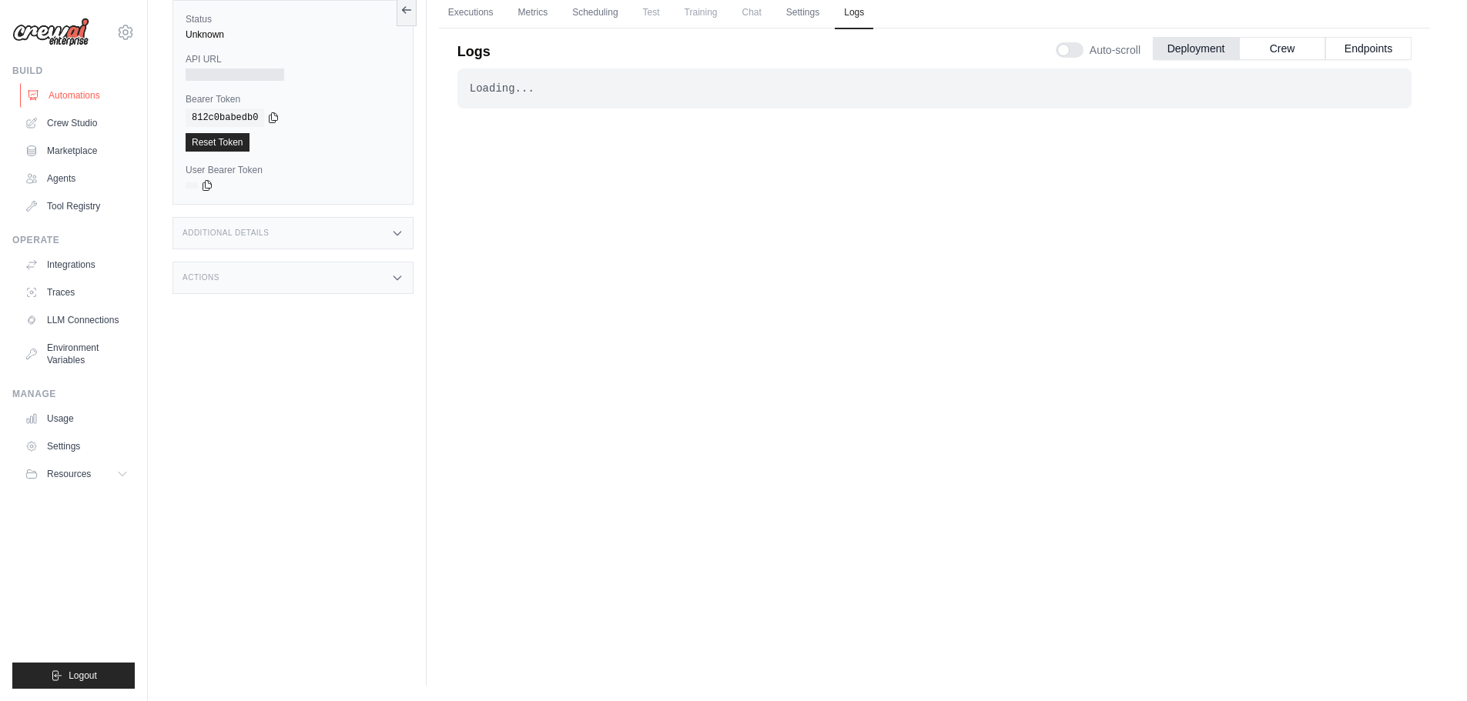
click at [79, 94] on link "Automations" at bounding box center [78, 95] width 116 height 25
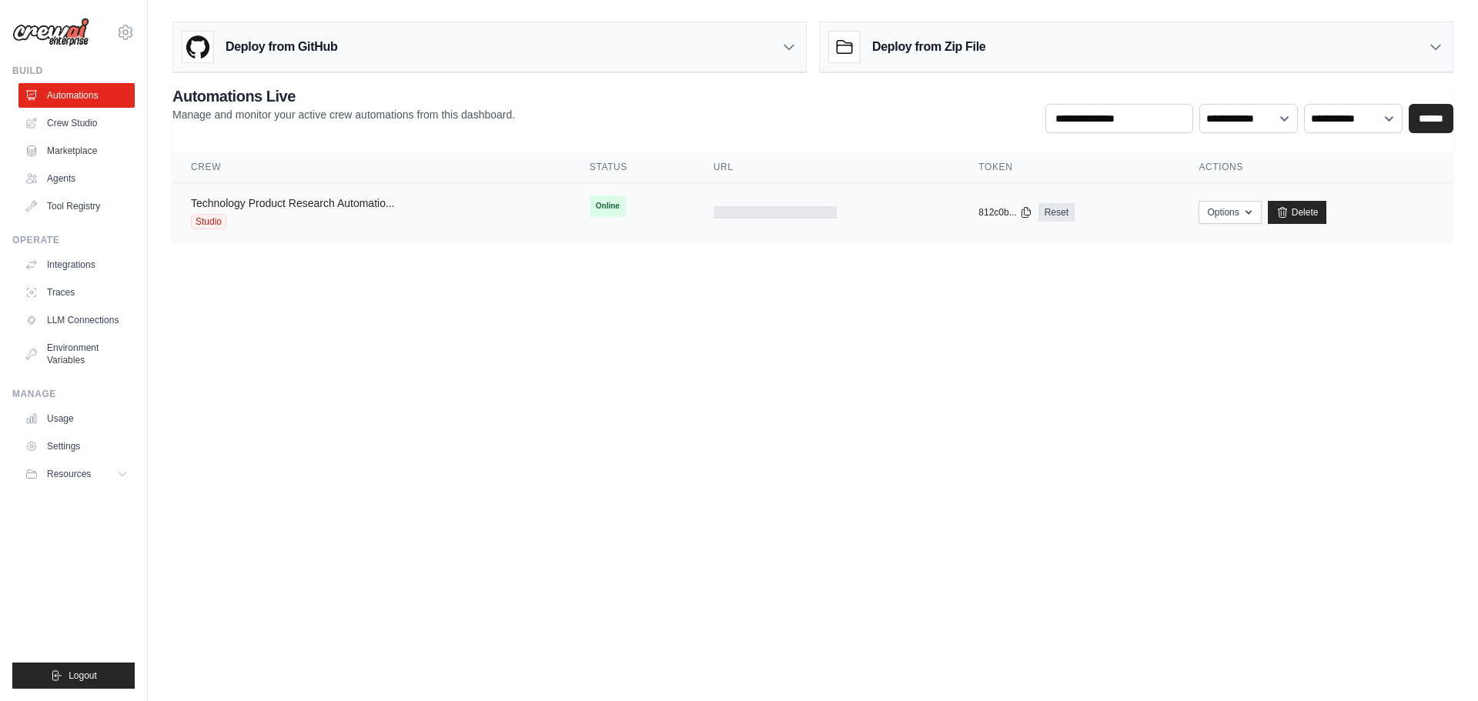
click at [268, 208] on link "Technology Product Research Automatio..." at bounding box center [293, 203] width 204 height 12
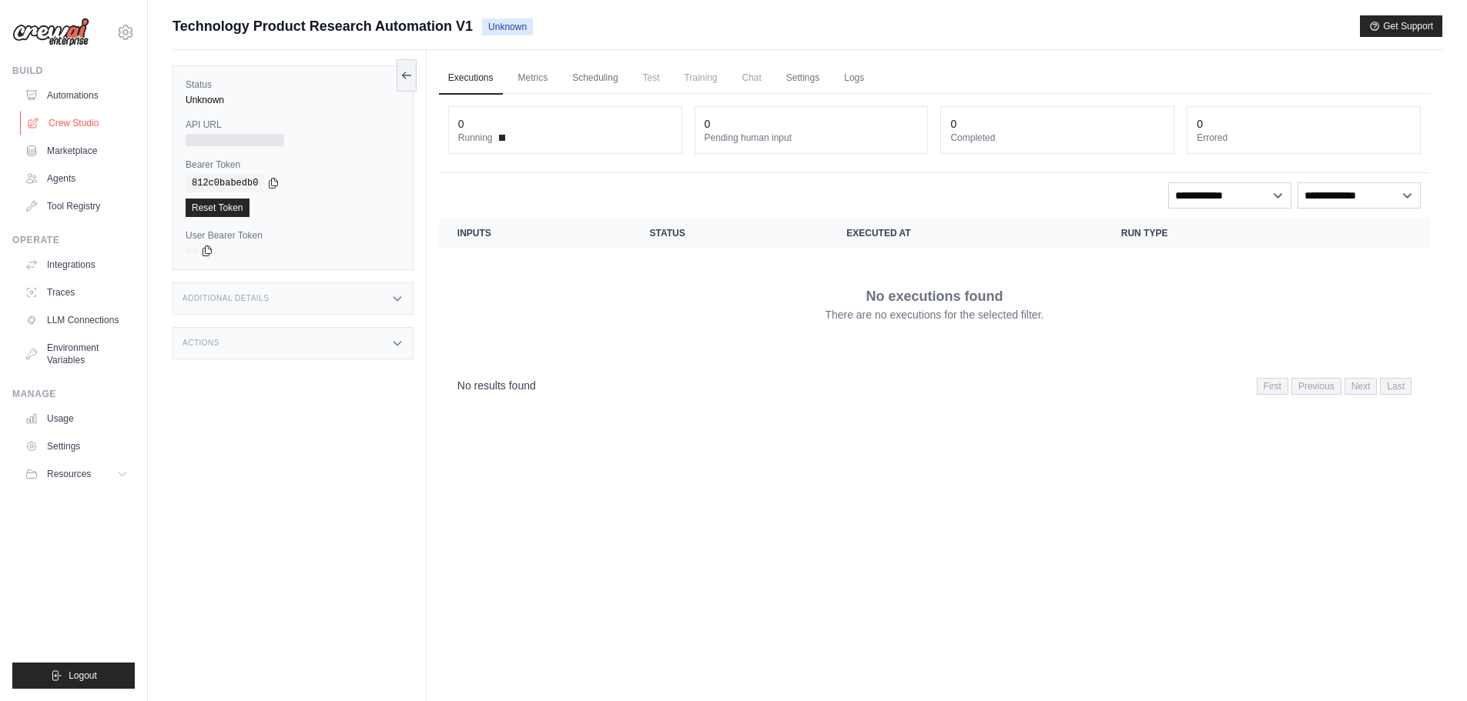
click at [70, 121] on link "Crew Studio" at bounding box center [78, 123] width 116 height 25
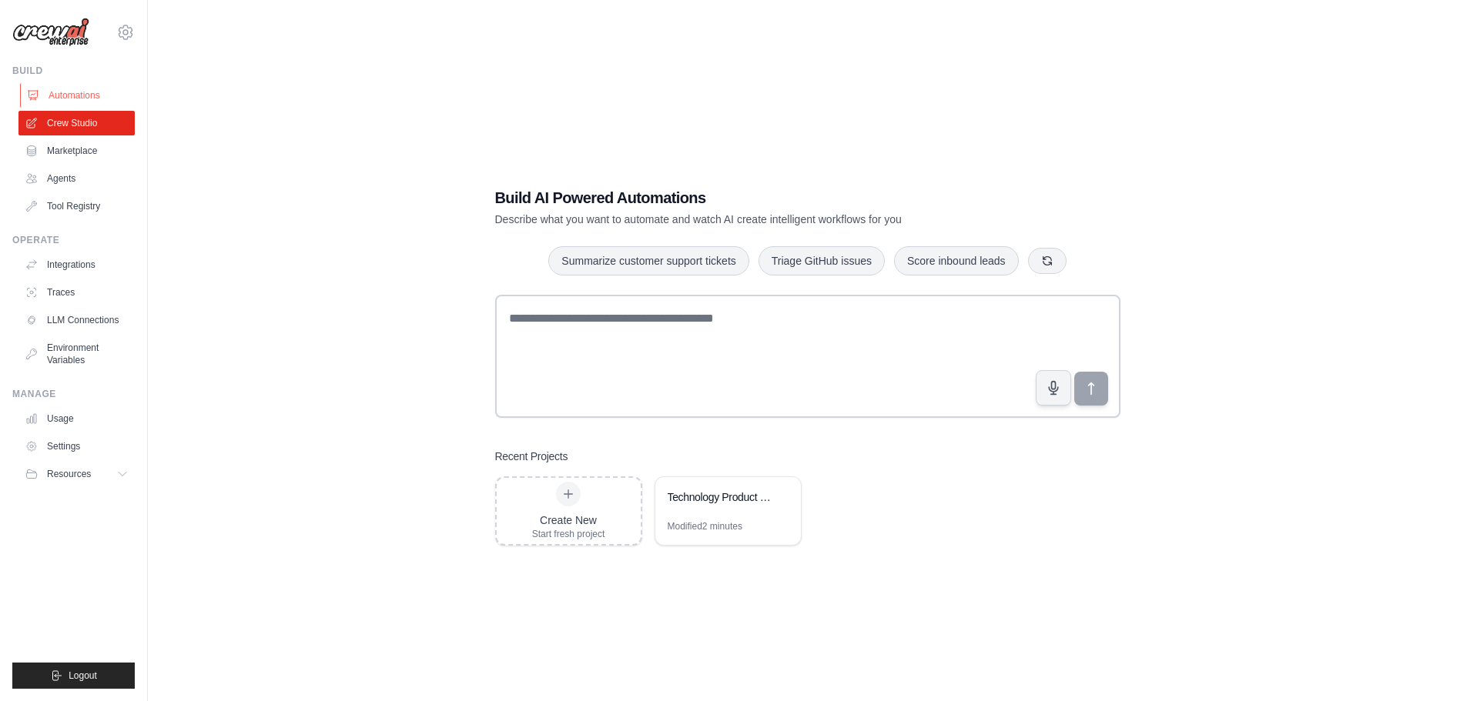
click at [72, 95] on link "Automations" at bounding box center [78, 95] width 116 height 25
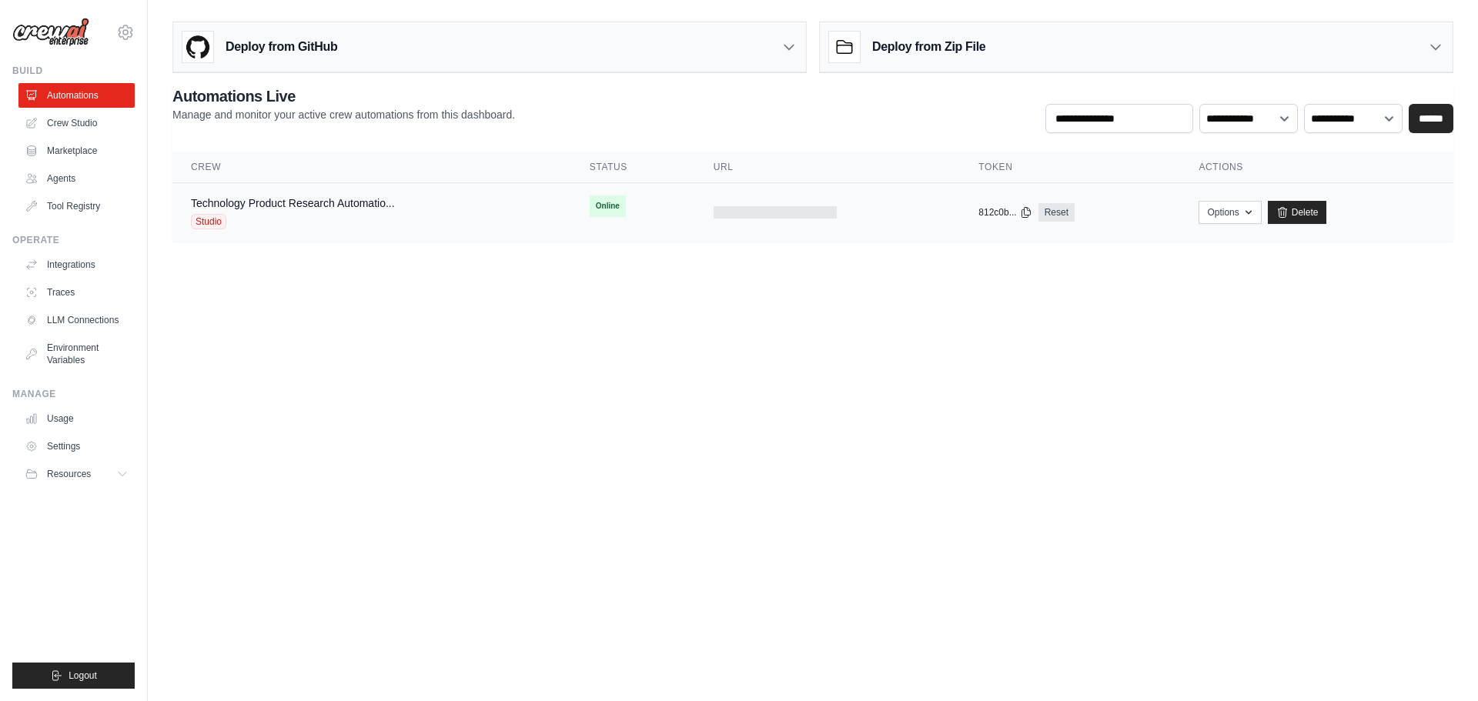
click at [346, 213] on div "Technology Product Research Automatio... Studio" at bounding box center [293, 213] width 204 height 34
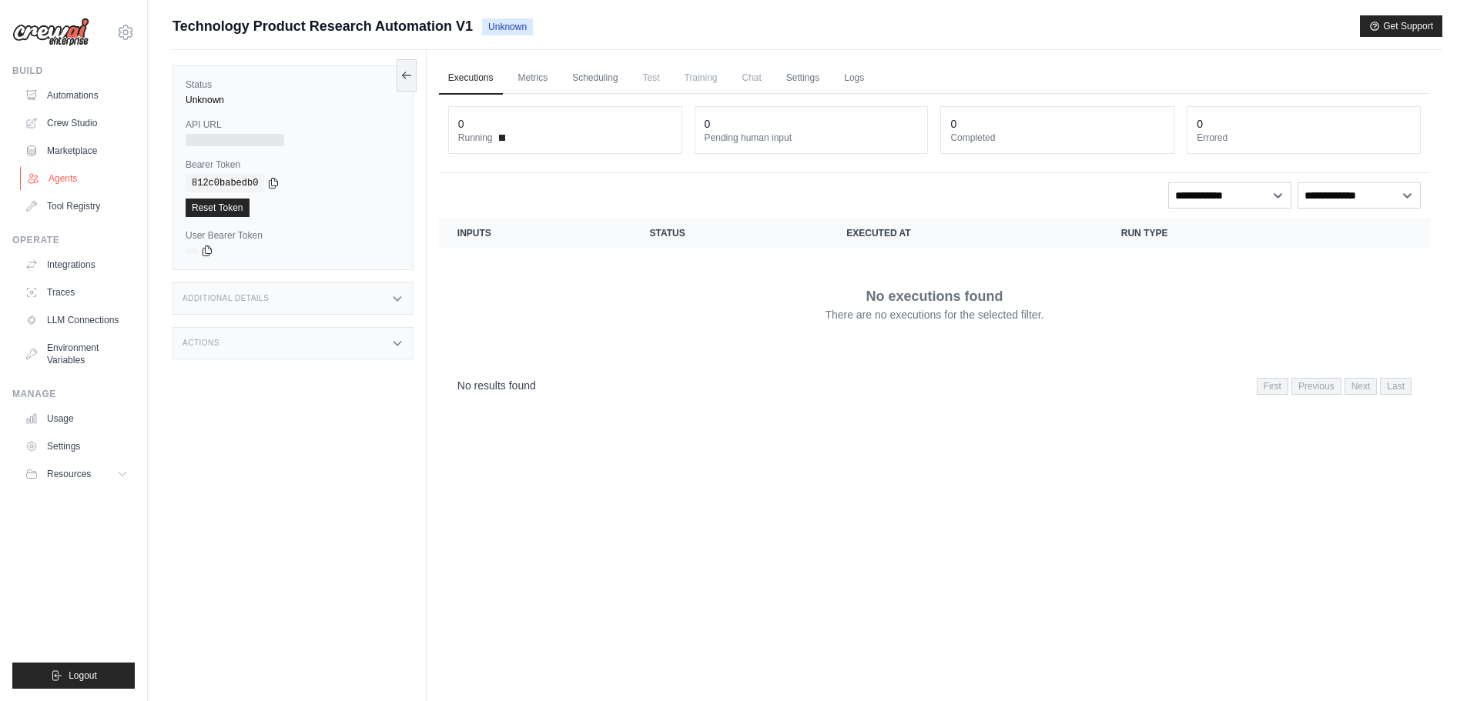
click at [72, 182] on link "Agents" at bounding box center [78, 178] width 116 height 25
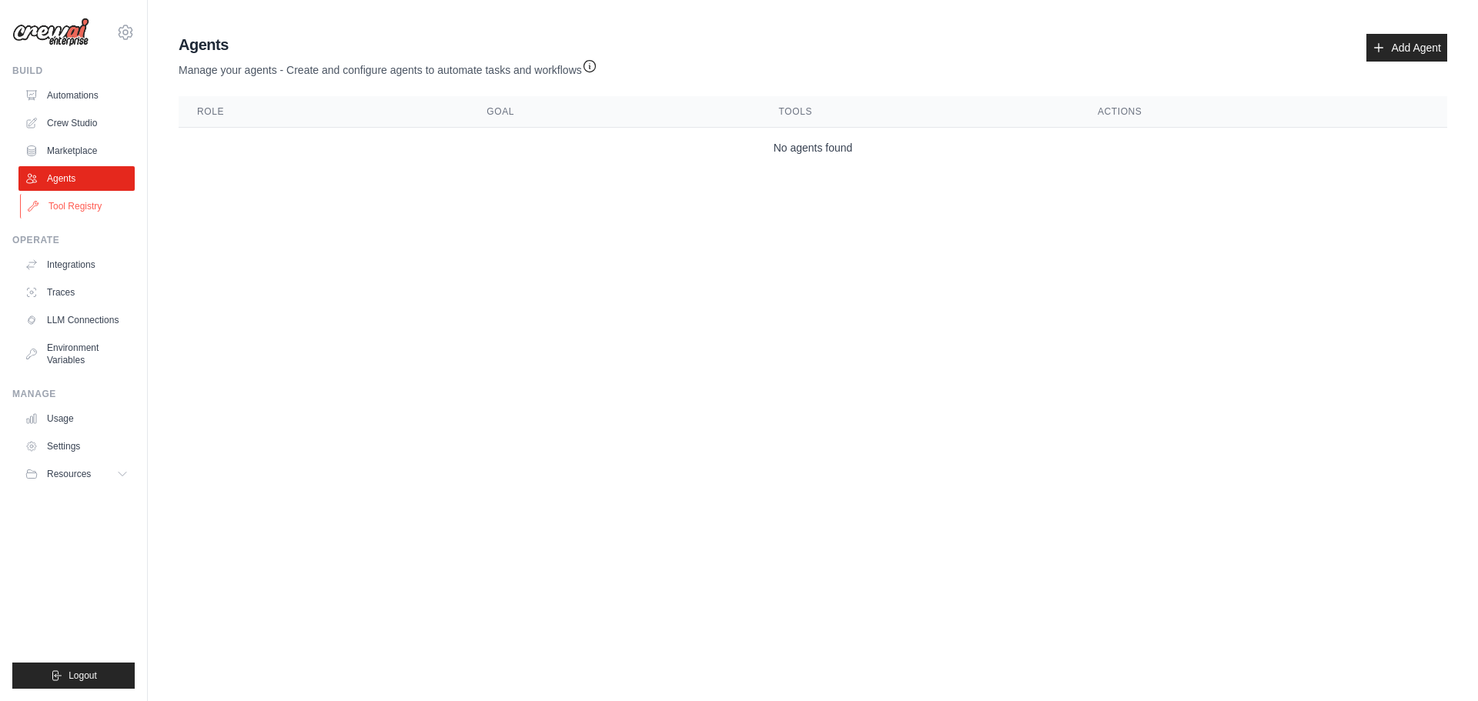
click at [72, 212] on link "Tool Registry" at bounding box center [78, 206] width 116 height 25
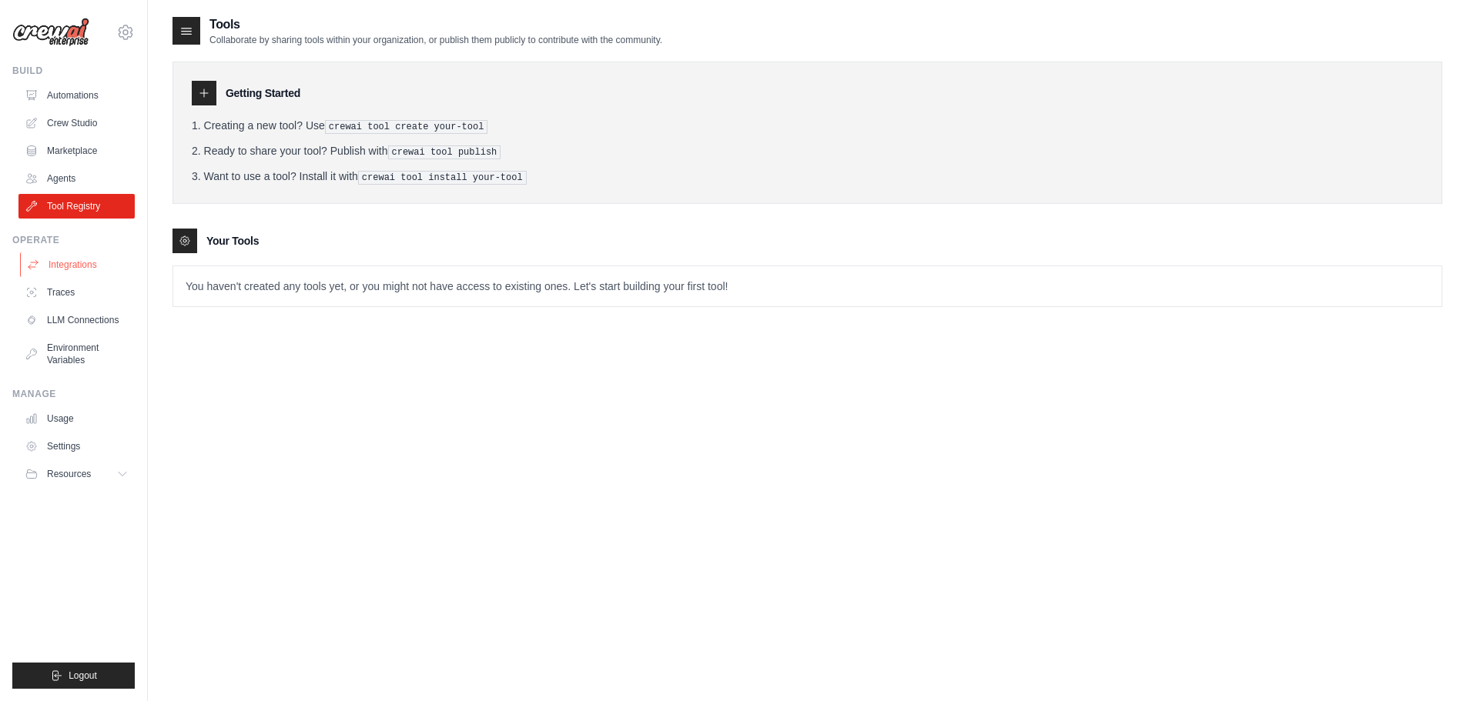
click at [70, 260] on link "Integrations" at bounding box center [78, 265] width 116 height 25
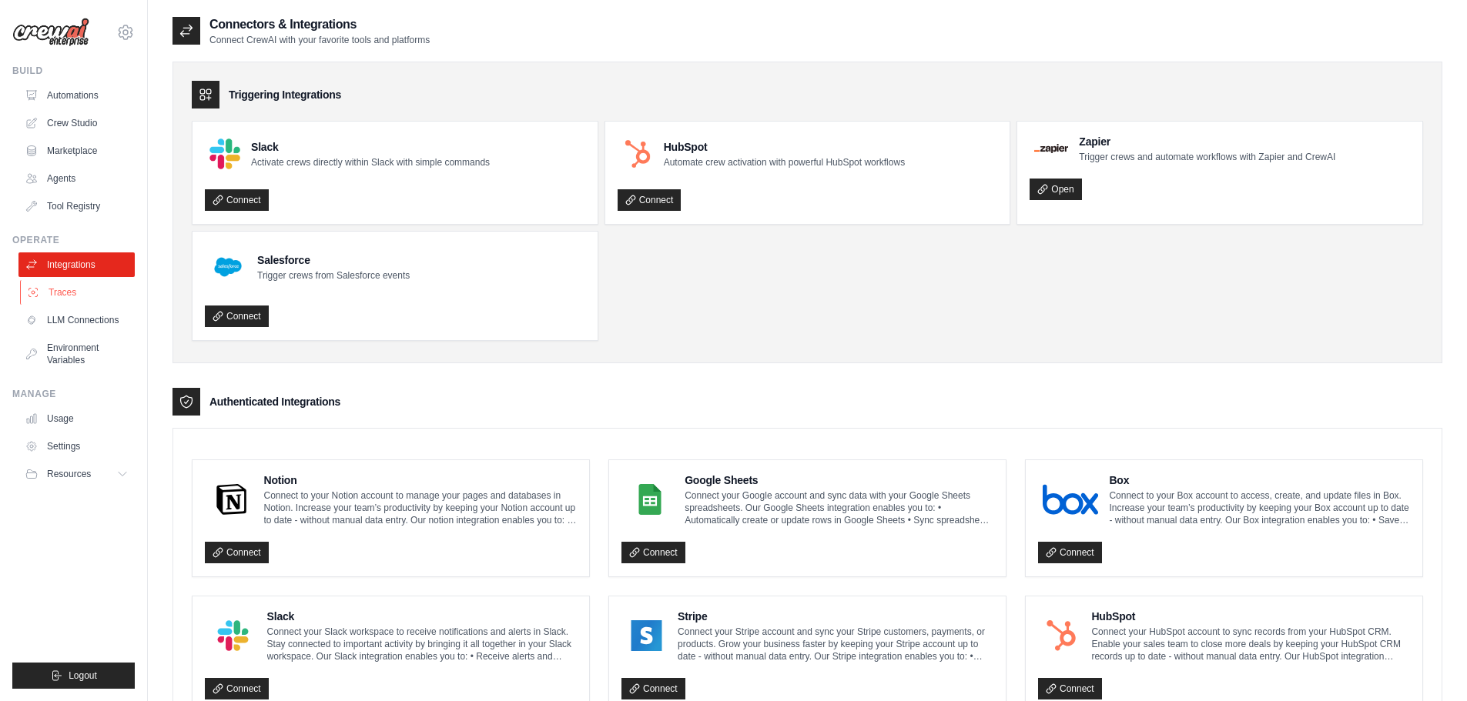
click at [61, 303] on link "Traces" at bounding box center [78, 292] width 116 height 25
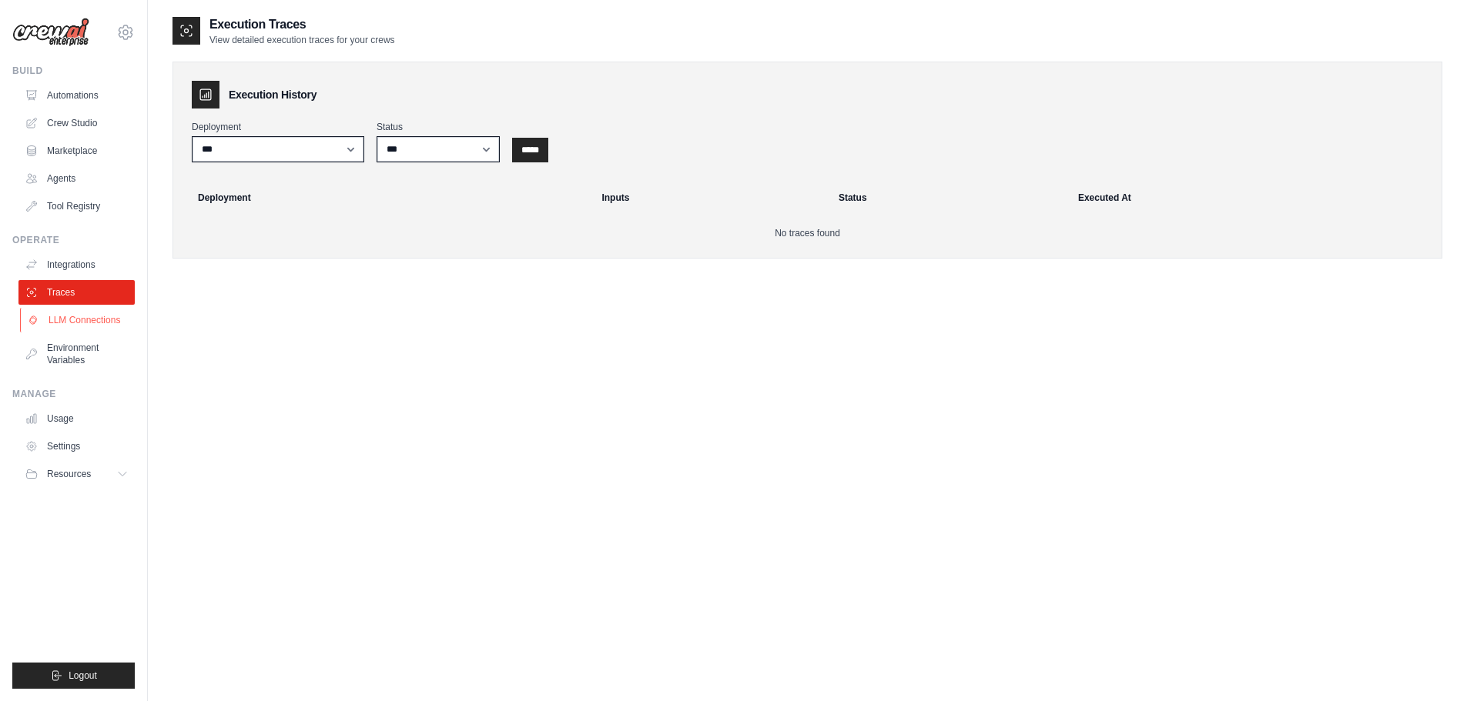
click at [64, 320] on link "LLM Connections" at bounding box center [78, 320] width 116 height 25
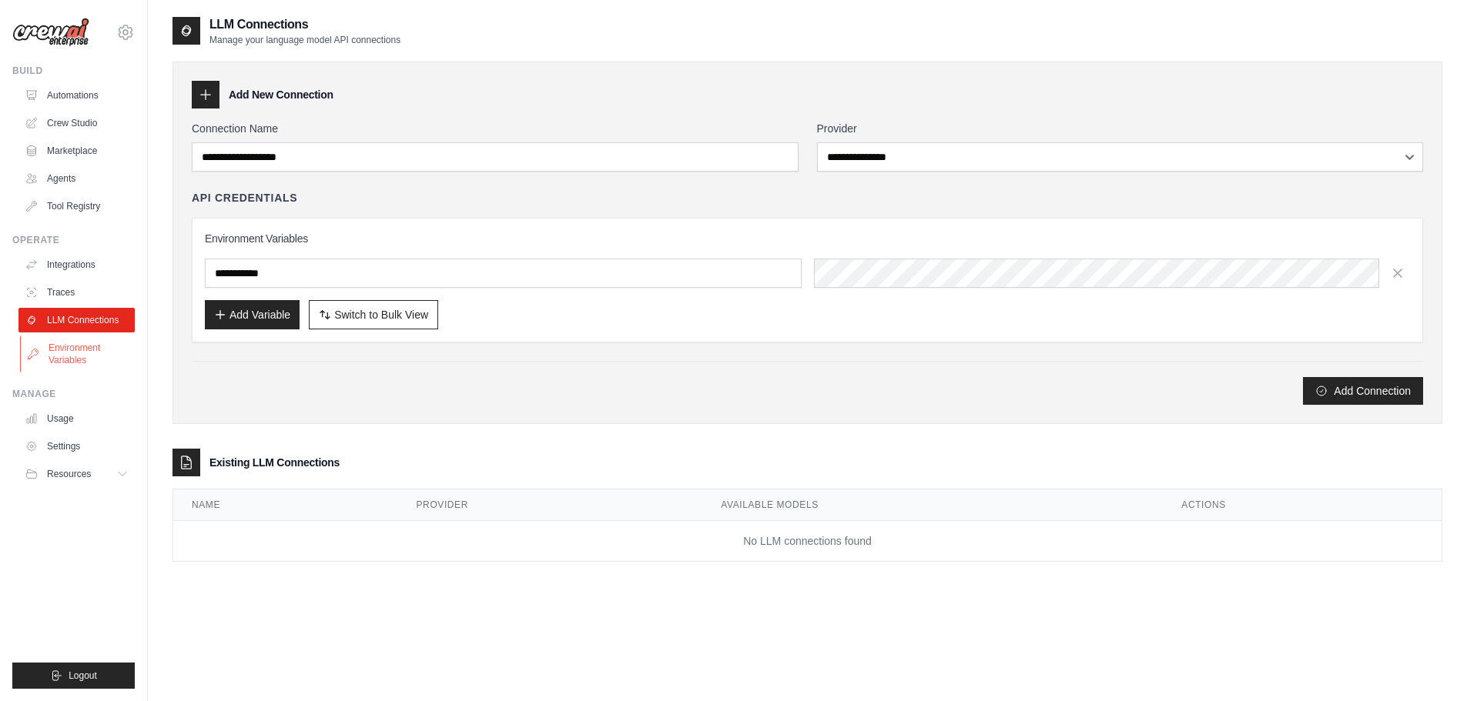
click at [70, 353] on link "Environment Variables" at bounding box center [78, 354] width 116 height 37
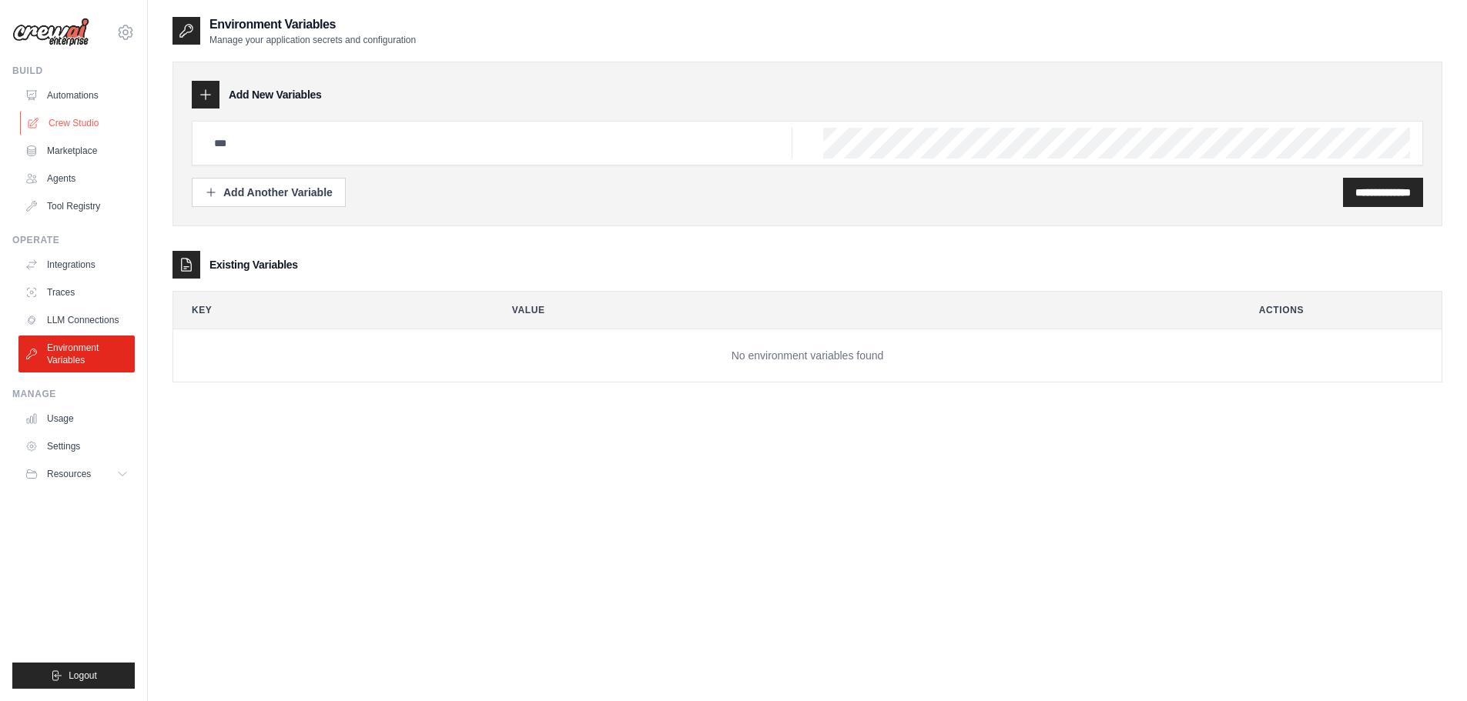
click at [45, 120] on link "Crew Studio" at bounding box center [78, 123] width 116 height 25
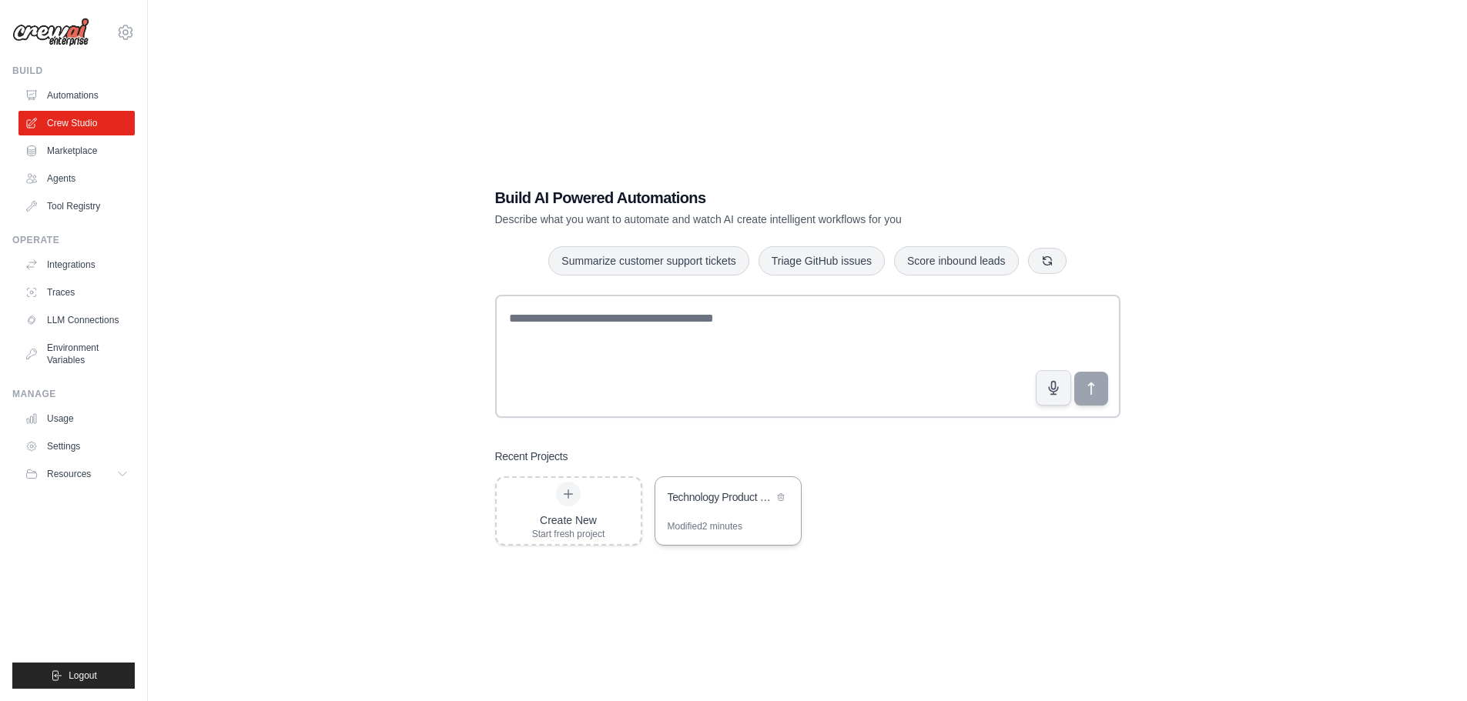
click at [710, 491] on div "Technology Product Research Automation" at bounding box center [719, 497] width 105 height 15
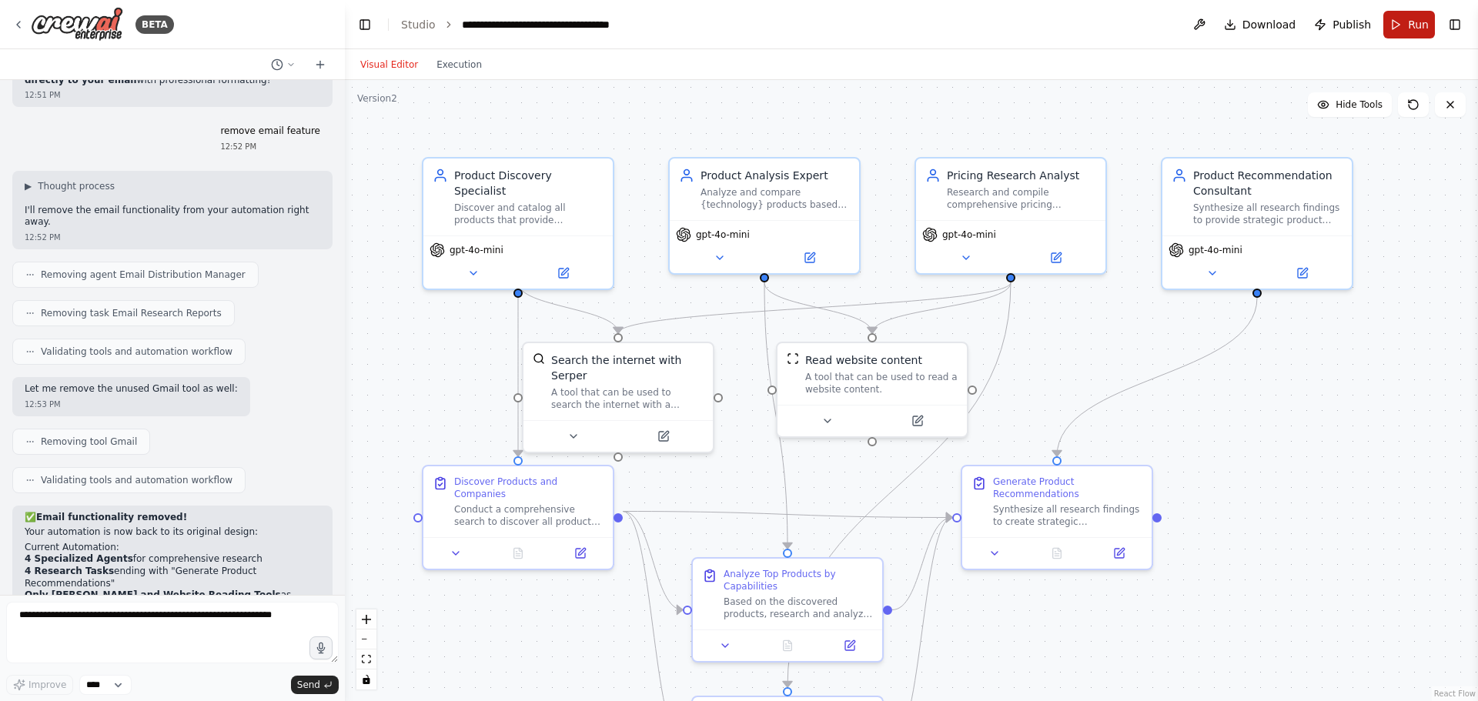
click at [1388, 25] on button "Run" at bounding box center [1409, 25] width 52 height 28
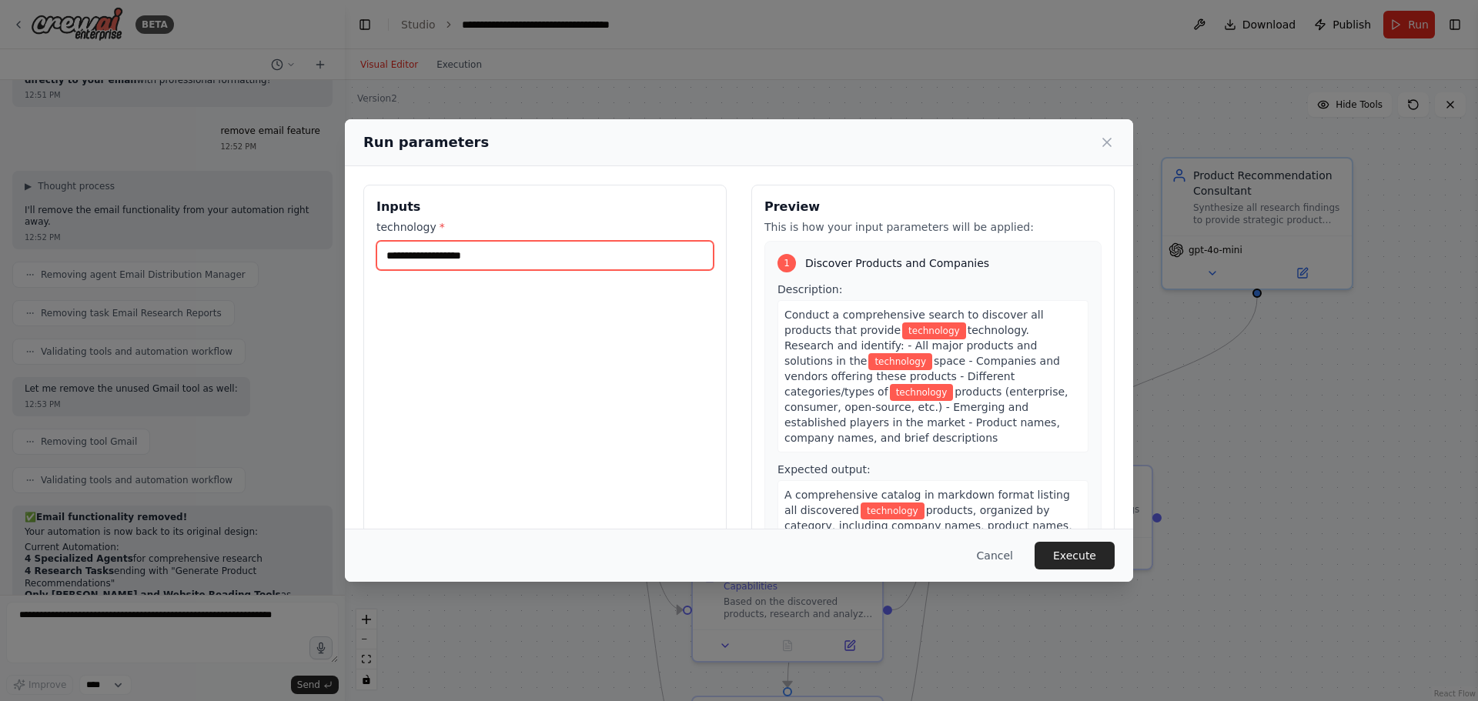
click at [525, 257] on input "technology *" at bounding box center [544, 255] width 337 height 29
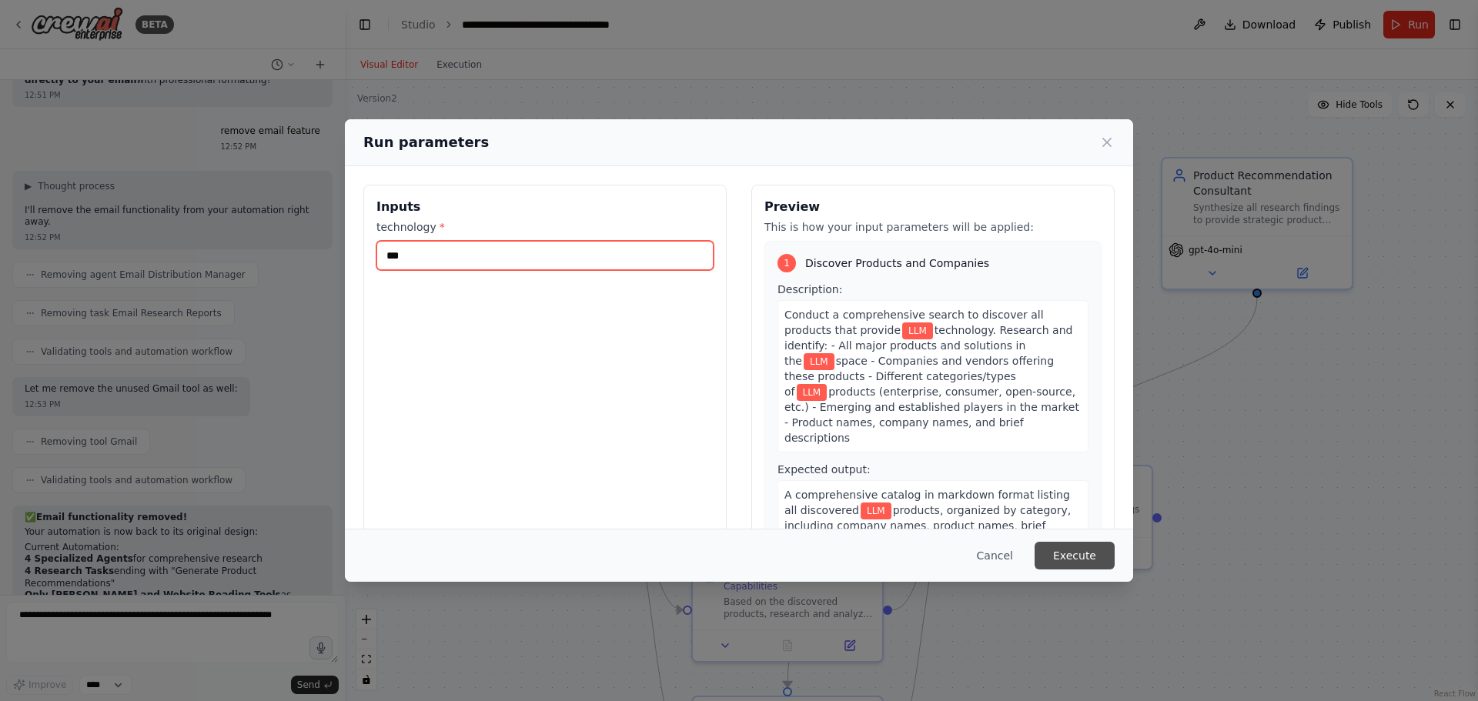
type input "***"
click at [1109, 550] on button "Execute" at bounding box center [1075, 556] width 80 height 28
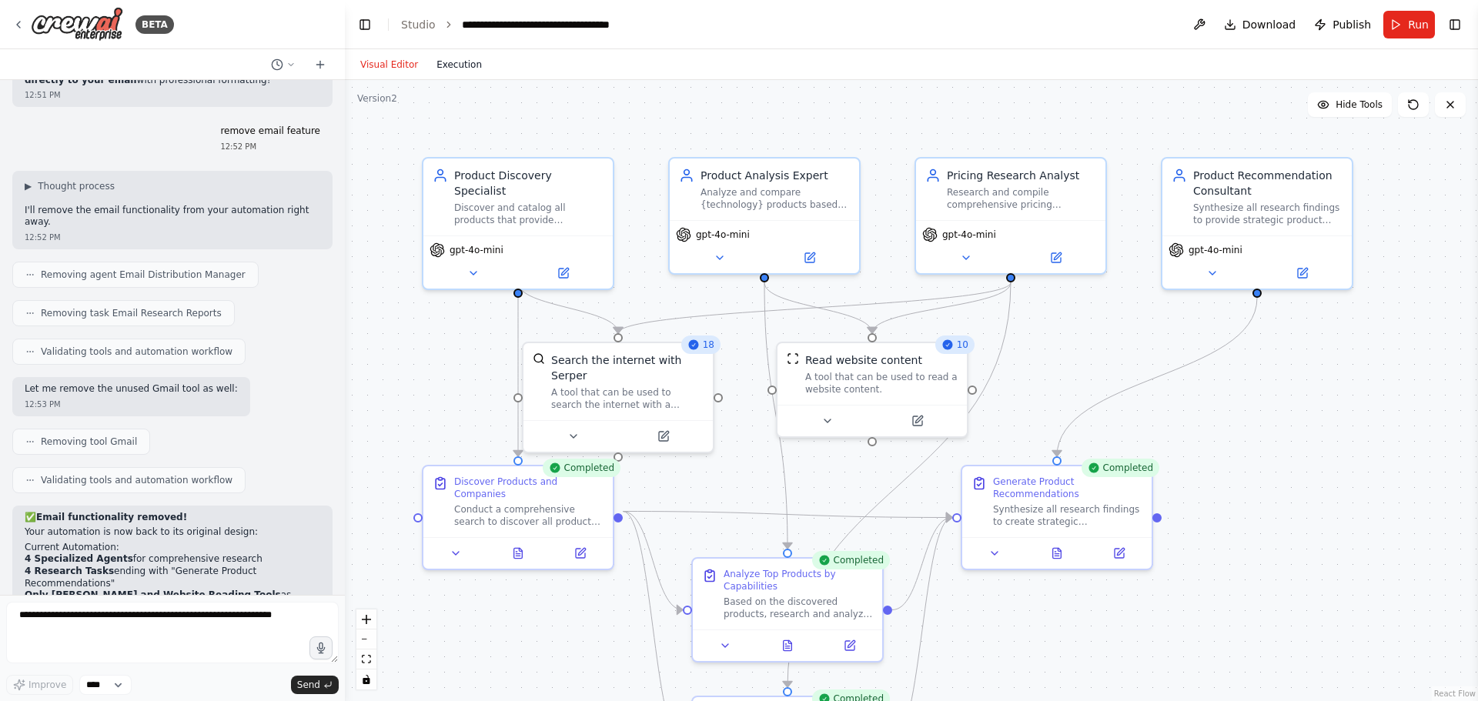
click at [453, 72] on button "Execution" at bounding box center [459, 64] width 64 height 18
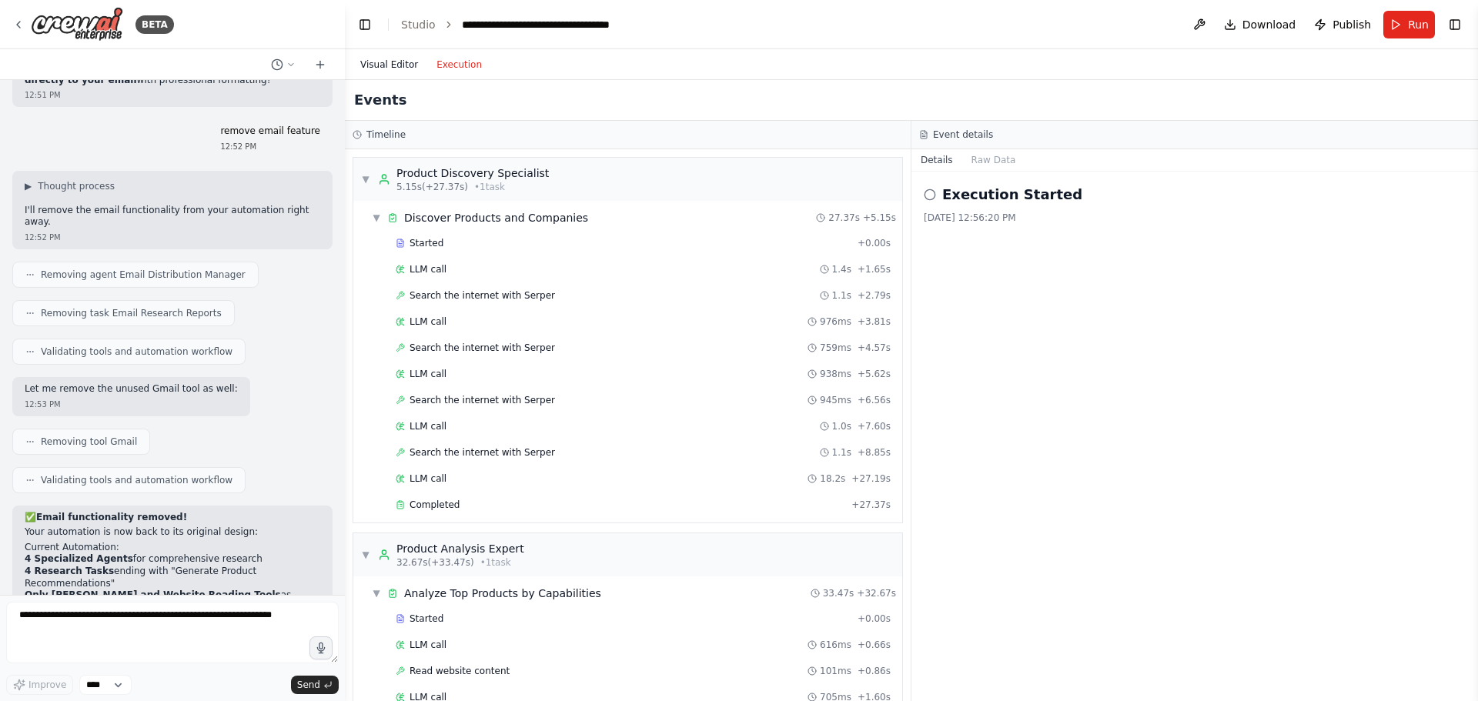
click at [386, 69] on button "Visual Editor" at bounding box center [389, 64] width 76 height 18
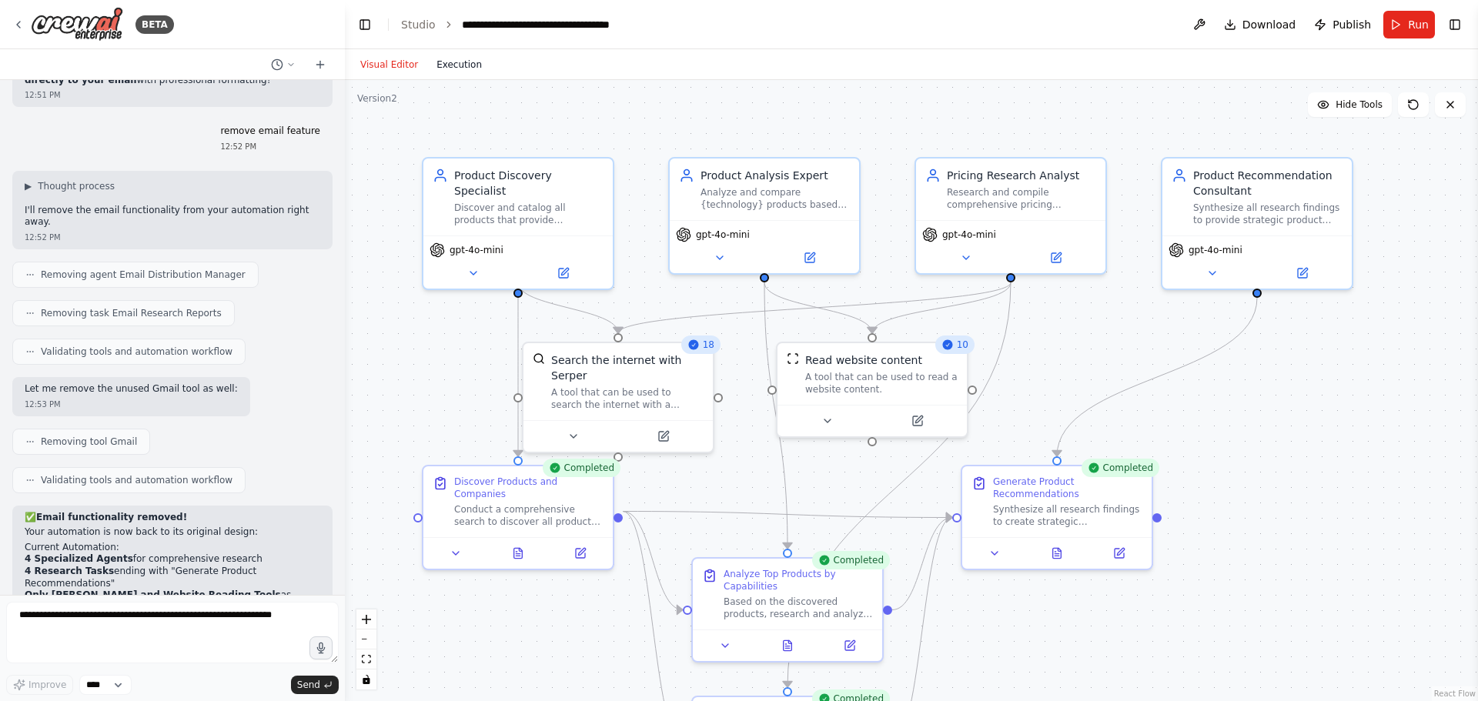
click at [464, 60] on button "Execution" at bounding box center [459, 64] width 64 height 18
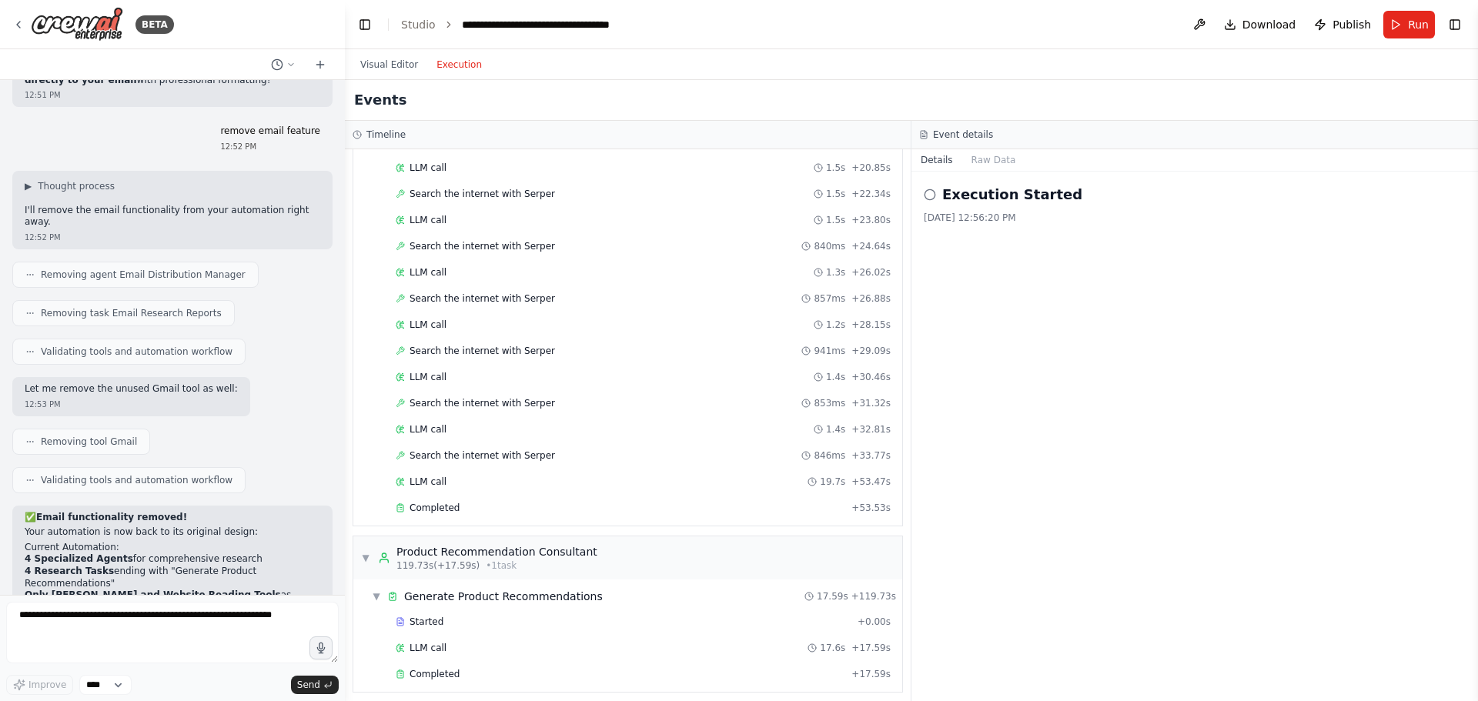
scroll to position [1636, 0]
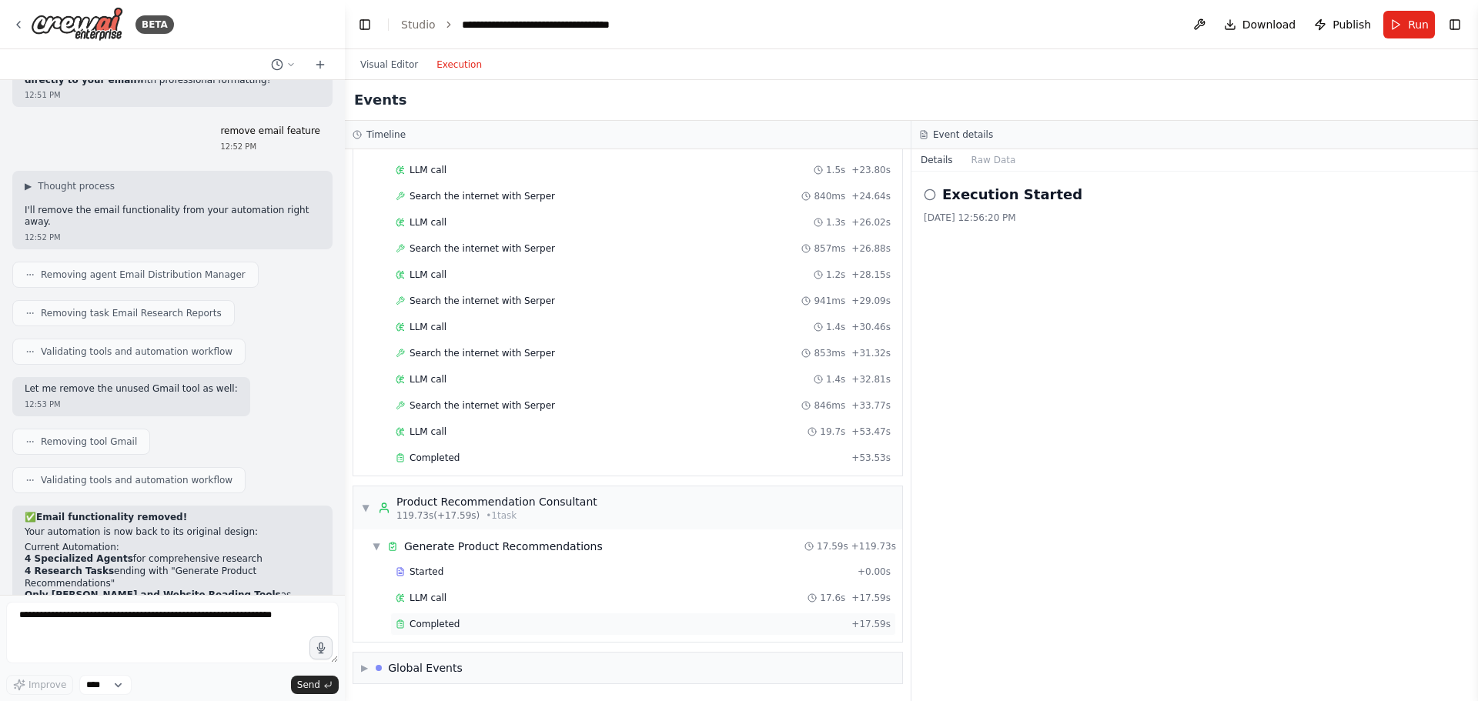
click at [437, 624] on span "Completed" at bounding box center [435, 624] width 50 height 12
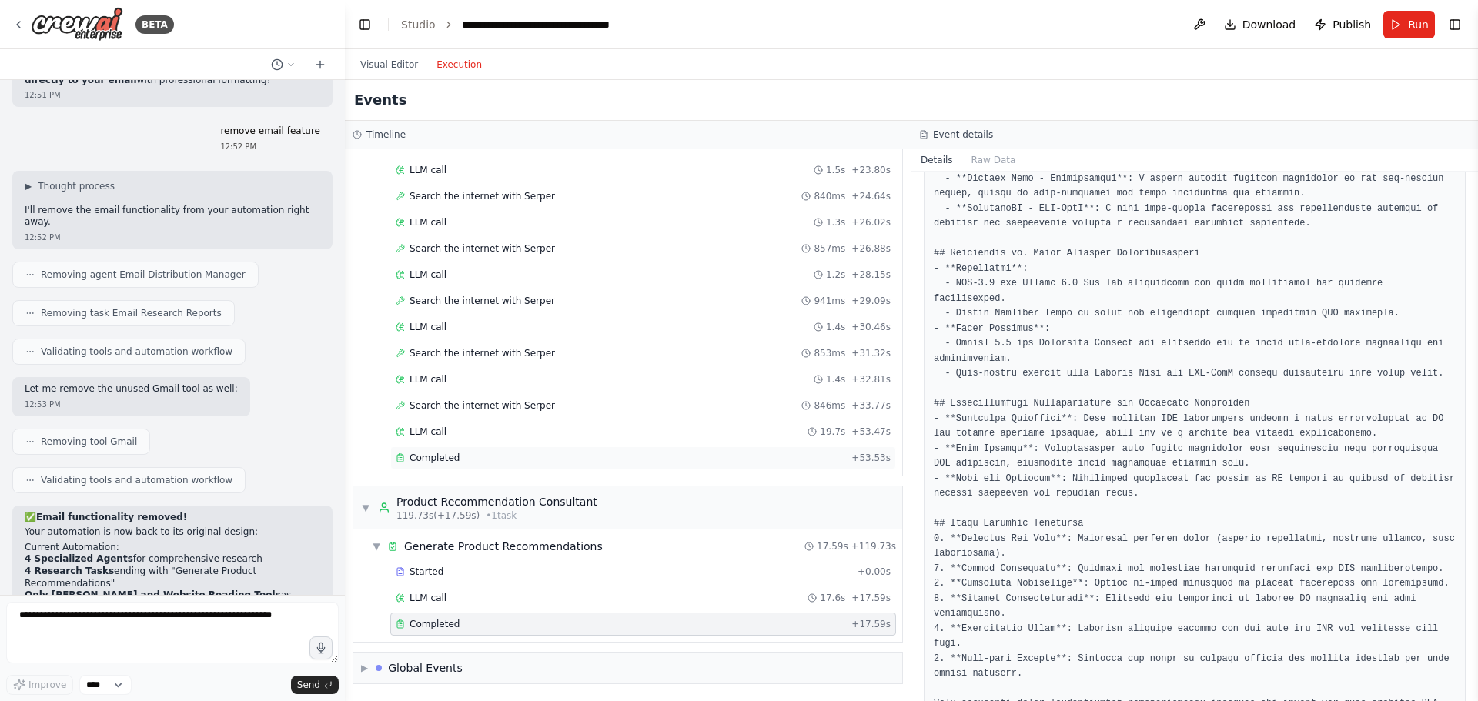
click at [422, 455] on span "Completed" at bounding box center [435, 458] width 50 height 12
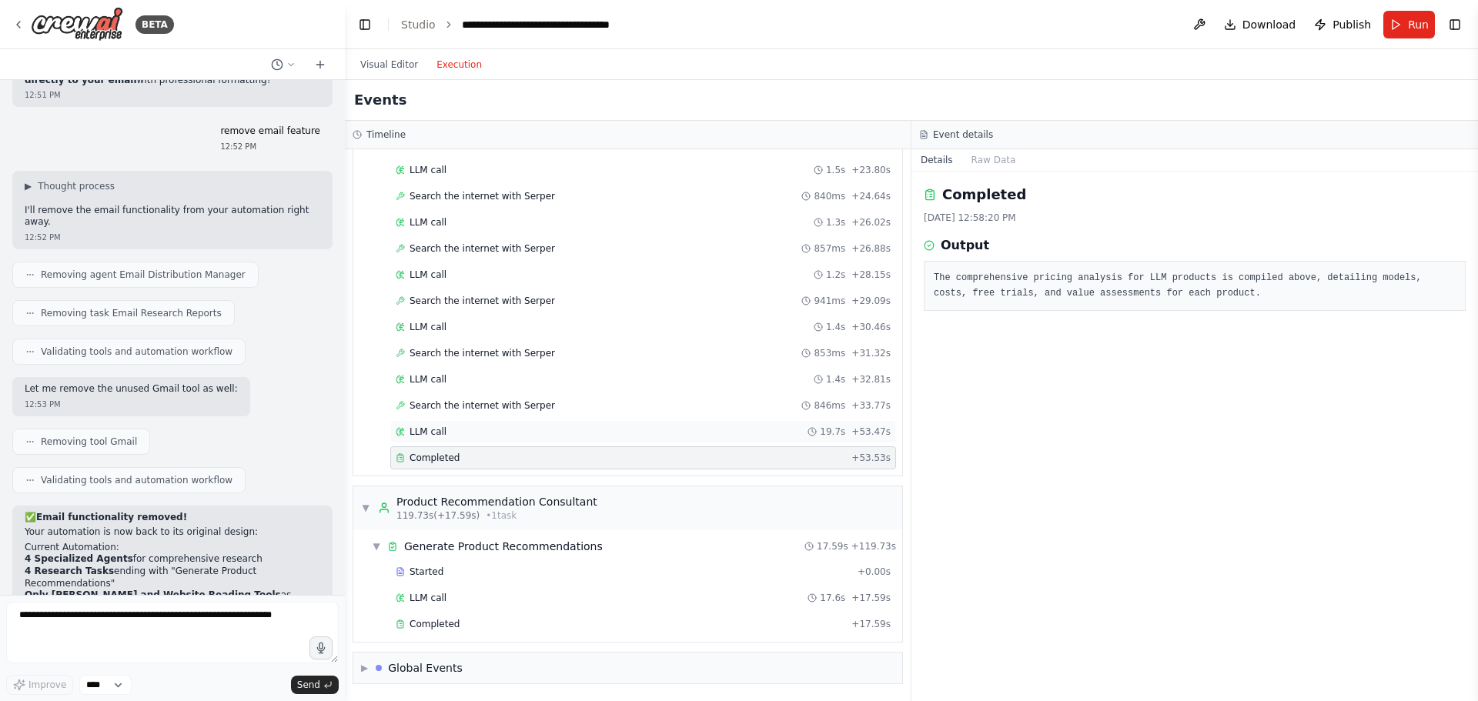
click at [425, 431] on span "LLM call" at bounding box center [428, 432] width 37 height 12
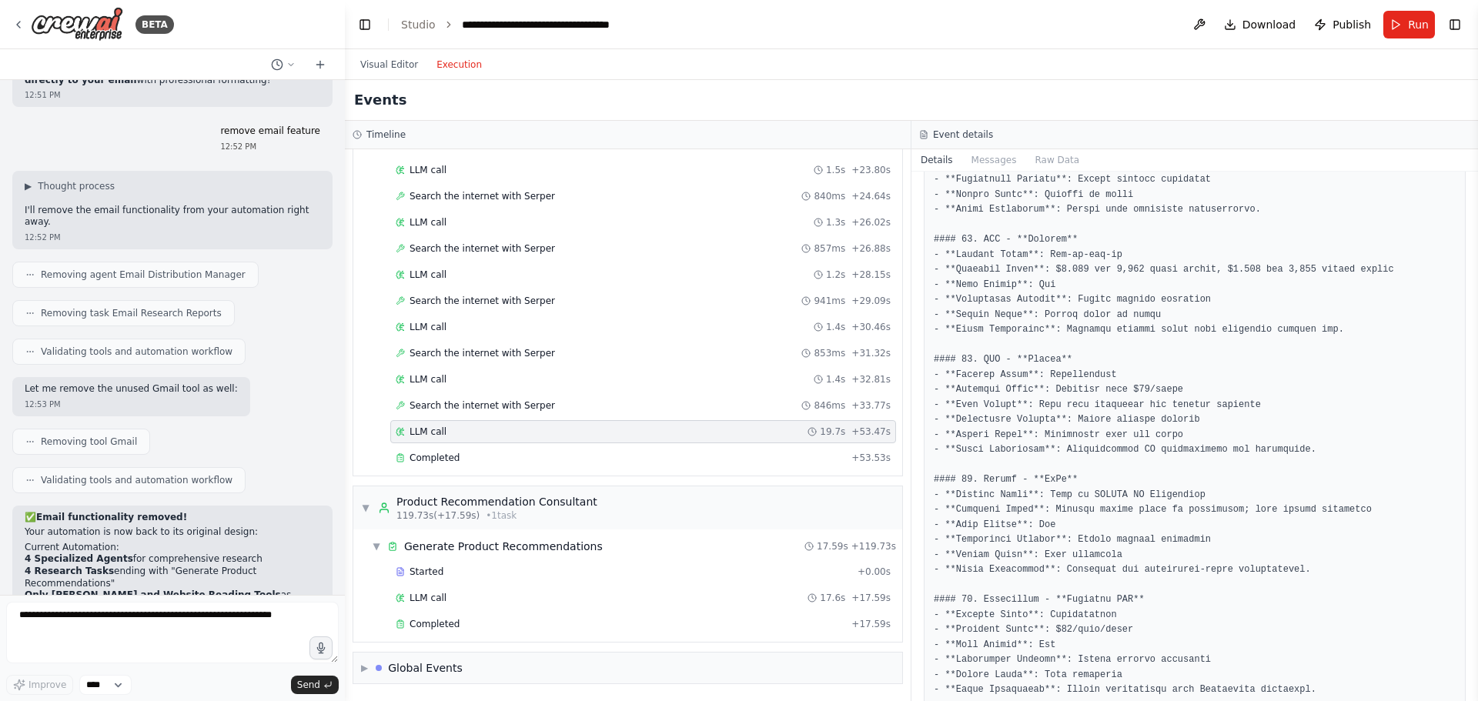
scroll to position [1650, 0]
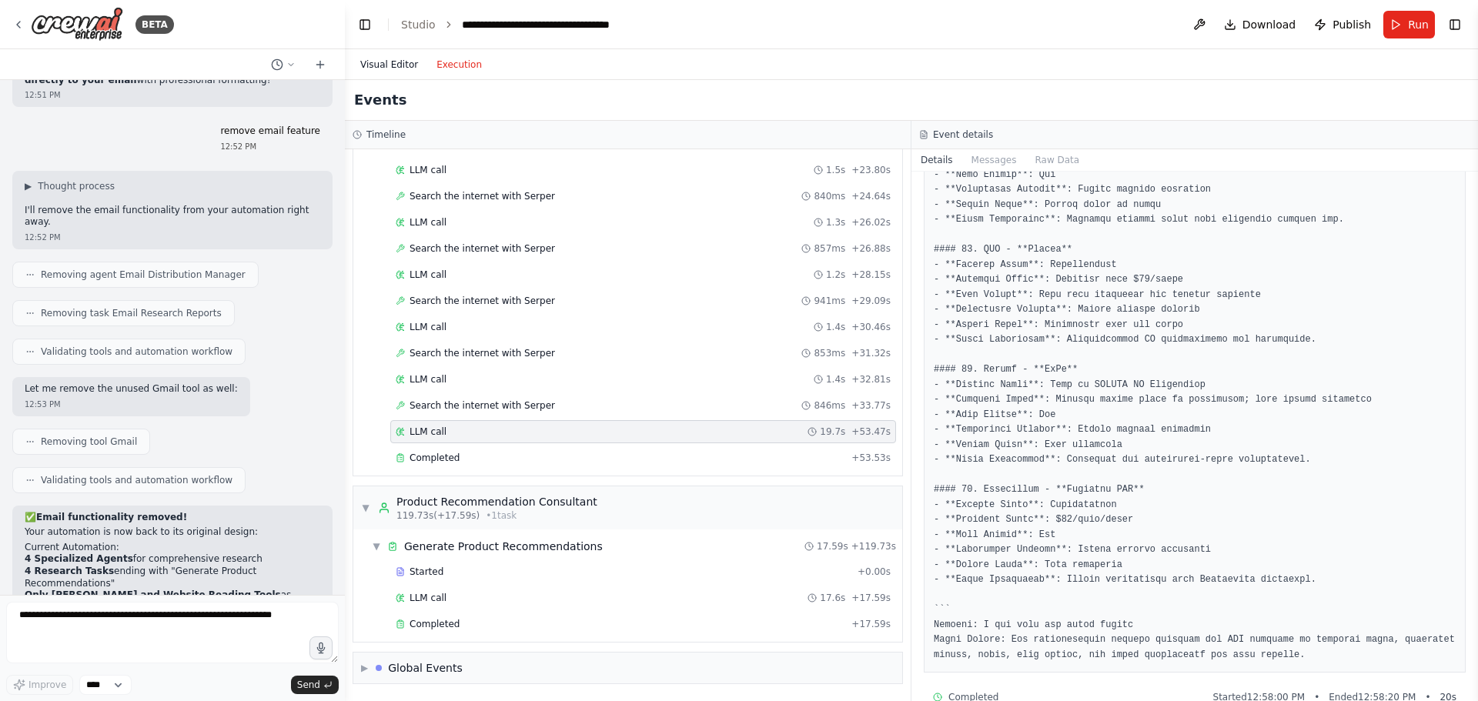
click at [400, 65] on button "Visual Editor" at bounding box center [389, 64] width 76 height 18
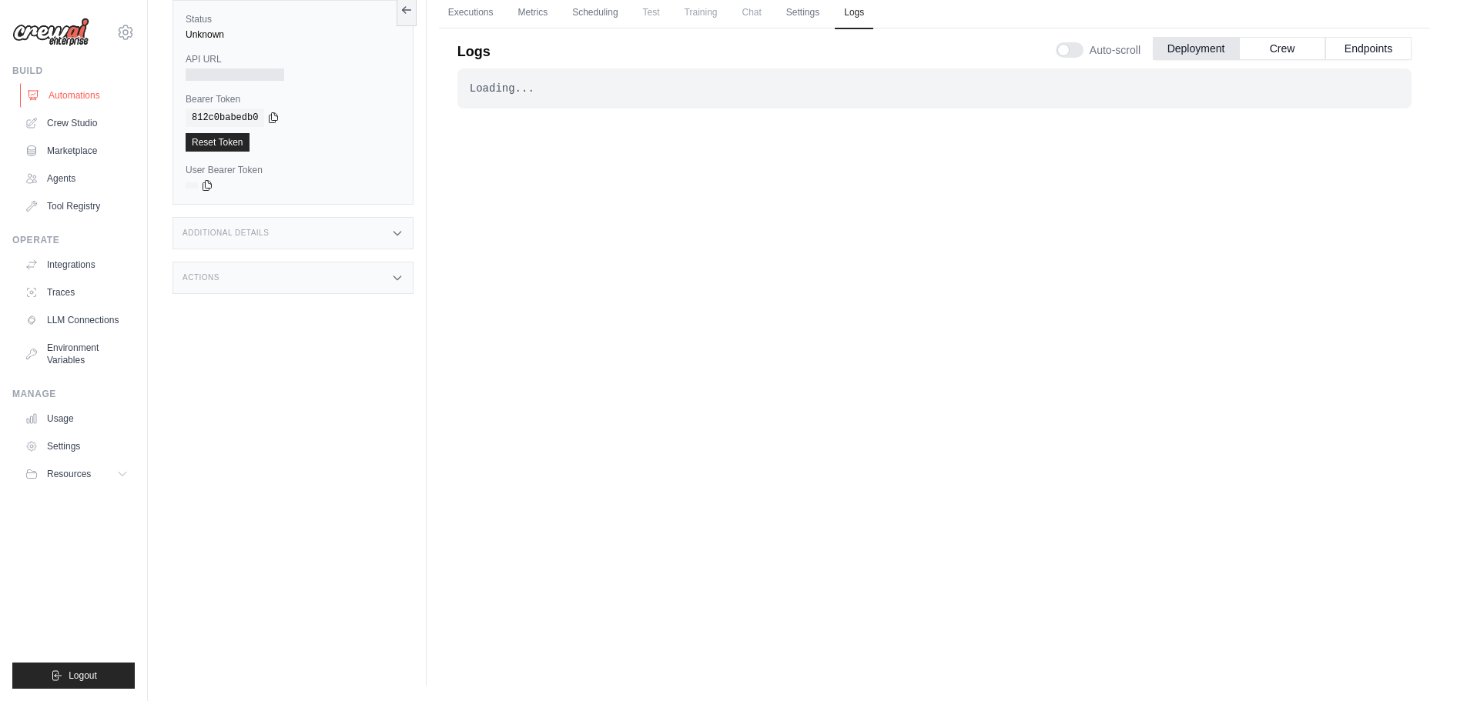
click at [62, 97] on link "Automations" at bounding box center [78, 95] width 116 height 25
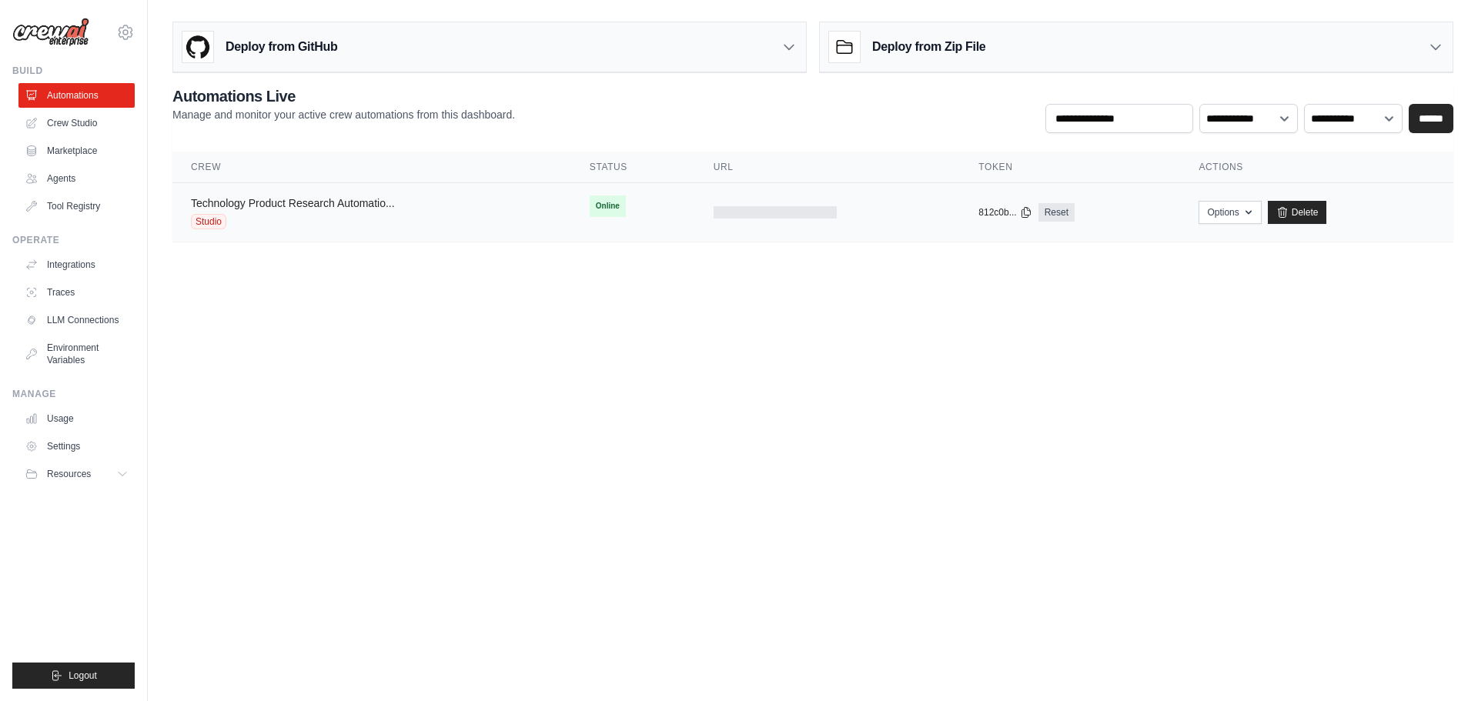
click at [273, 207] on link "Technology Product Research Automatio..." at bounding box center [293, 203] width 204 height 12
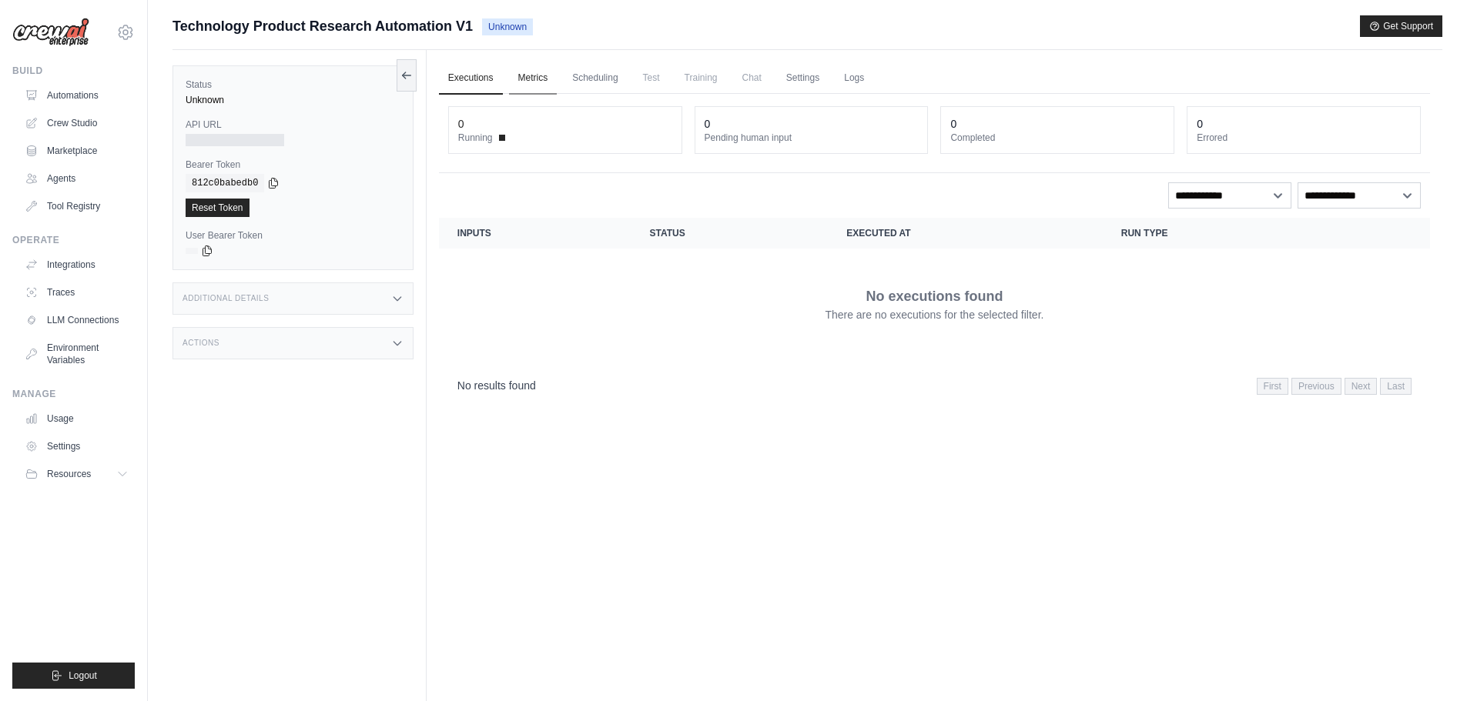
click at [521, 75] on link "Metrics" at bounding box center [533, 78] width 49 height 32
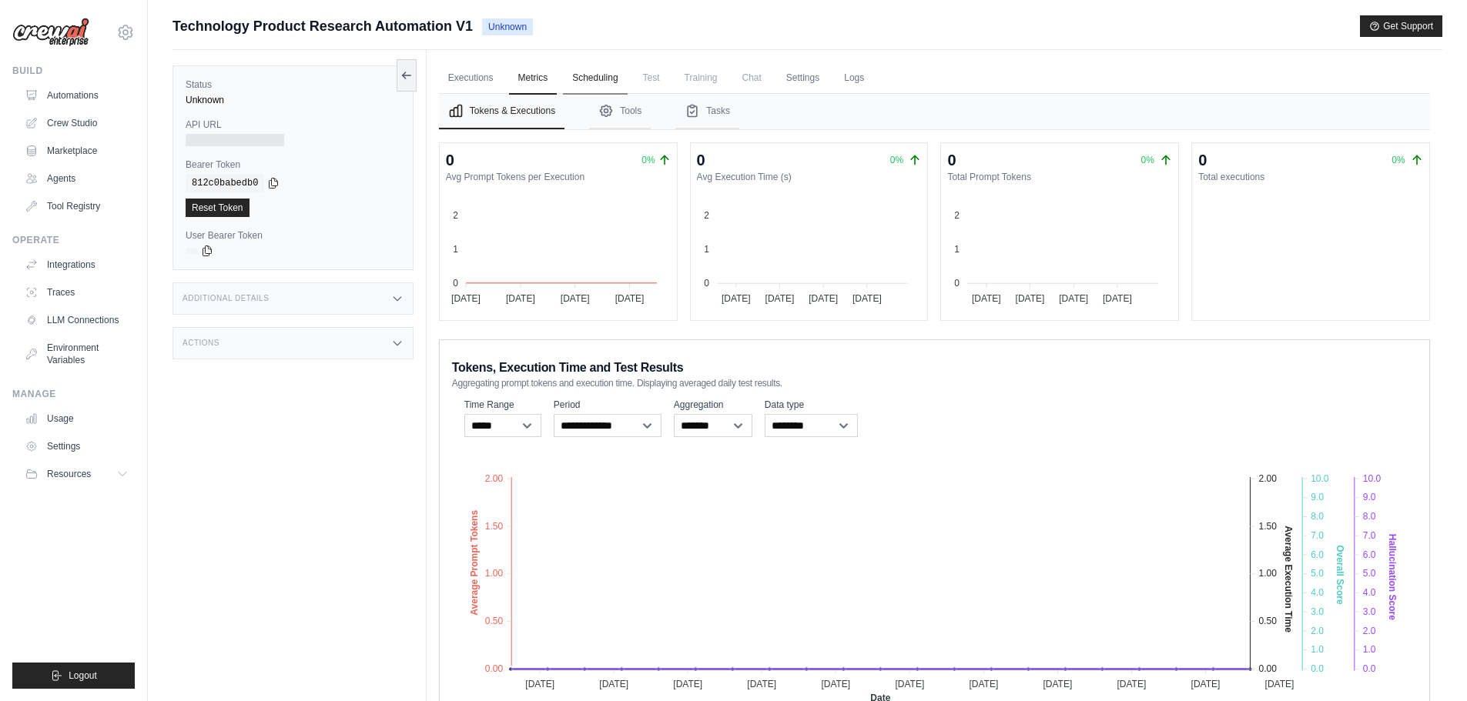
click at [586, 82] on link "Scheduling" at bounding box center [595, 78] width 64 height 32
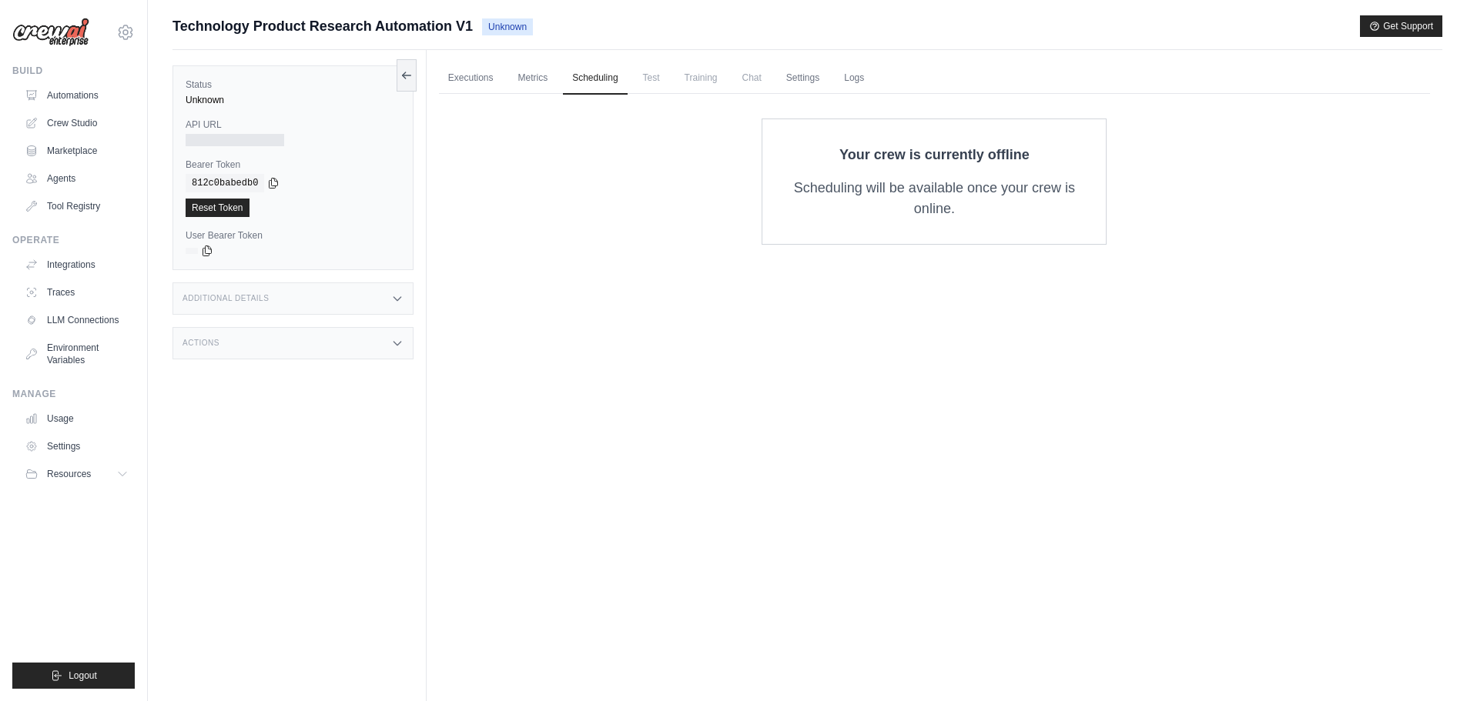
click at [651, 81] on span "Test" at bounding box center [651, 77] width 35 height 31
click at [548, 80] on link "Metrics" at bounding box center [533, 78] width 49 height 32
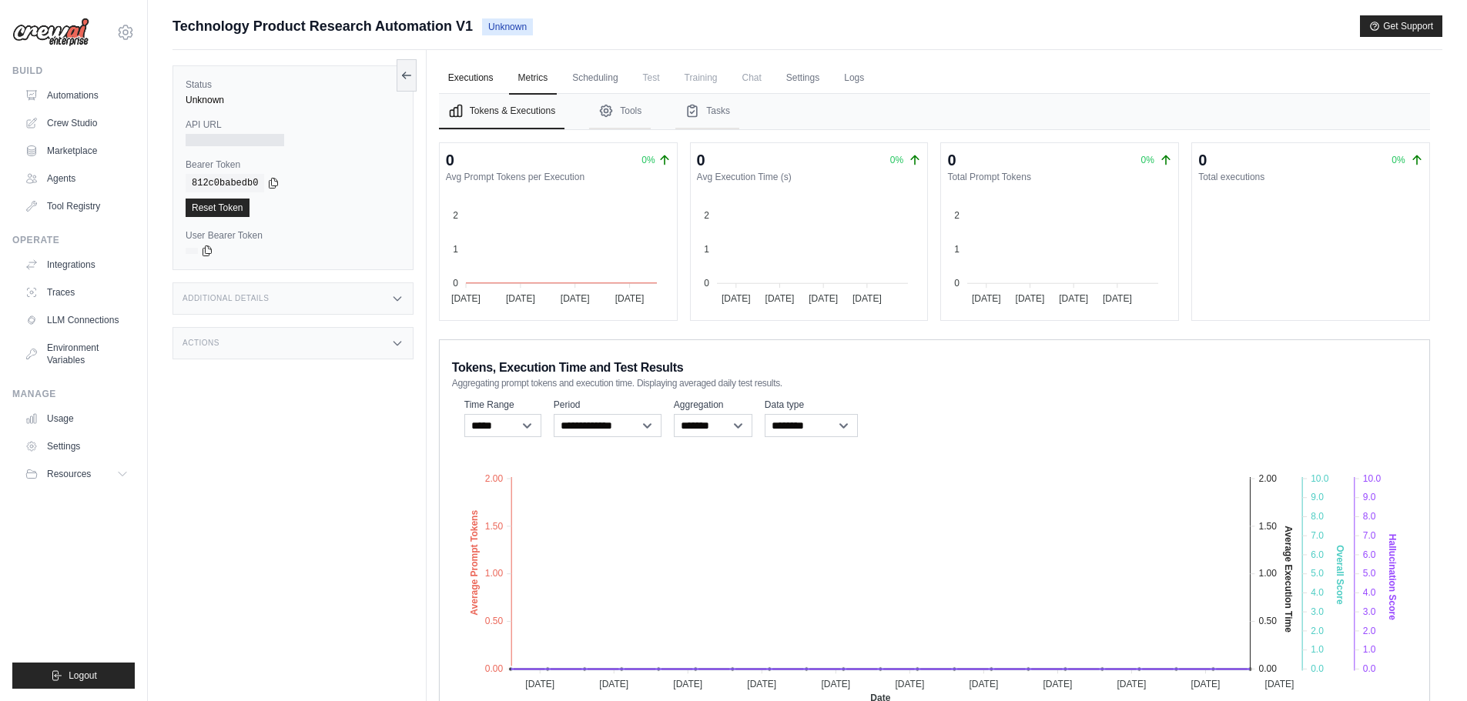
click at [471, 82] on link "Executions" at bounding box center [471, 78] width 64 height 32
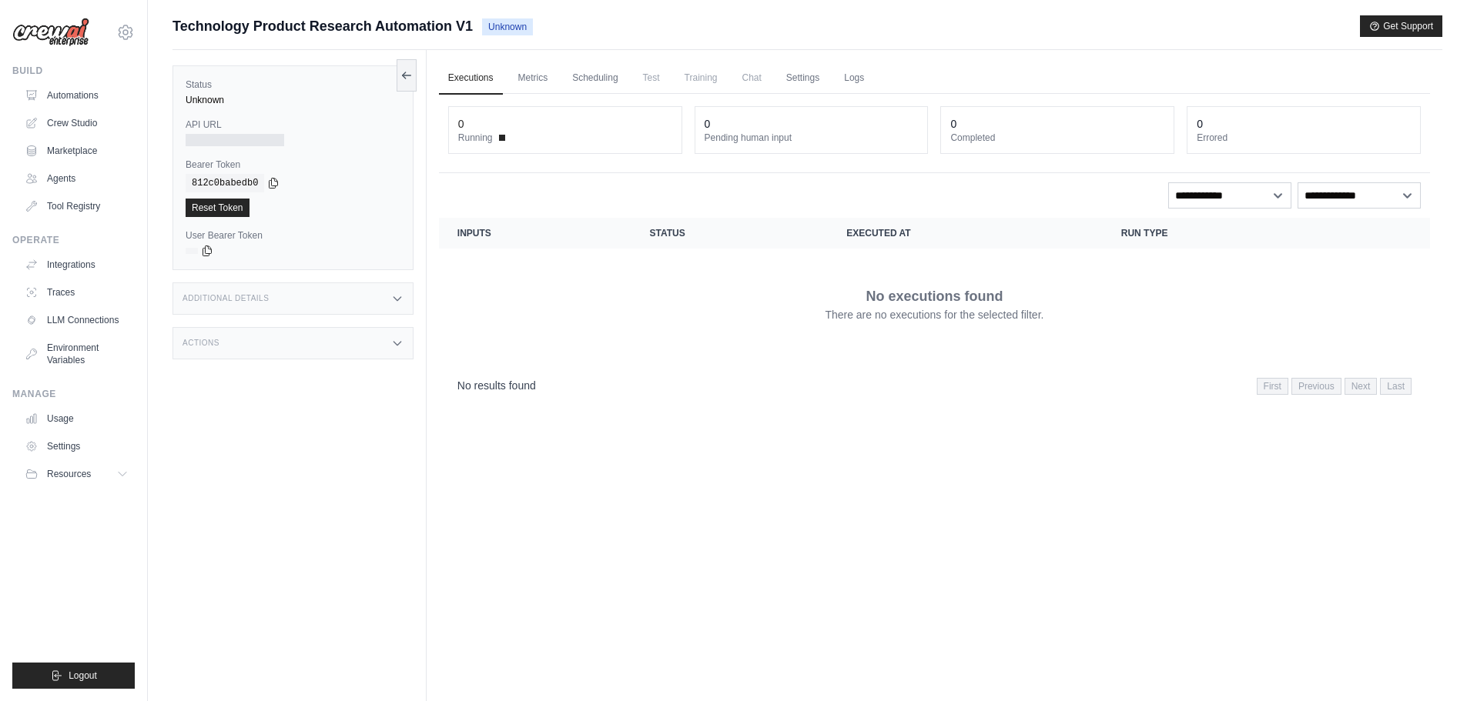
click at [487, 132] on span "Running" at bounding box center [475, 138] width 35 height 12
click at [527, 76] on link "Metrics" at bounding box center [533, 78] width 49 height 32
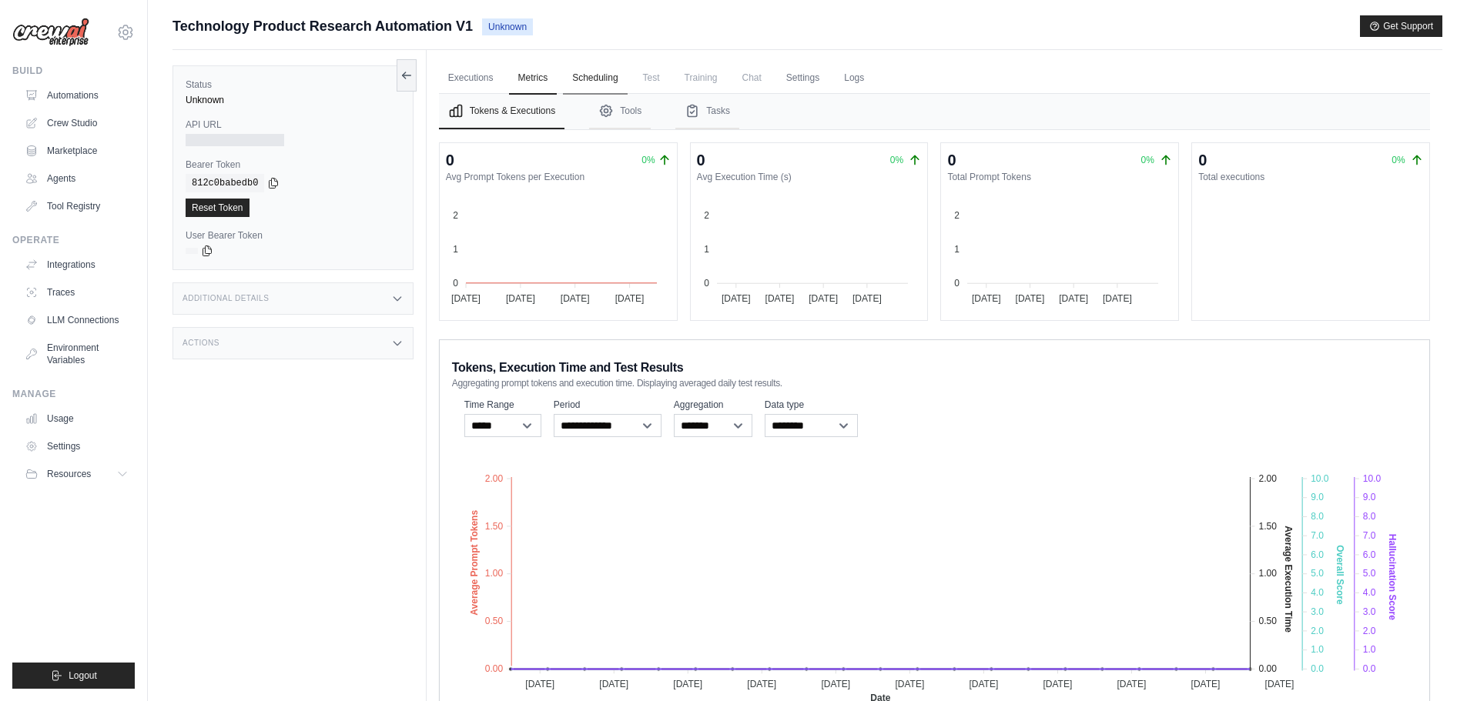
click at [611, 86] on link "Scheduling" at bounding box center [595, 78] width 64 height 32
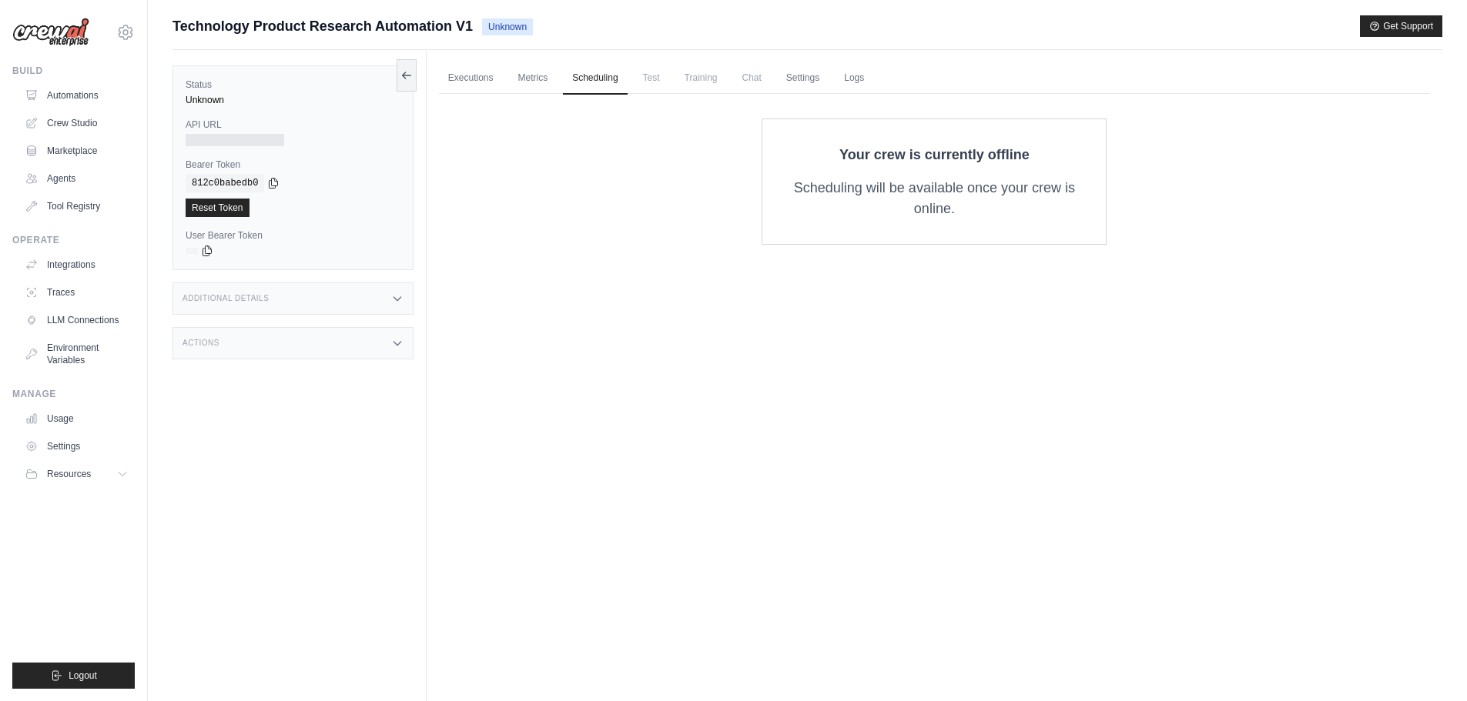
click at [653, 78] on span "Test" at bounding box center [651, 77] width 35 height 31
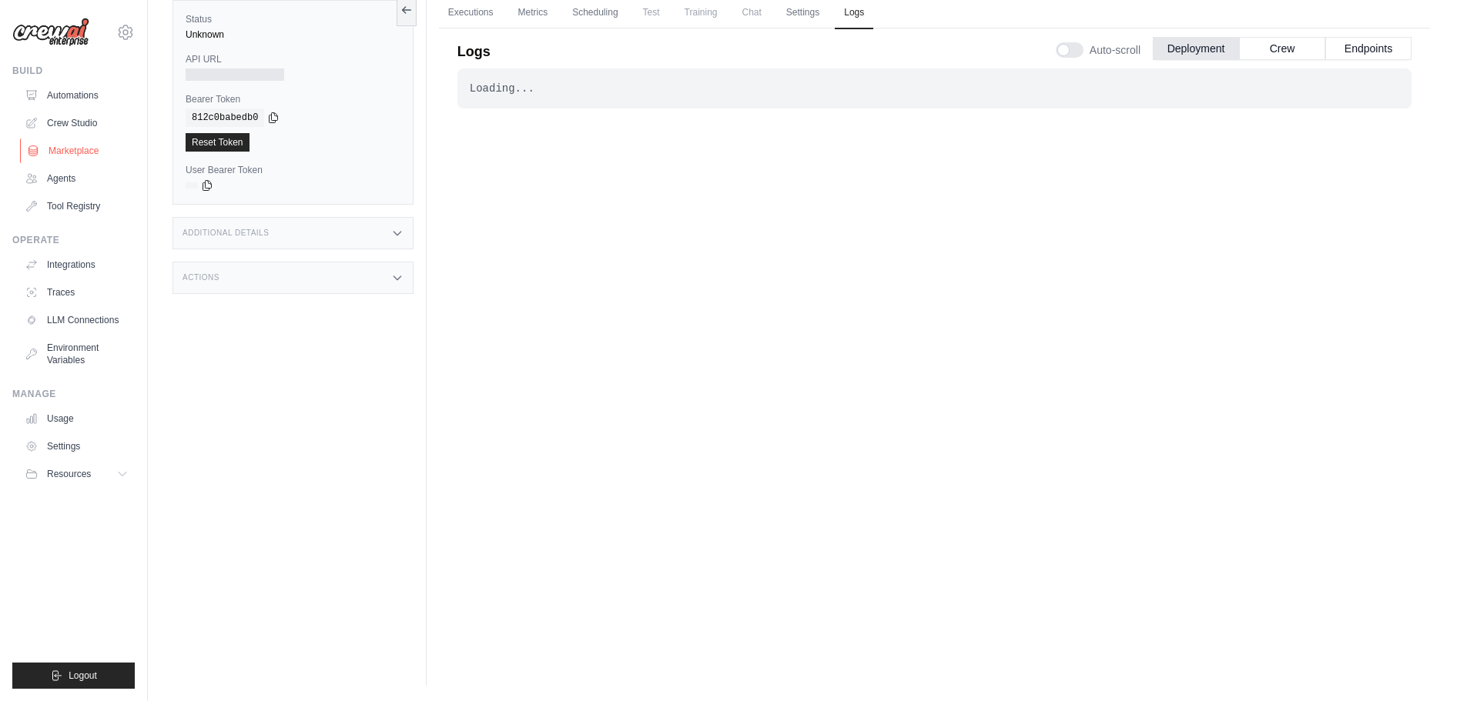
click at [59, 146] on link "Marketplace" at bounding box center [78, 151] width 116 height 25
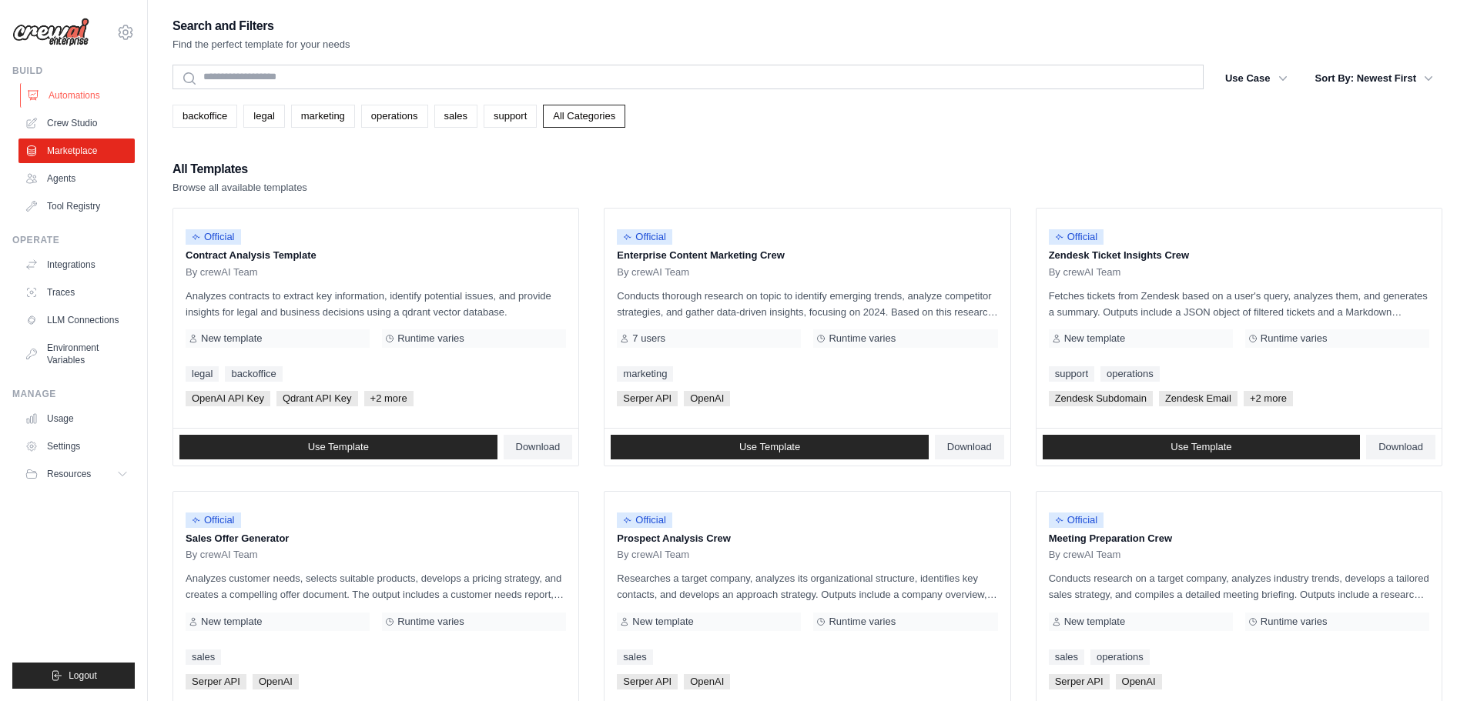
click at [69, 95] on link "Automations" at bounding box center [78, 95] width 116 height 25
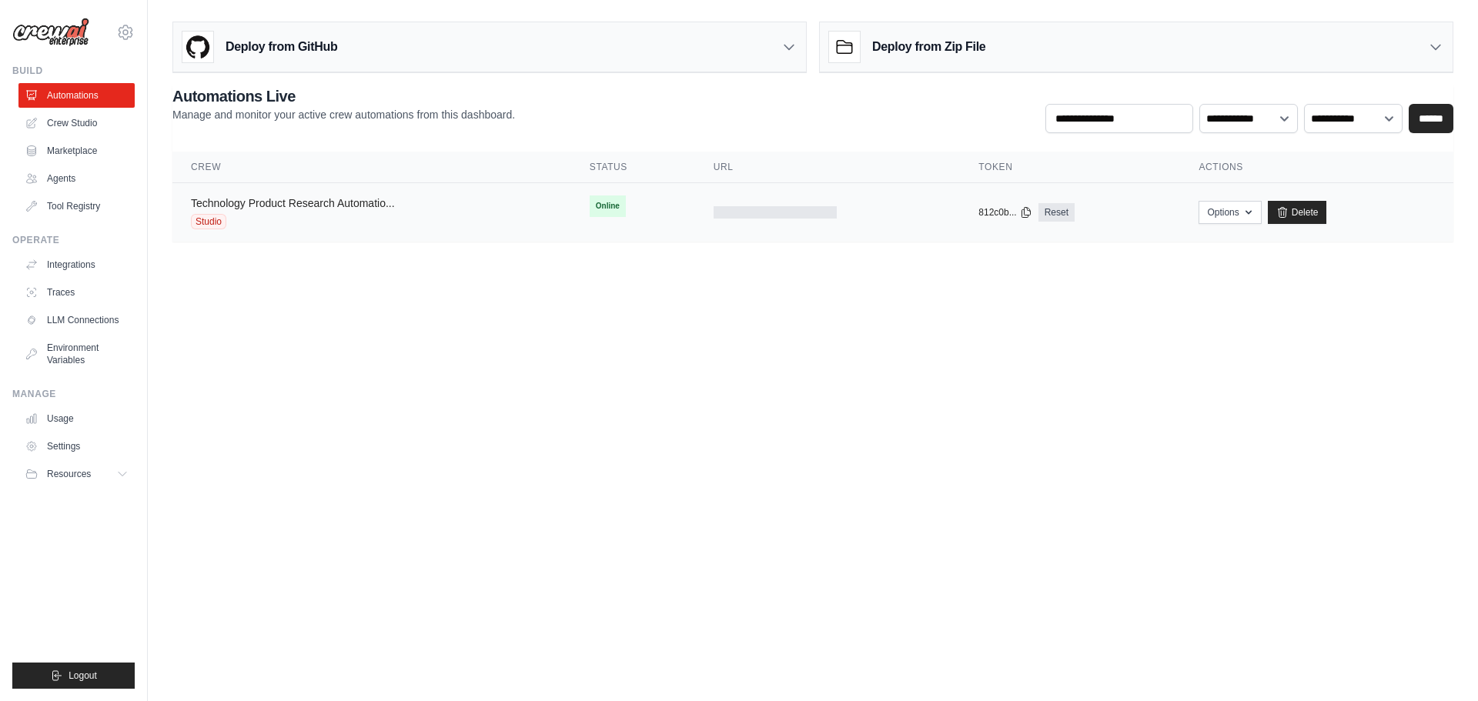
click at [247, 205] on link "Technology Product Research Automatio..." at bounding box center [293, 203] width 204 height 12
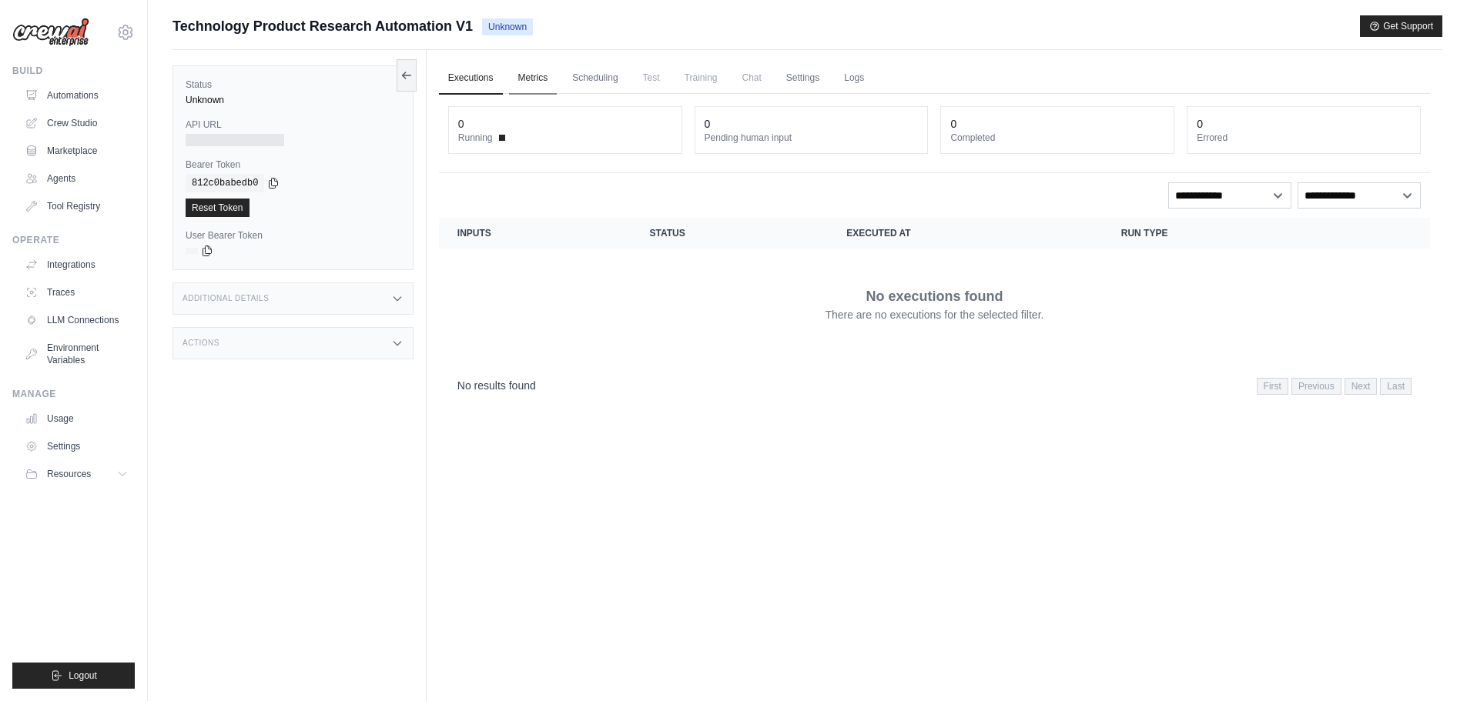
click at [540, 81] on link "Metrics" at bounding box center [533, 78] width 49 height 32
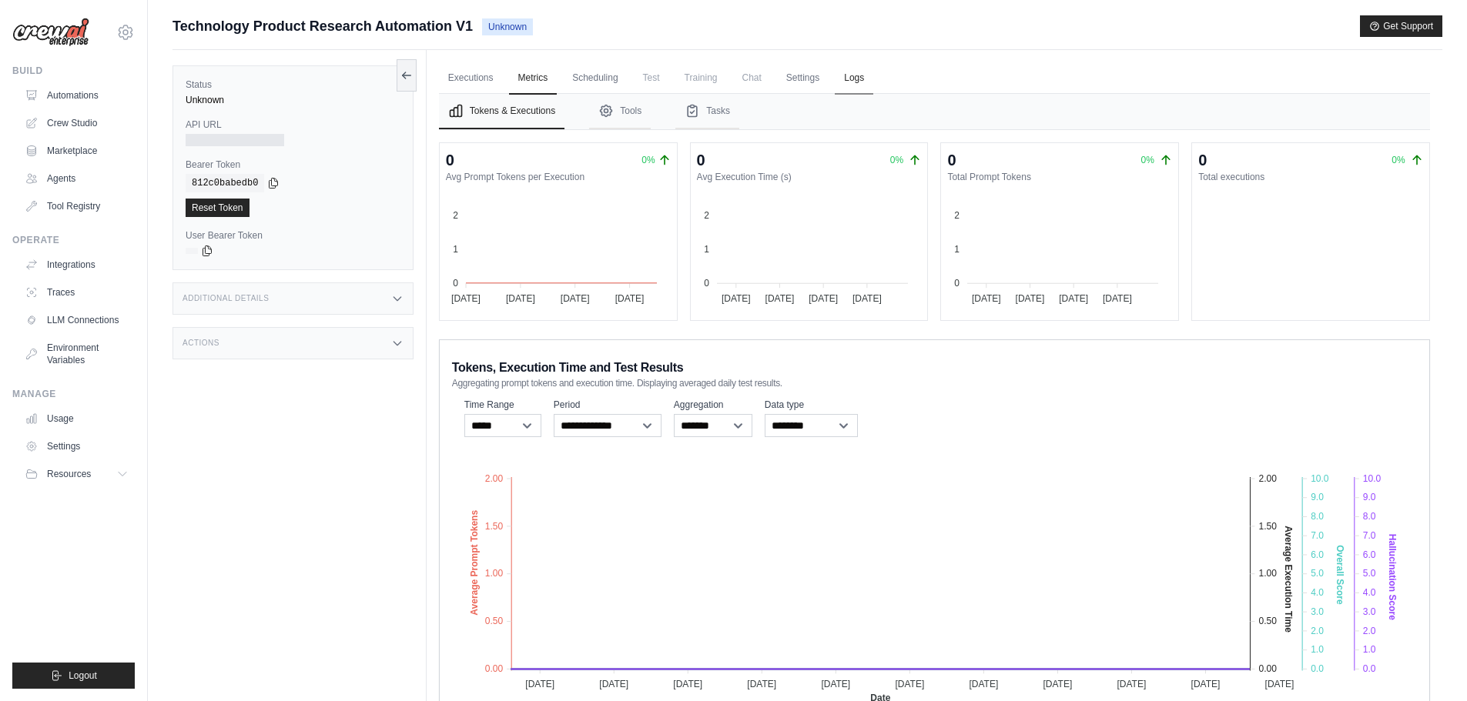
click at [858, 82] on link "Logs" at bounding box center [854, 78] width 38 height 32
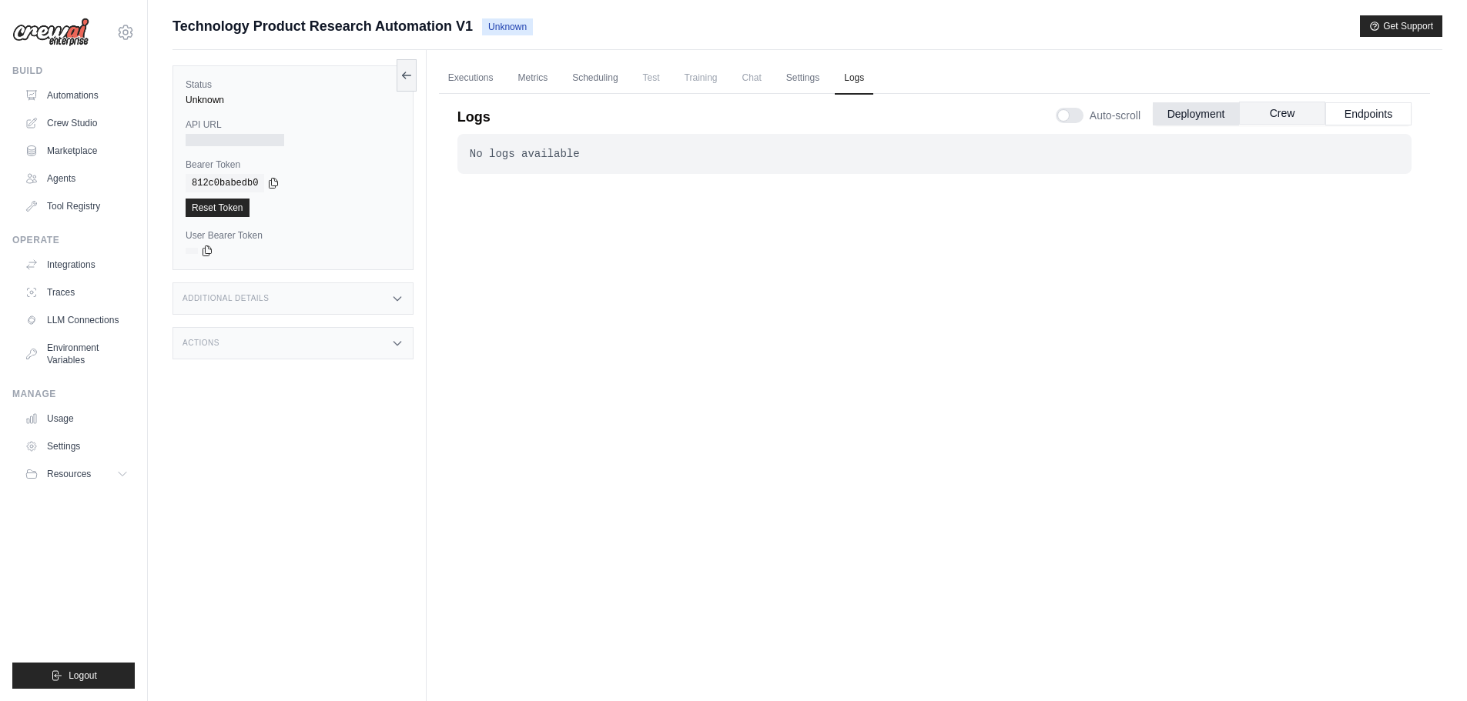
click at [1283, 112] on button "Crew" at bounding box center [1282, 113] width 86 height 23
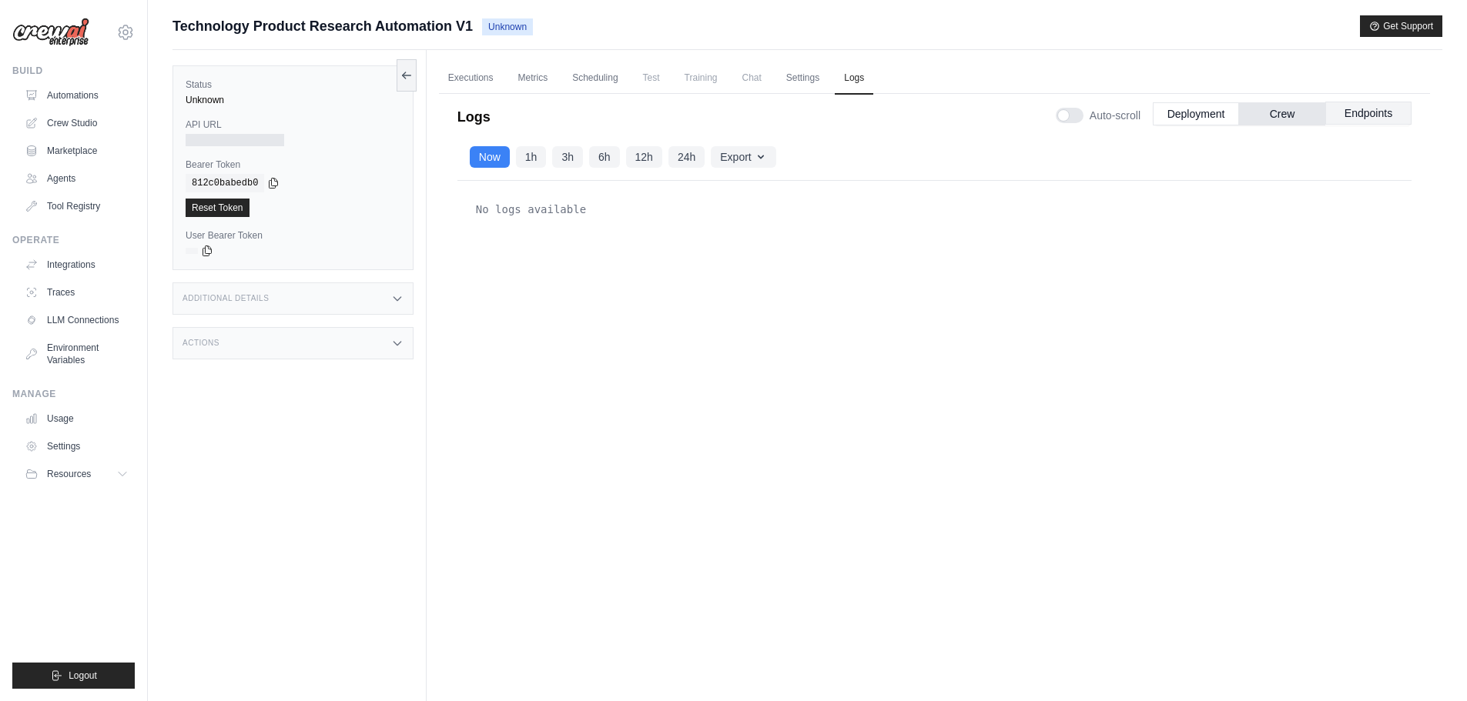
click at [1374, 115] on button "Endpoints" at bounding box center [1368, 113] width 86 height 23
click at [483, 76] on link "Executions" at bounding box center [471, 78] width 64 height 32
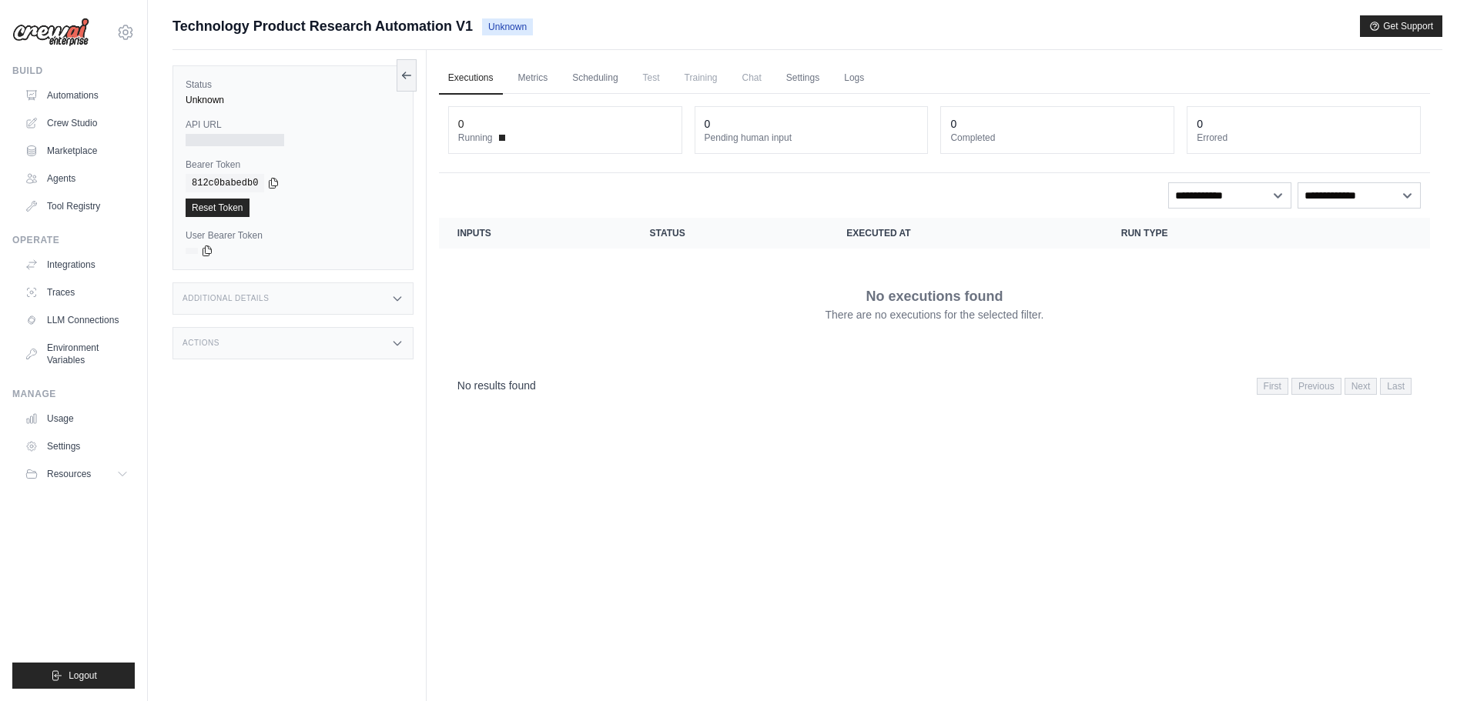
click at [506, 27] on span "Unknown" at bounding box center [507, 26] width 51 height 17
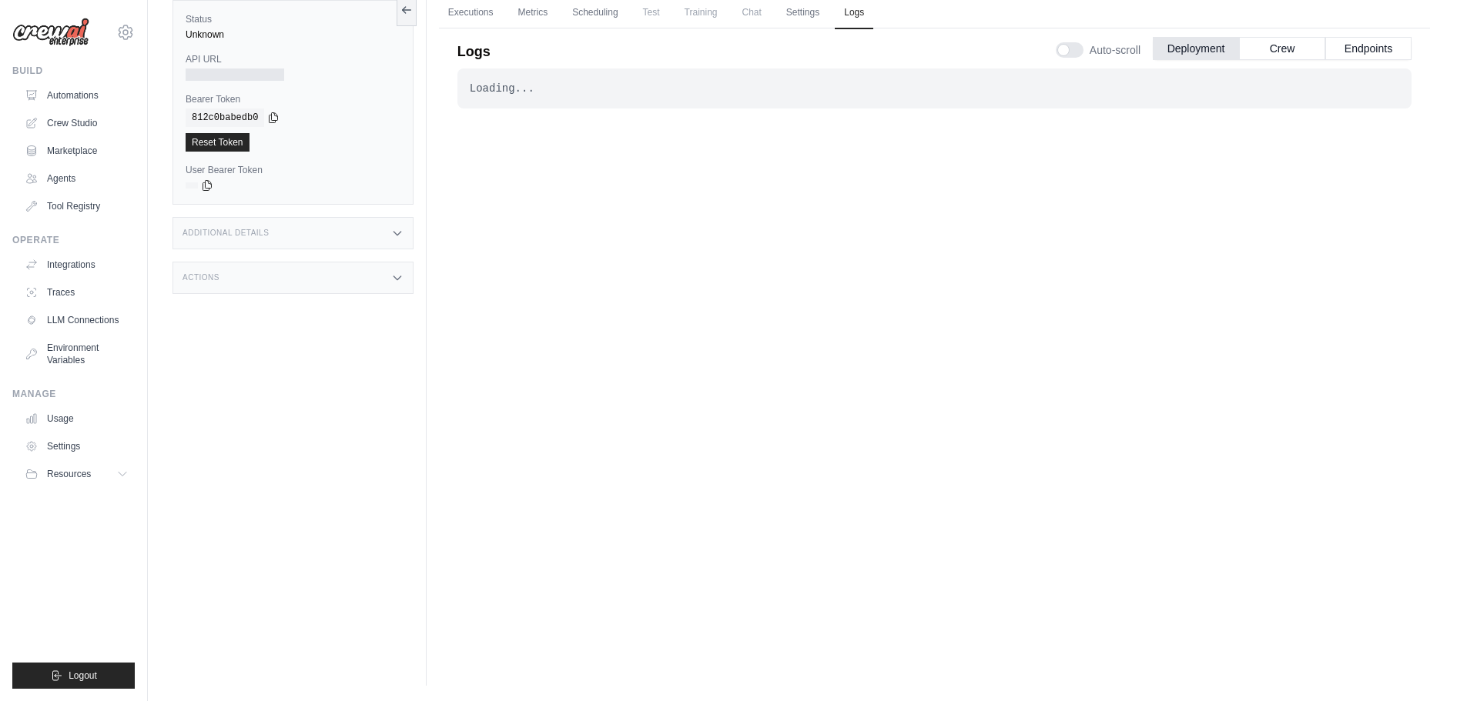
click at [654, 9] on span "Test" at bounding box center [651, 12] width 35 height 31
click at [483, 12] on link "Executions" at bounding box center [471, 13] width 64 height 32
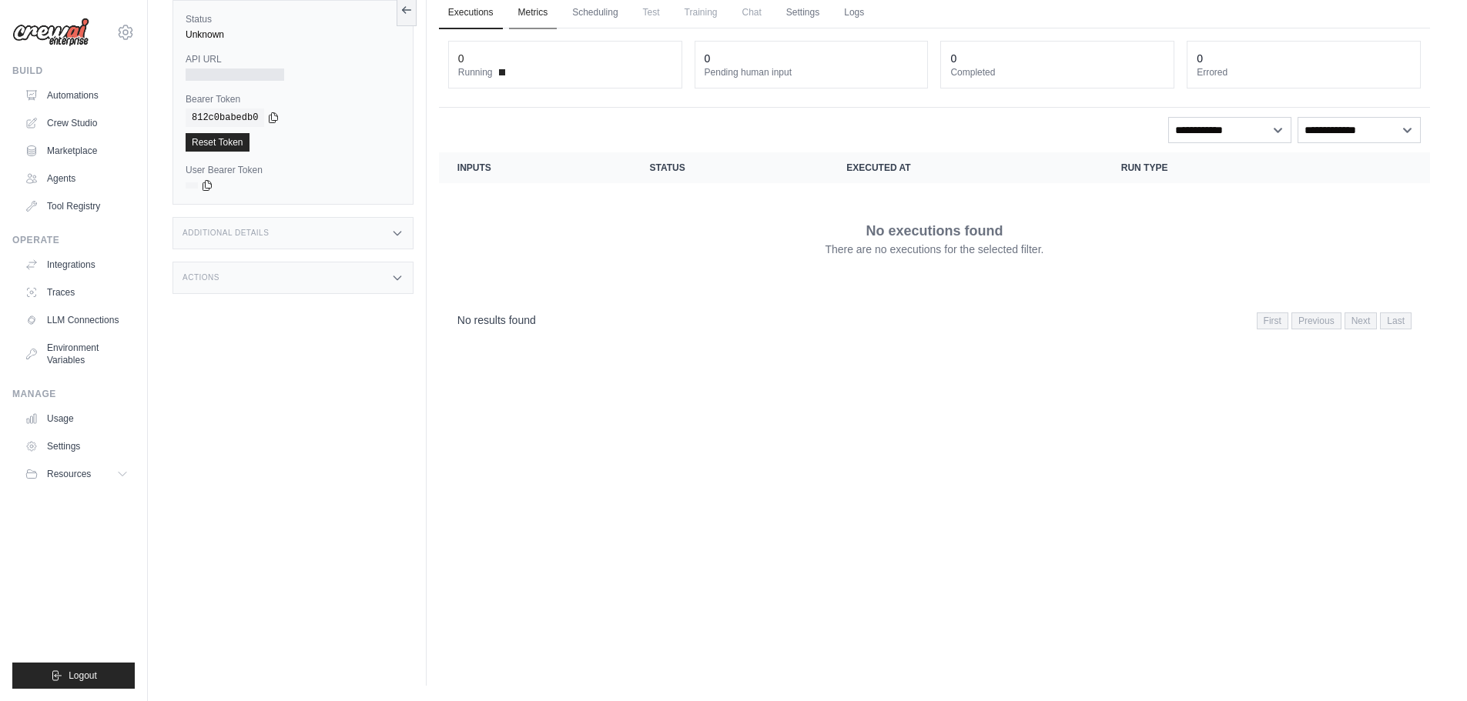
click at [544, 15] on link "Metrics" at bounding box center [533, 13] width 49 height 32
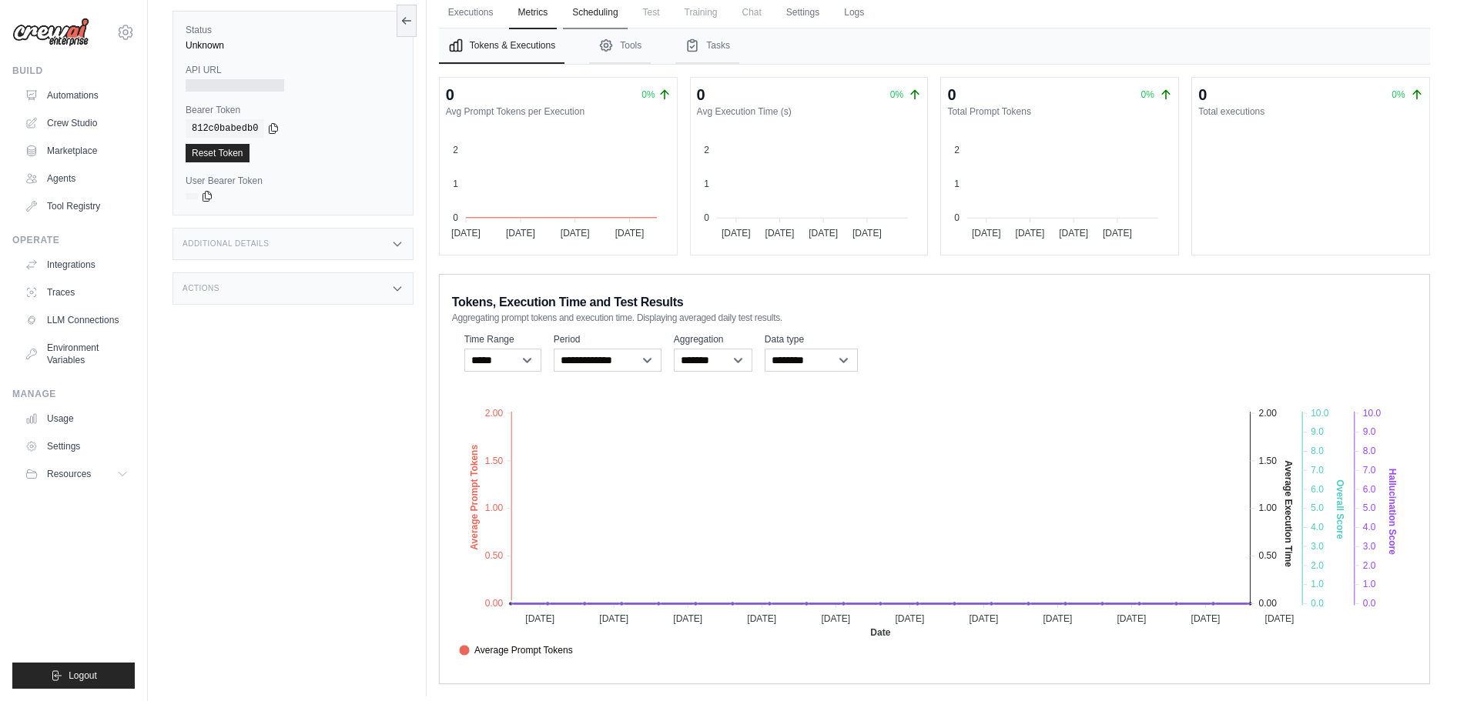
click at [581, 15] on link "Scheduling" at bounding box center [595, 13] width 64 height 32
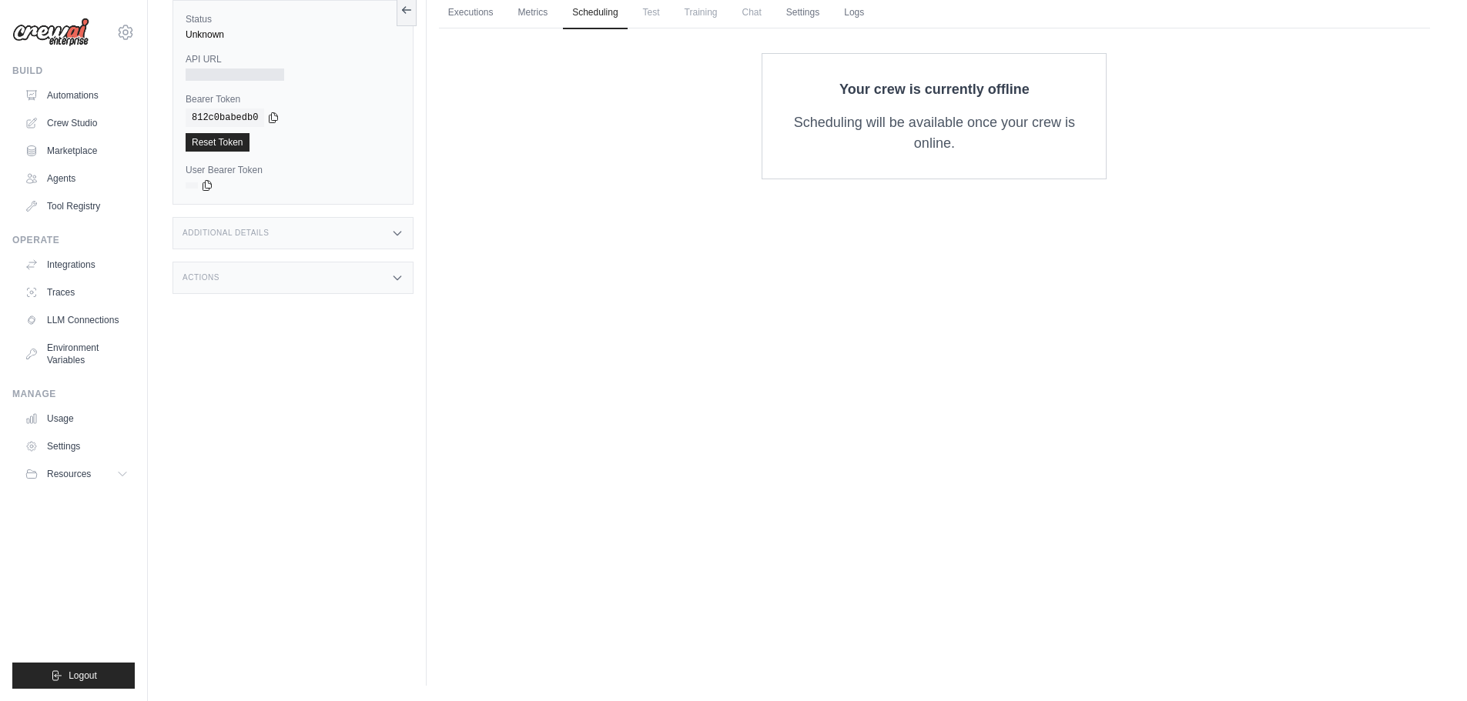
drag, startPoint x: 813, startPoint y: 76, endPoint x: 1005, endPoint y: 156, distance: 208.2
click at [1005, 156] on div "Your crew is currently offline Scheduling will be available once your crew is o…" at bounding box center [933, 116] width 345 height 126
copy div "Your crew is currently offline Scheduling will be available once your crew is o…"
click at [652, 22] on span "Test" at bounding box center [651, 12] width 35 height 31
click at [696, 18] on span "Training" at bounding box center [701, 12] width 52 height 31
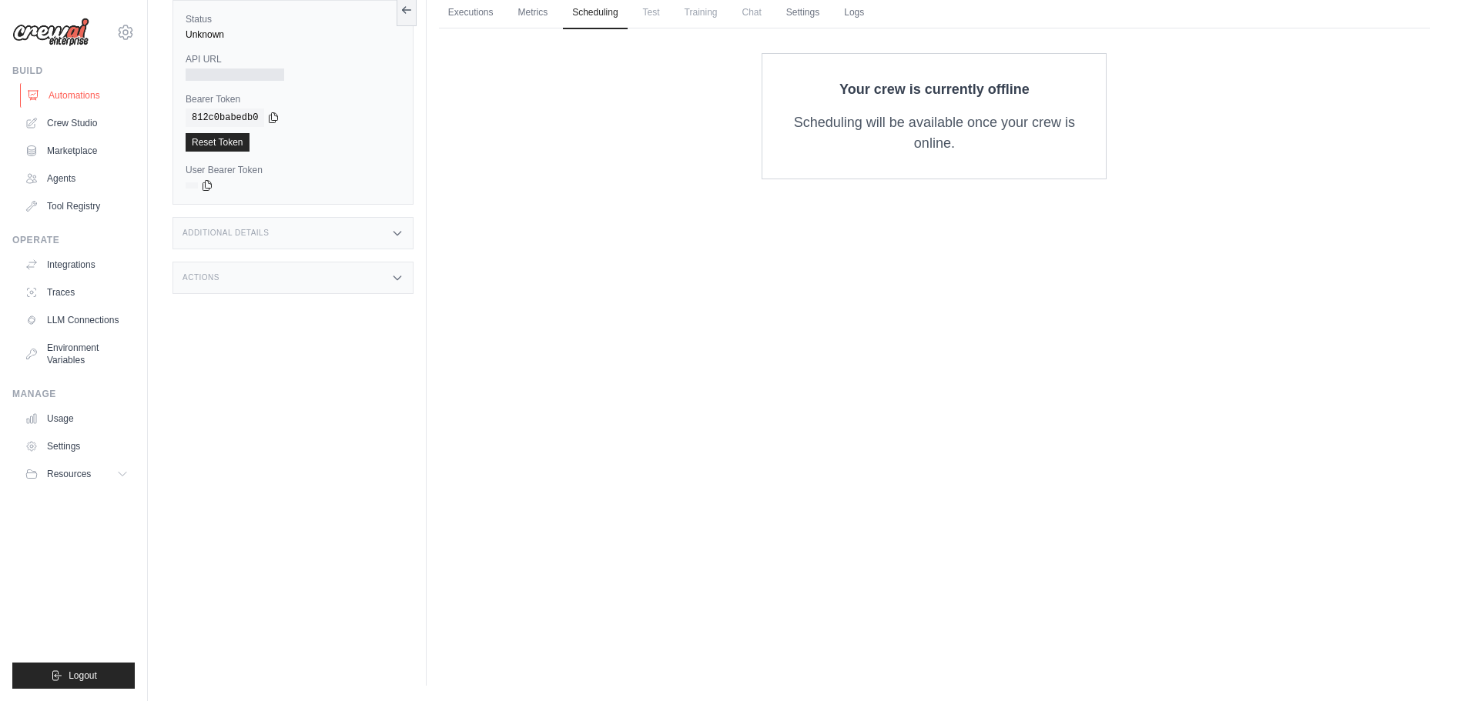
click at [78, 95] on link "Automations" at bounding box center [78, 95] width 116 height 25
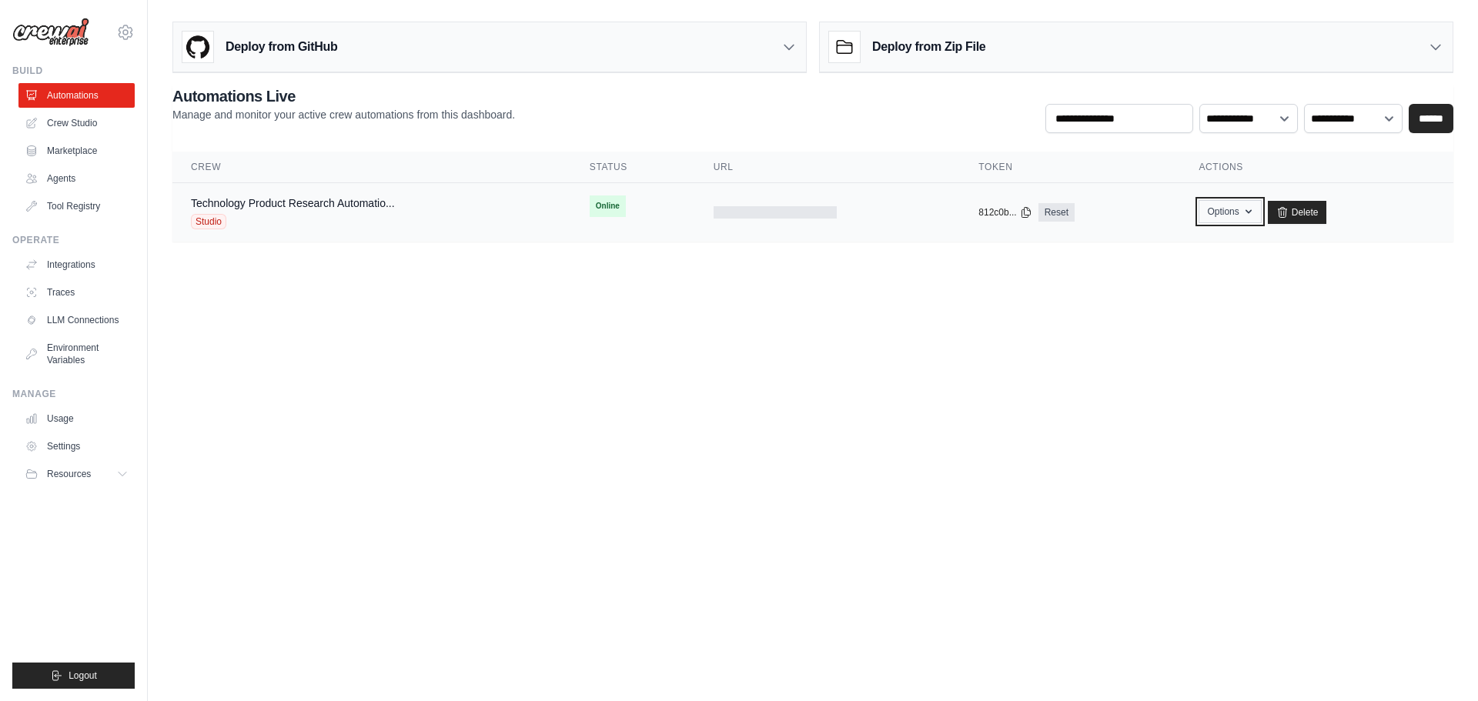
click at [1251, 219] on button "Options" at bounding box center [1230, 211] width 62 height 23
click at [756, 220] on td at bounding box center [828, 212] width 266 height 59
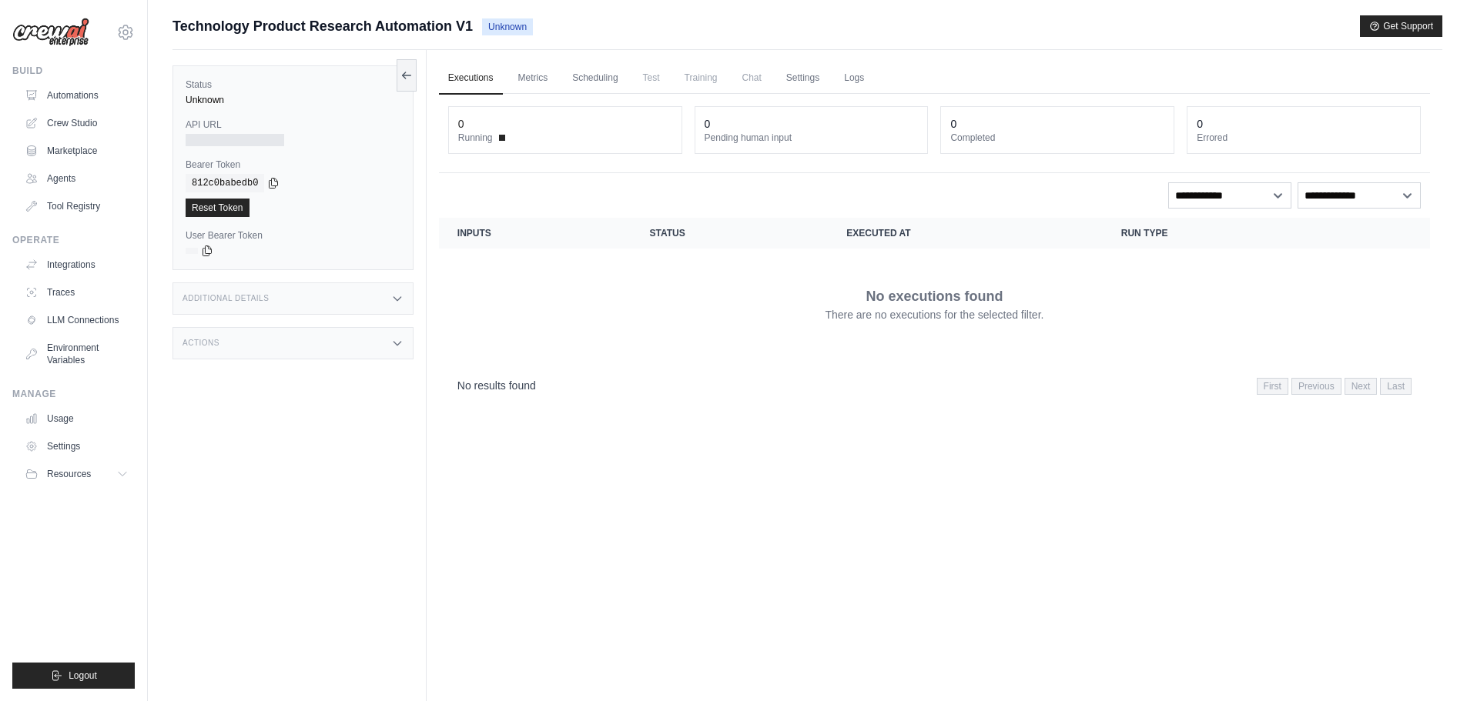
click at [761, 77] on span "Chat" at bounding box center [752, 77] width 38 height 31
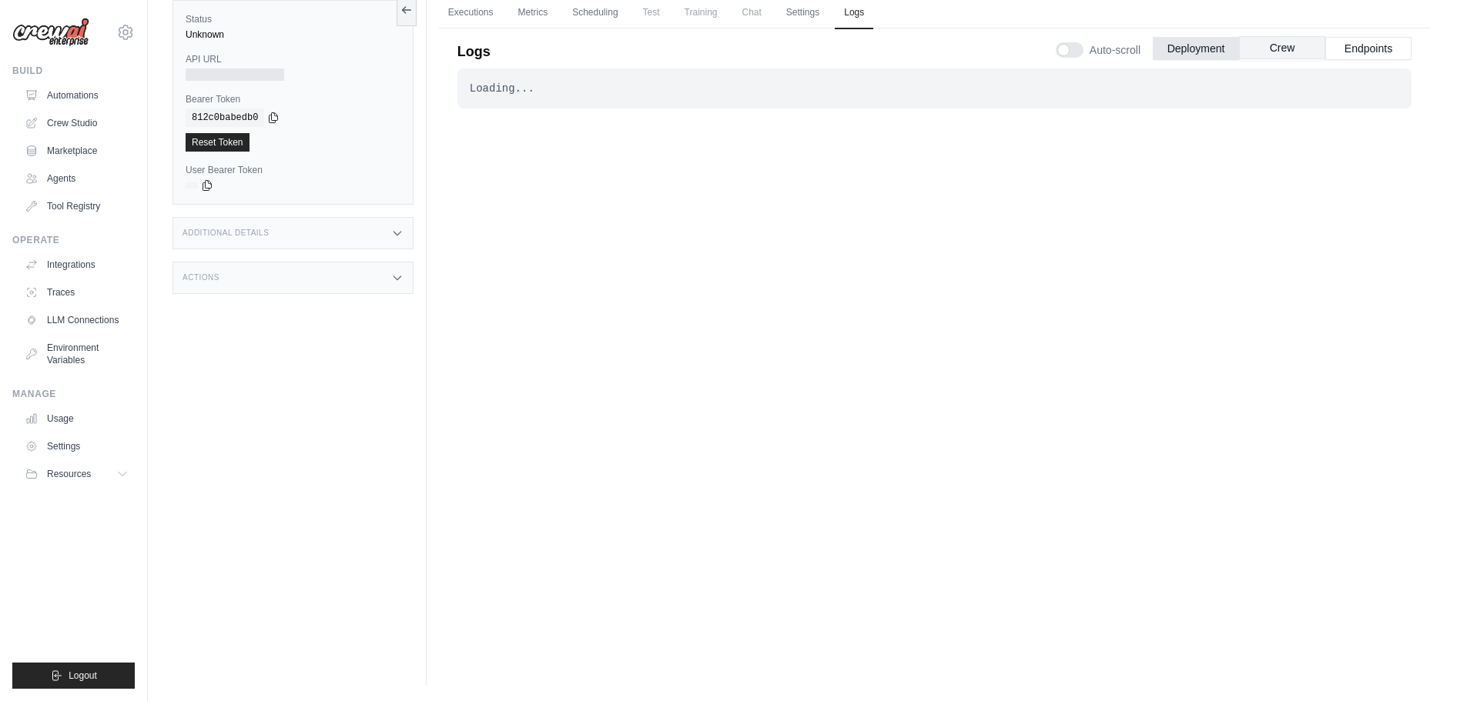
click at [1287, 56] on button "Crew" at bounding box center [1282, 47] width 86 height 23
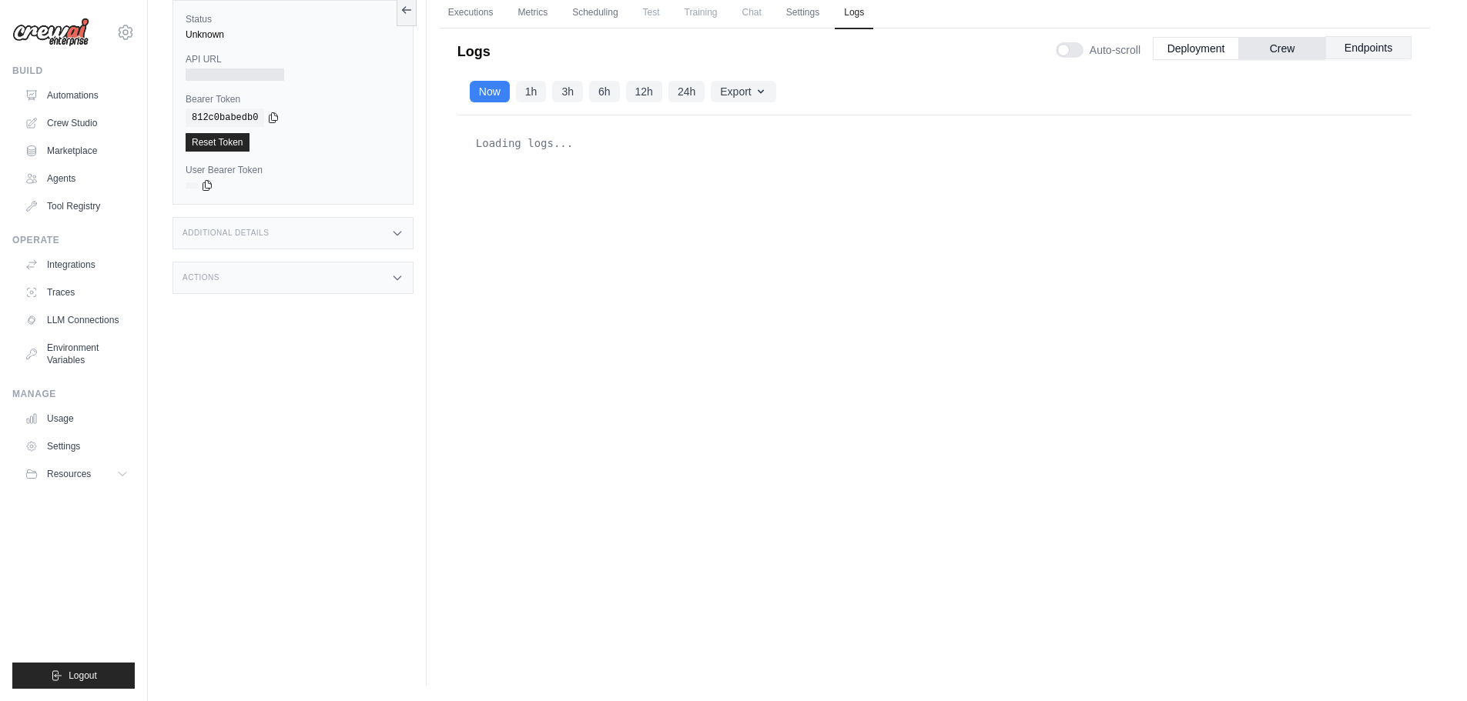
click at [1343, 49] on button "Endpoints" at bounding box center [1368, 47] width 86 height 23
click at [1355, 45] on button "Endpoints" at bounding box center [1368, 47] width 86 height 23
click at [1216, 52] on button "Deployment" at bounding box center [1196, 47] width 86 height 23
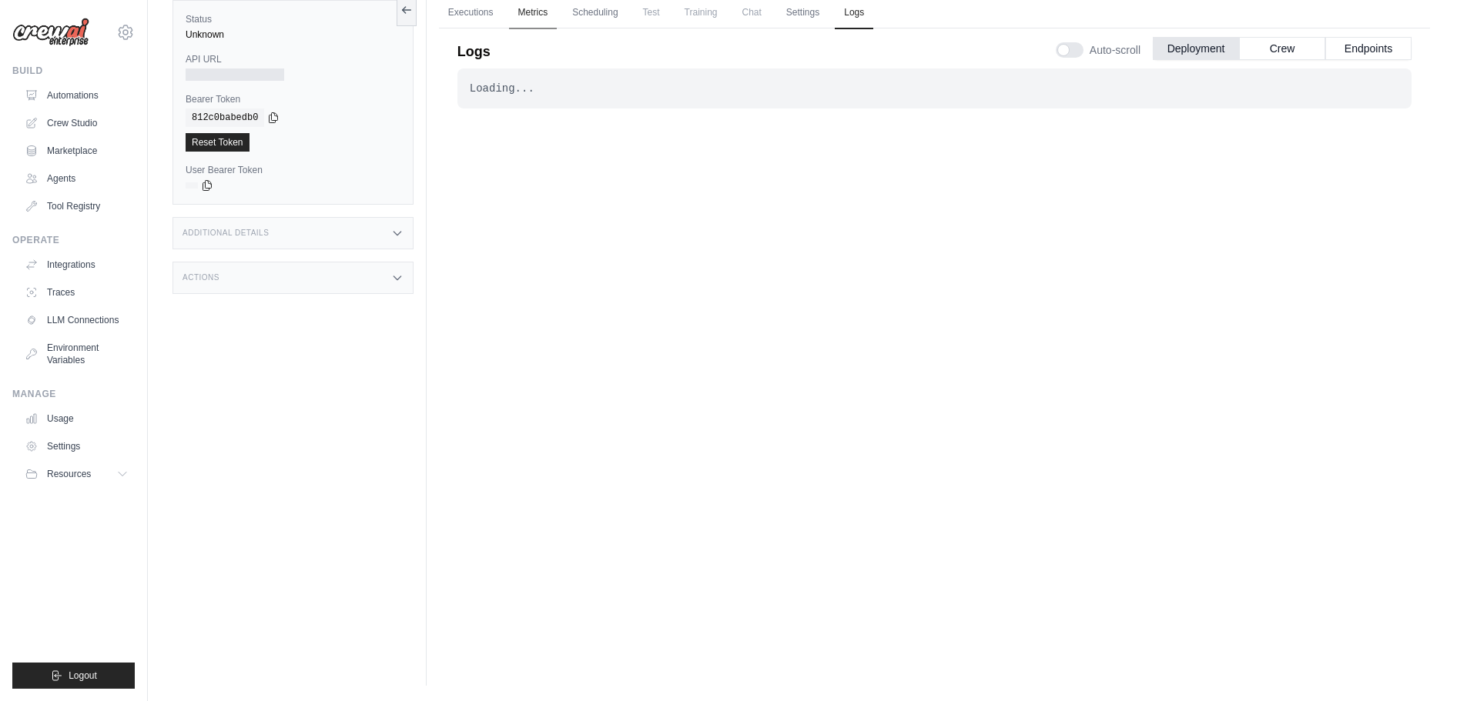
click at [525, 16] on link "Metrics" at bounding box center [533, 13] width 49 height 32
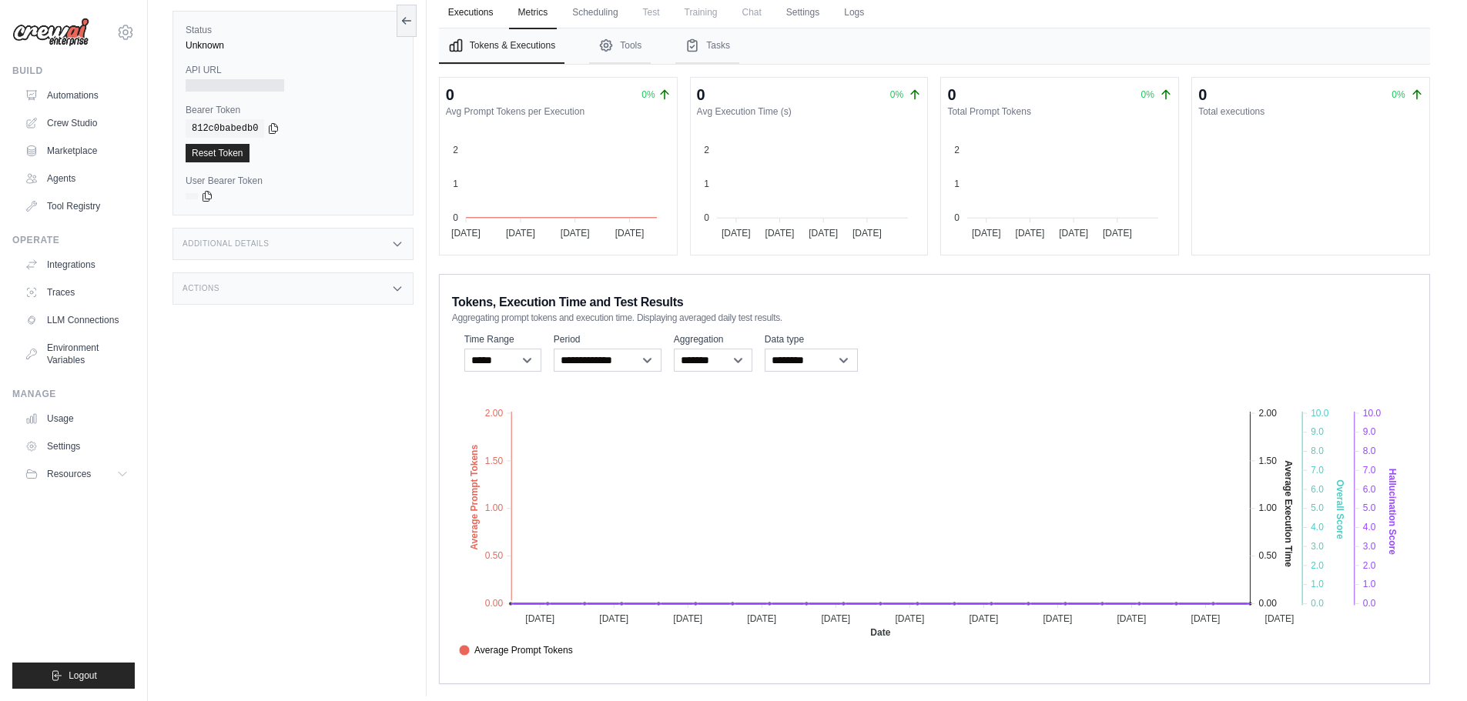
click at [485, 13] on link "Executions" at bounding box center [471, 13] width 64 height 32
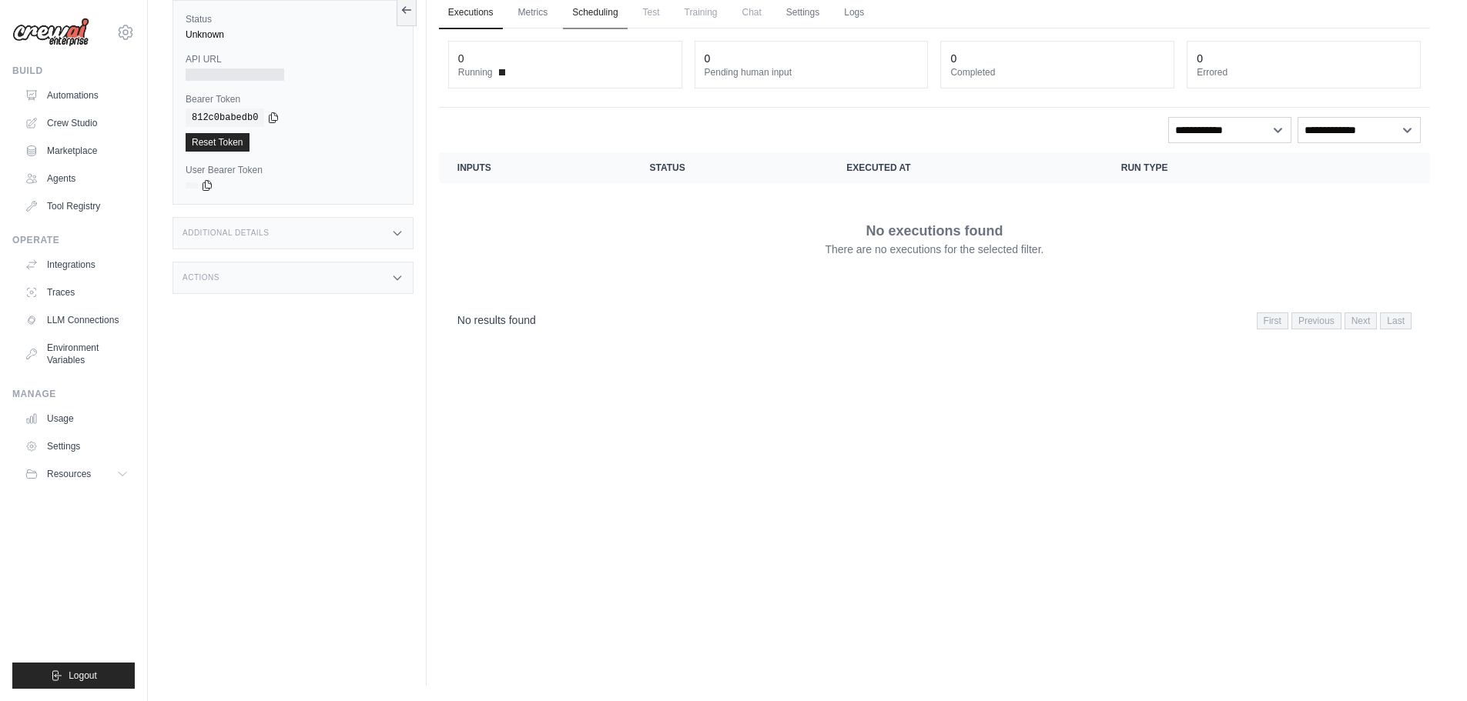
click at [603, 8] on link "Scheduling" at bounding box center [595, 13] width 64 height 32
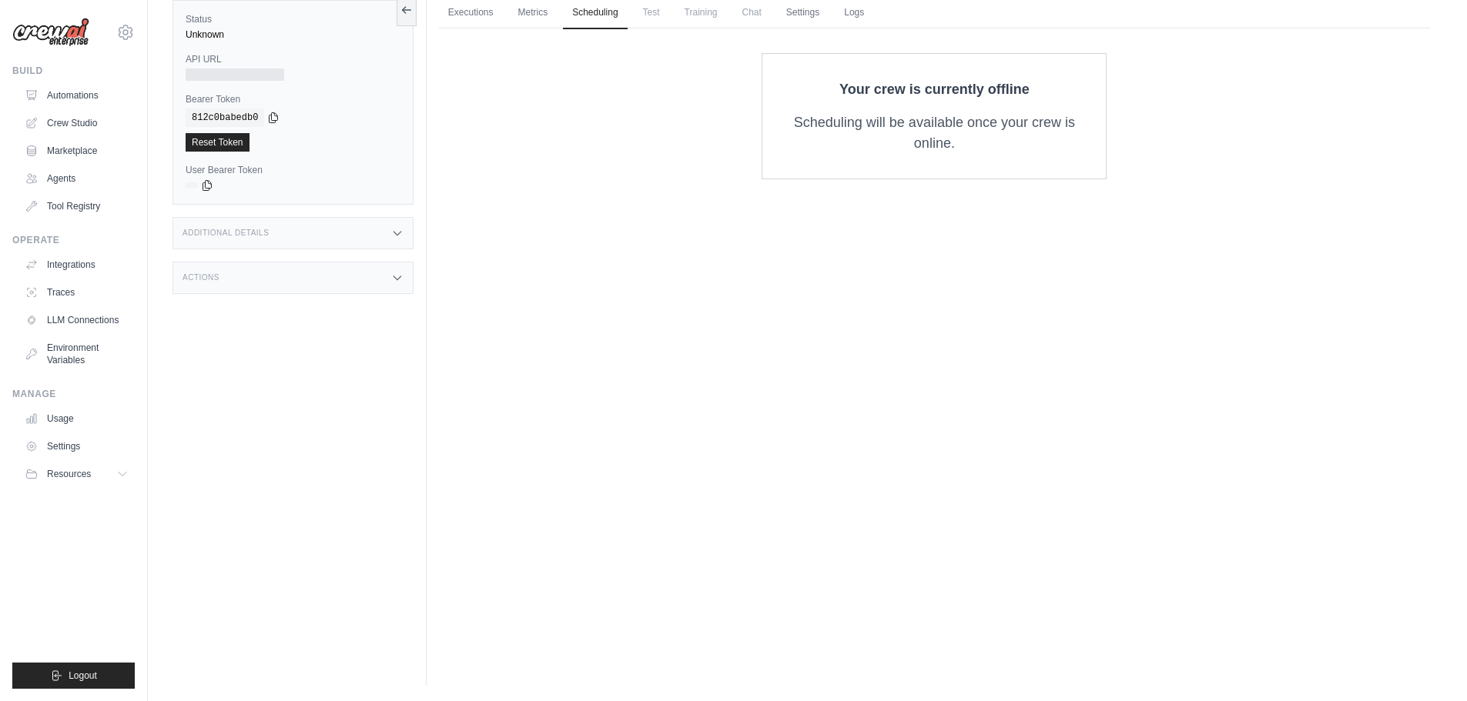
click at [645, 11] on span "Test" at bounding box center [651, 12] width 35 height 31
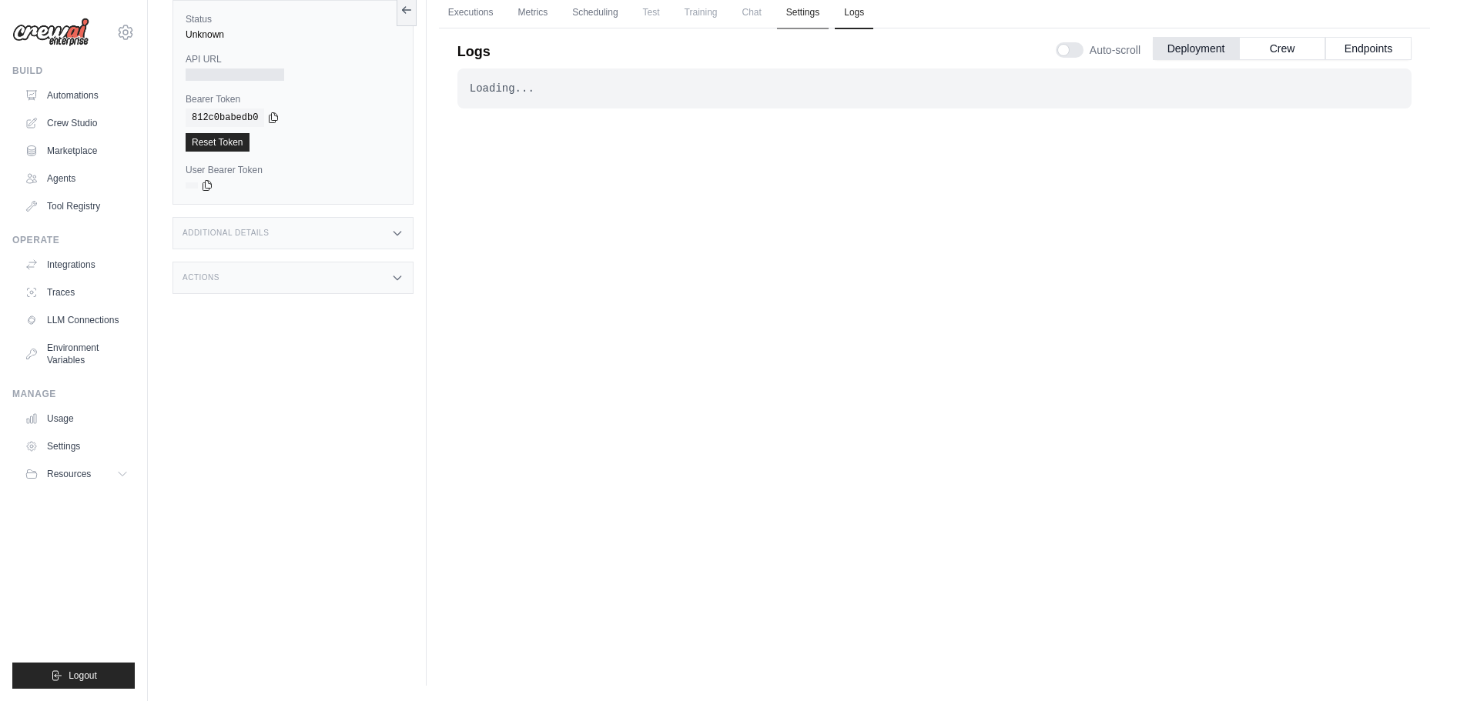
click at [800, 15] on link "Settings" at bounding box center [803, 13] width 52 height 32
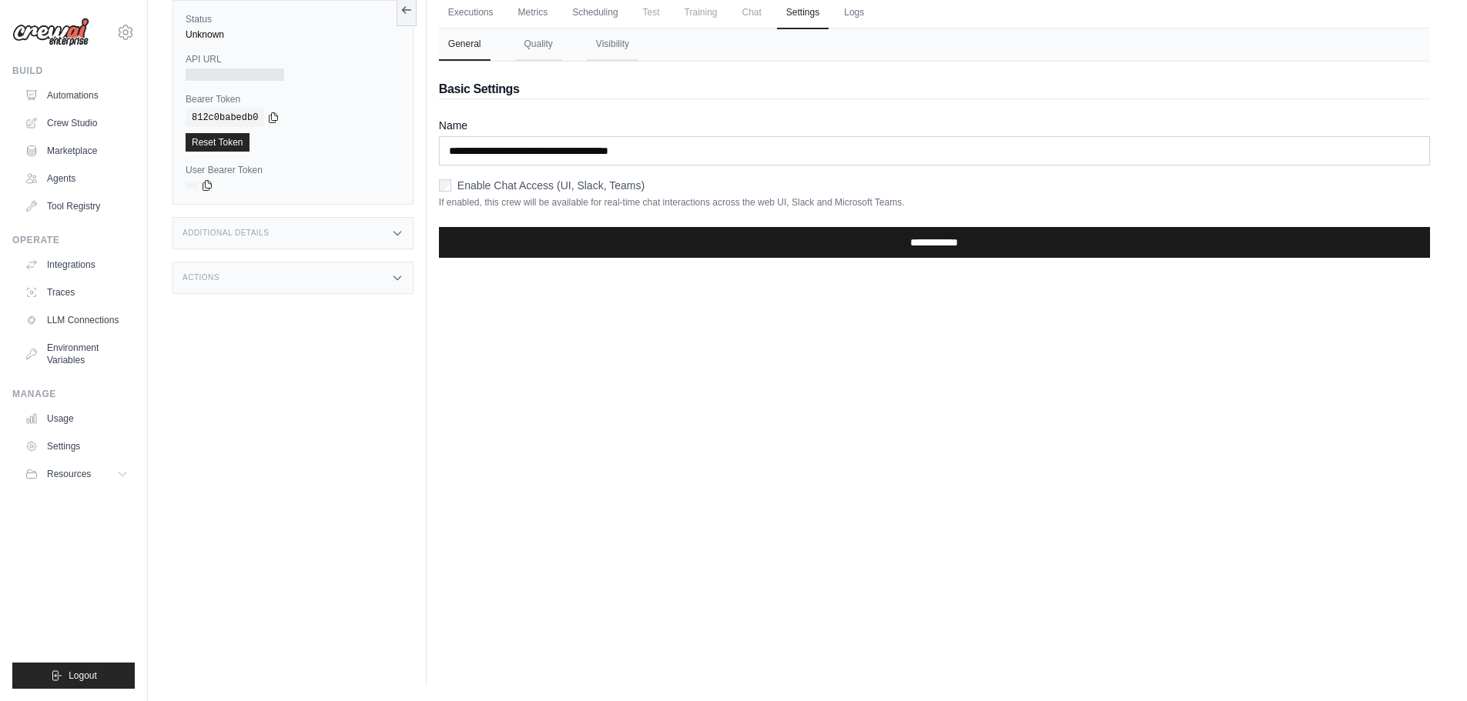
click at [782, 232] on input "**********" at bounding box center [934, 242] width 991 height 31
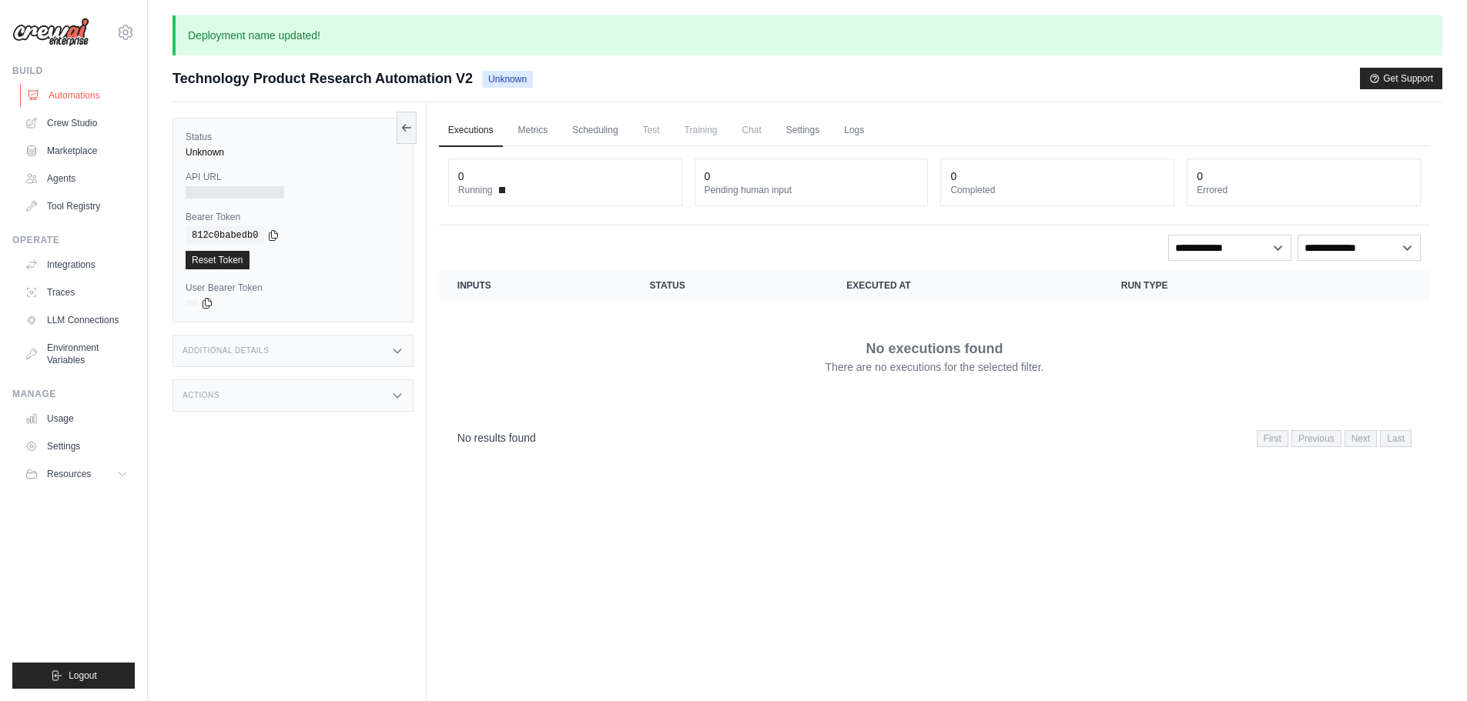
click at [68, 97] on link "Automations" at bounding box center [78, 95] width 116 height 25
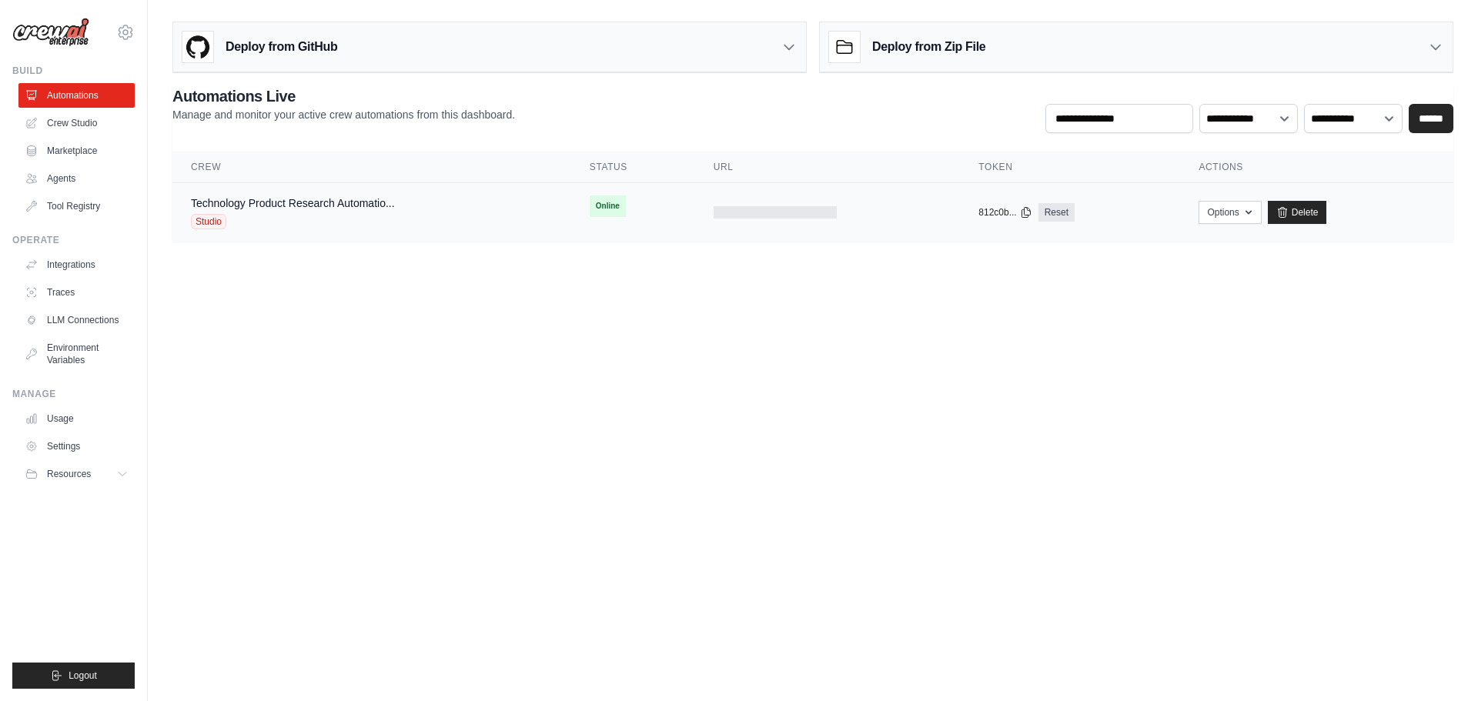
click at [612, 208] on span "Online" at bounding box center [608, 207] width 36 height 22
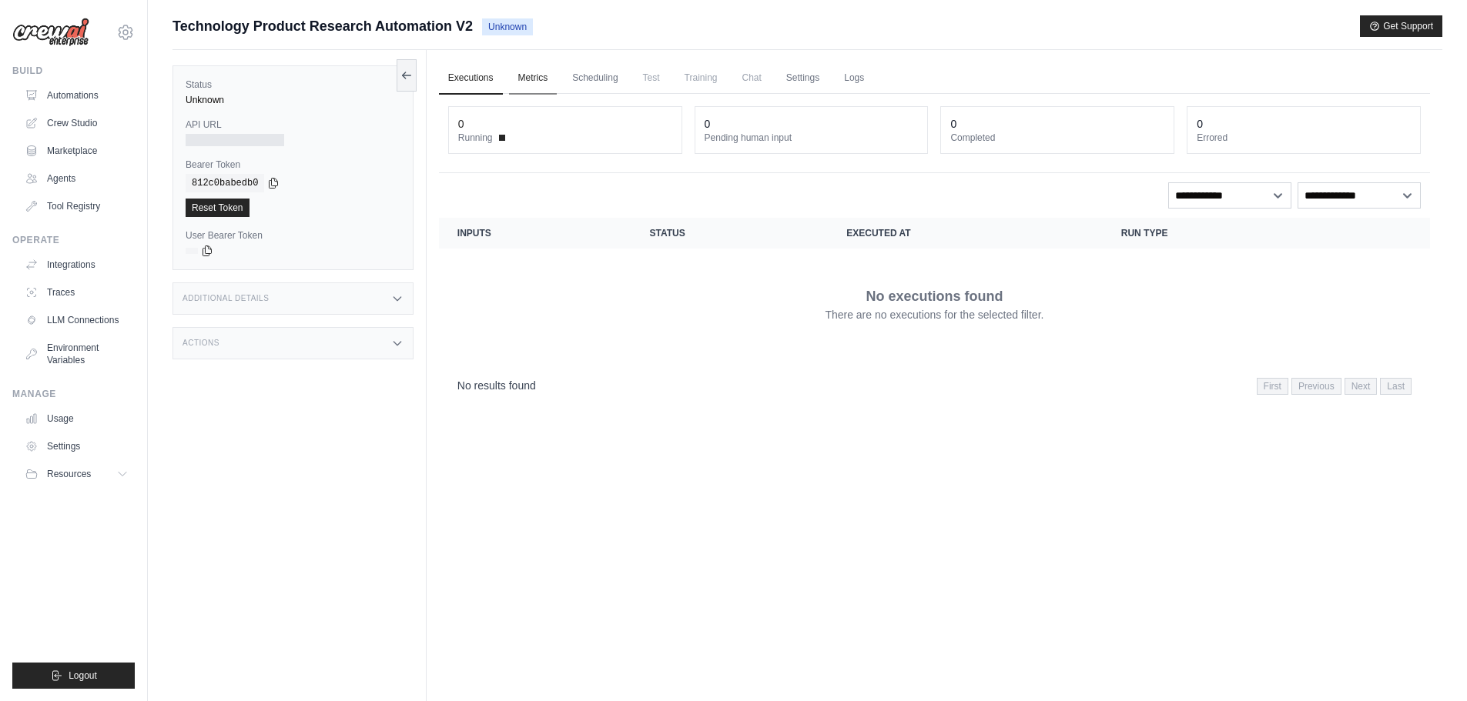
click at [539, 75] on link "Metrics" at bounding box center [533, 78] width 49 height 32
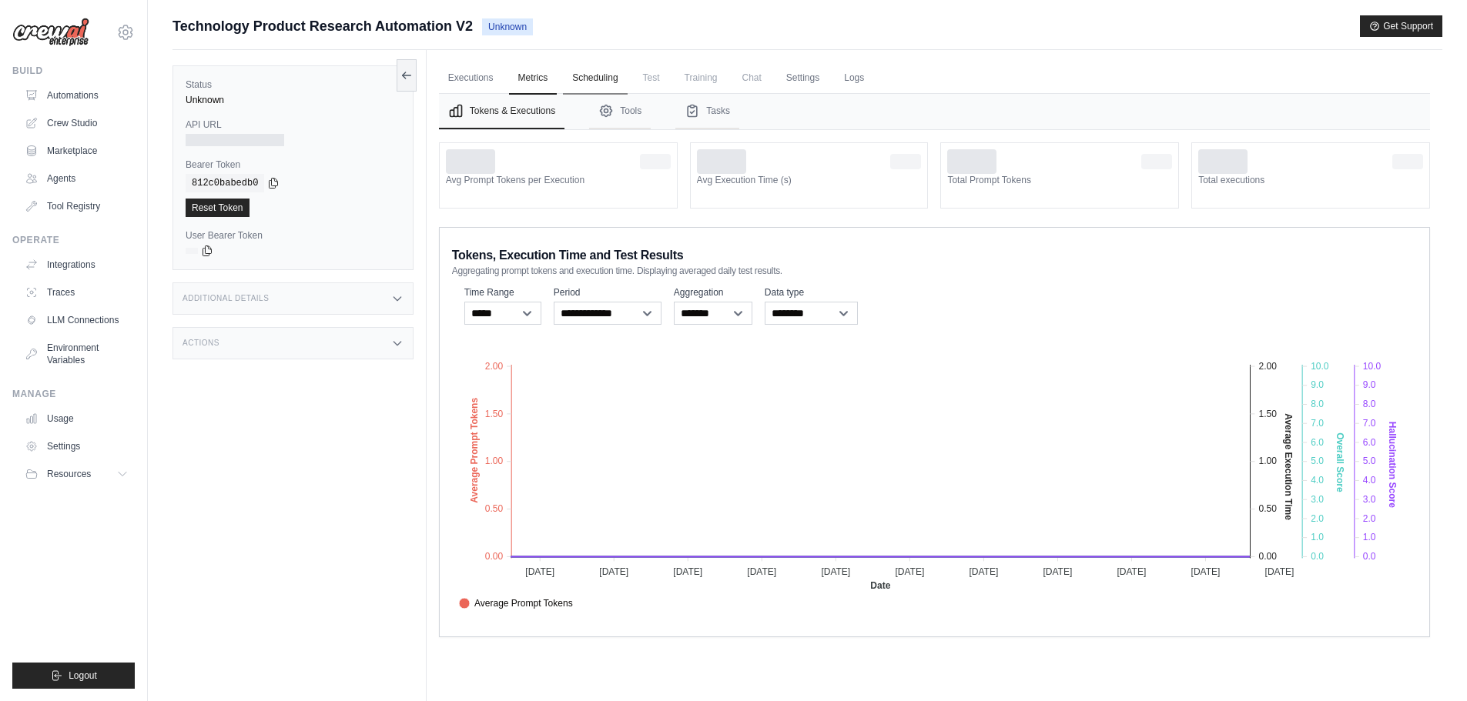
click at [596, 79] on link "Scheduling" at bounding box center [595, 78] width 64 height 32
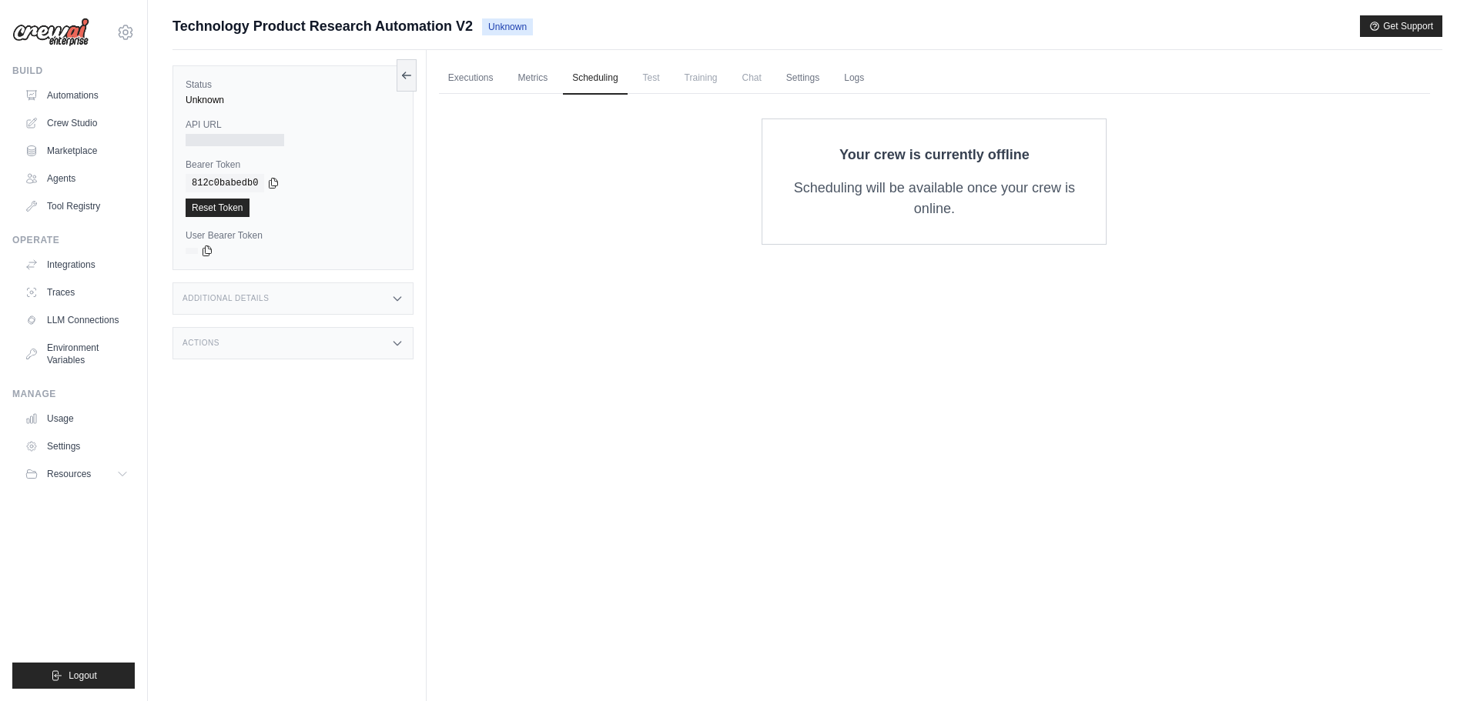
click at [661, 85] on span "Test" at bounding box center [651, 77] width 35 height 31
click at [702, 86] on span "Training" at bounding box center [701, 77] width 52 height 31
click at [751, 83] on span "Chat" at bounding box center [752, 77] width 38 height 31
click at [403, 79] on icon at bounding box center [406, 75] width 12 height 12
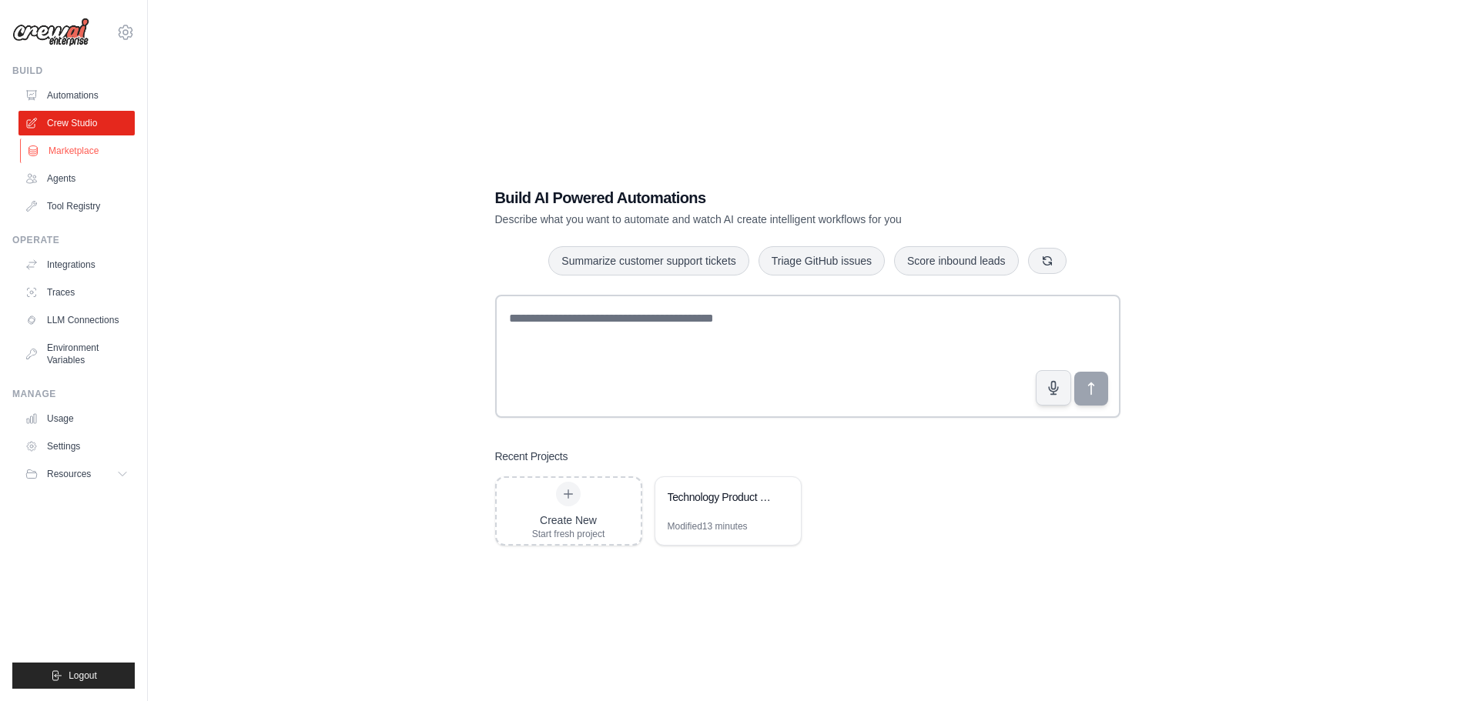
click at [58, 154] on link "Marketplace" at bounding box center [78, 151] width 116 height 25
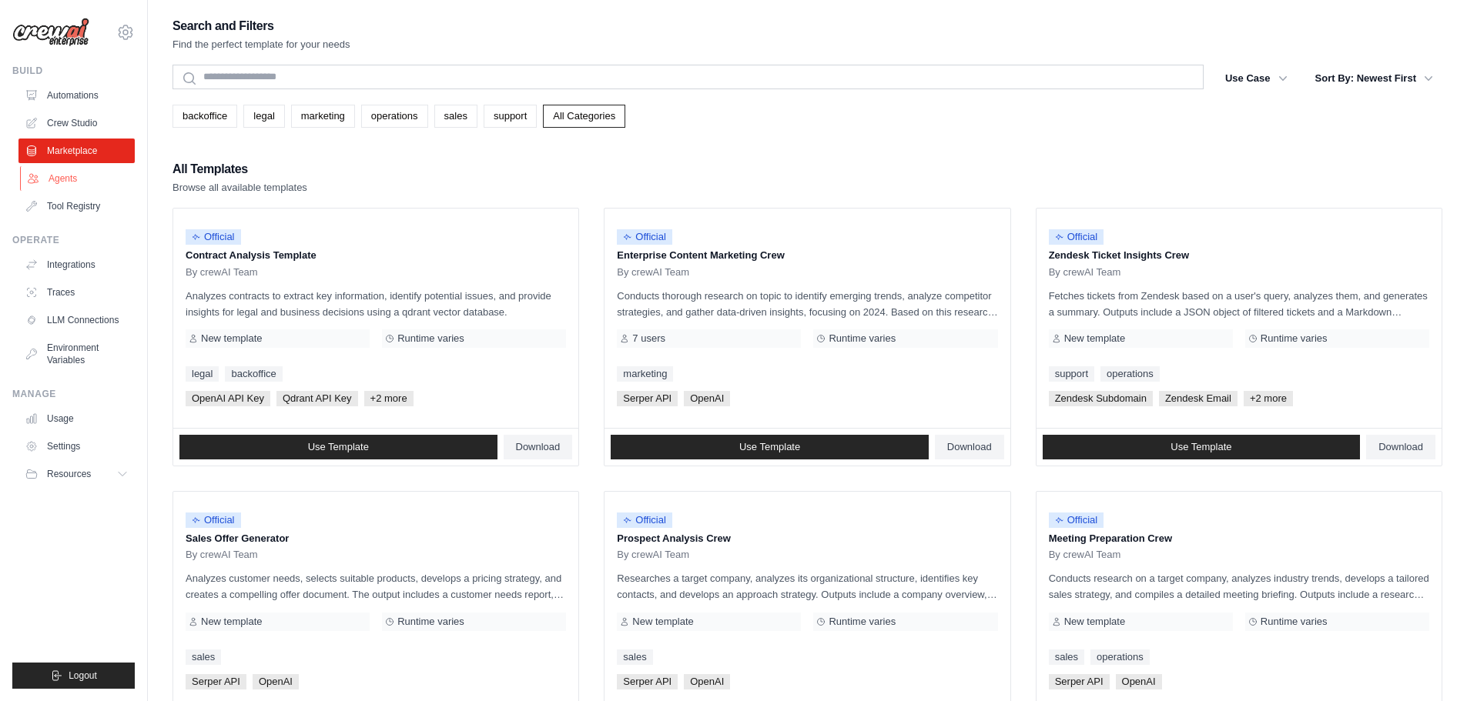
click at [60, 178] on link "Agents" at bounding box center [78, 178] width 116 height 25
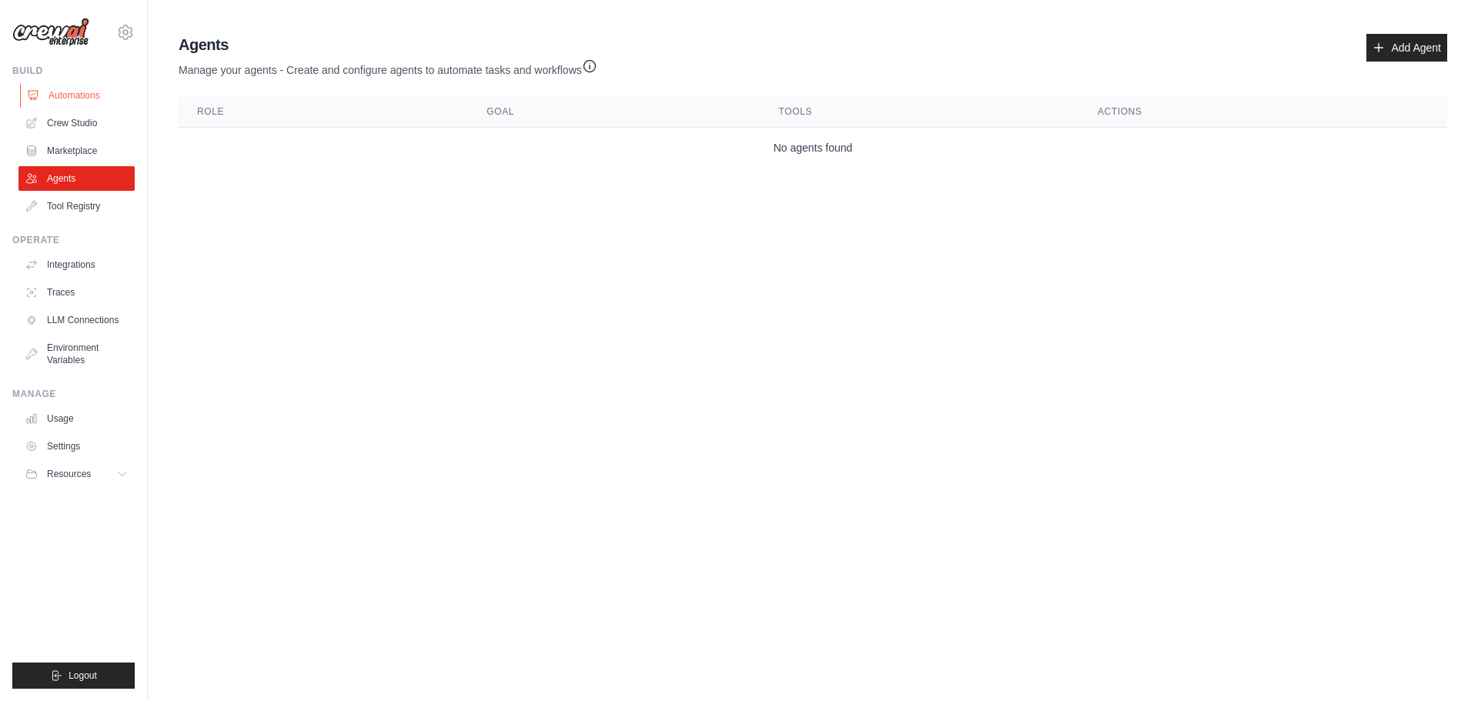
click at [77, 94] on link "Automations" at bounding box center [78, 95] width 116 height 25
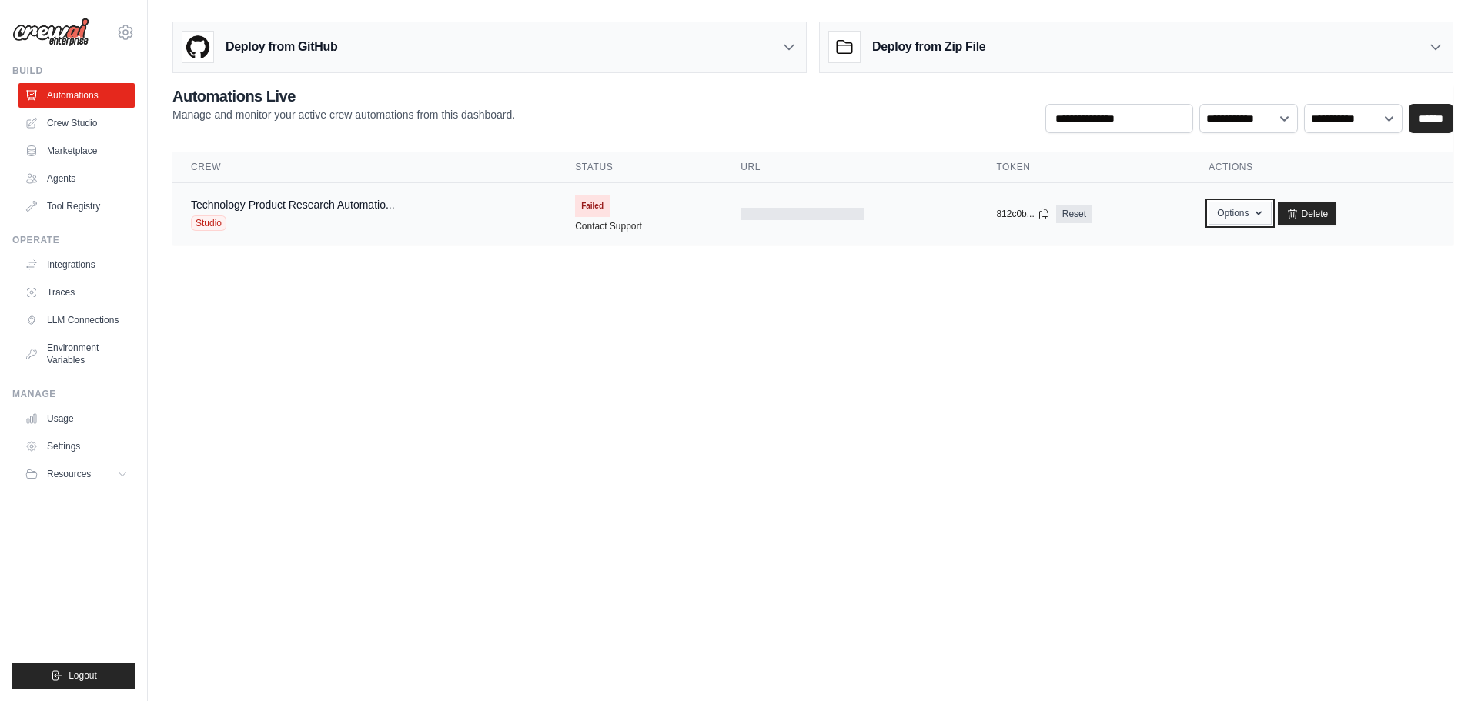
click at [1253, 215] on icon "button" at bounding box center [1259, 213] width 12 height 12
click at [372, 209] on link "Technology Product Research Automatio..." at bounding box center [293, 205] width 204 height 12
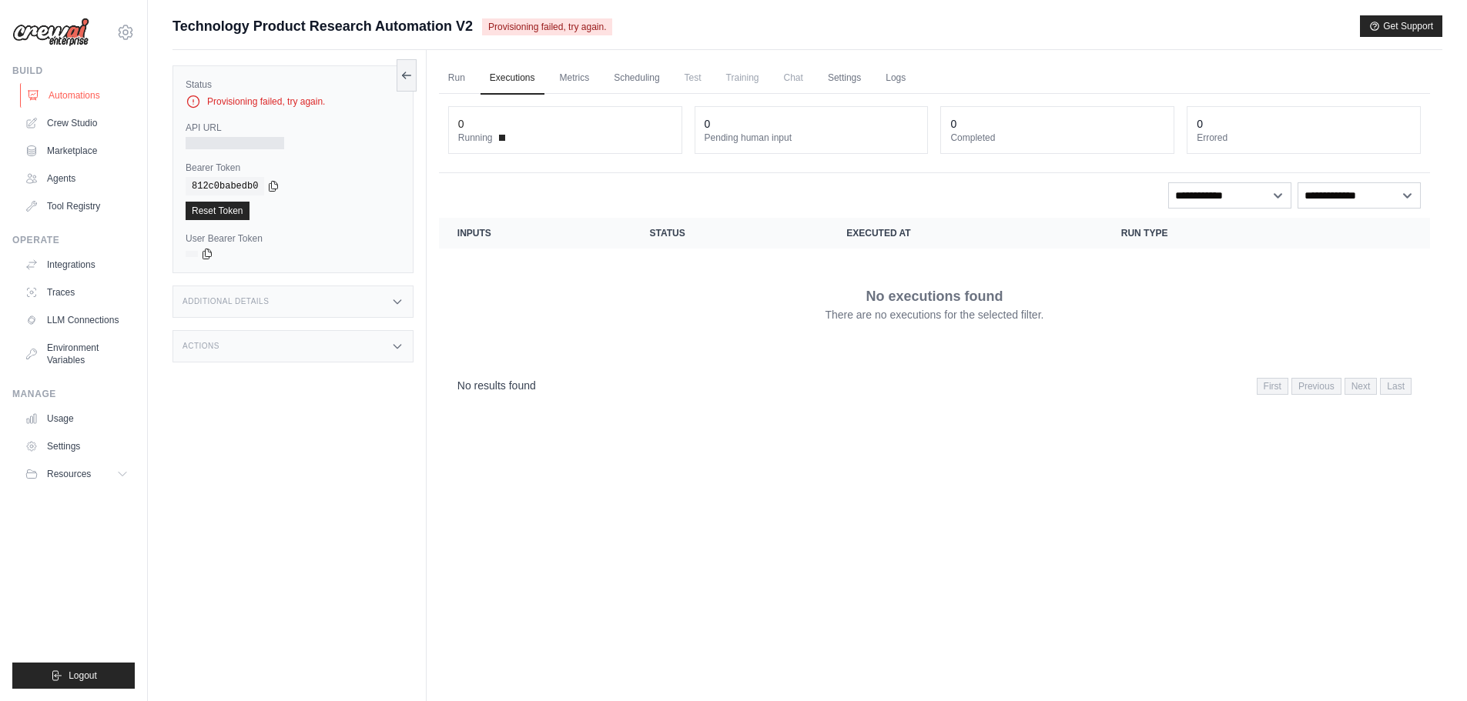
click at [66, 92] on link "Automations" at bounding box center [78, 95] width 116 height 25
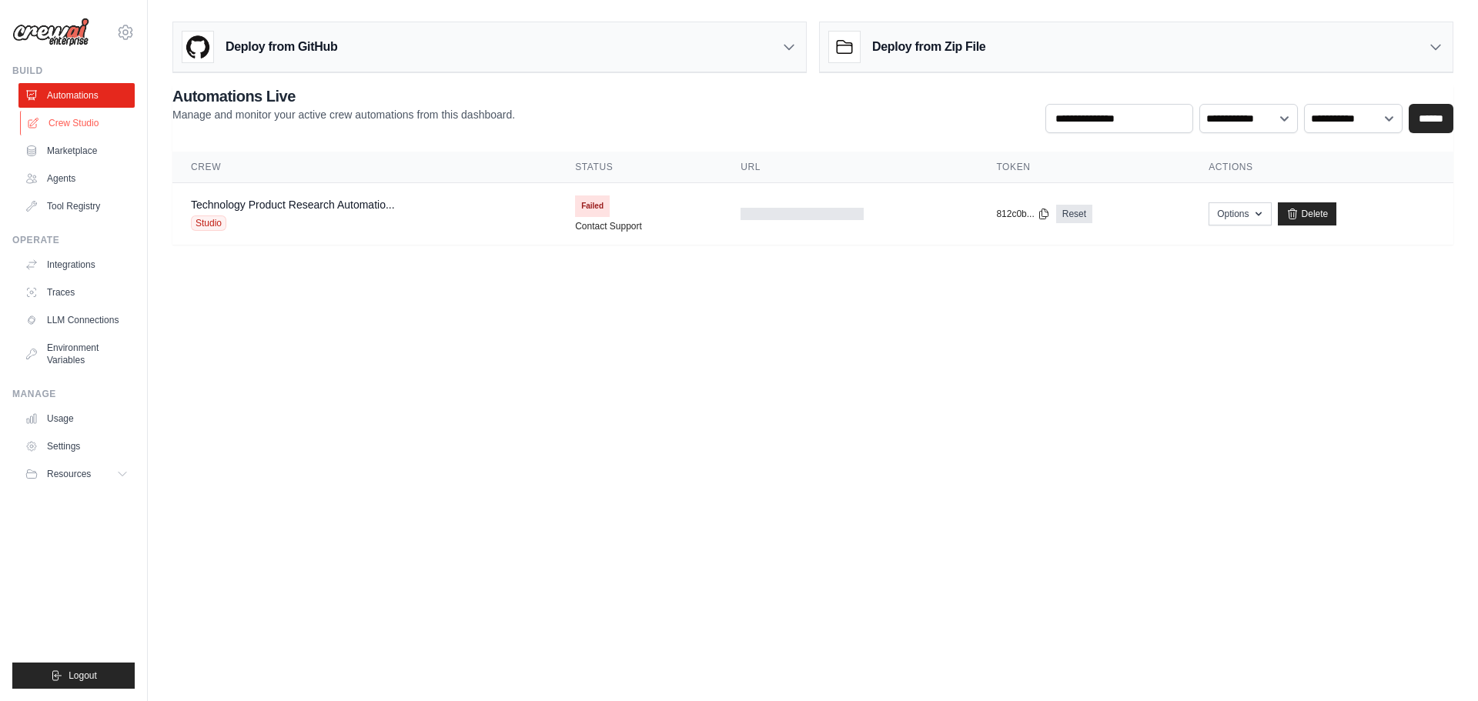
click at [76, 123] on link "Crew Studio" at bounding box center [78, 123] width 116 height 25
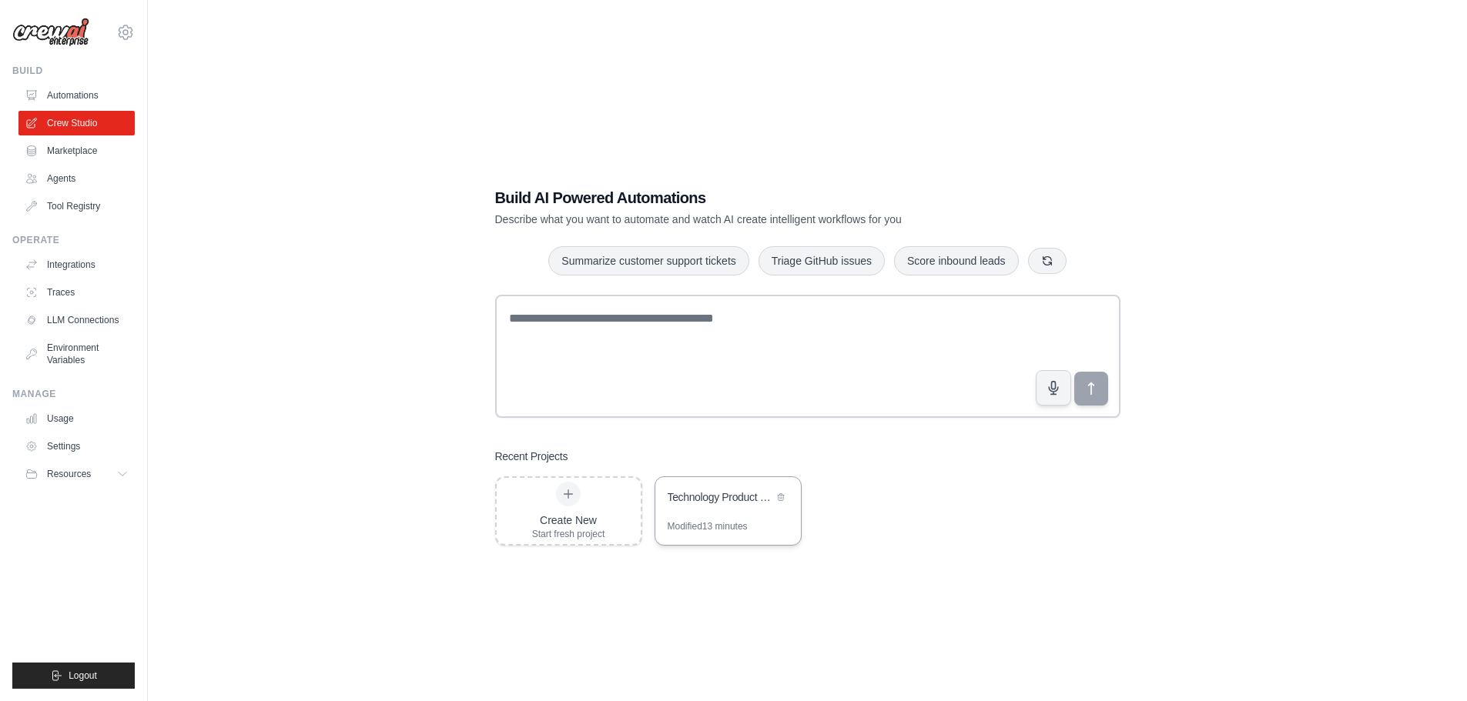
click at [709, 504] on div "Technology Product Research Automation" at bounding box center [719, 497] width 105 height 15
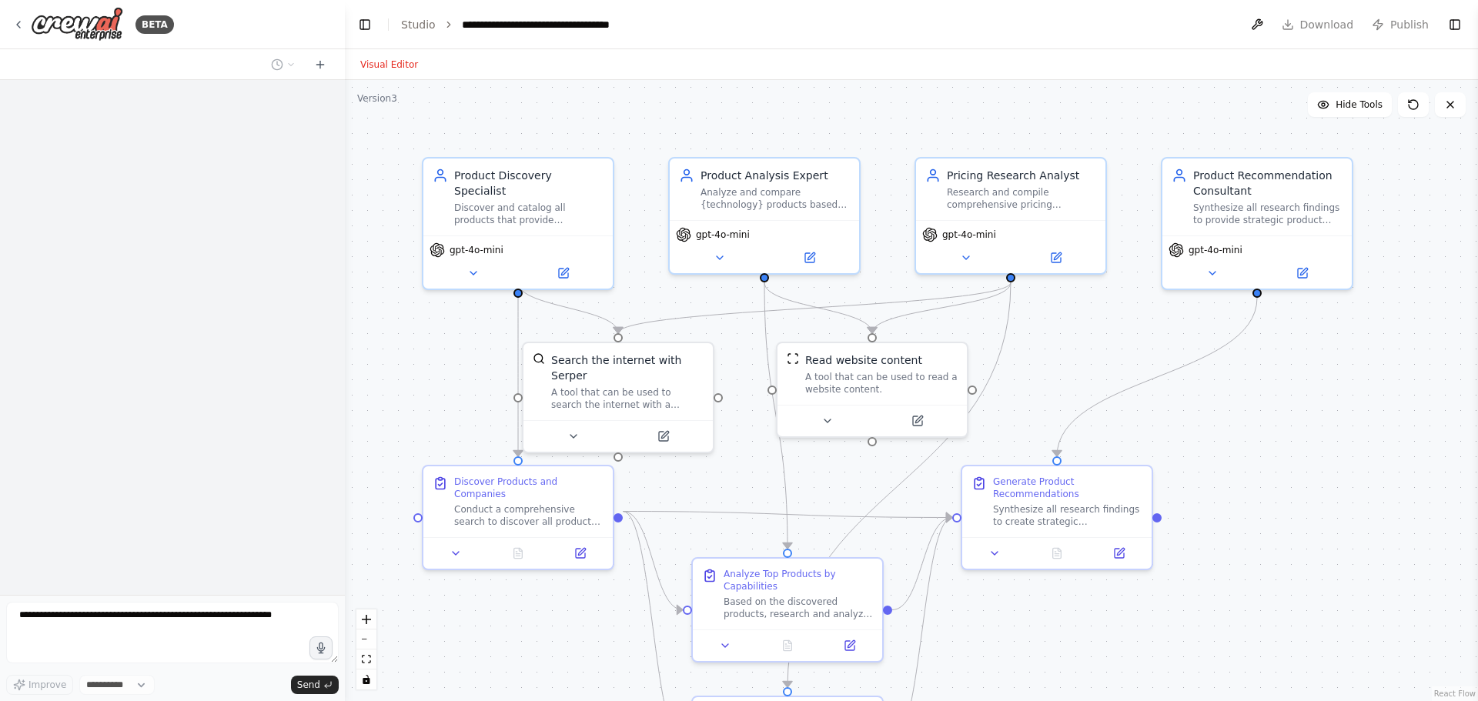
select select "****"
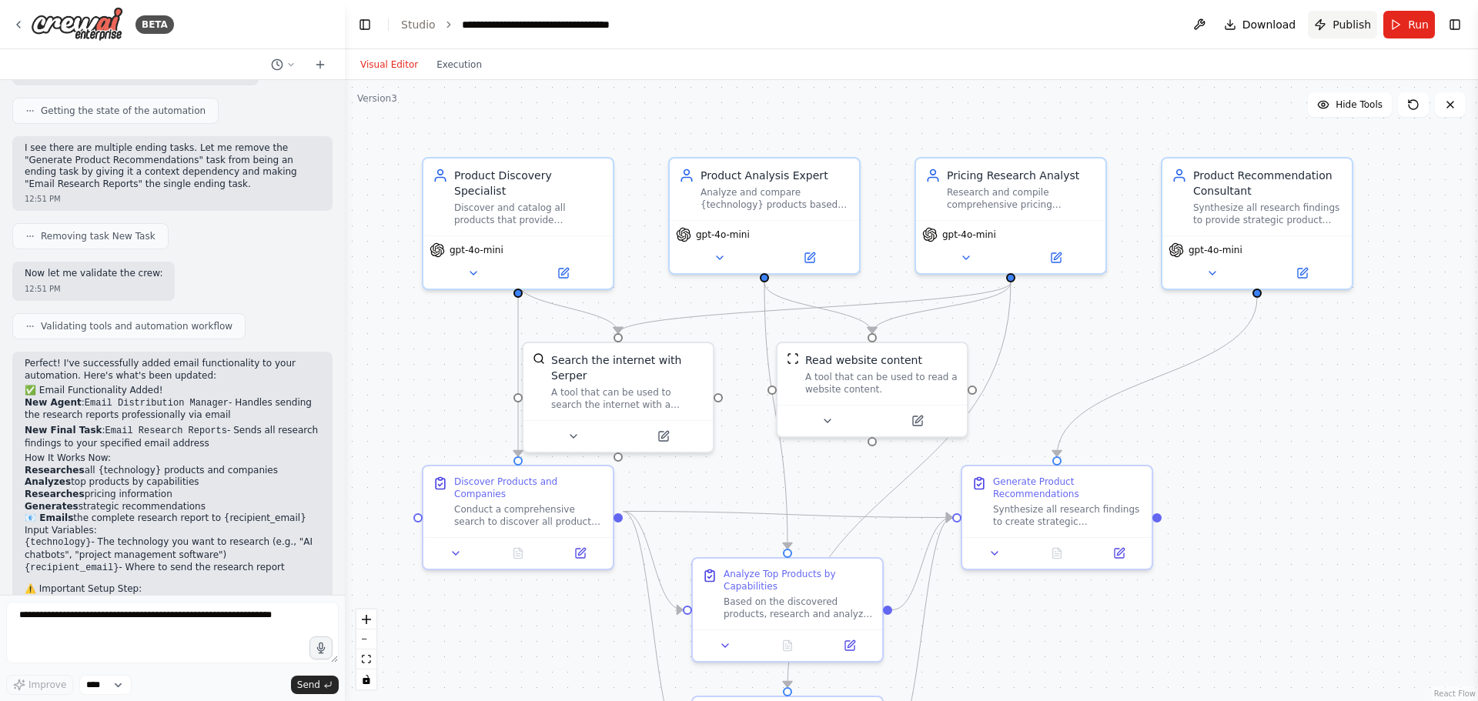
click at [1336, 27] on button "Publish" at bounding box center [1342, 25] width 69 height 28
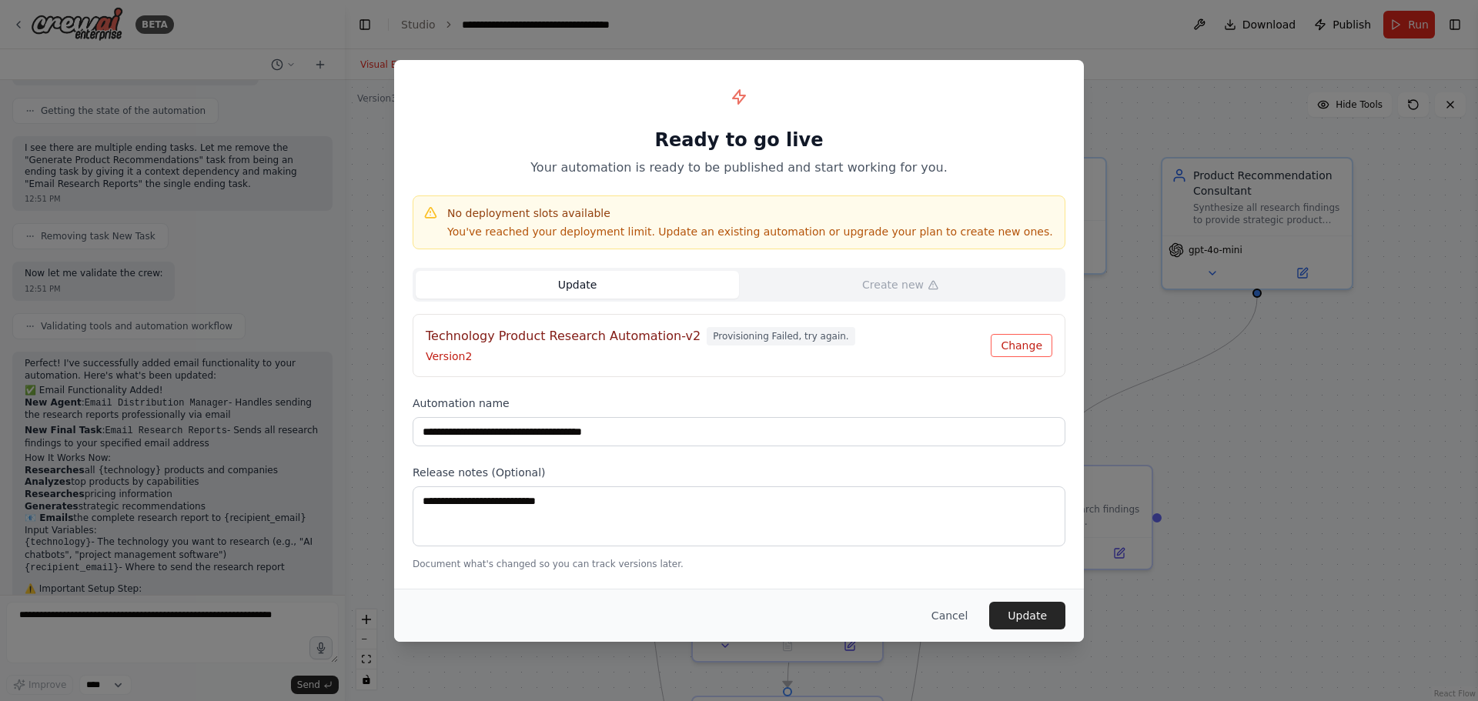
click at [995, 348] on button "Change" at bounding box center [1022, 345] width 62 height 23
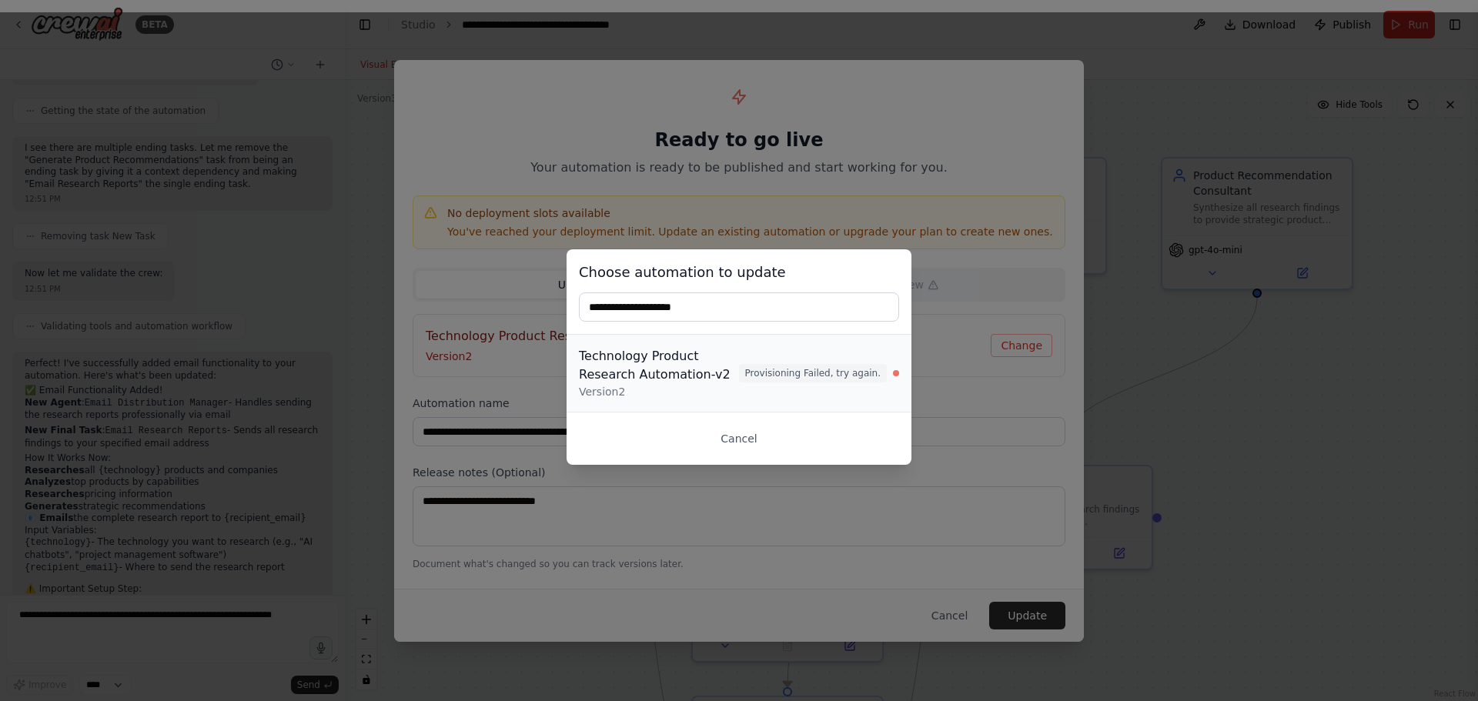
click at [718, 362] on div "Technology Product Research Automation-v2" at bounding box center [659, 365] width 160 height 37
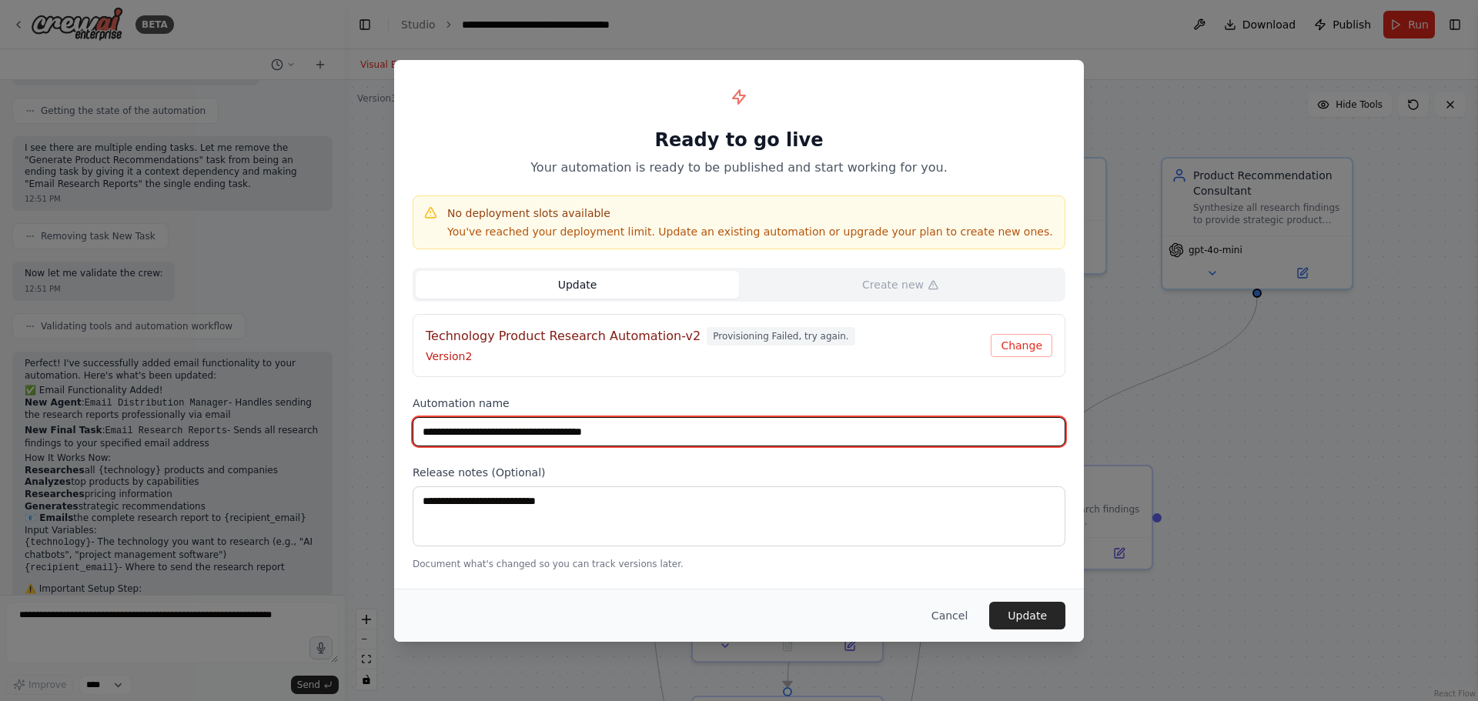
click at [683, 429] on input "**********" at bounding box center [739, 431] width 653 height 29
type input "**********"
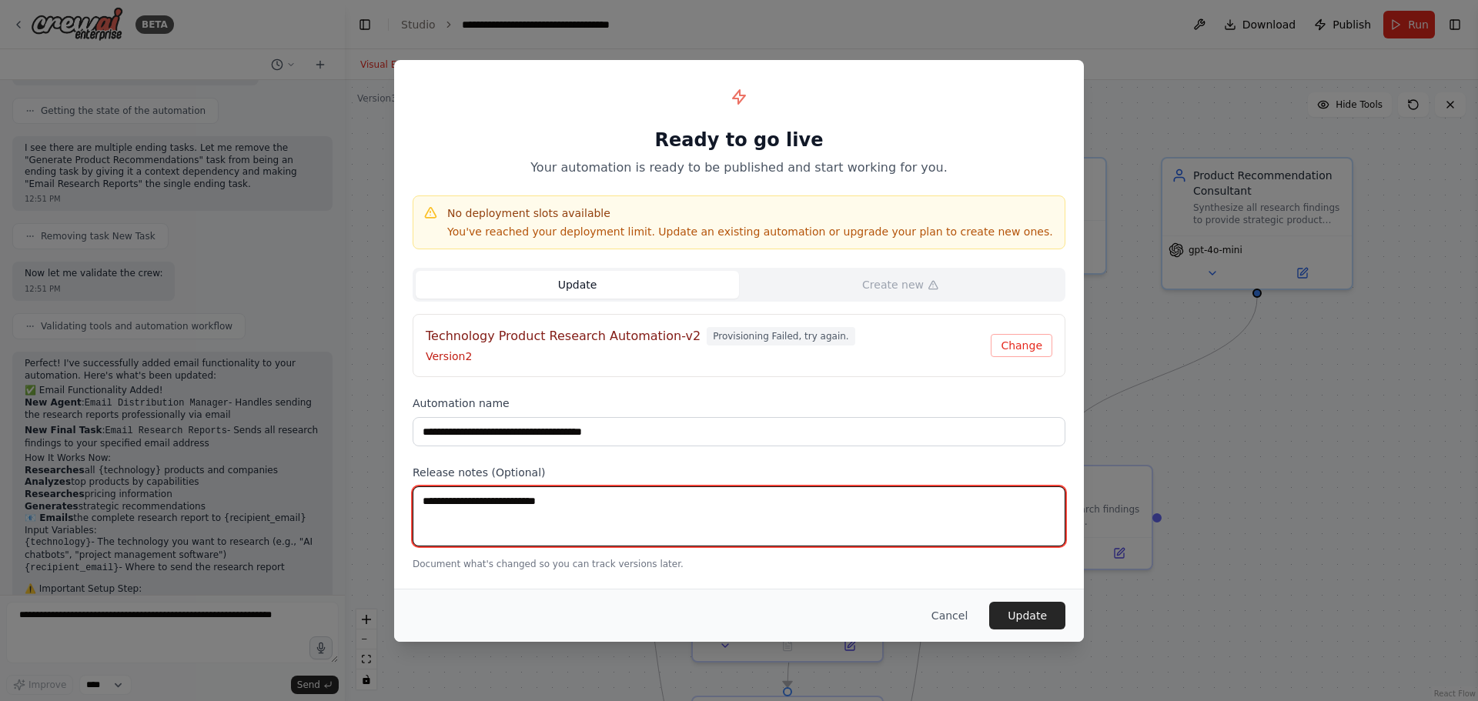
click at [604, 513] on textarea at bounding box center [739, 517] width 653 height 60
type textarea "**"
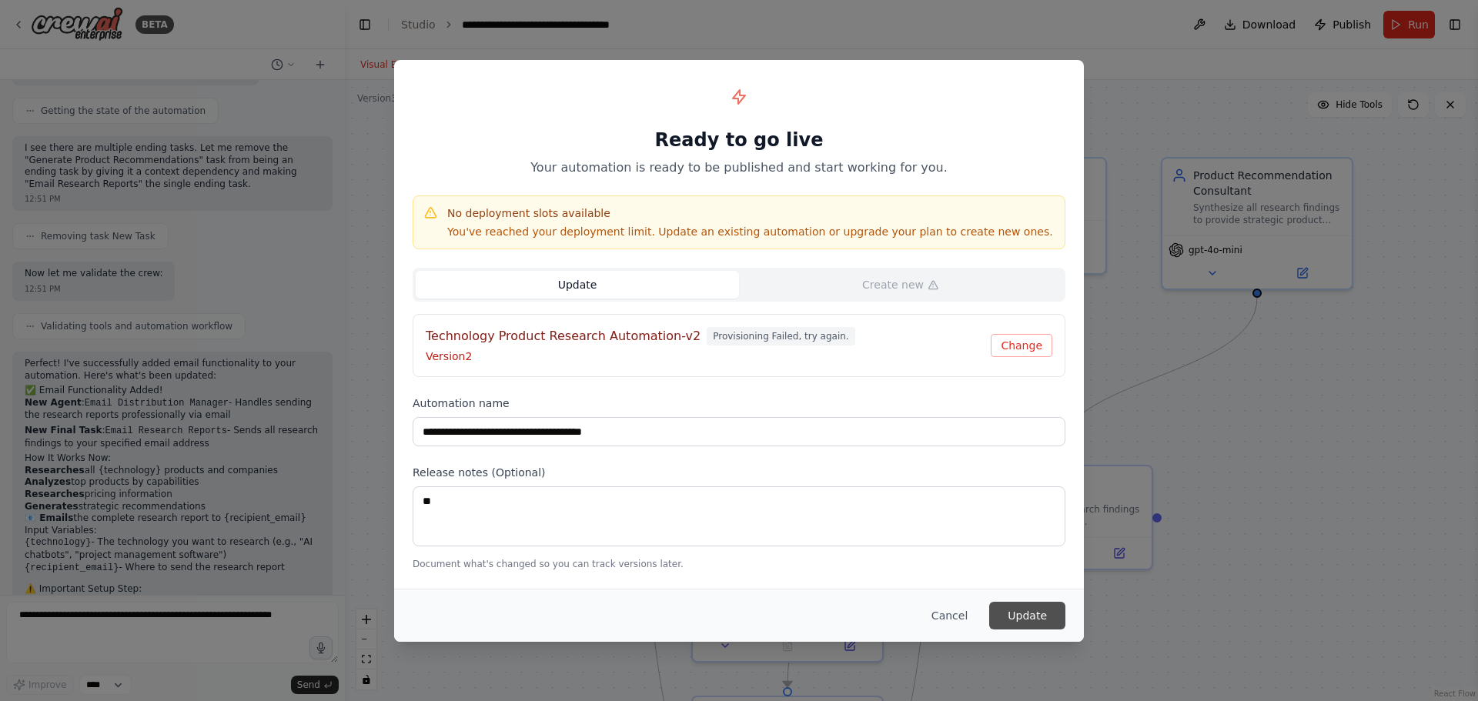
click at [1015, 623] on button "Update" at bounding box center [1027, 616] width 76 height 28
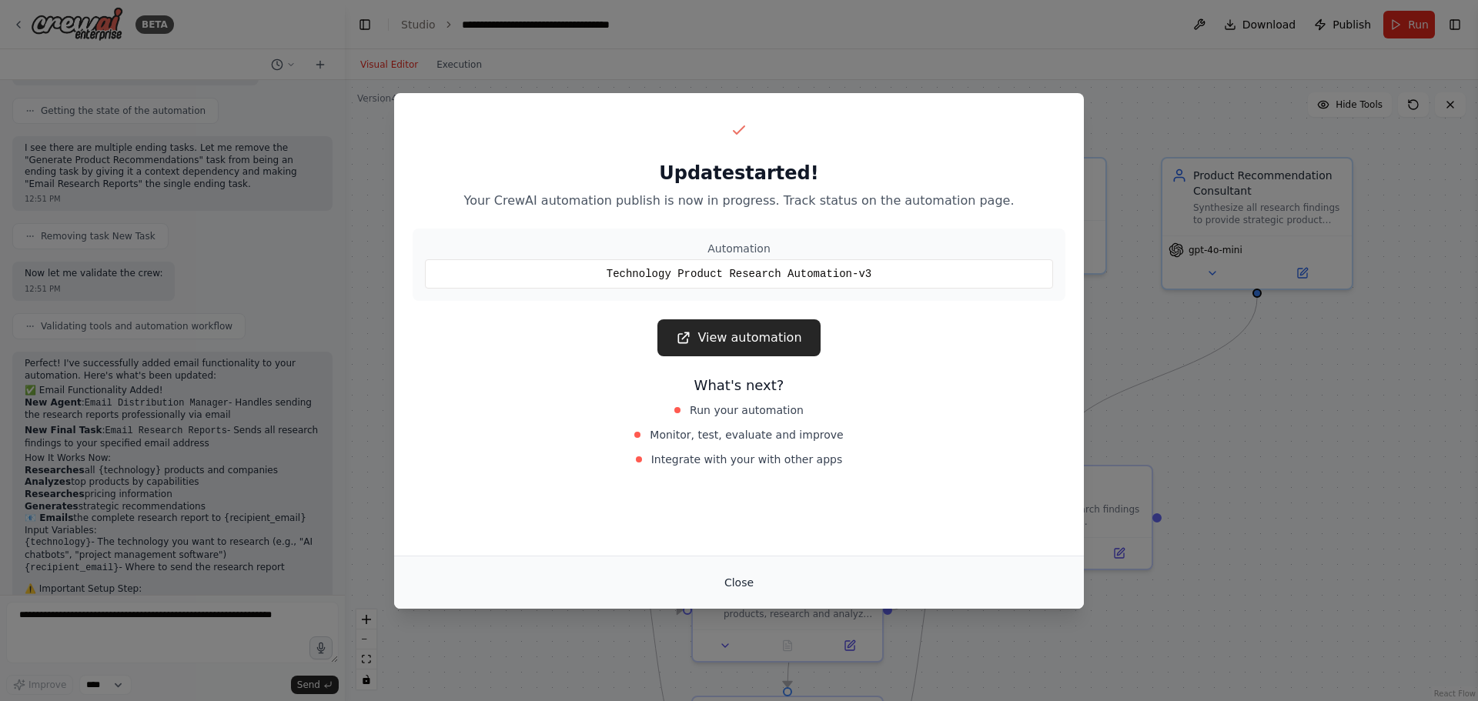
click at [751, 590] on button "Close" at bounding box center [739, 583] width 54 height 28
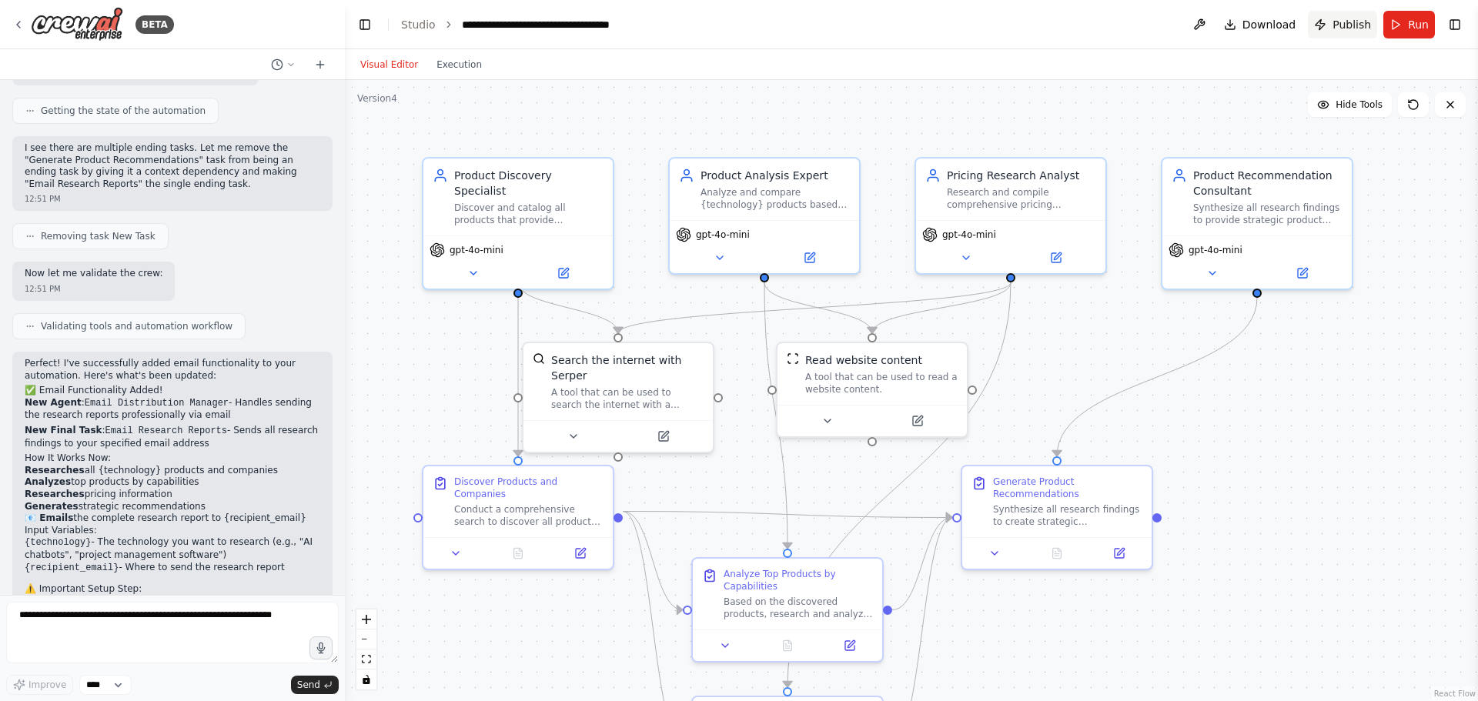
click at [1341, 32] on span "Publish" at bounding box center [1352, 24] width 38 height 15
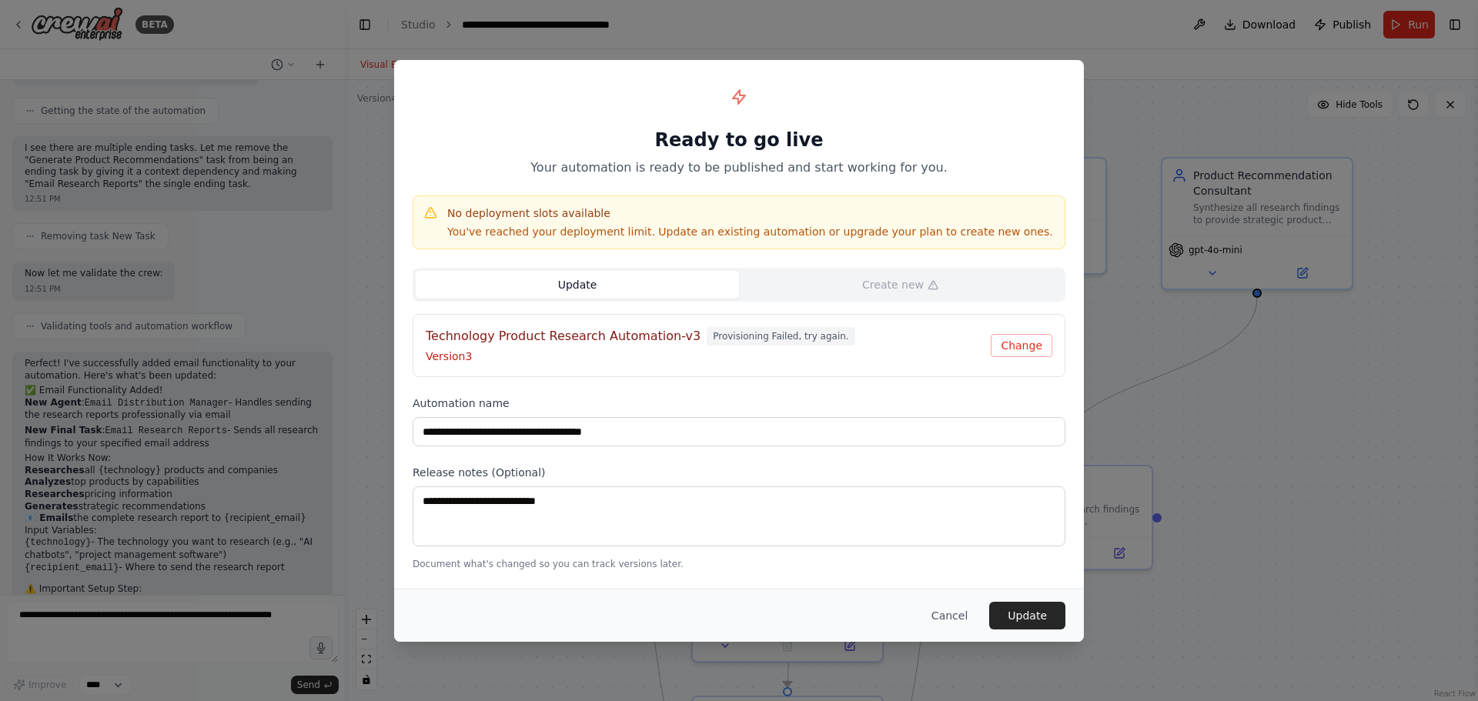
click at [1331, 509] on div "**********" at bounding box center [739, 350] width 1478 height 701
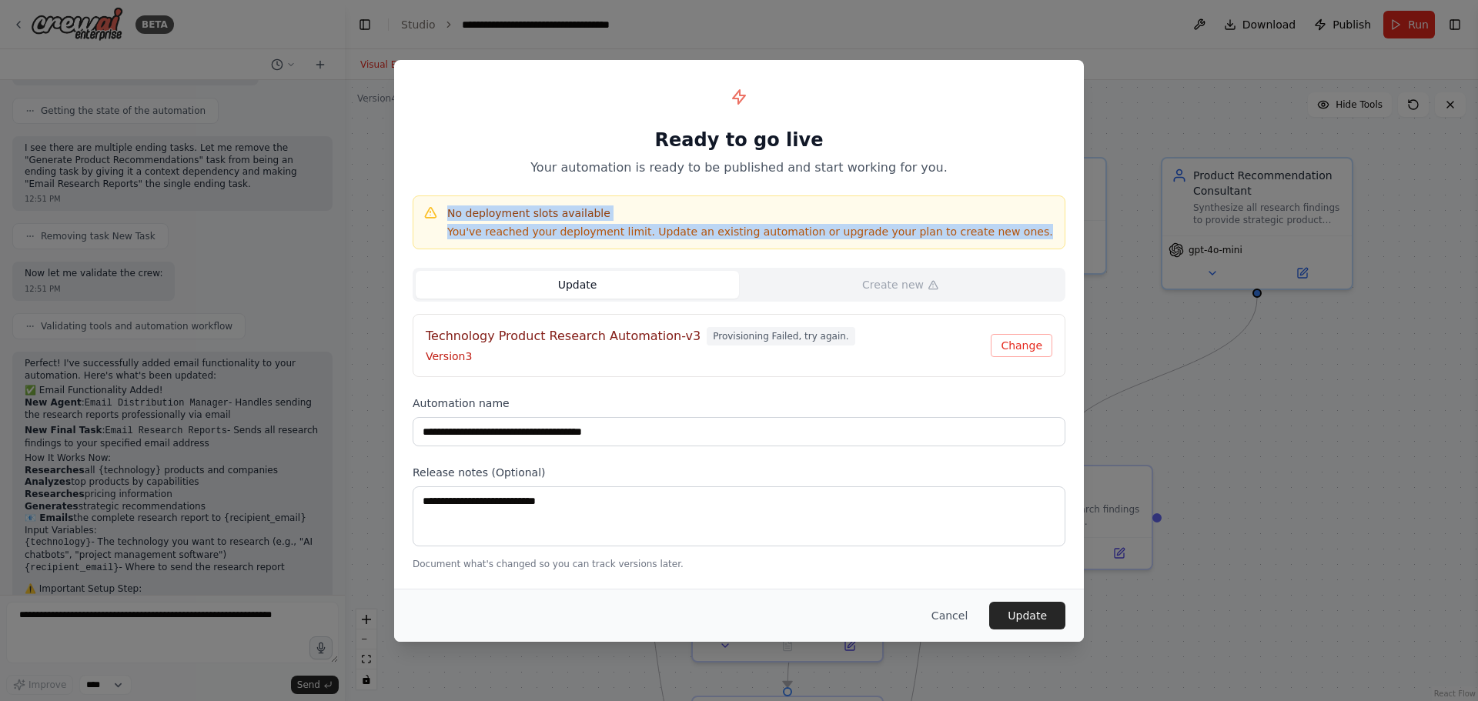
drag, startPoint x: 993, startPoint y: 226, endPoint x: 445, endPoint y: 207, distance: 548.5
click at [445, 207] on div "No deployment slots available You've reached your deployment limit. Update an e…" at bounding box center [739, 223] width 633 height 34
copy div "No deployment slots available You've reached your deployment limit. Update an e…"
click at [950, 610] on button "Cancel" at bounding box center [949, 616] width 61 height 28
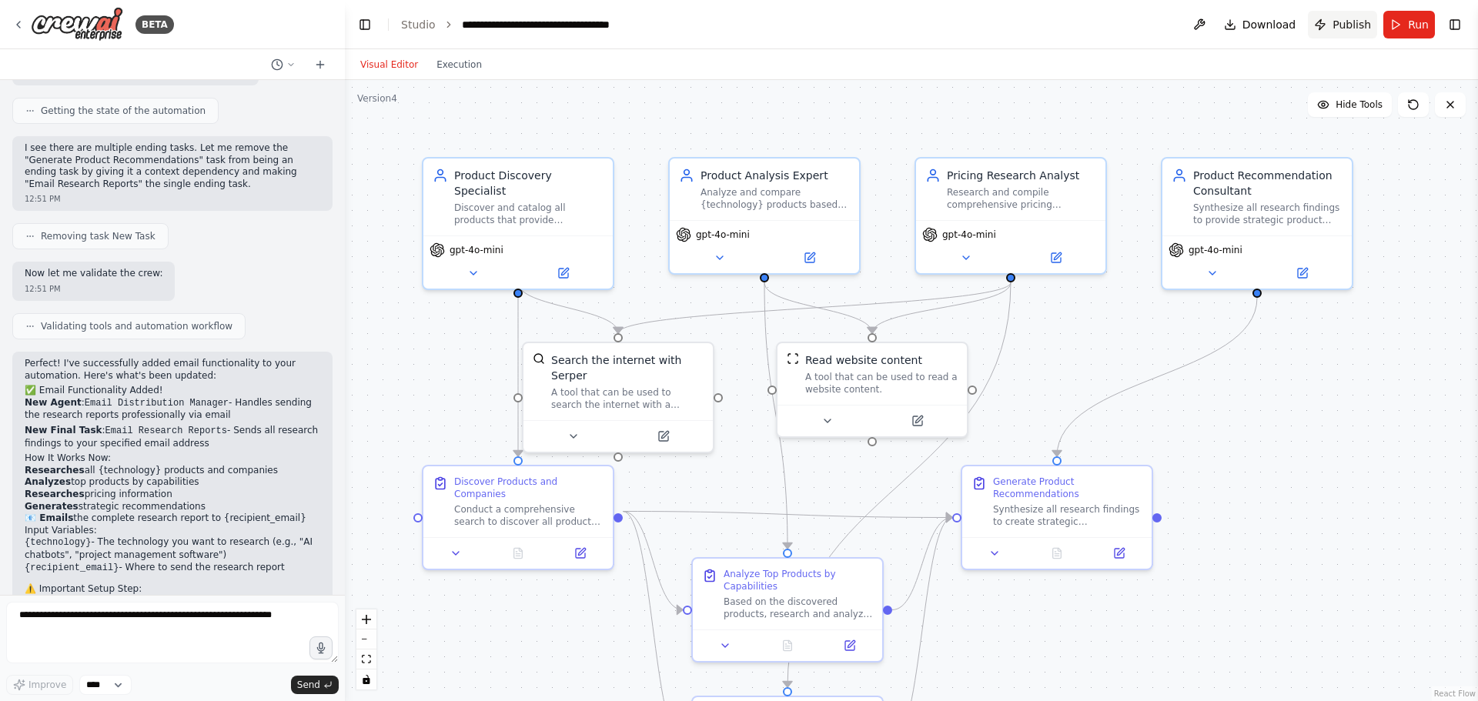
click at [1327, 32] on button "Publish" at bounding box center [1342, 25] width 69 height 28
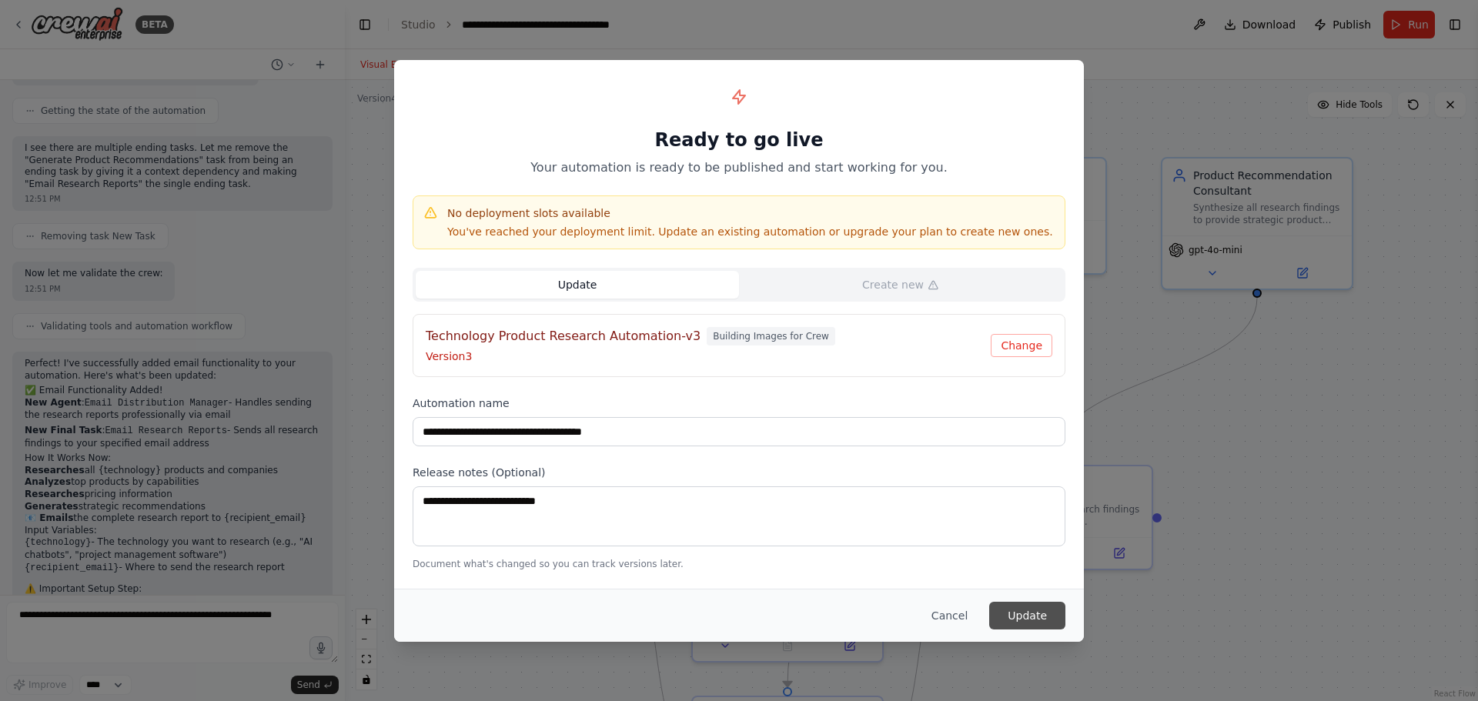
click at [1049, 624] on button "Update" at bounding box center [1027, 616] width 76 height 28
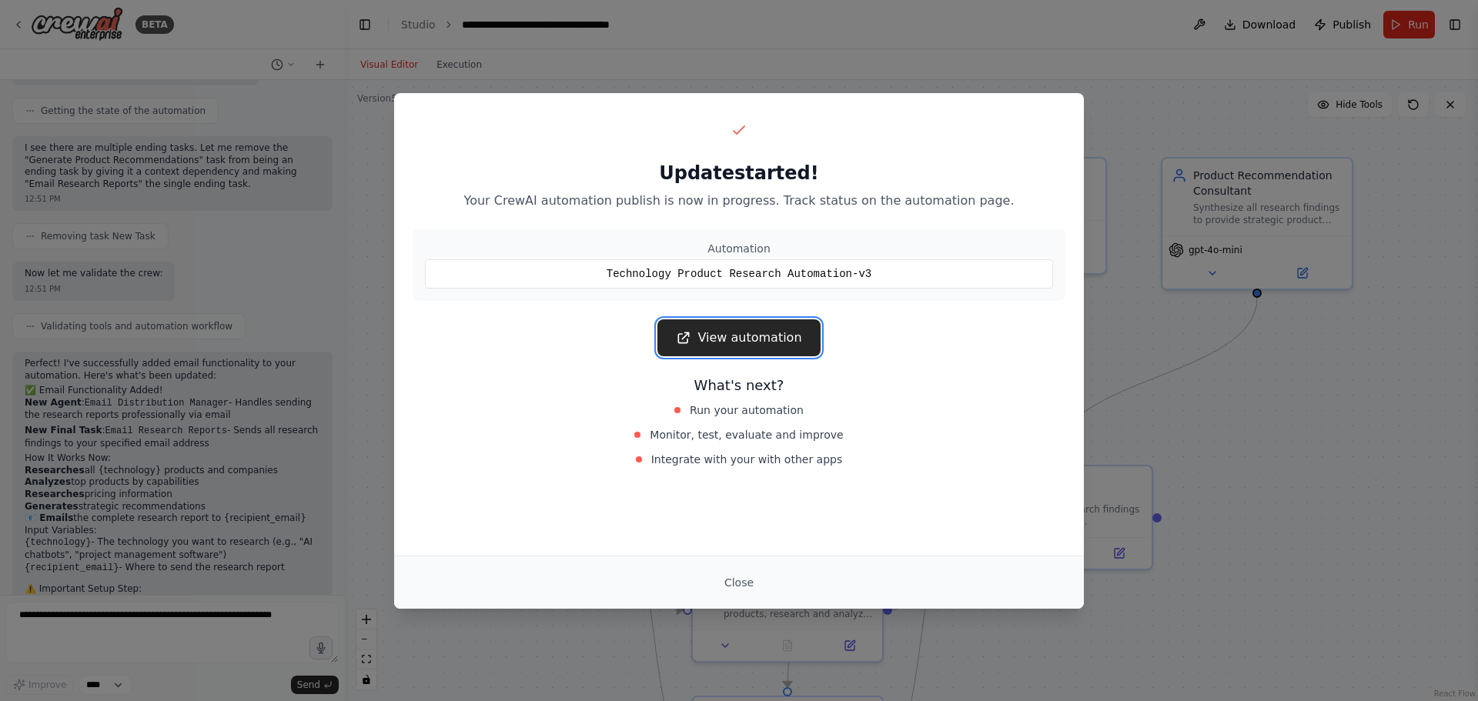
click at [729, 340] on link "View automation" at bounding box center [738, 338] width 162 height 37
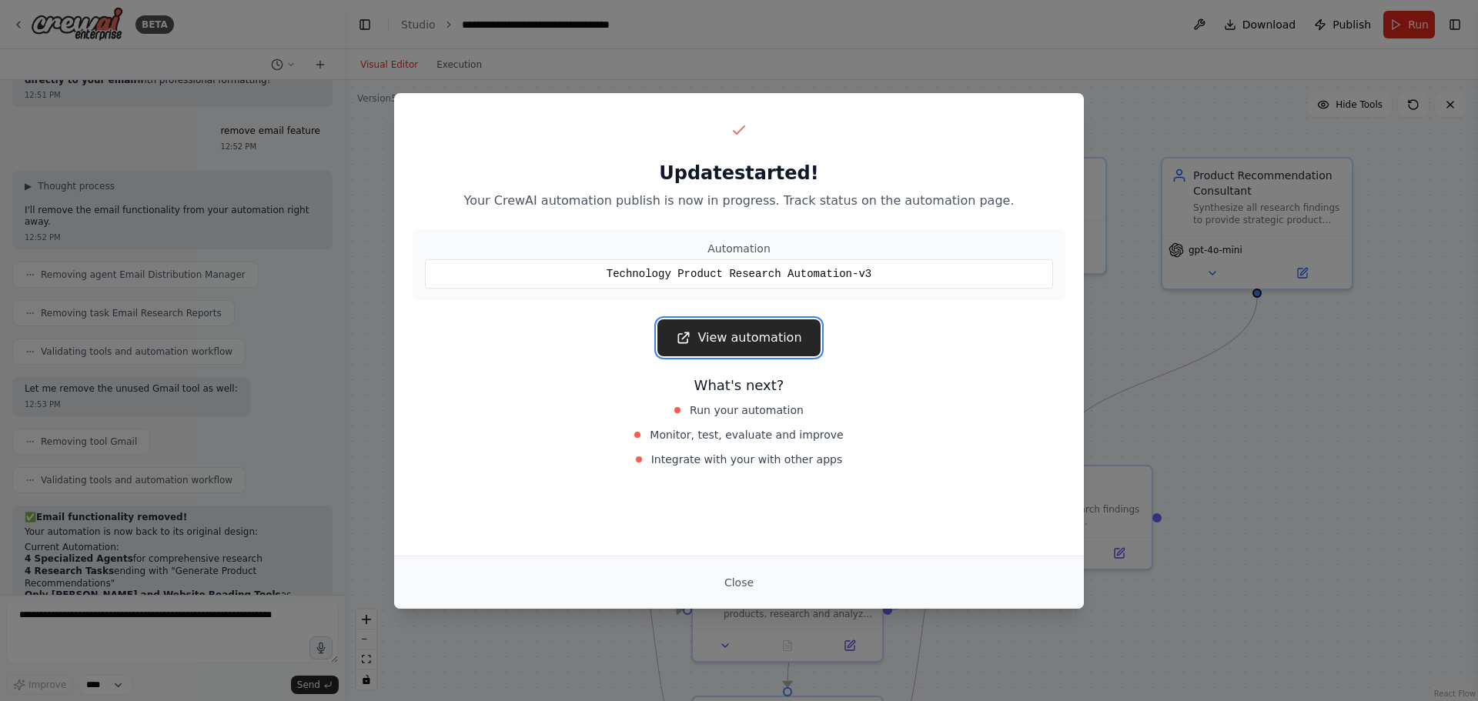
click at [768, 326] on link "View automation" at bounding box center [738, 338] width 162 height 37
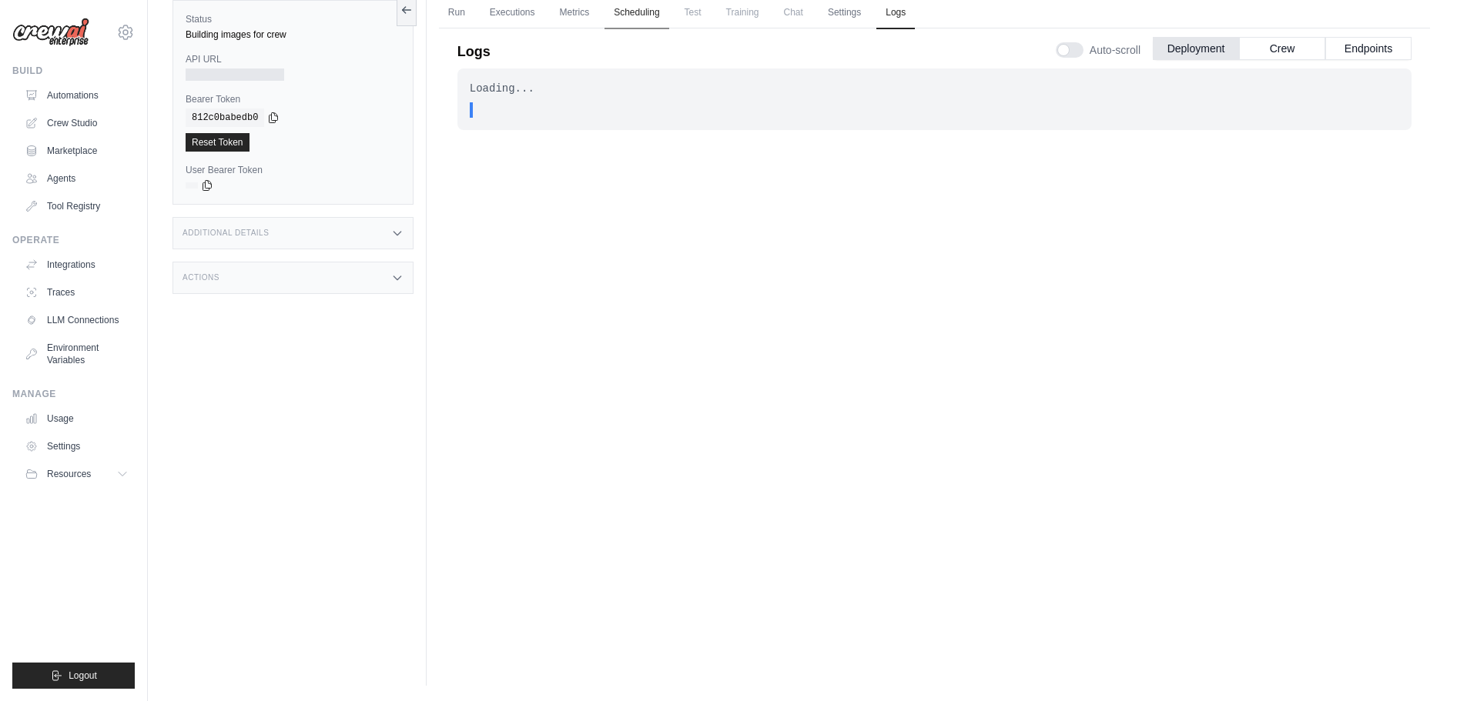
click at [649, 16] on link "Scheduling" at bounding box center [636, 13] width 64 height 32
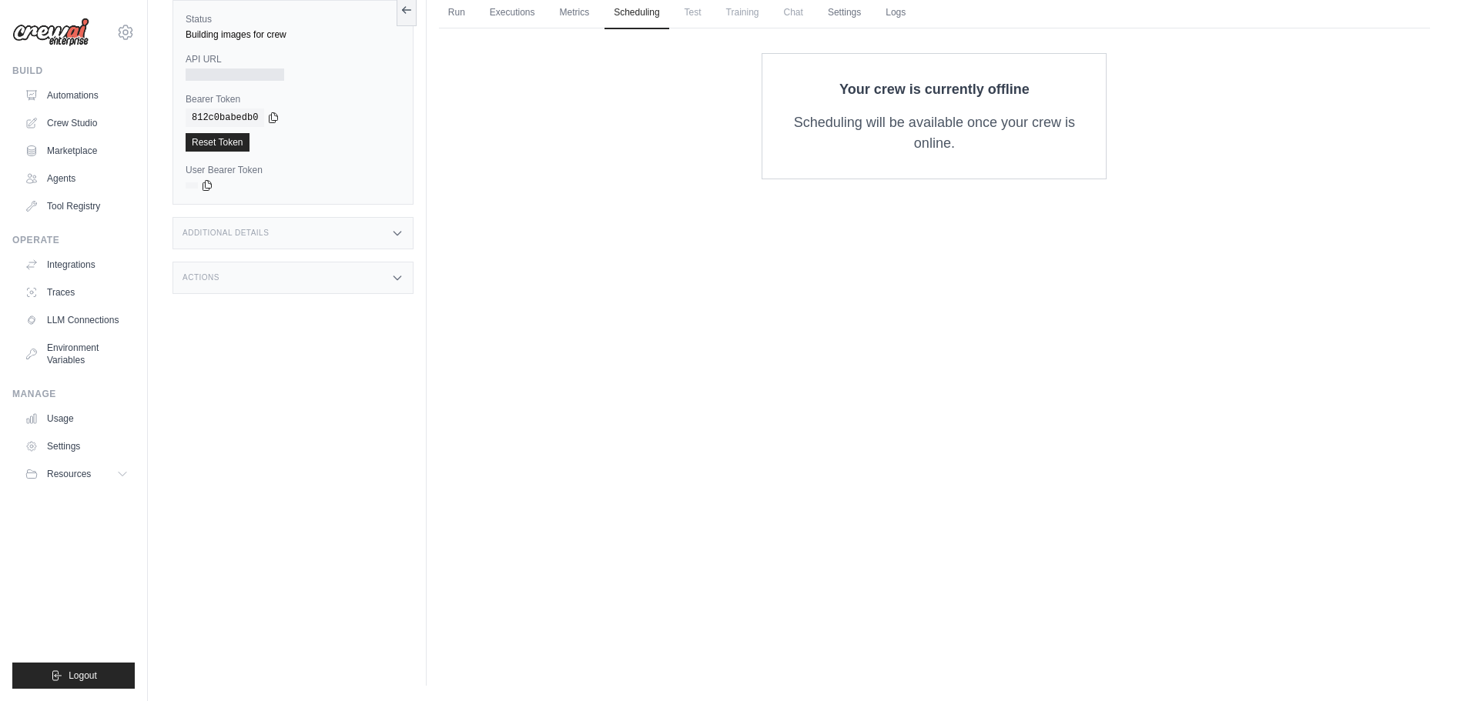
click at [698, 12] on span "Test" at bounding box center [692, 12] width 35 height 31
click at [528, 14] on link "Executions" at bounding box center [512, 13] width 64 height 32
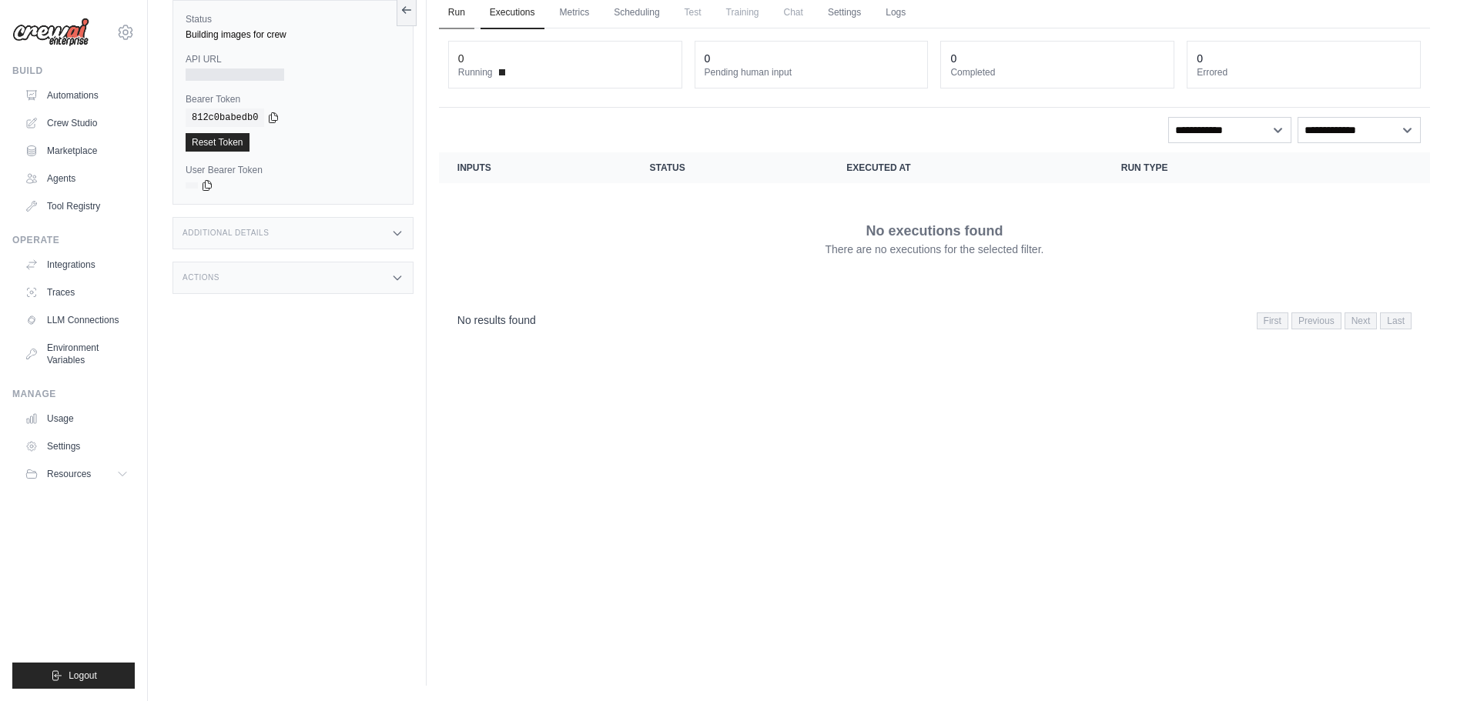
click at [466, 18] on link "Run" at bounding box center [456, 13] width 35 height 32
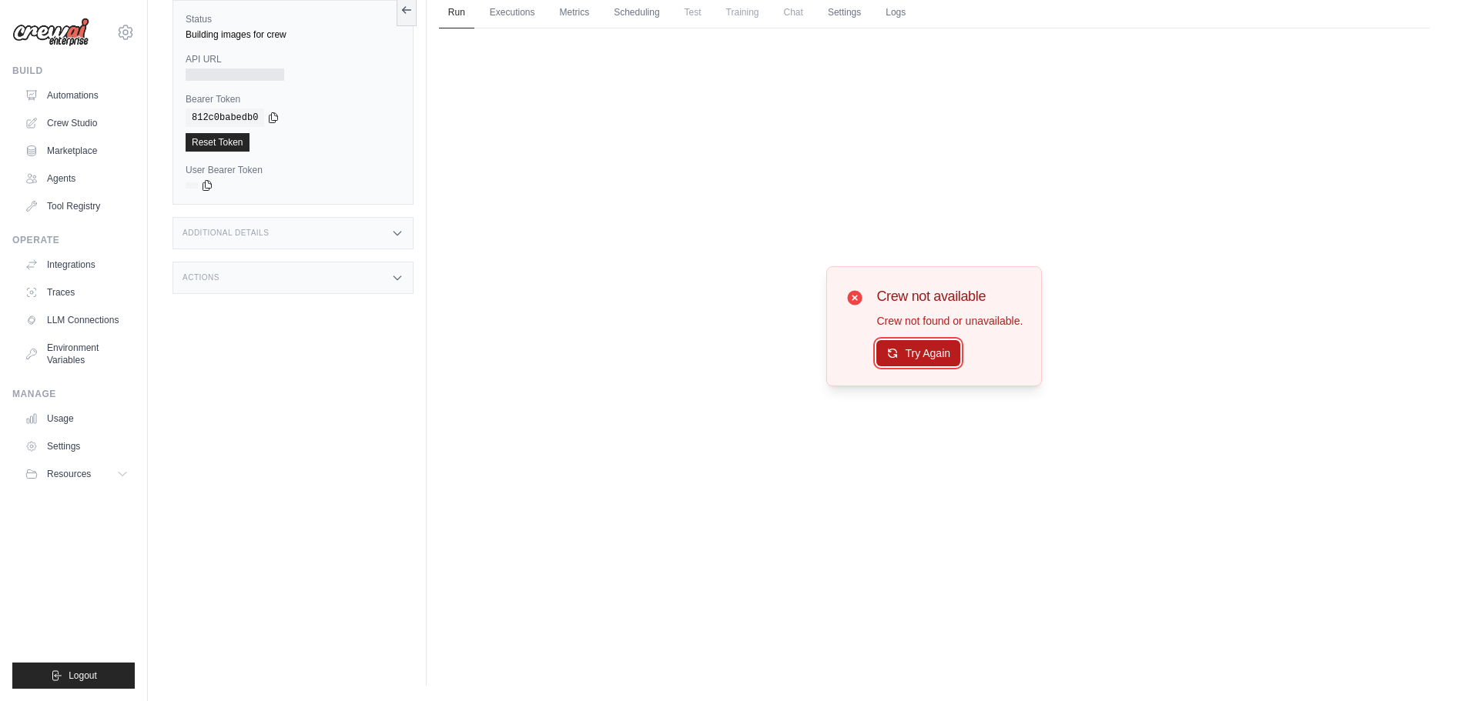
click at [915, 347] on button "Try Again" at bounding box center [918, 353] width 84 height 26
click at [915, 347] on button "Try Again" at bounding box center [918, 354] width 84 height 26
click at [803, 12] on span "Chat" at bounding box center [794, 12] width 38 height 31
click at [959, 367] on div "Try Again" at bounding box center [949, 354] width 146 height 26
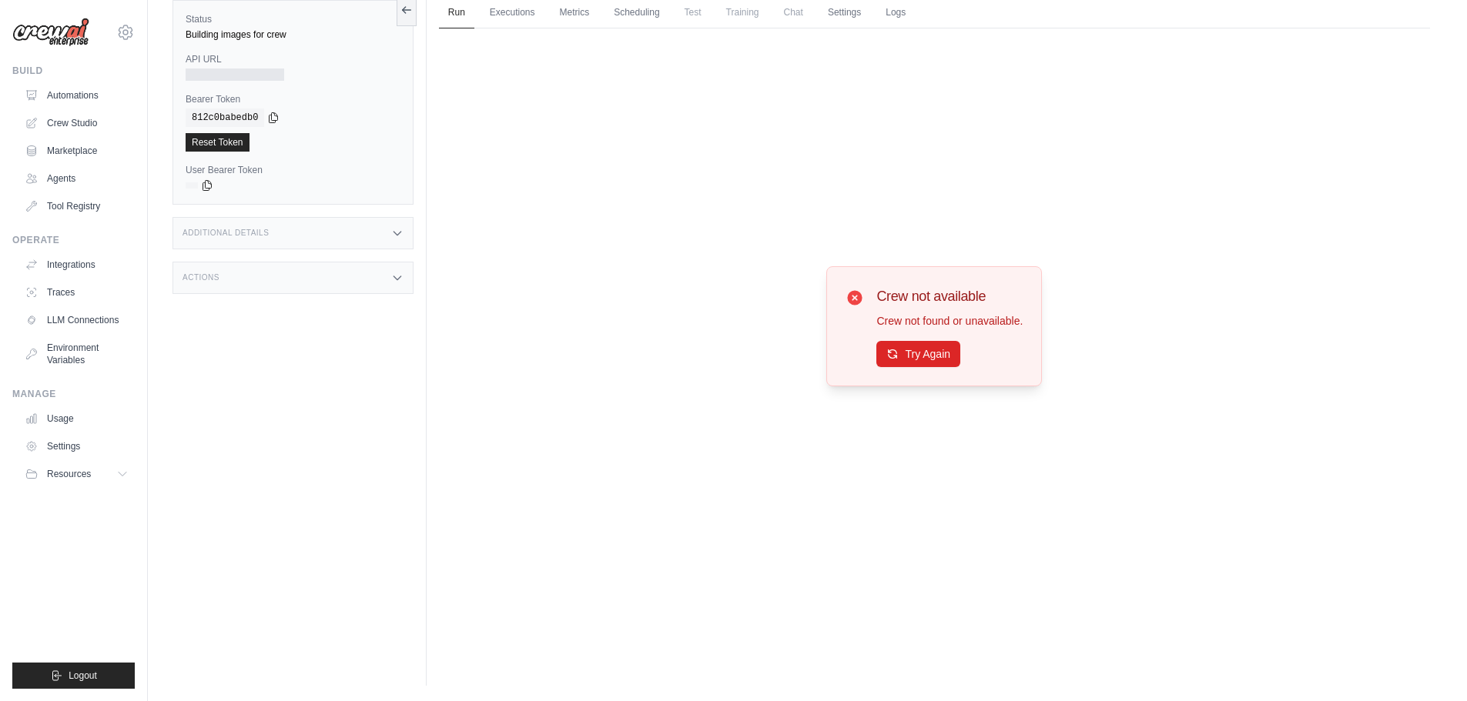
click at [1213, 440] on div "Crew not available Crew not found or unavailable. Try Again" at bounding box center [934, 326] width 991 height 596
click at [853, 18] on link "Settings" at bounding box center [844, 13] width 52 height 32
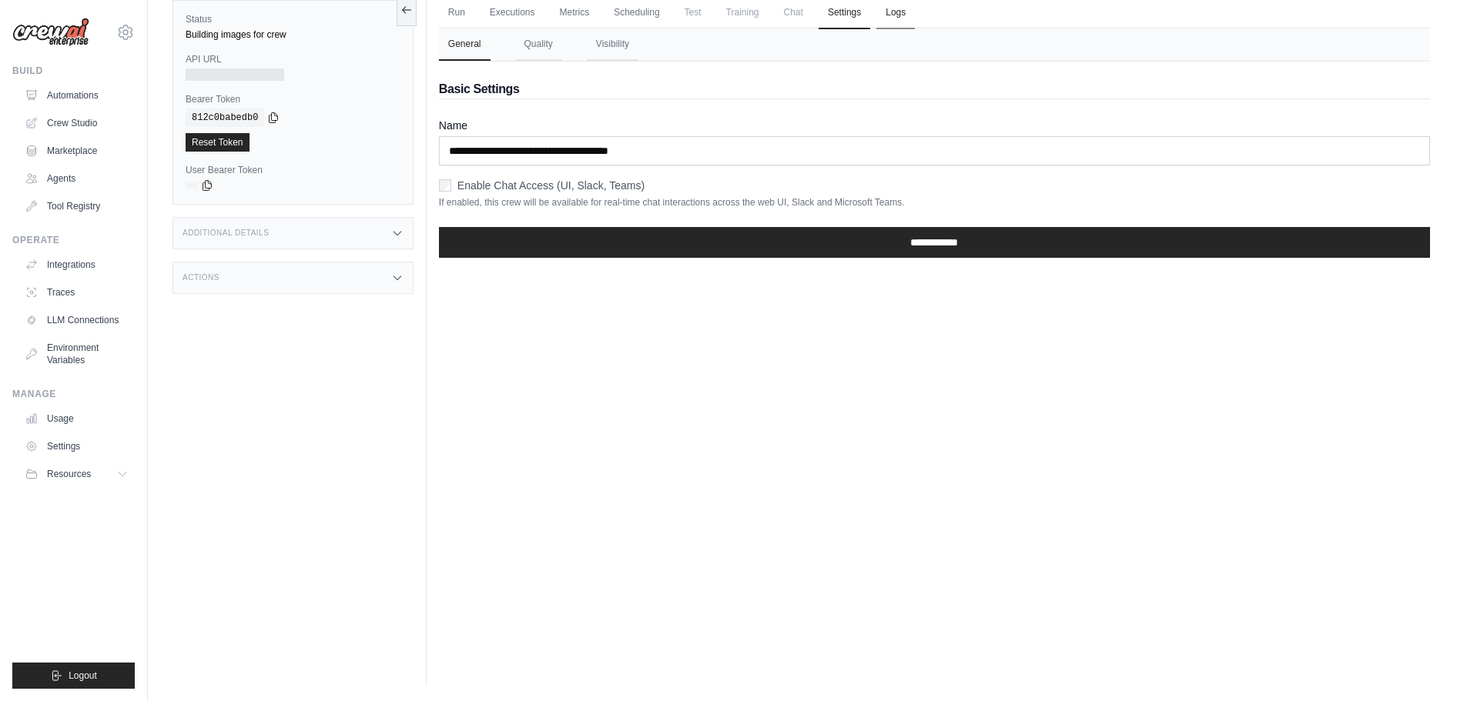
click at [896, 18] on link "Logs" at bounding box center [895, 13] width 38 height 32
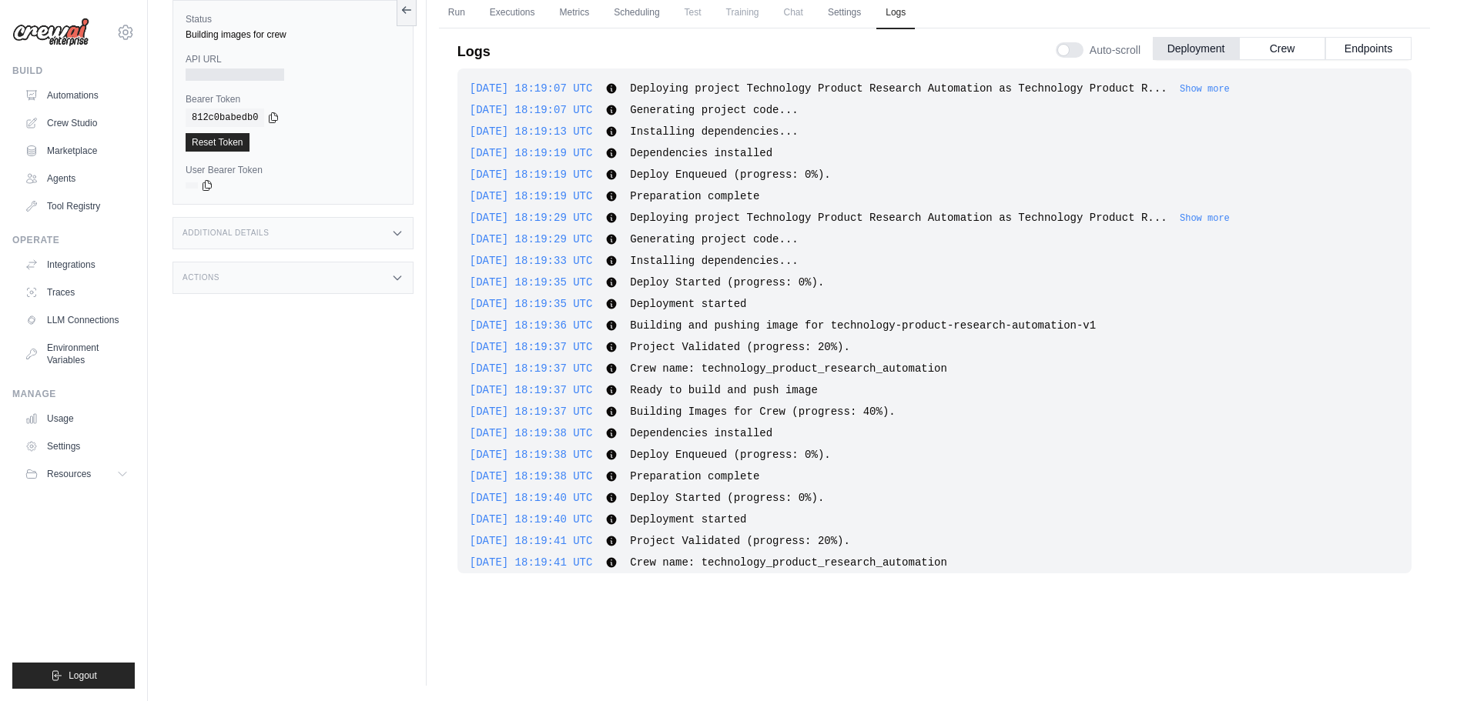
scroll to position [828, 0]
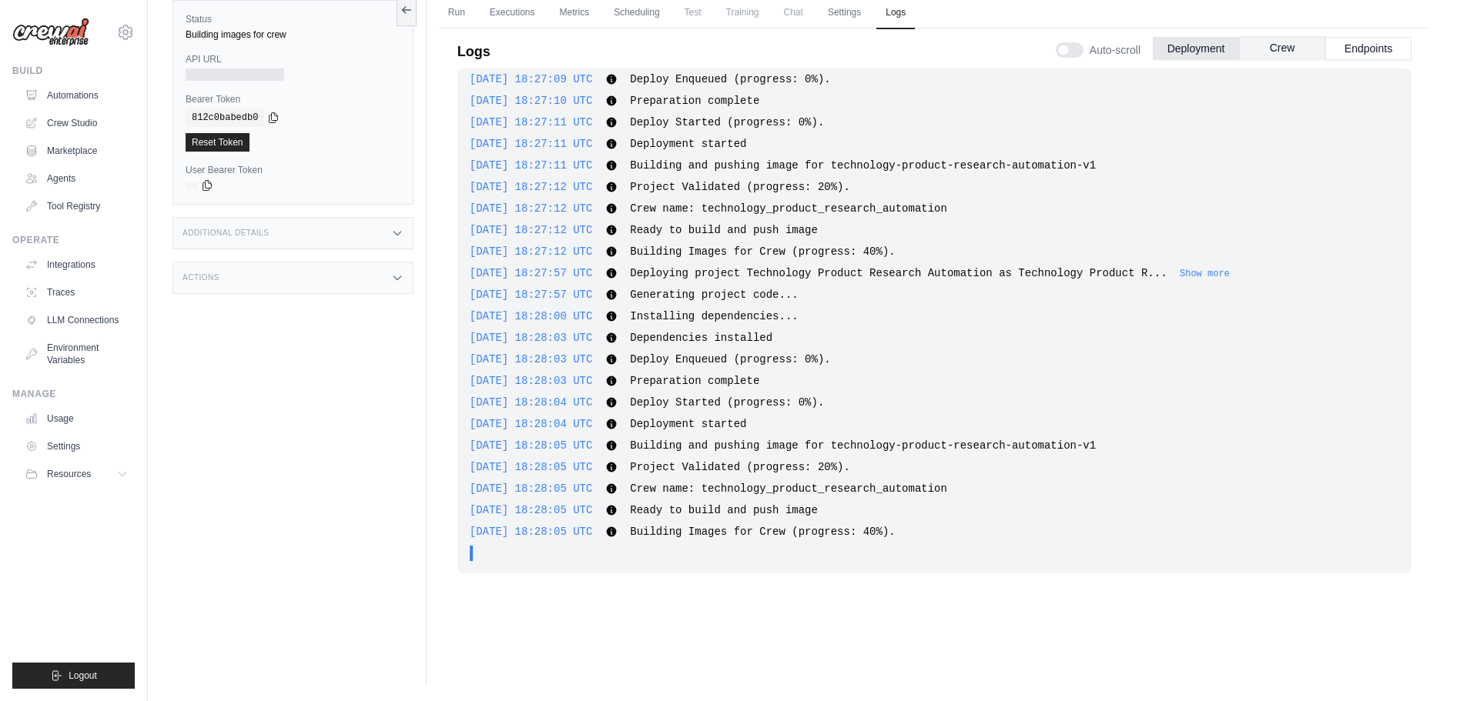
click at [1286, 49] on button "Crew" at bounding box center [1282, 47] width 86 height 23
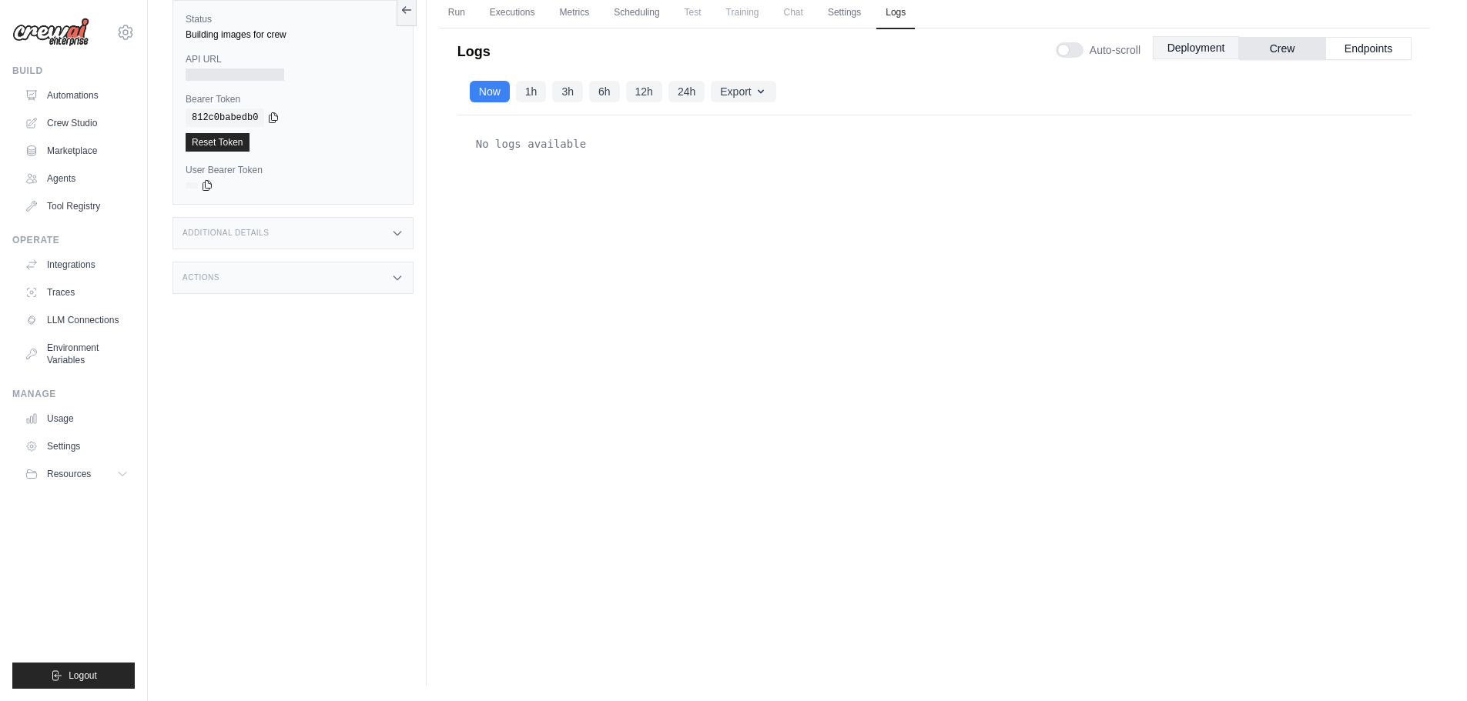
click at [1211, 45] on button "Deployment" at bounding box center [1196, 47] width 86 height 23
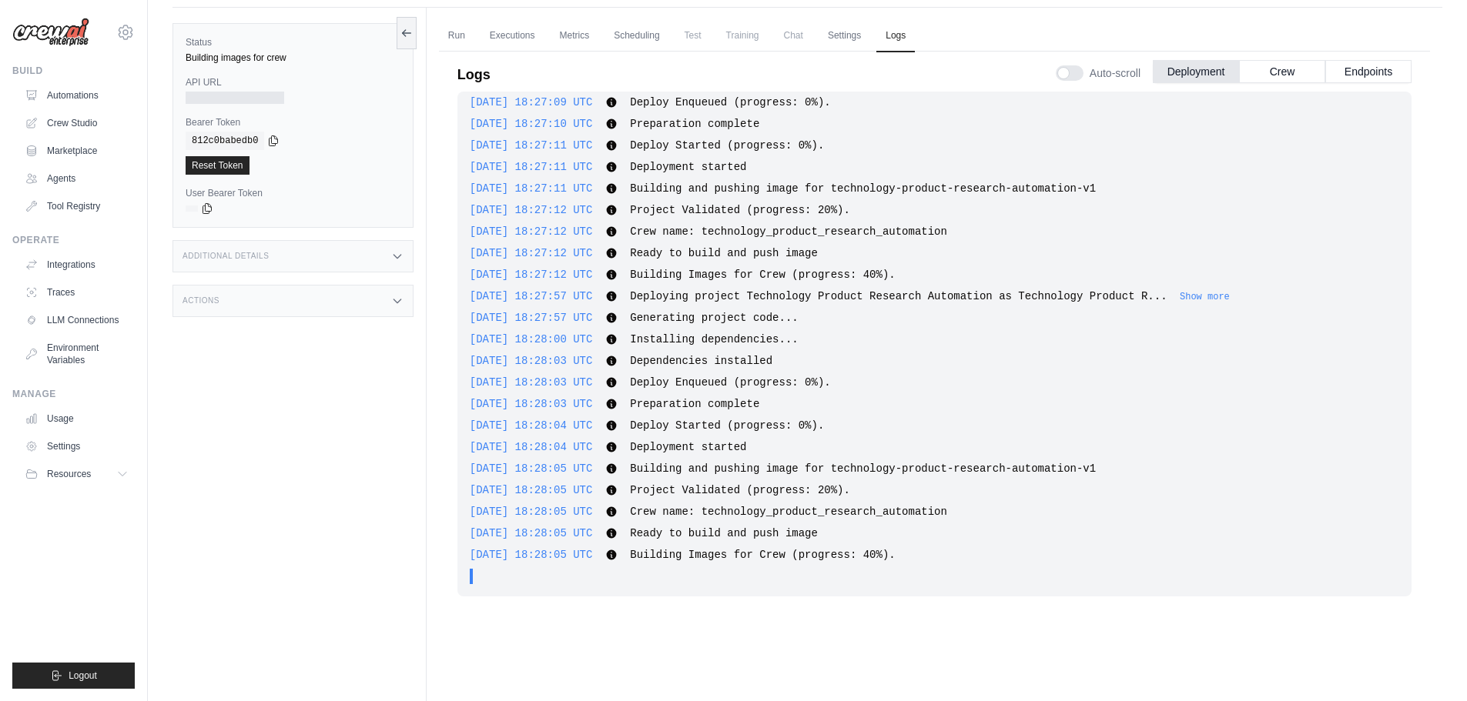
scroll to position [65, 0]
